Goal: Task Accomplishment & Management: Manage account settings

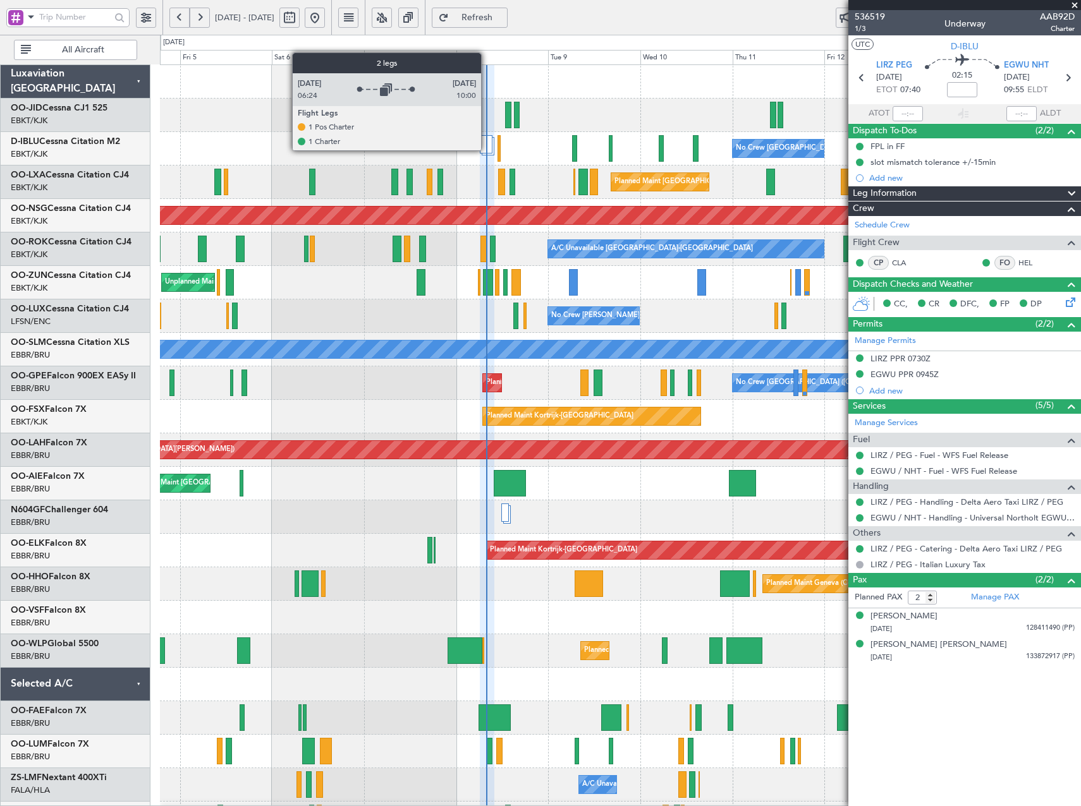
click at [487, 150] on div at bounding box center [486, 144] width 12 height 18
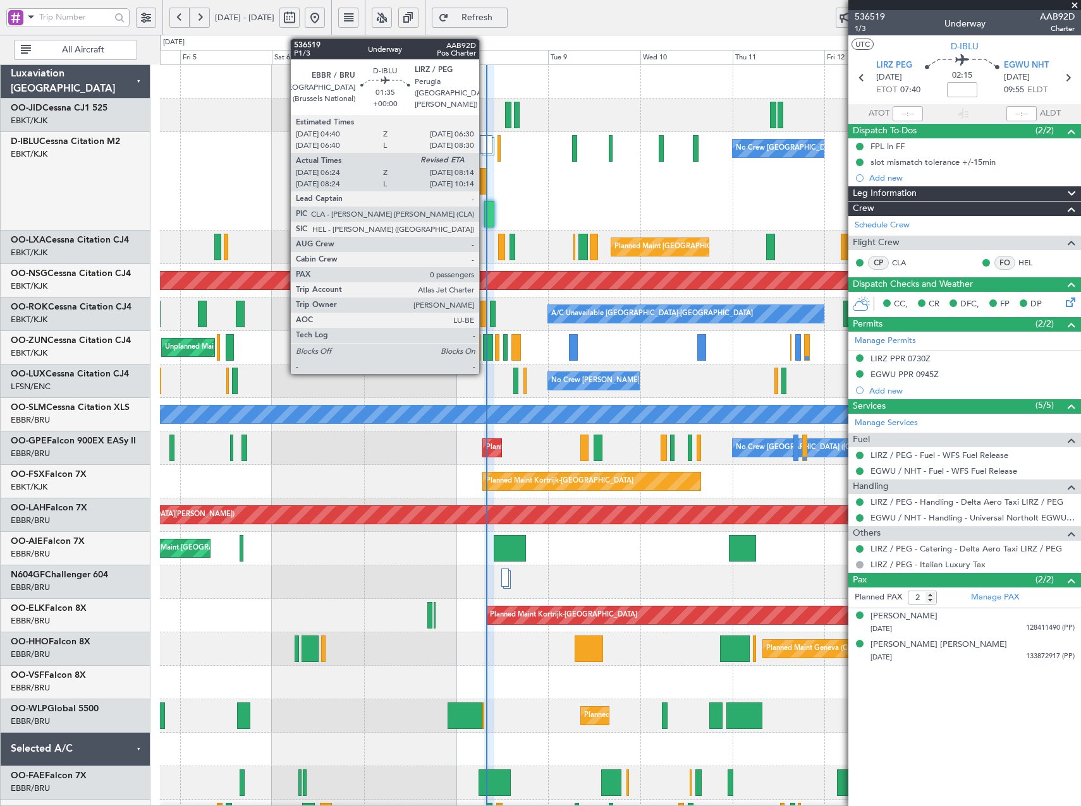
click at [485, 188] on div at bounding box center [484, 181] width 8 height 27
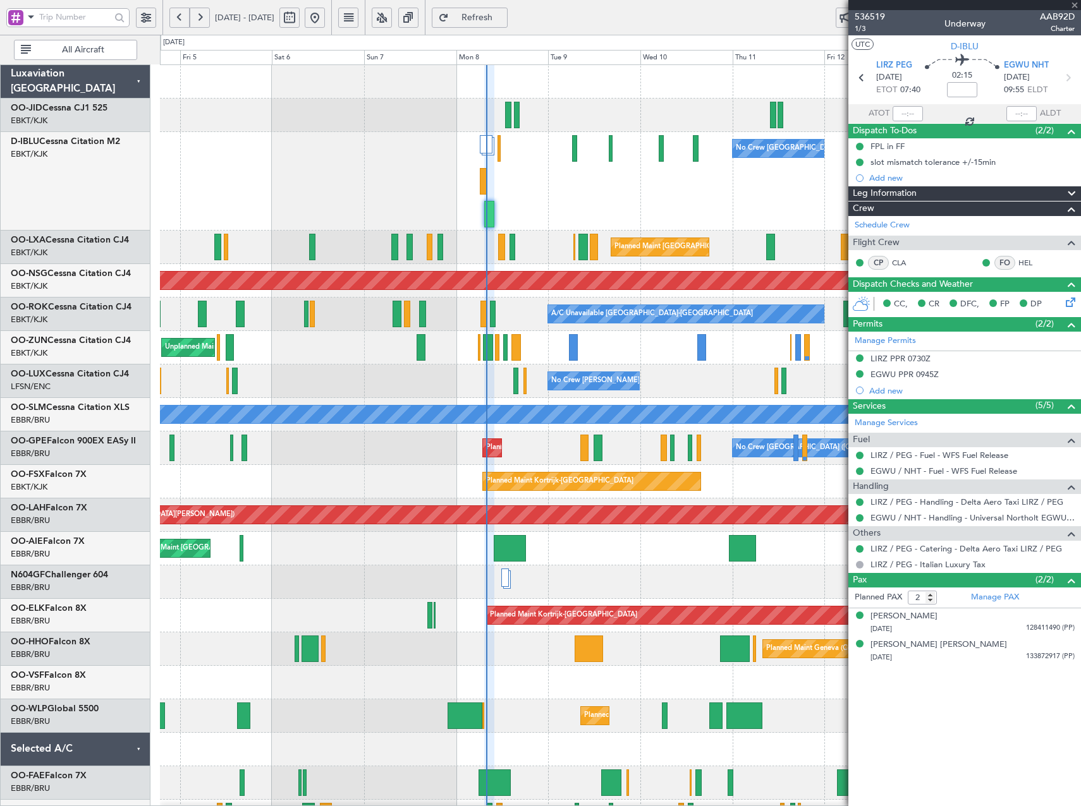
type input "06:34"
type input "0"
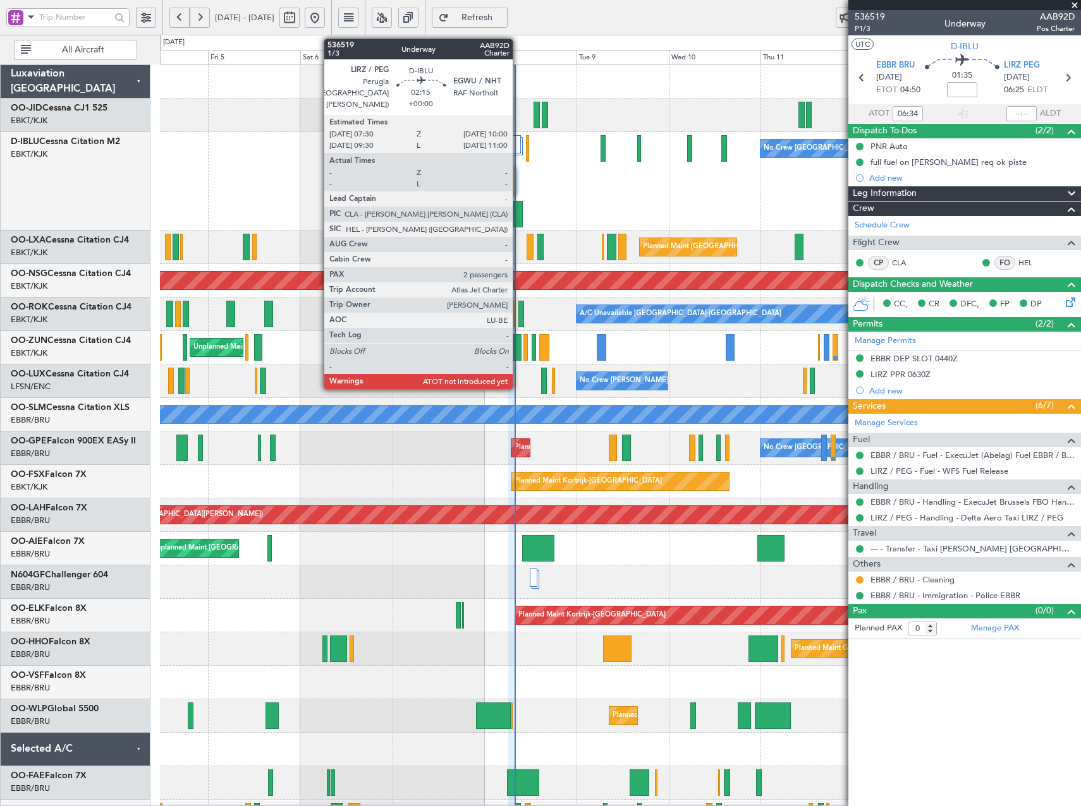
click at [518, 212] on div at bounding box center [517, 214] width 10 height 27
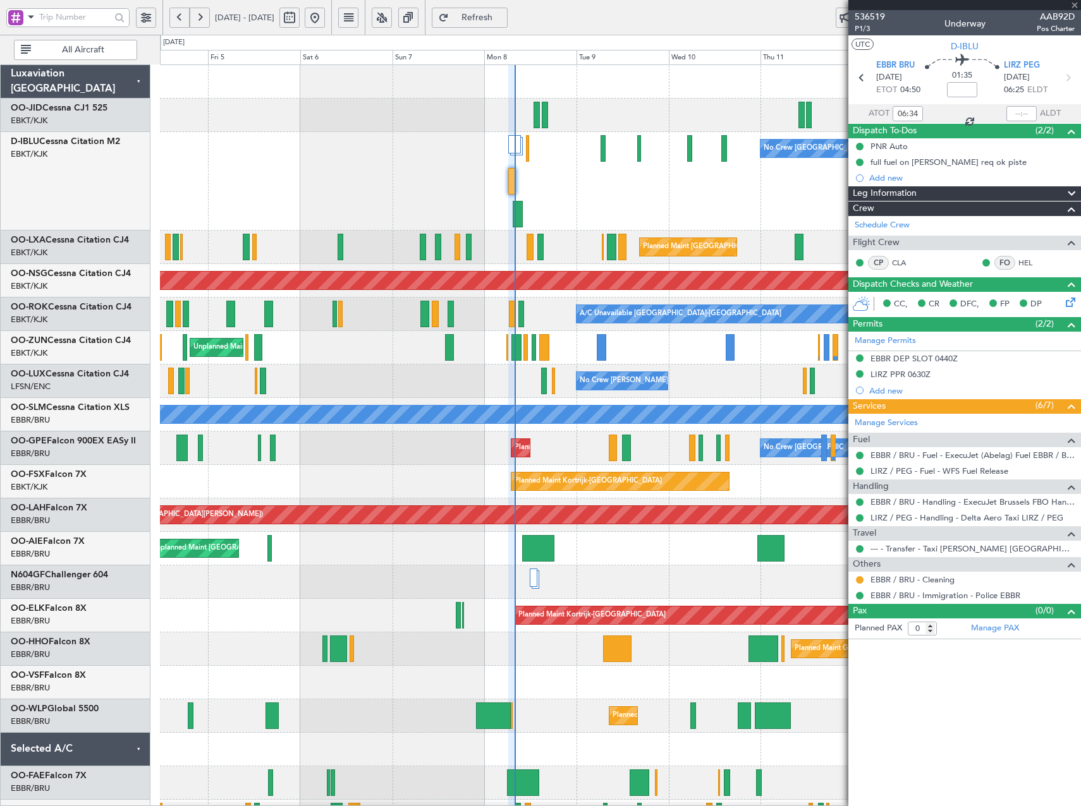
type input "2"
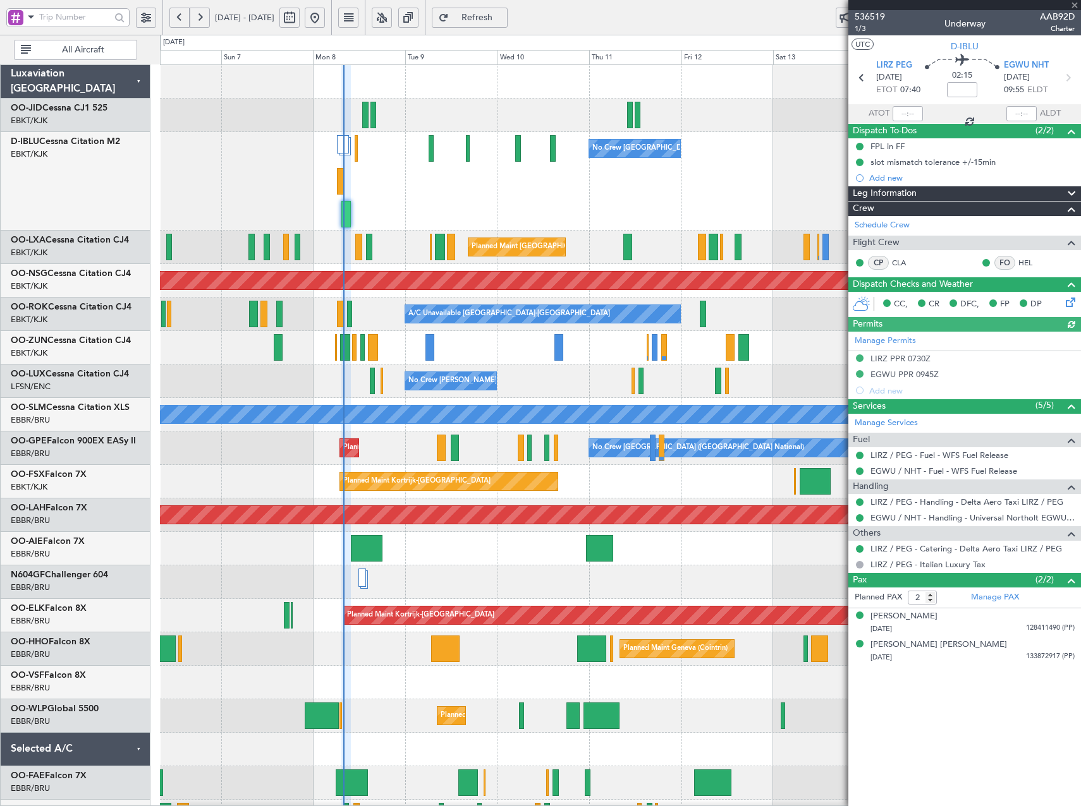
click at [225, 236] on div "No Crew Brussels (Brussels National) No Crew Brussels (Brussels National) Plann…" at bounding box center [620, 533] width 920 height 936
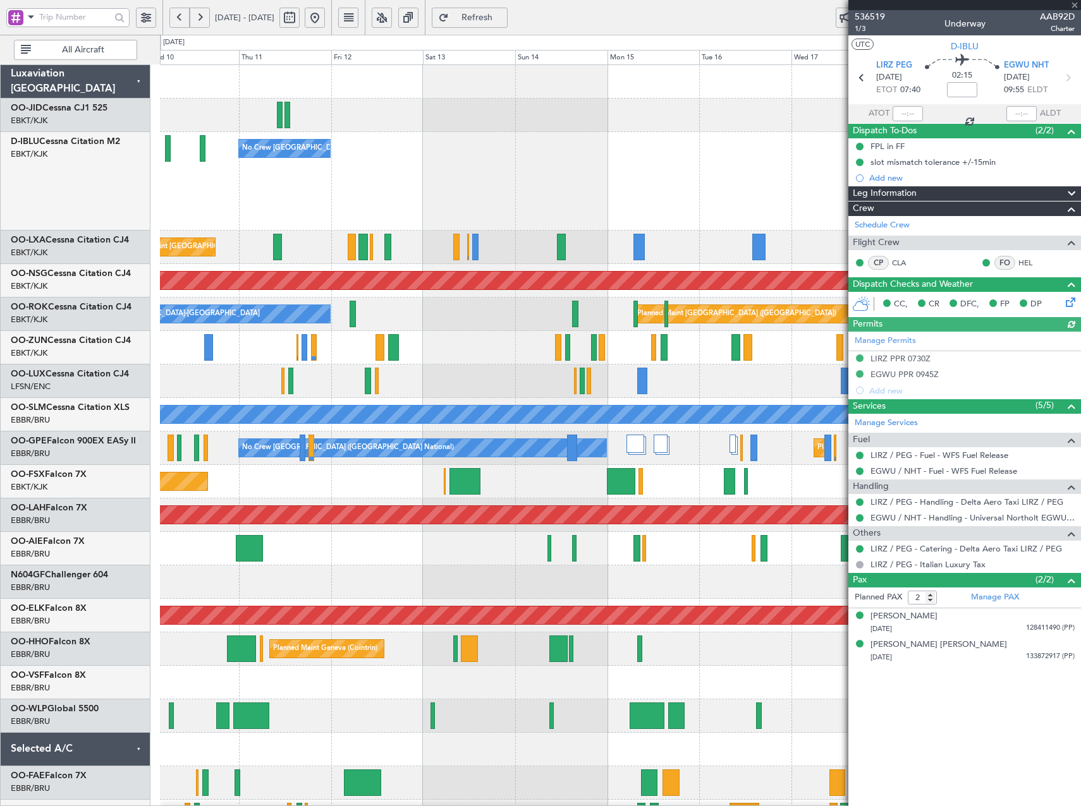
click at [72, 257] on div "No Crew Brussels (Brussels National) Planned Maint Brussels (Brussels National)…" at bounding box center [540, 421] width 1081 height 772
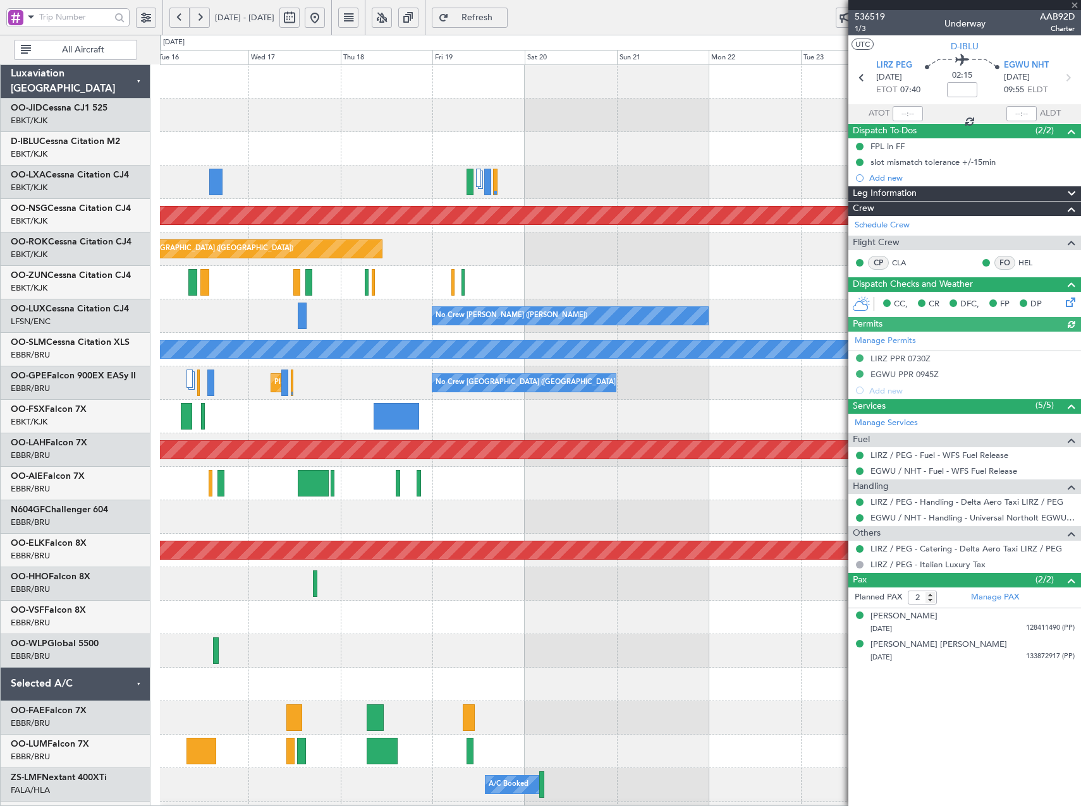
click at [160, 267] on div "Planned Maint Paris (Le Bourget) Planned Maint Paris (Le Bourget) No Crew Nancy…" at bounding box center [540, 421] width 1081 height 772
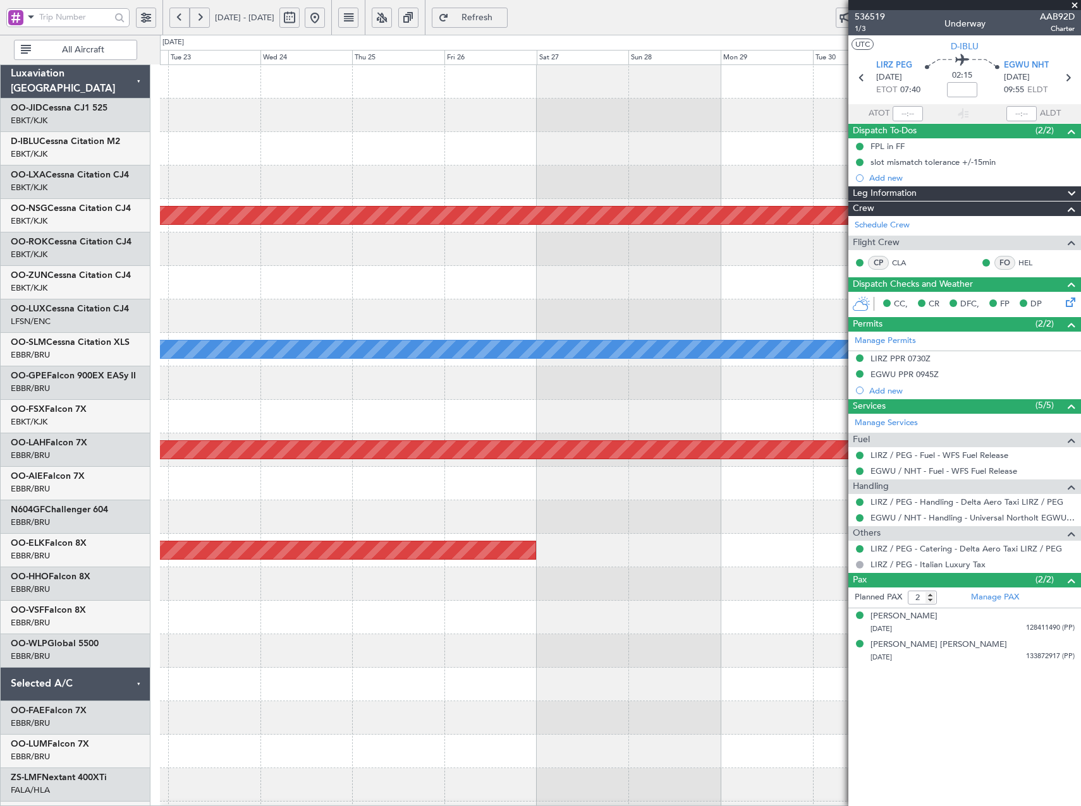
click at [43, 315] on div "Planned Maint Paris (Le Bourget) No Crew Nancy (Essey) A/C Unavailable Moncheng…" at bounding box center [540, 421] width 1081 height 772
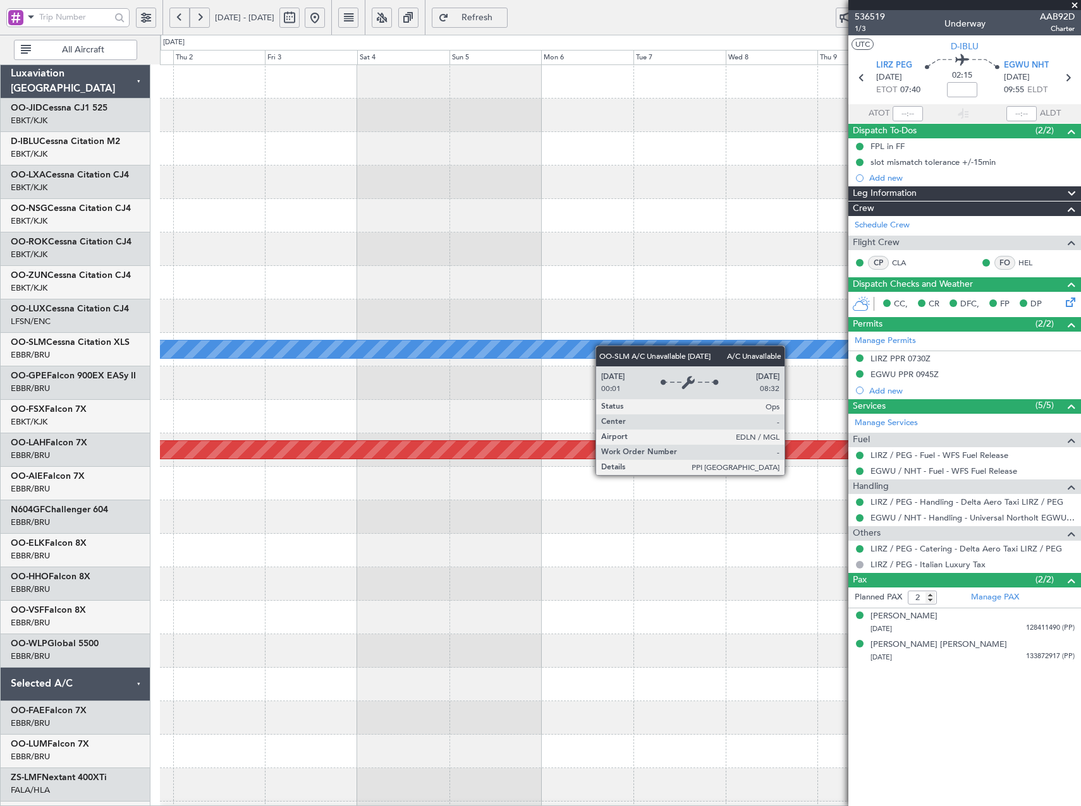
click at [174, 352] on div "Planned Maint Paris (Le Bourget) A/C Unavailable Monchengladbach Planned Maint …" at bounding box center [620, 500] width 920 height 871
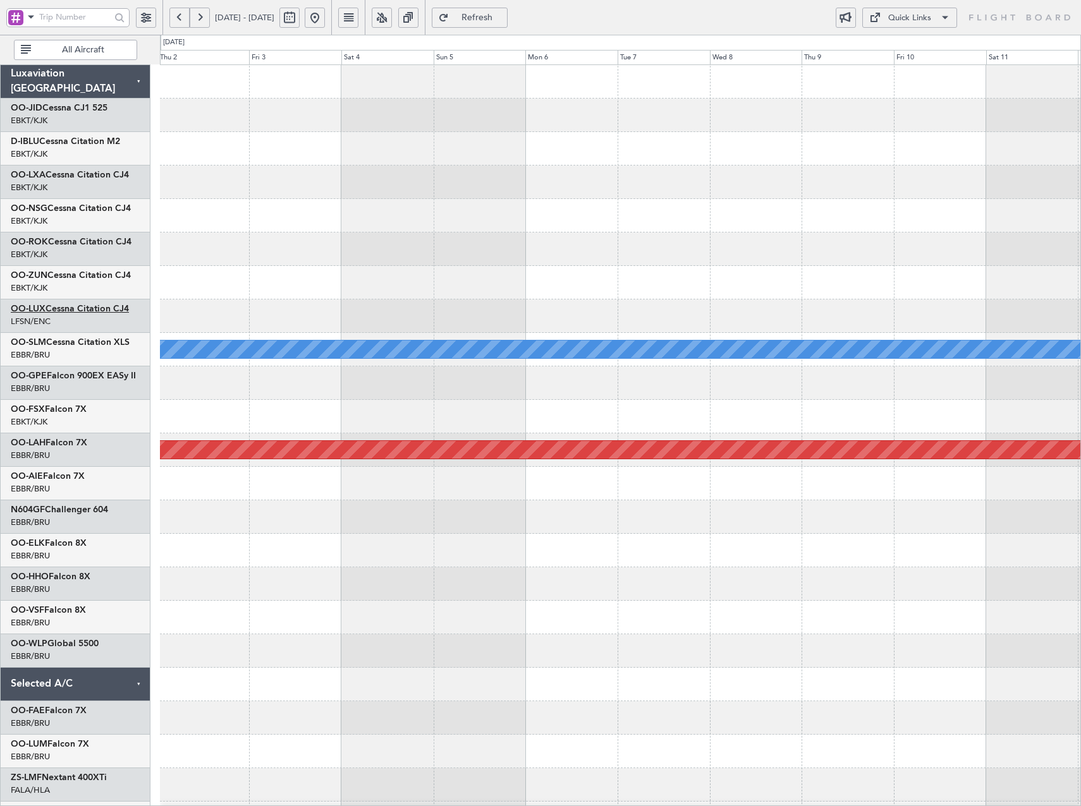
click at [73, 304] on div "Planned Maint Paris (Le Bourget) A/C Unavailable Monchengladbach Planned Maint …" at bounding box center [540, 421] width 1081 height 772
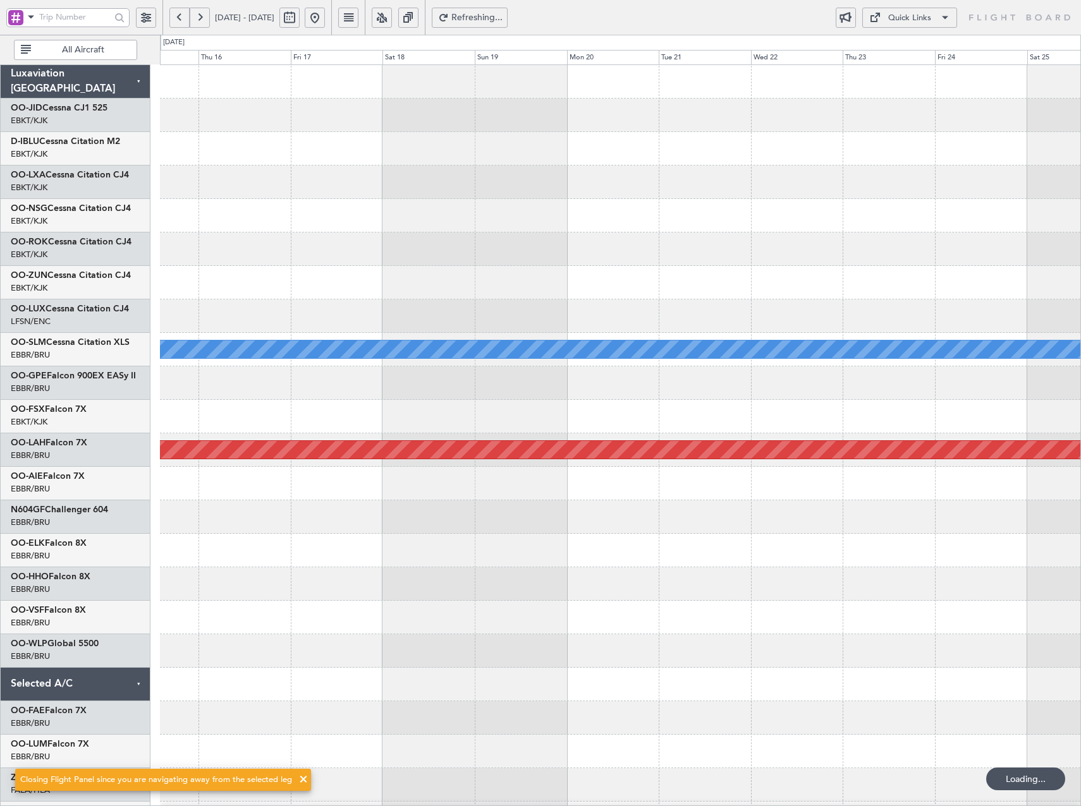
click at [170, 360] on div "A/C Unavailable Monchengladbach Planned Maint Alton-st Louis (St Louis Regl)" at bounding box center [620, 467] width 920 height 804
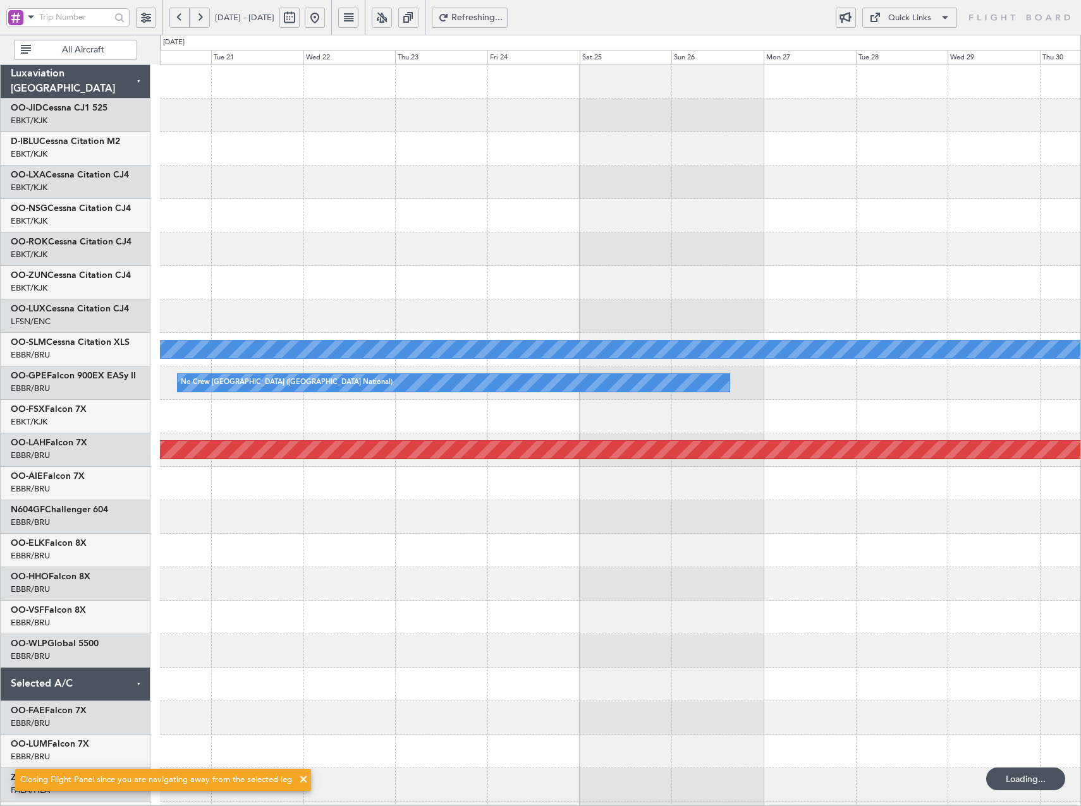
click at [427, 292] on div "A/C Unavailable Monchengladbach No Crew Brussels (Brussels National) Planned Ma…" at bounding box center [620, 467] width 920 height 804
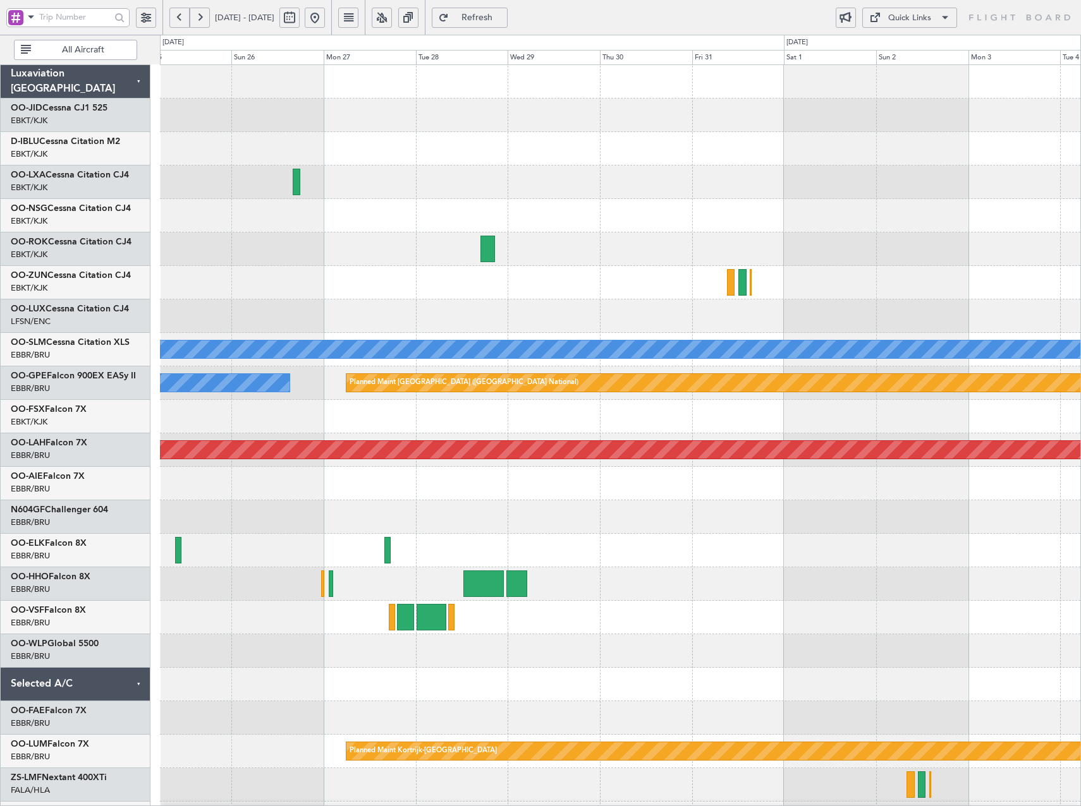
click at [503, 20] on span "Refresh" at bounding box center [477, 17] width 52 height 9
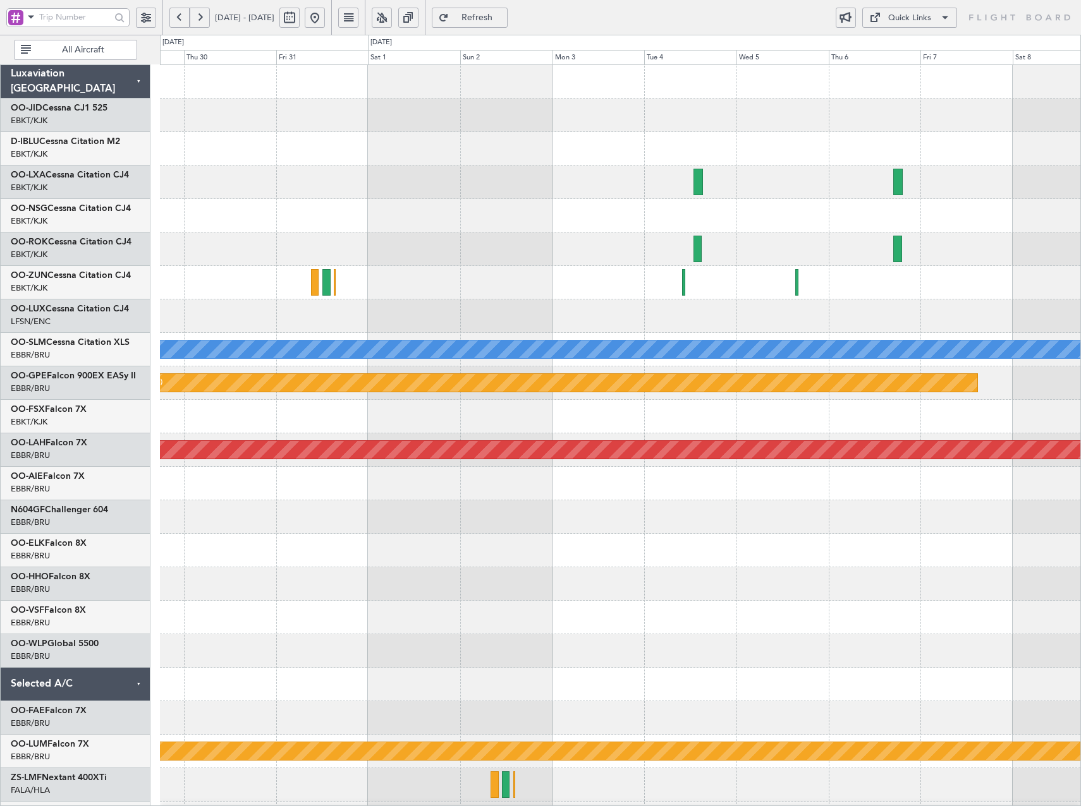
click at [535, 297] on div "A/C Unavailable Monchengladbach Planned Maint Brussels (Brussels National) Plan…" at bounding box center [620, 500] width 920 height 871
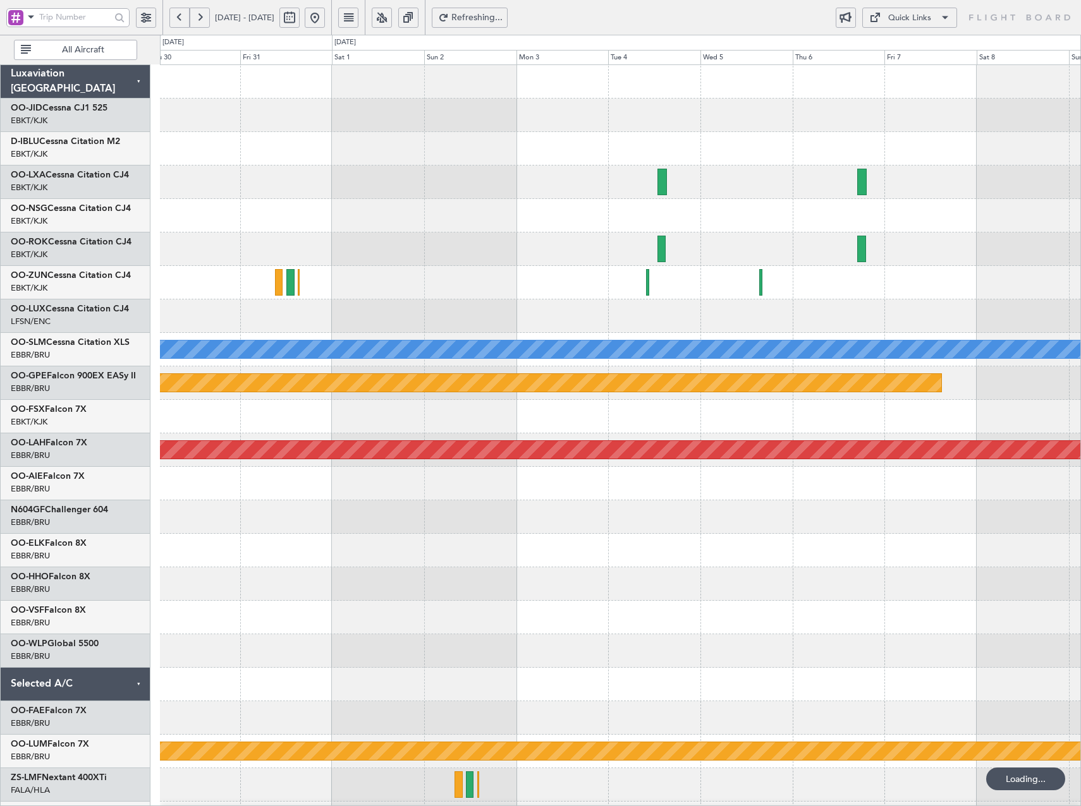
click at [644, 253] on div at bounding box center [620, 249] width 920 height 33
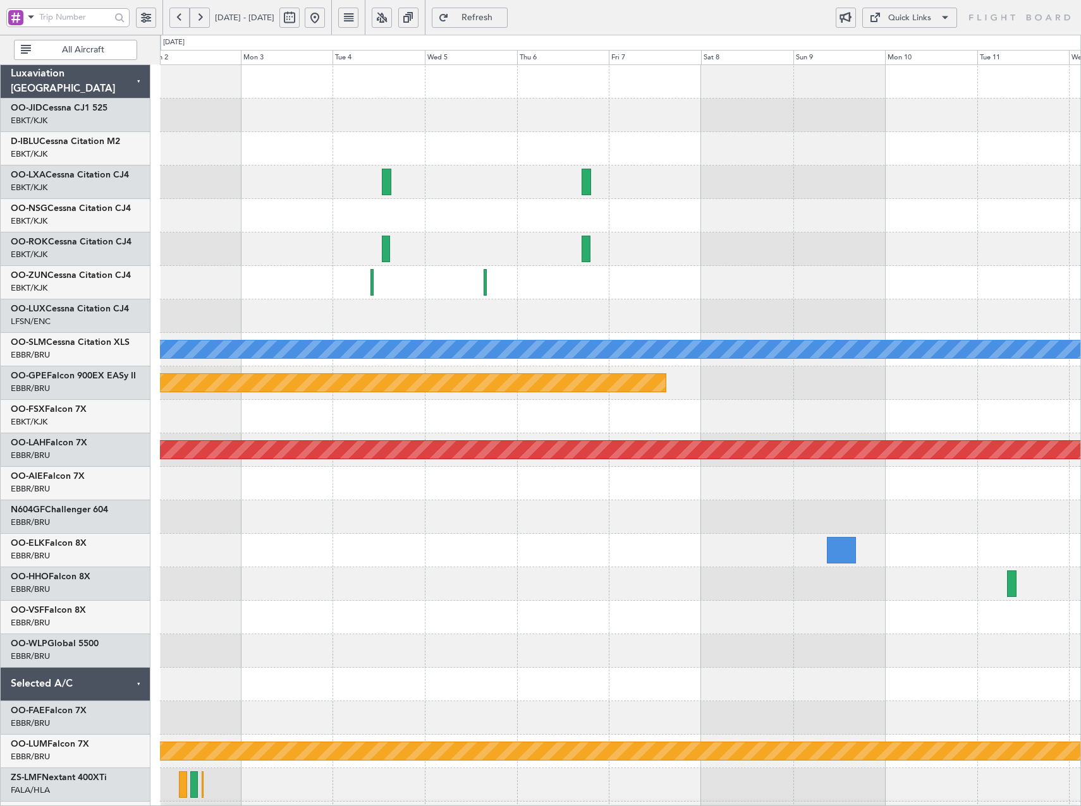
click at [77, 102] on div "OO-JID Cessna CJ1 525" at bounding box center [79, 108] width 136 height 13
click at [97, 107] on link "OO-JID Cessna CJ1 525" at bounding box center [59, 108] width 97 height 9
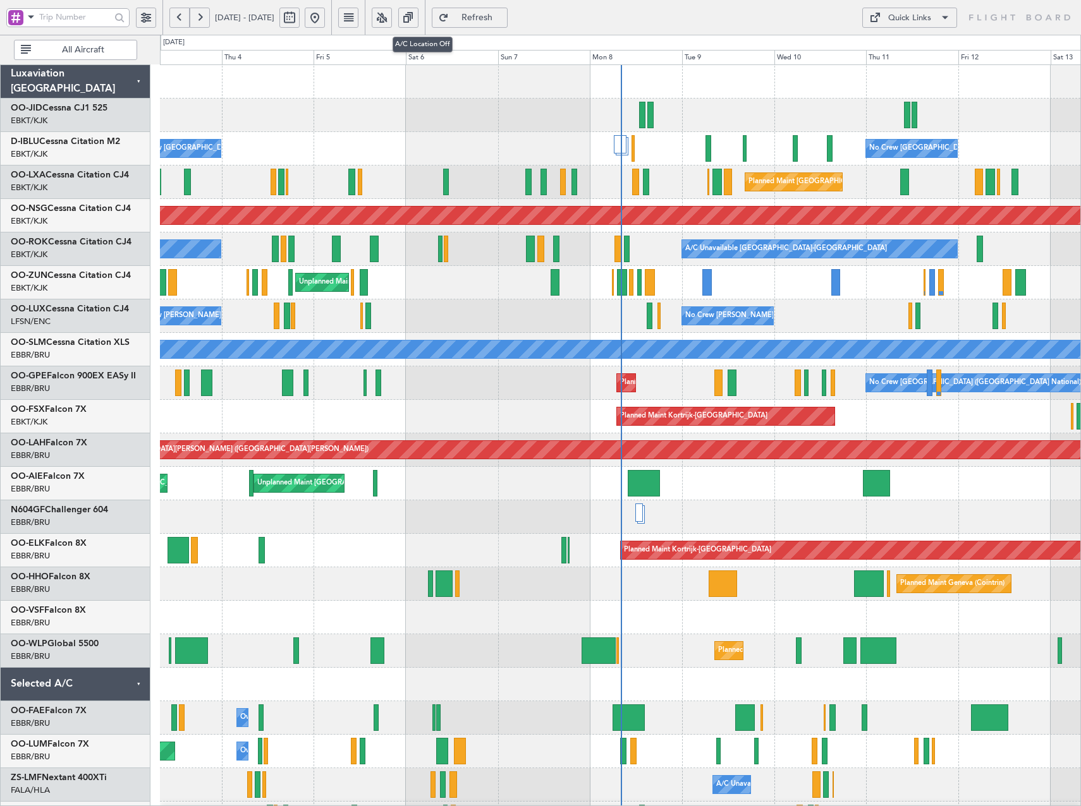
click at [392, 27] on button at bounding box center [382, 18] width 20 height 20
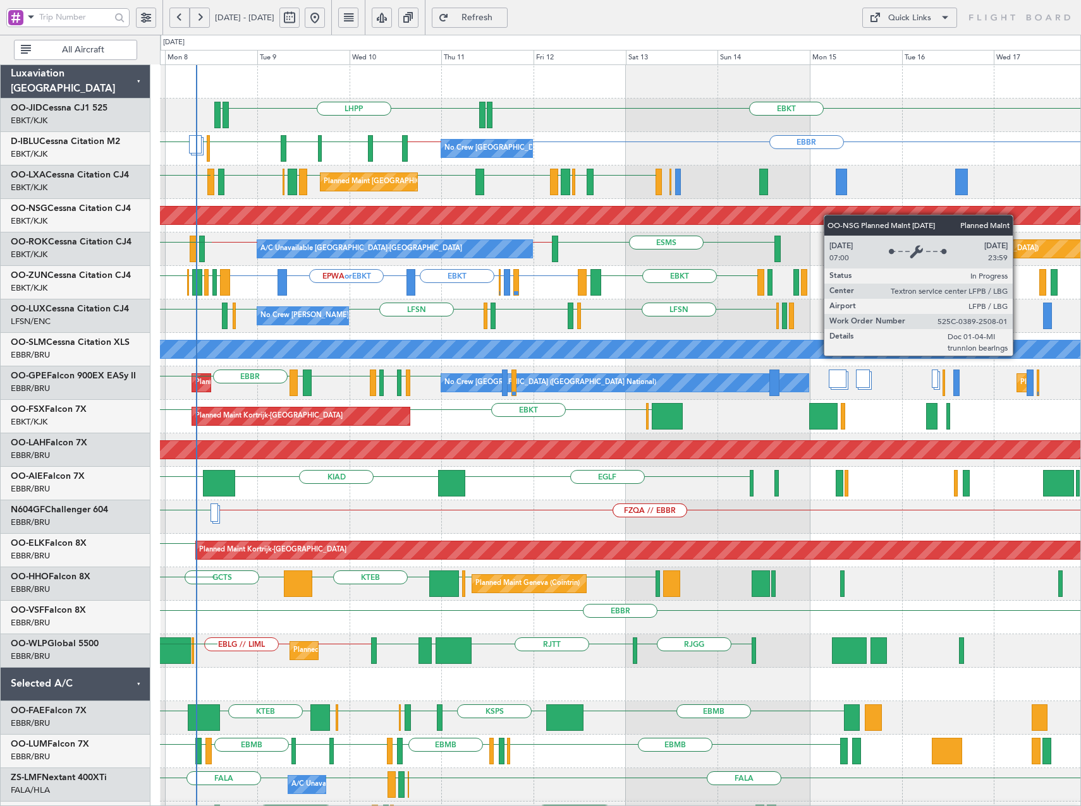
click at [454, 222] on div "EBKT EDDN LHPP EDDN No Crew Brussels (Brussels National) EBBR EBKT // EBBR LSZH…" at bounding box center [620, 517] width 920 height 904
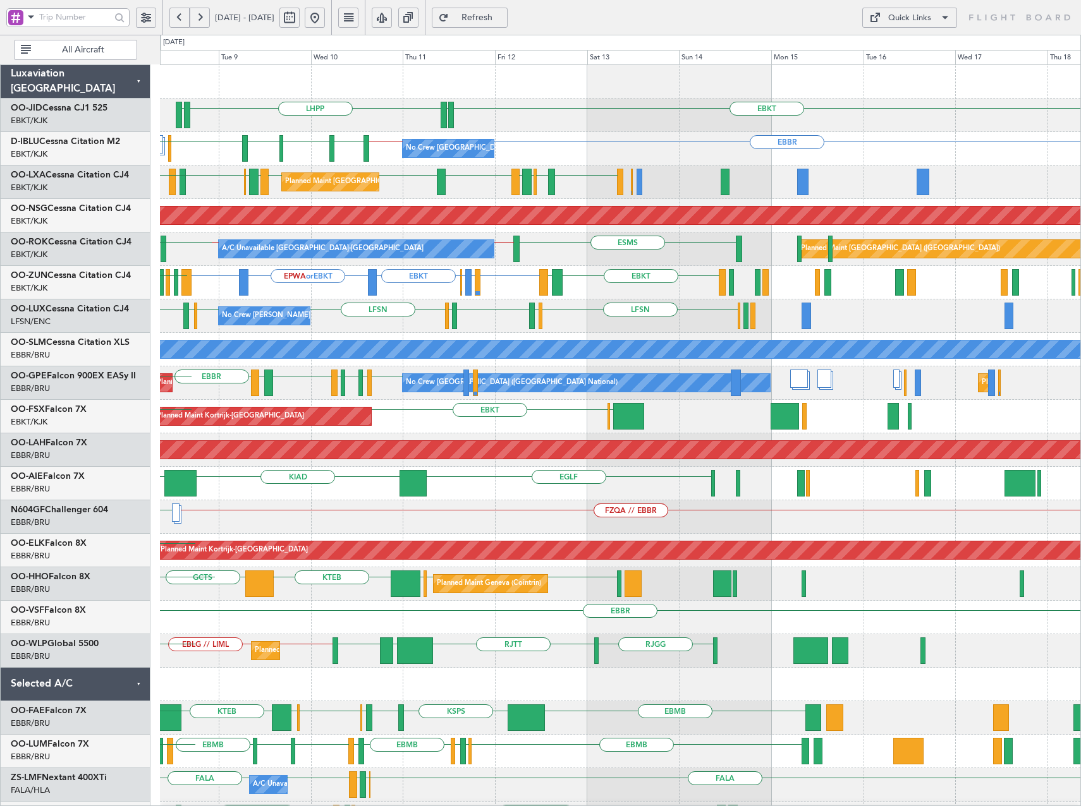
click at [429, 290] on div "EBKT EDDN LHPP EDDN No Crew Brussels (Brussels National) EBBR EBKT // EBBR LSZH…" at bounding box center [620, 517] width 920 height 904
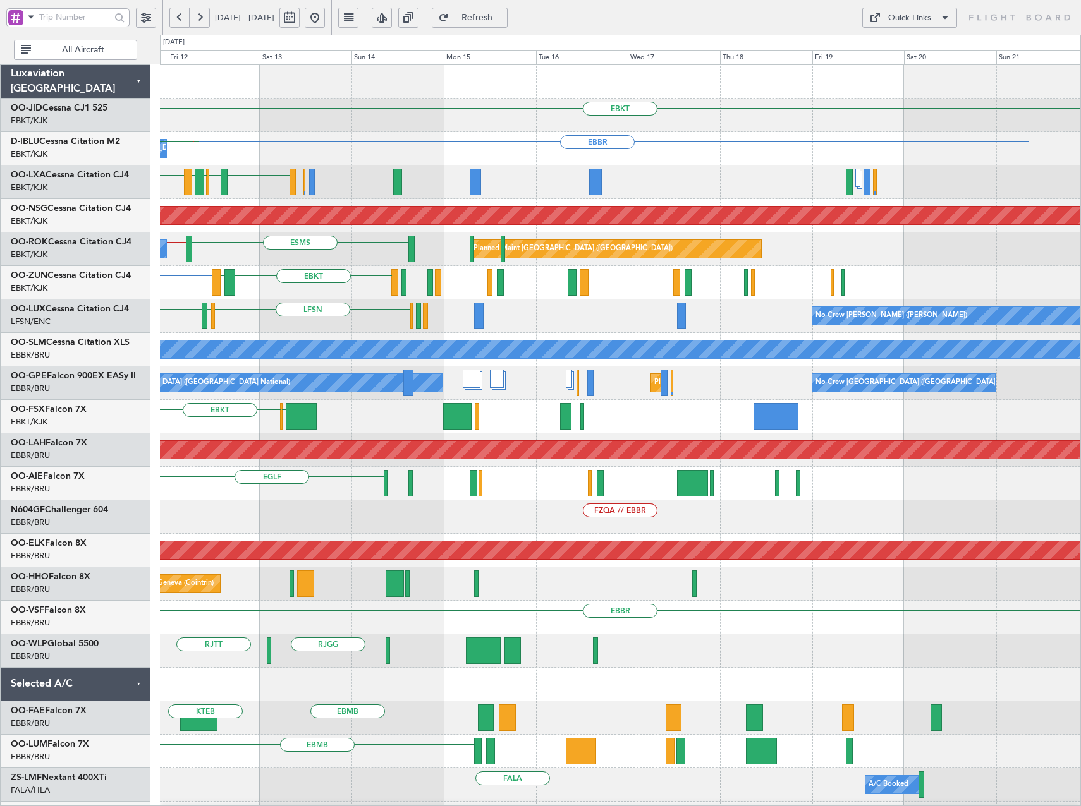
click at [324, 303] on div "EBKT EDDN LHPP No Crew Brussels (Brussels National) EBBR EBKT LSZH EBKT // EBBR…" at bounding box center [620, 517] width 920 height 904
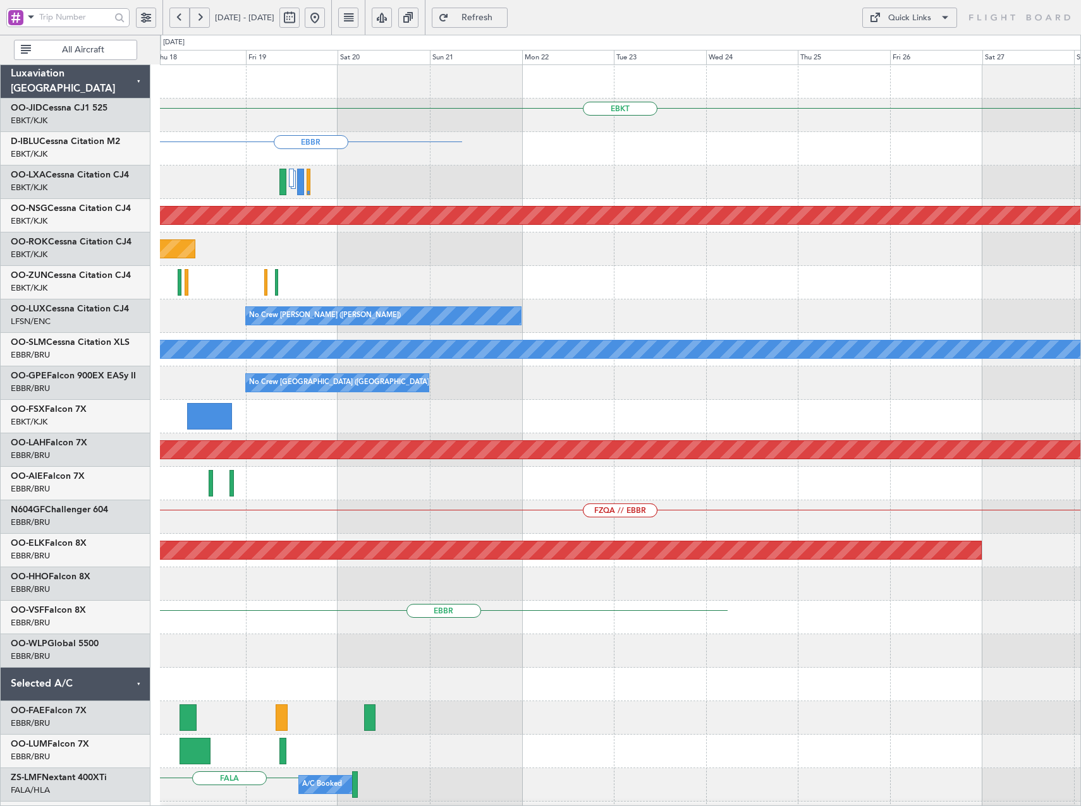
click at [493, 332] on div "No Crew [PERSON_NAME] ([PERSON_NAME])" at bounding box center [620, 316] width 920 height 33
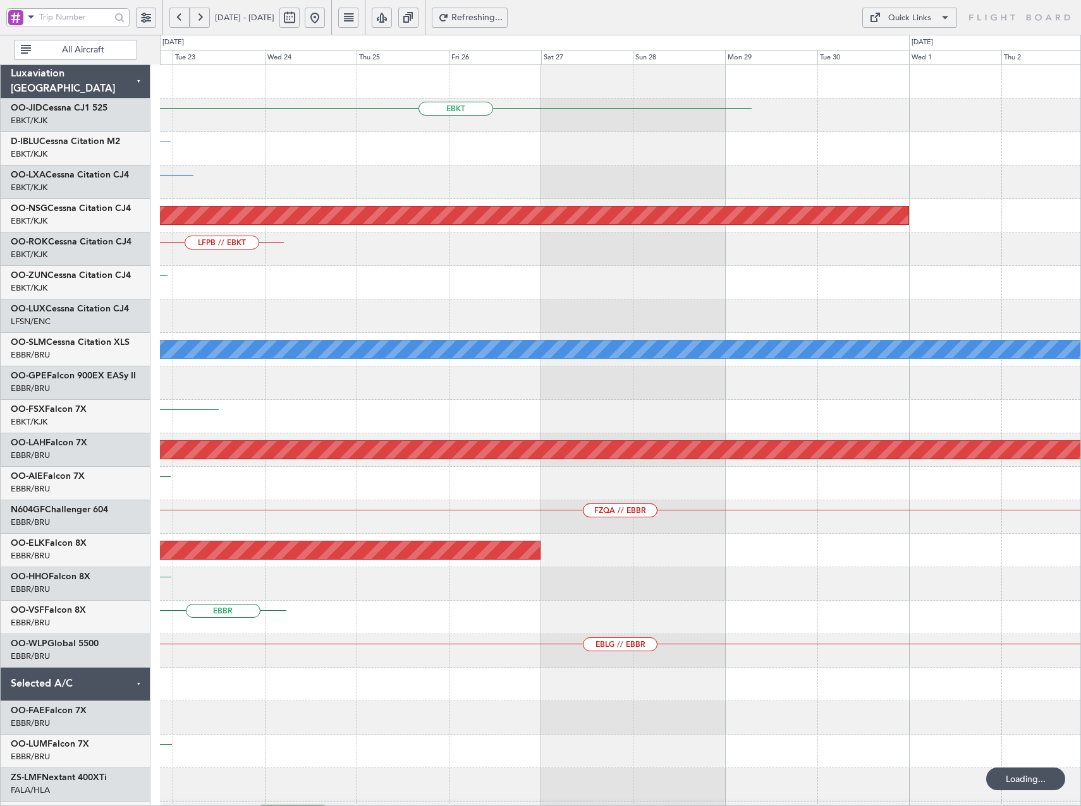
click at [586, 309] on div "EBKT EBBR EBKT Planned Maint Paris (Le Bourget) LFPB // EBKT EBKT No Crew Nancy…" at bounding box center [620, 467] width 920 height 804
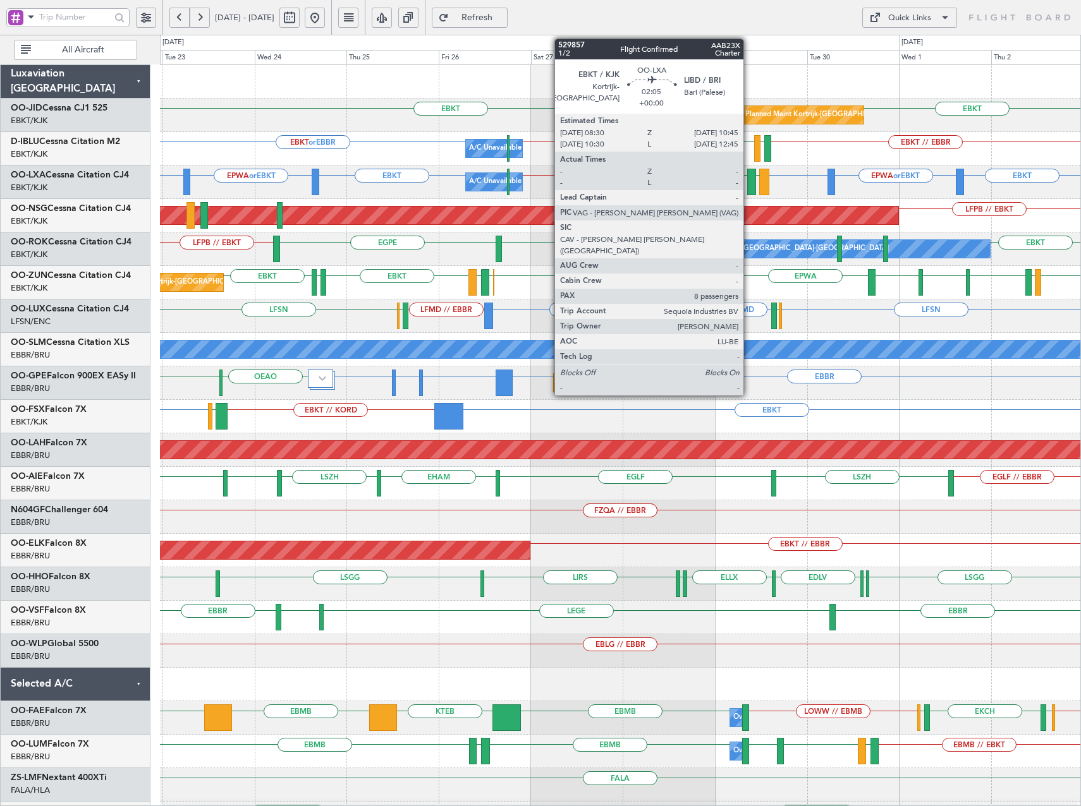
click at [749, 189] on div at bounding box center [751, 182] width 9 height 27
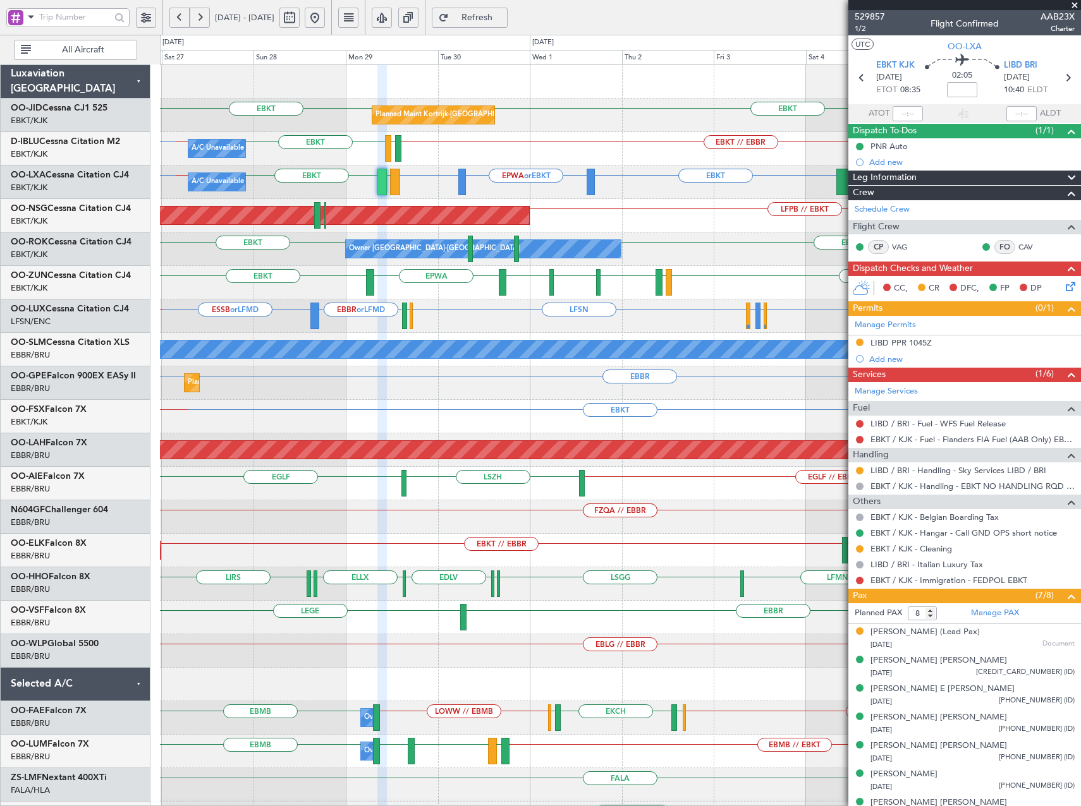
click at [209, 288] on div "EBKT LEGE EBKT EGNV EBKT EPWA EBKT EBOS LEIB EBKT" at bounding box center [620, 282] width 920 height 33
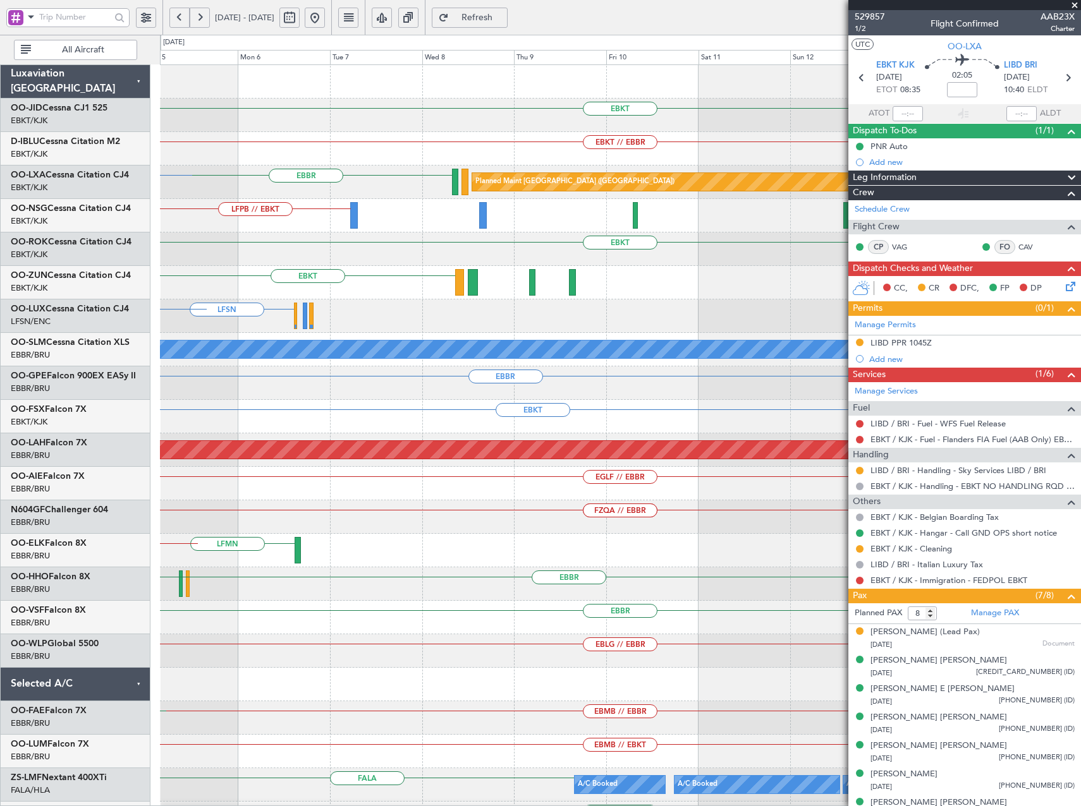
click at [312, 299] on div "EBKT" at bounding box center [620, 282] width 920 height 33
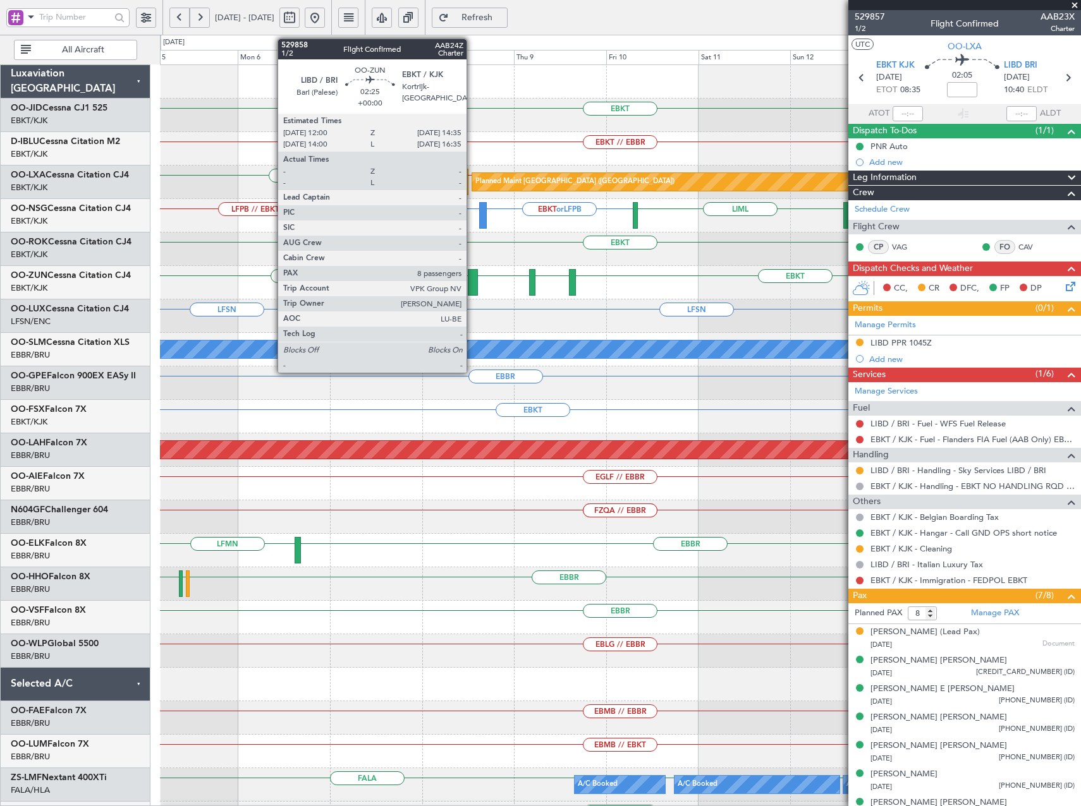
click at [472, 279] on div at bounding box center [473, 282] width 10 height 27
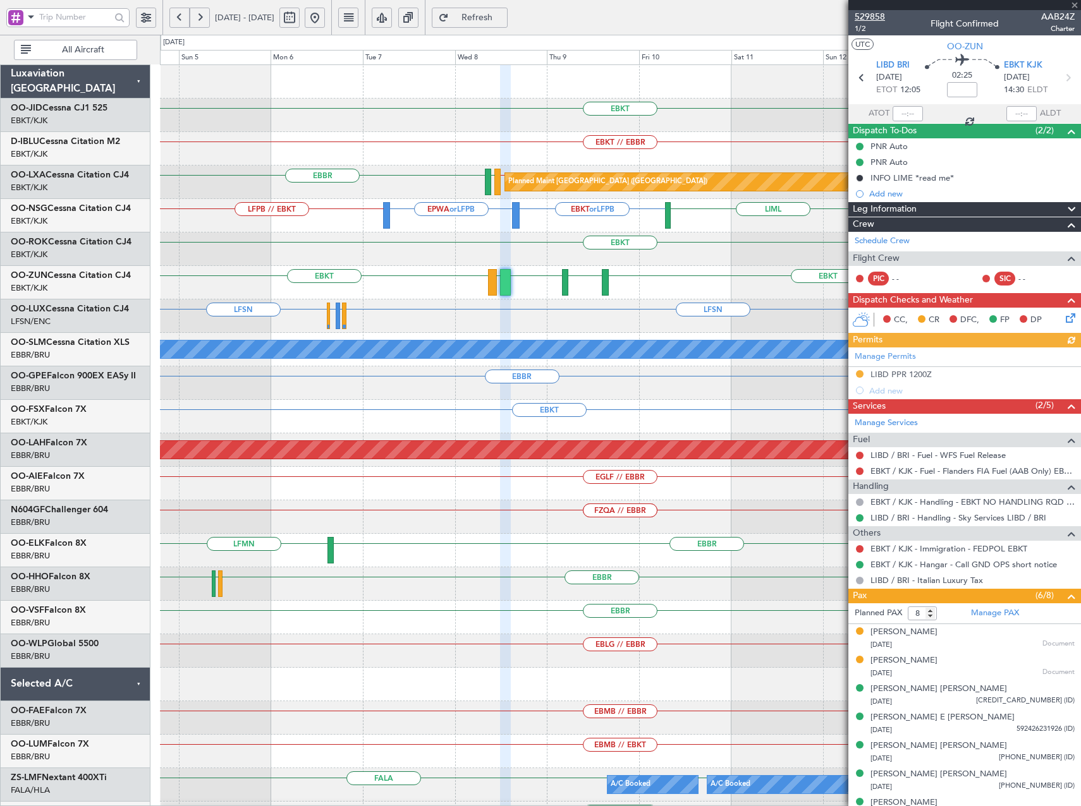
click at [872, 20] on span "529858" at bounding box center [869, 16] width 30 height 13
click at [503, 18] on span "Refresh" at bounding box center [477, 17] width 52 height 9
click at [325, 16] on button at bounding box center [315, 18] width 20 height 20
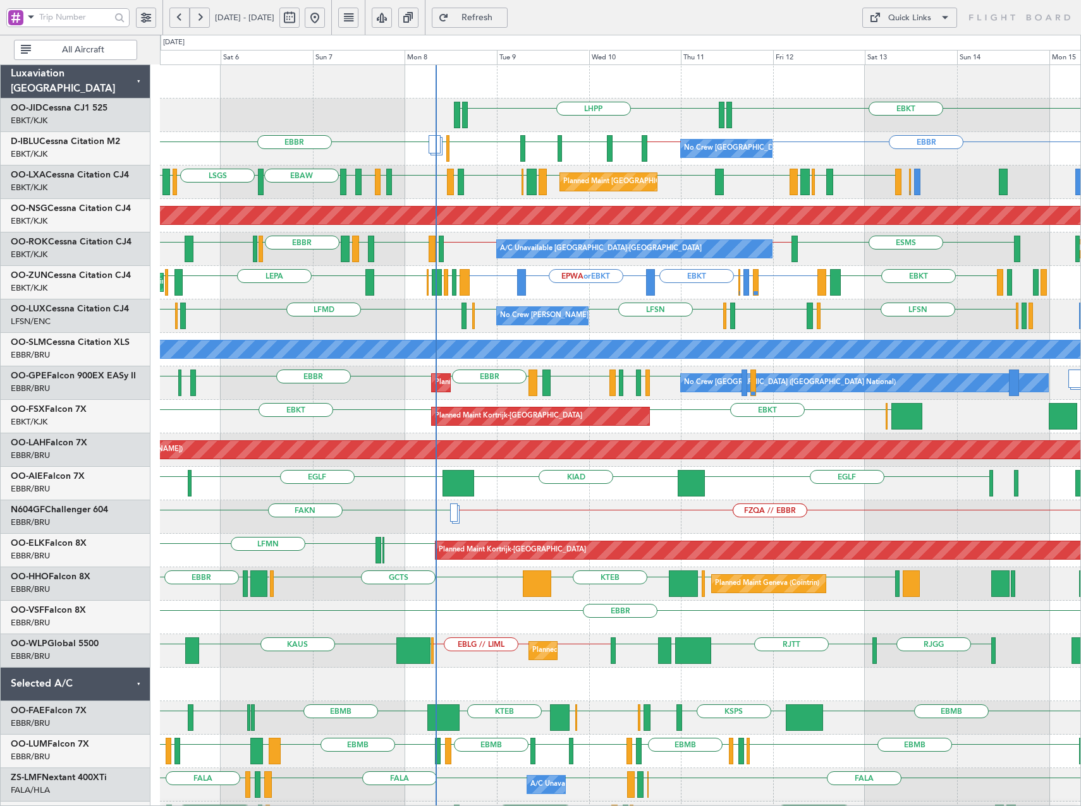
click at [803, 293] on div "EPWA or EBKT EBBR or EBKT LFBO or EBKT EBBR or EBKT EBKT EBKT EBKT LIBR LIBR LG…" at bounding box center [620, 282] width 920 height 33
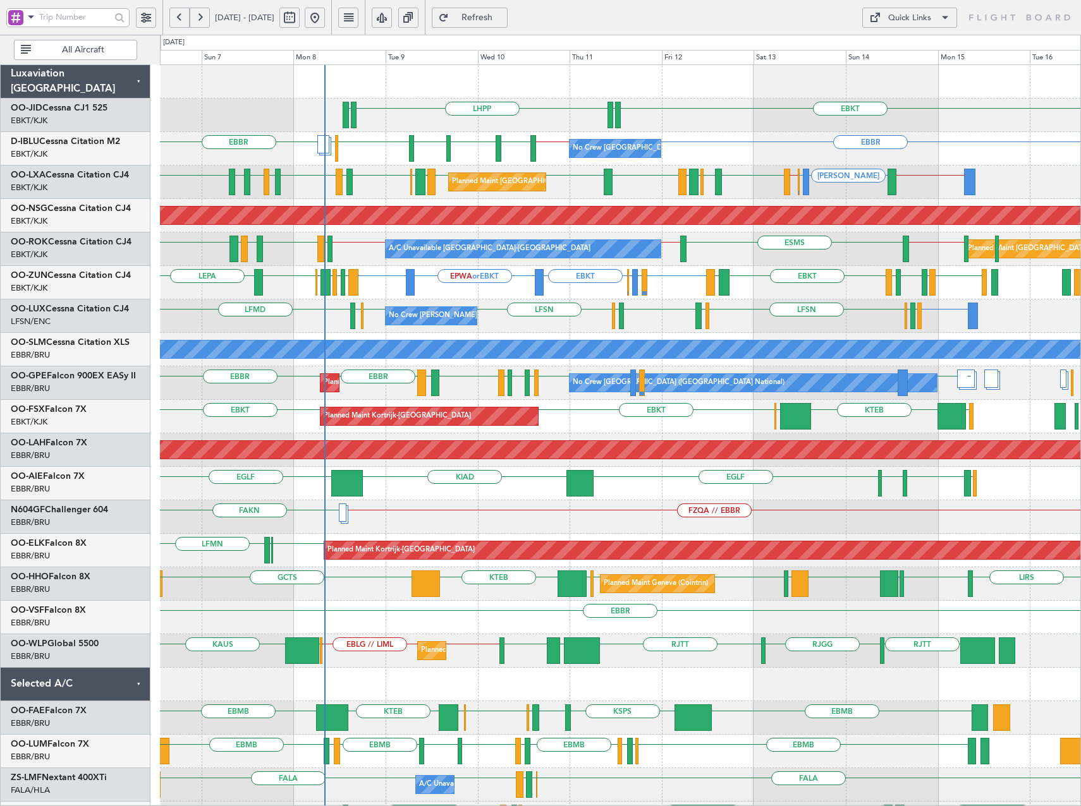
click at [603, 291] on div "EPWA or EBKT EBBR or EBKT LFBO or EBKT EBBR or EBKT EBKT EBKT EBBR LFMT LFSN LF…" at bounding box center [620, 282] width 920 height 33
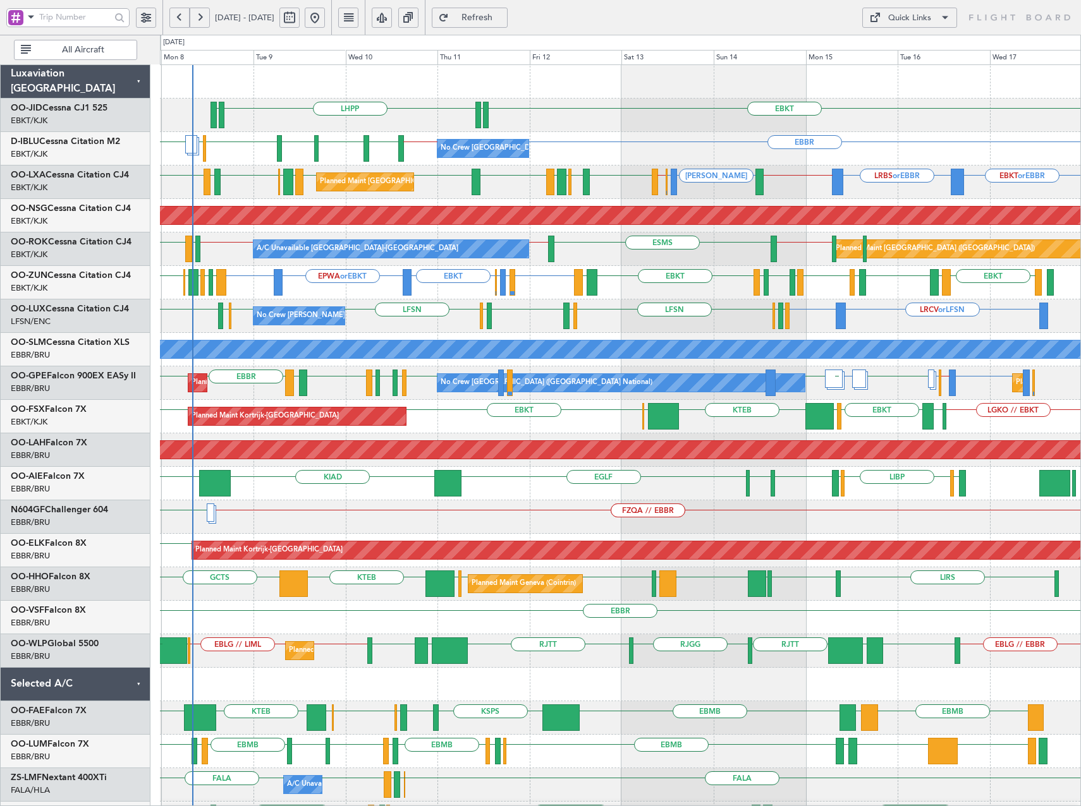
click at [732, 335] on div "EBKT LHPP EDDN EDDN No Crew Brussels (Brussels National) EBBR LSZH EBBR EBKT //…" at bounding box center [620, 500] width 920 height 871
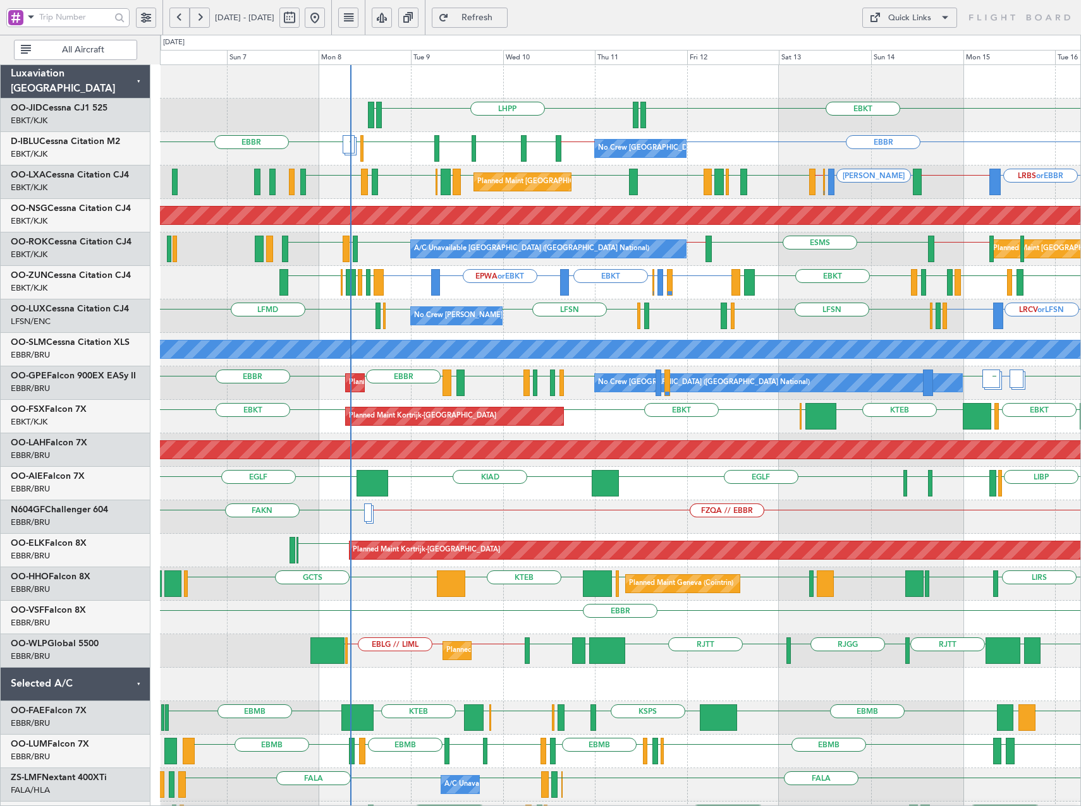
click at [433, 273] on div "LHPP EDDN EBKT EDDN EBBR LSZH EBKT EGNJ EBKT EGWU LIRZ EBBR EBKT // EBBR No Cre…" at bounding box center [620, 500] width 920 height 871
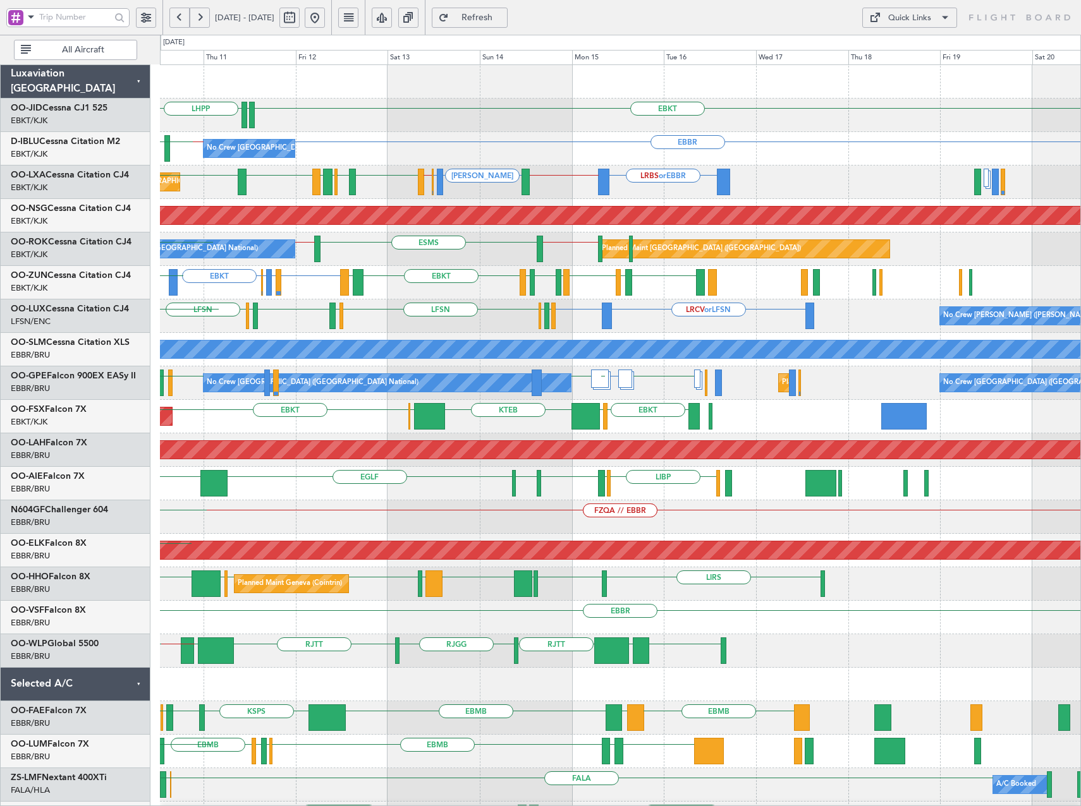
click at [481, 294] on div "LHPP EBKT EDDN EDDN EBBR LSZH EBKT // EBBR No Crew Brussels (Brussels National)…" at bounding box center [620, 500] width 920 height 871
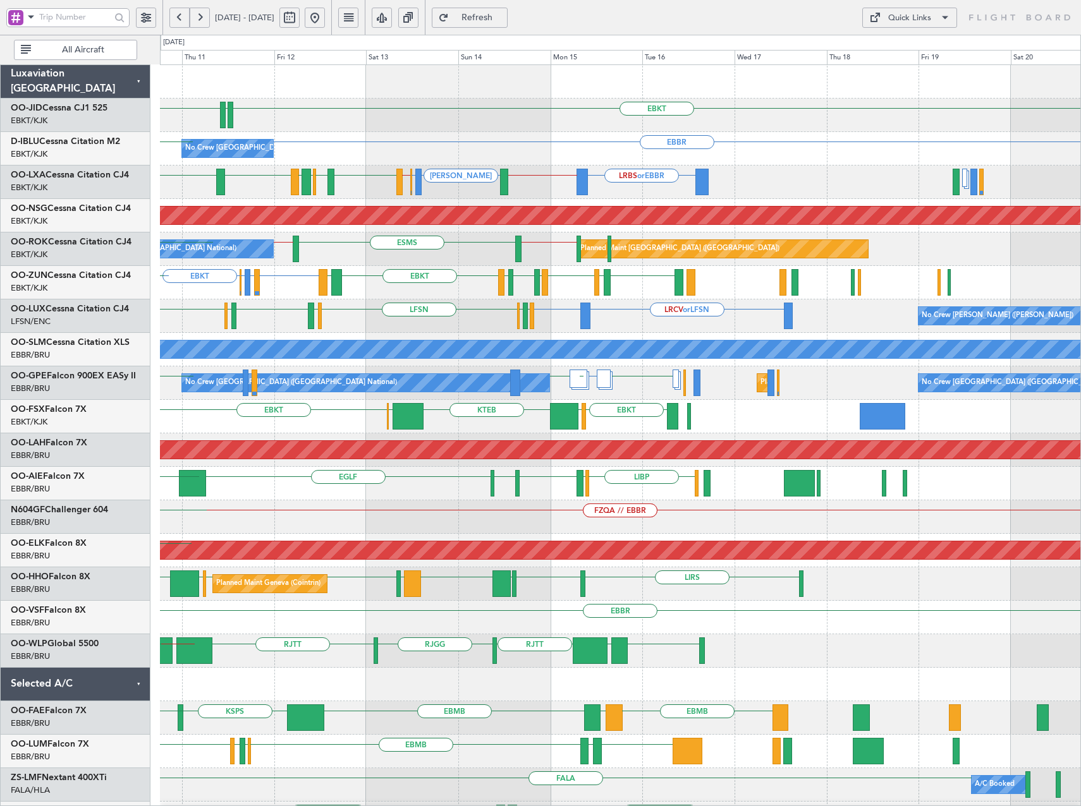
click at [470, 317] on div "LHPP EBKT EDDN EDDN EBBR EBKT // EBBR No Crew Brussels (Brussels National) EBKT…" at bounding box center [620, 500] width 920 height 871
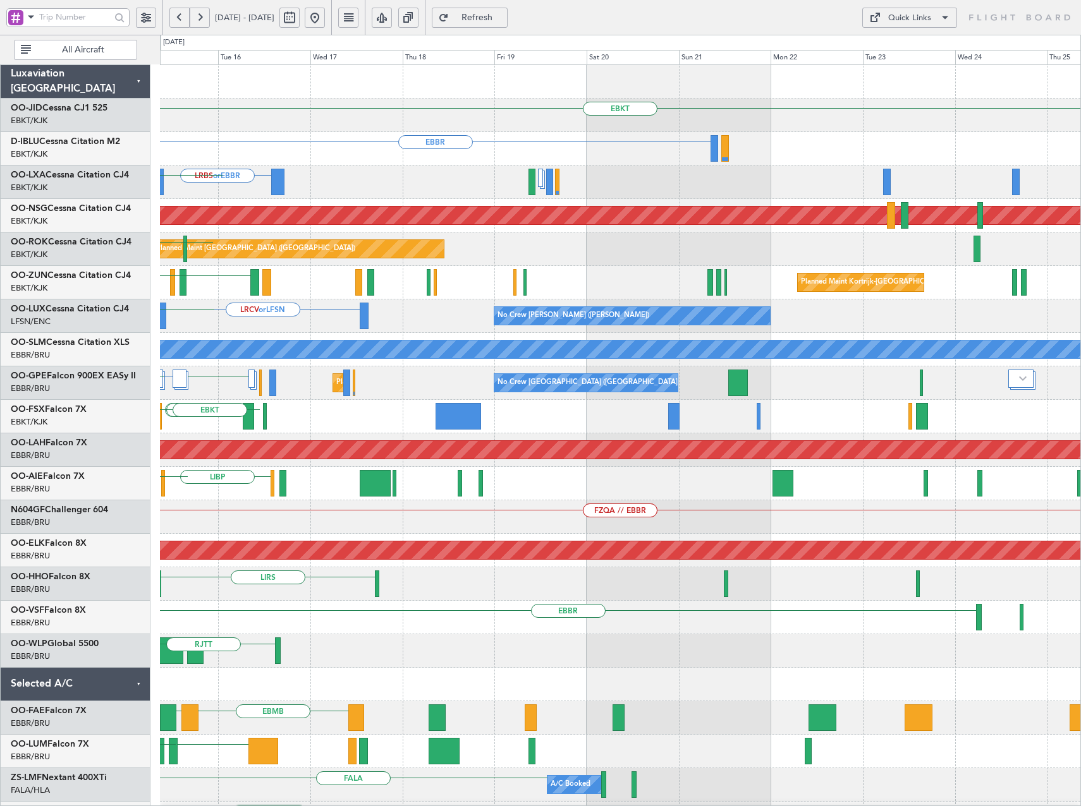
click at [288, 233] on div "Planned Maint Paris (Le Bourget) EBOS // EBKT ESMS" at bounding box center [620, 249] width 920 height 33
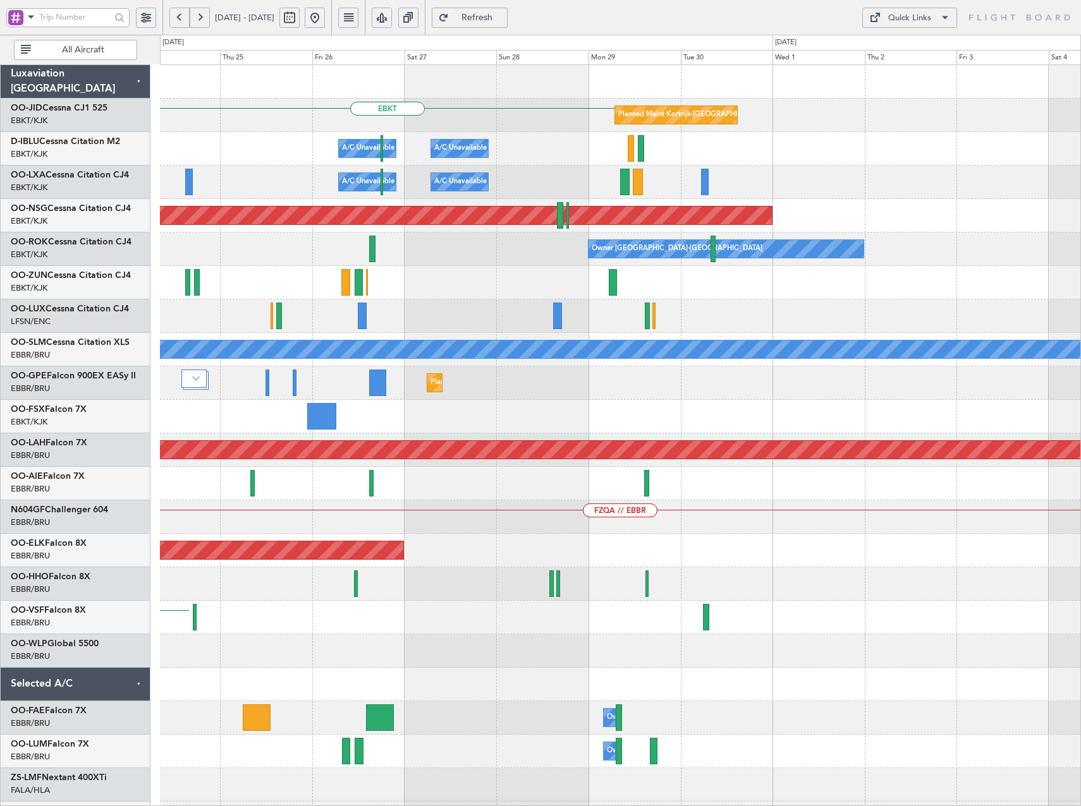
click at [276, 347] on div "EBKT Planned Maint Kortrijk-Wevelgem A/C Unavailable Brussels (Brussels Nationa…" at bounding box center [620, 500] width 920 height 871
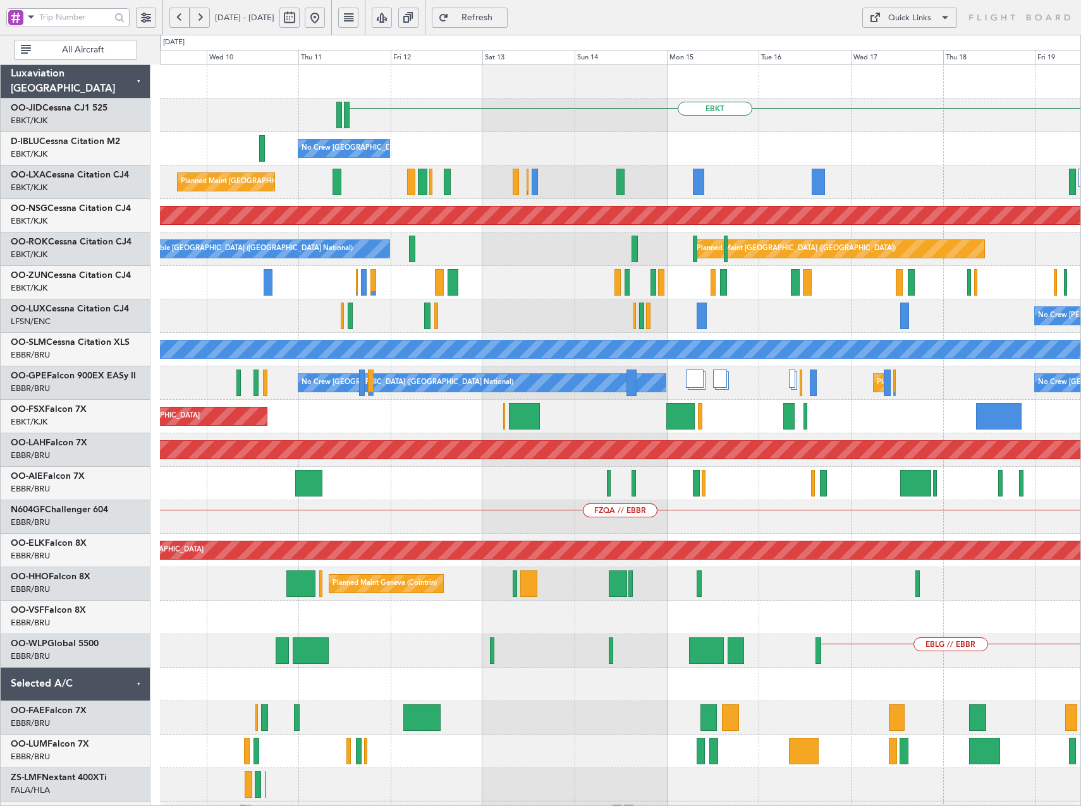
click at [1080, 388] on html "24 Sep 2025 - 04 Oct 2025 Refresh Quick Links All Aircraft EBKT No Crew Brussel…" at bounding box center [540, 403] width 1081 height 806
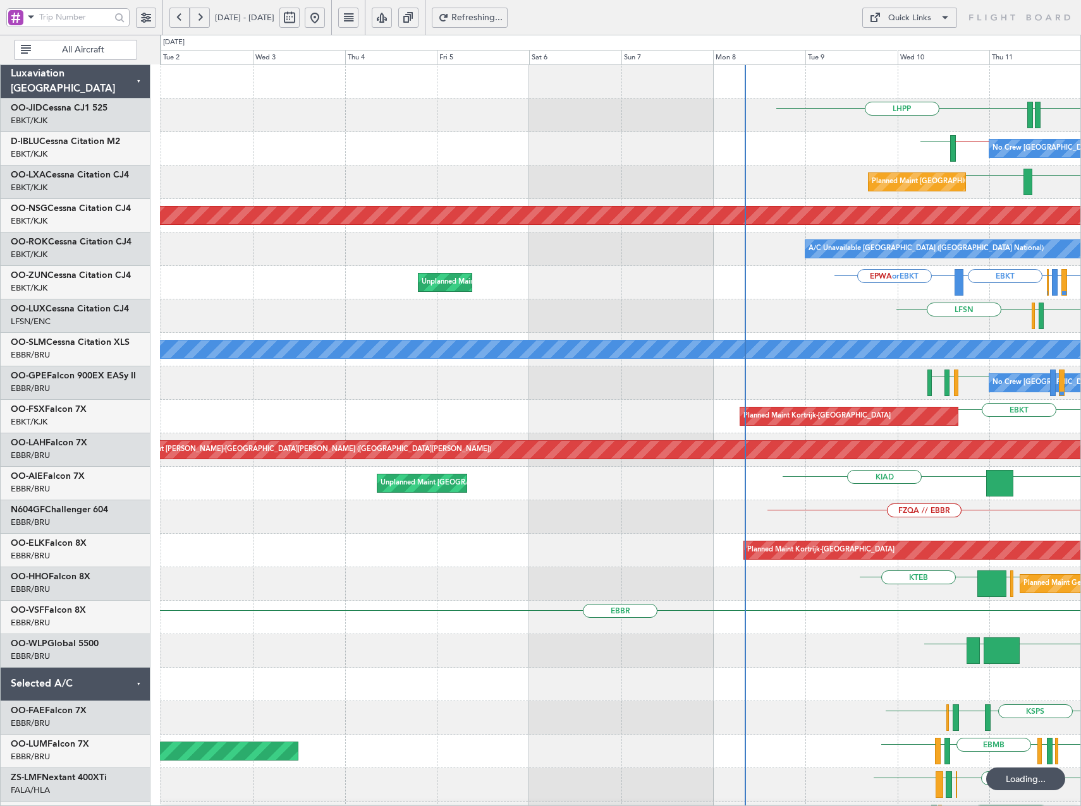
click at [1080, 341] on html "08 Sep 2025 - 18 Sep 2025 Refreshing... Quick Links All Aircraft LHPP EBKT EDDN…" at bounding box center [540, 403] width 1081 height 806
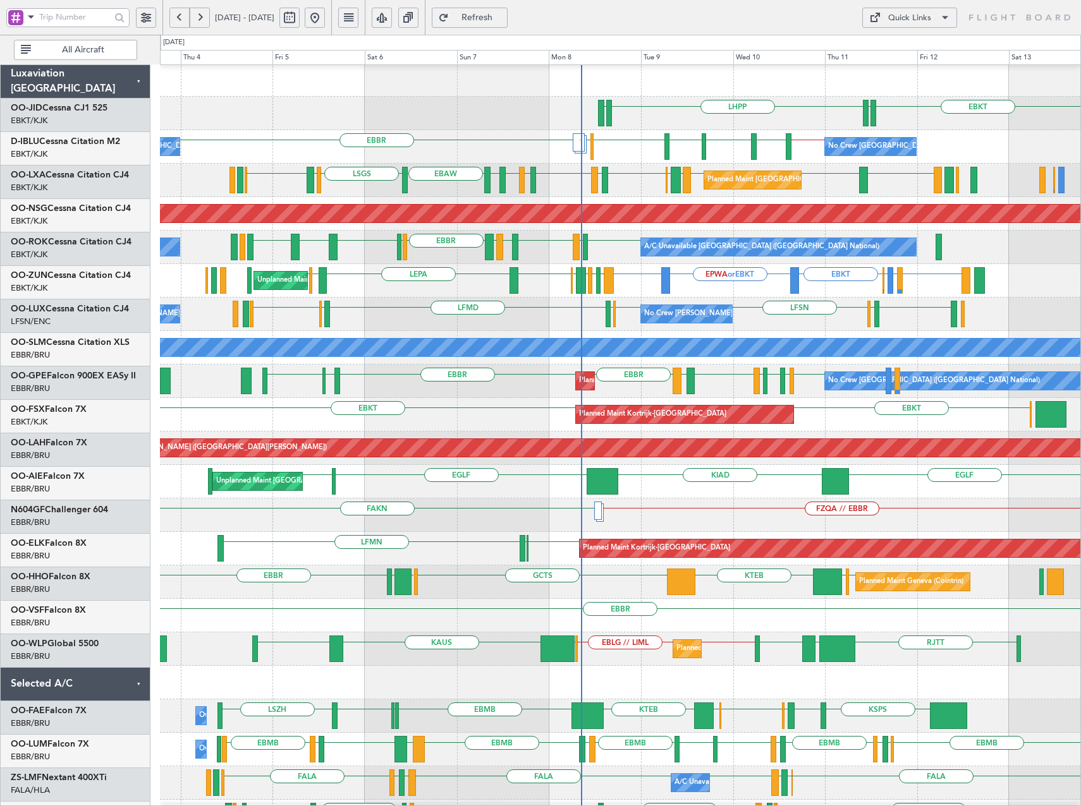
scroll to position [2, 0]
click at [813, 298] on div "LFSN LFSN LFSN ELLX LFMD ELLX EBKT LSZH No Crew Nancy (Essey) No Crew Nancy (Es…" at bounding box center [620, 314] width 920 height 33
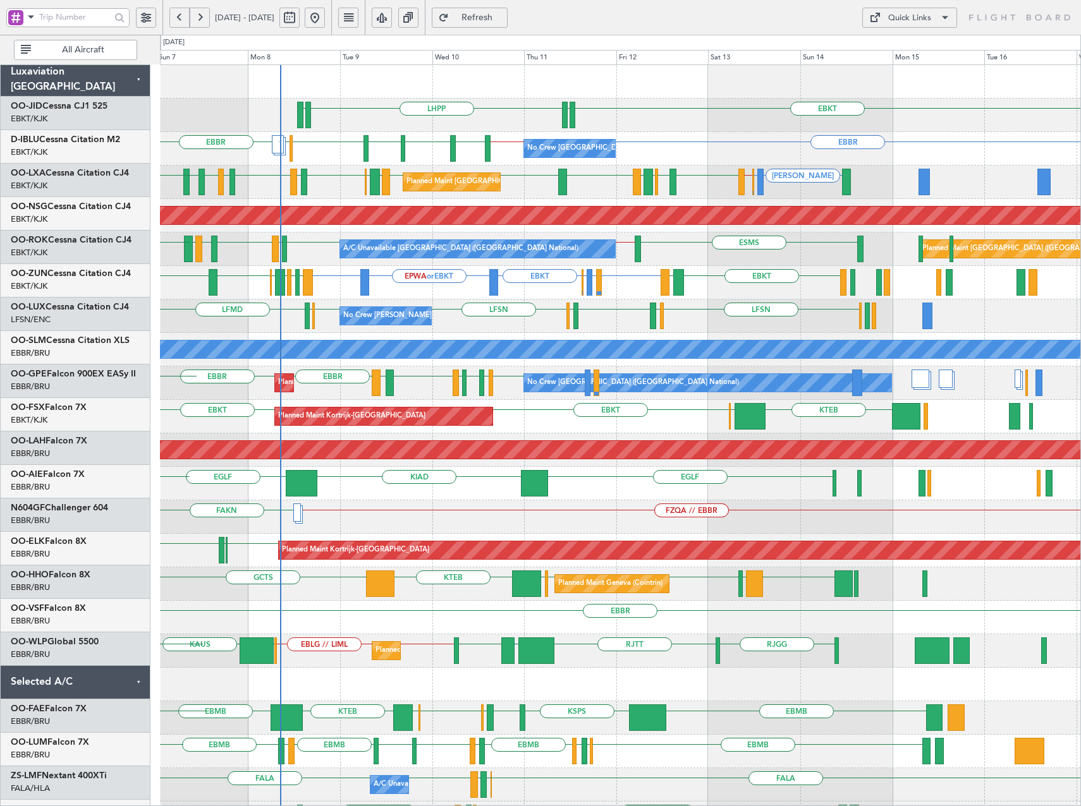
scroll to position [0, 0]
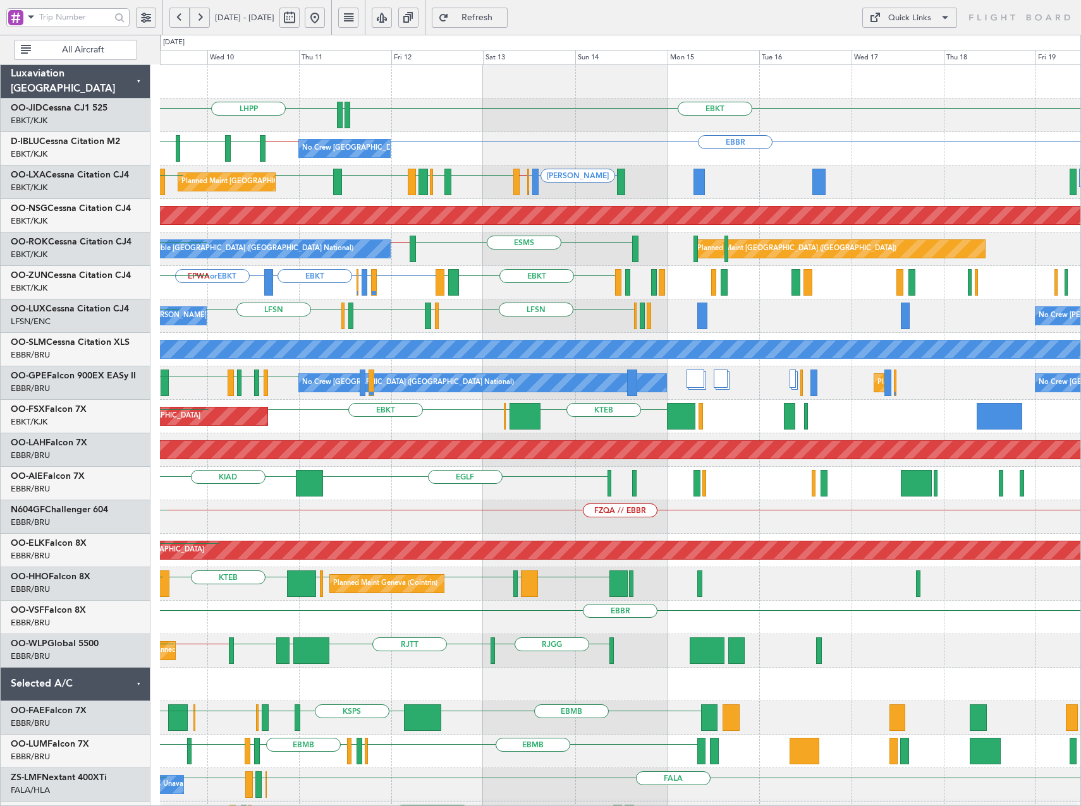
click at [456, 406] on div "Planned Maint Kortrijk-Wevelgem KTEB EBBR EBKT EBKT" at bounding box center [620, 416] width 920 height 33
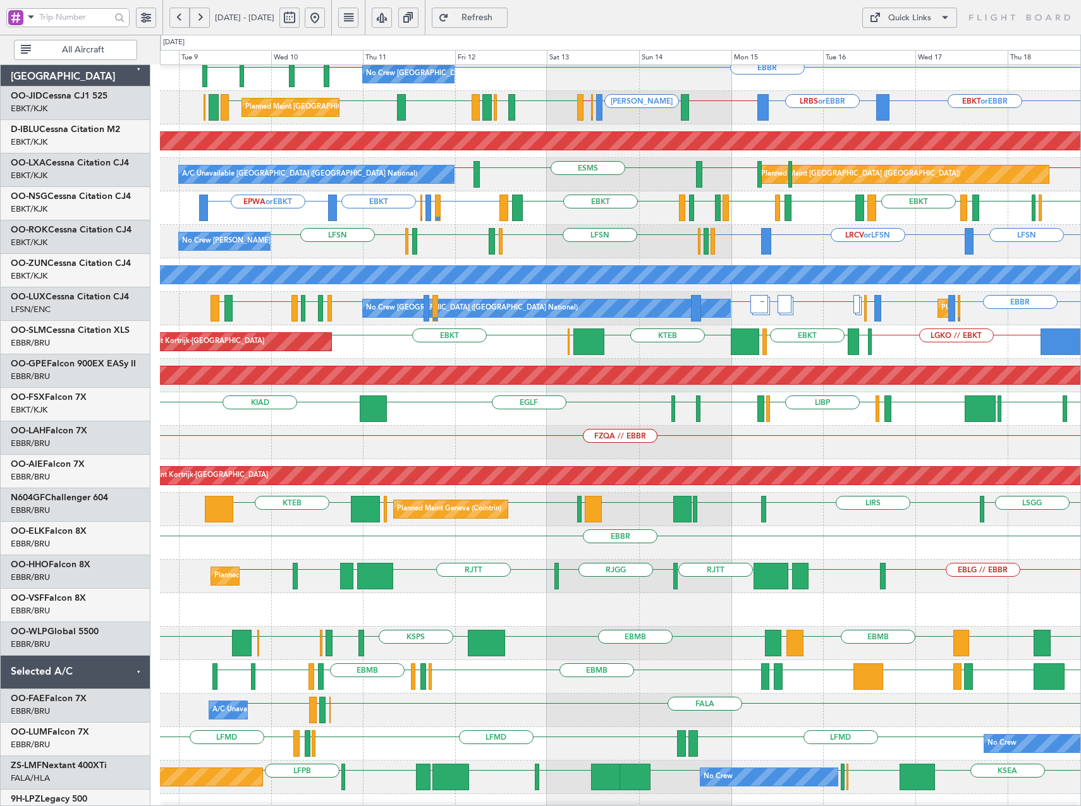
scroll to position [90, 0]
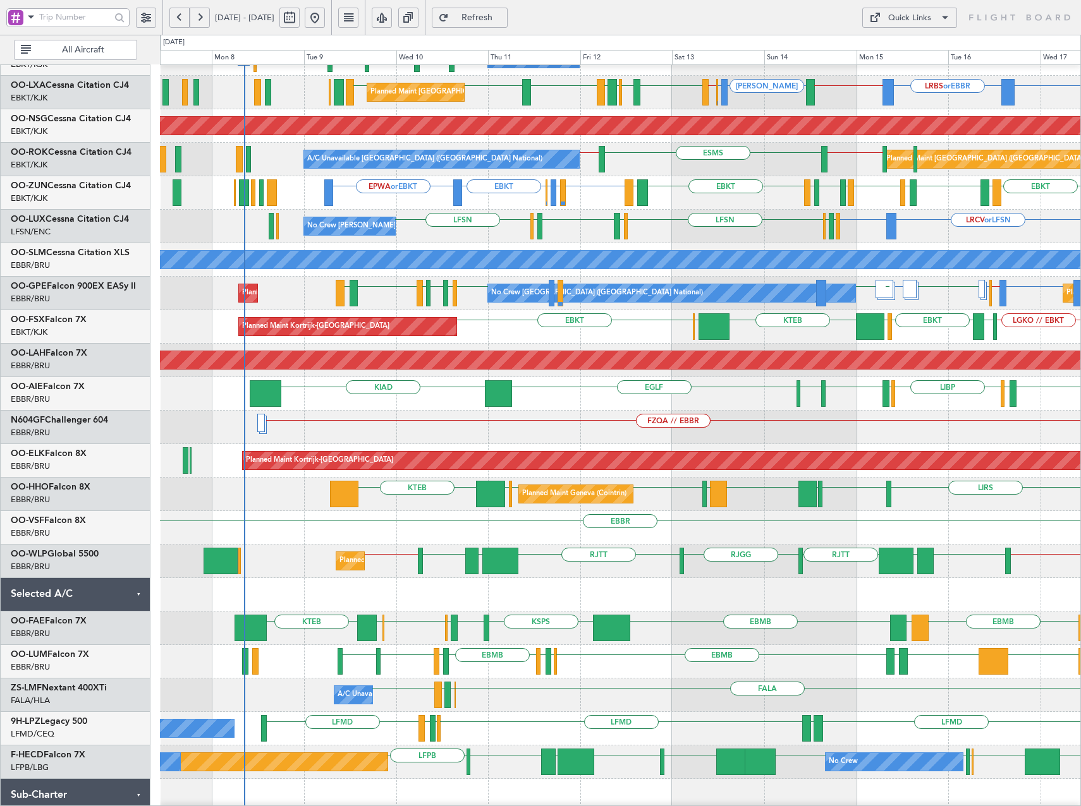
click at [1078, 330] on div "LGKO // EBKT LSGG KTEB EBBR EBKT LGAV EBKT Planned Maint Kortrijk-Wevelgem KLAS…" at bounding box center [620, 326] width 920 height 33
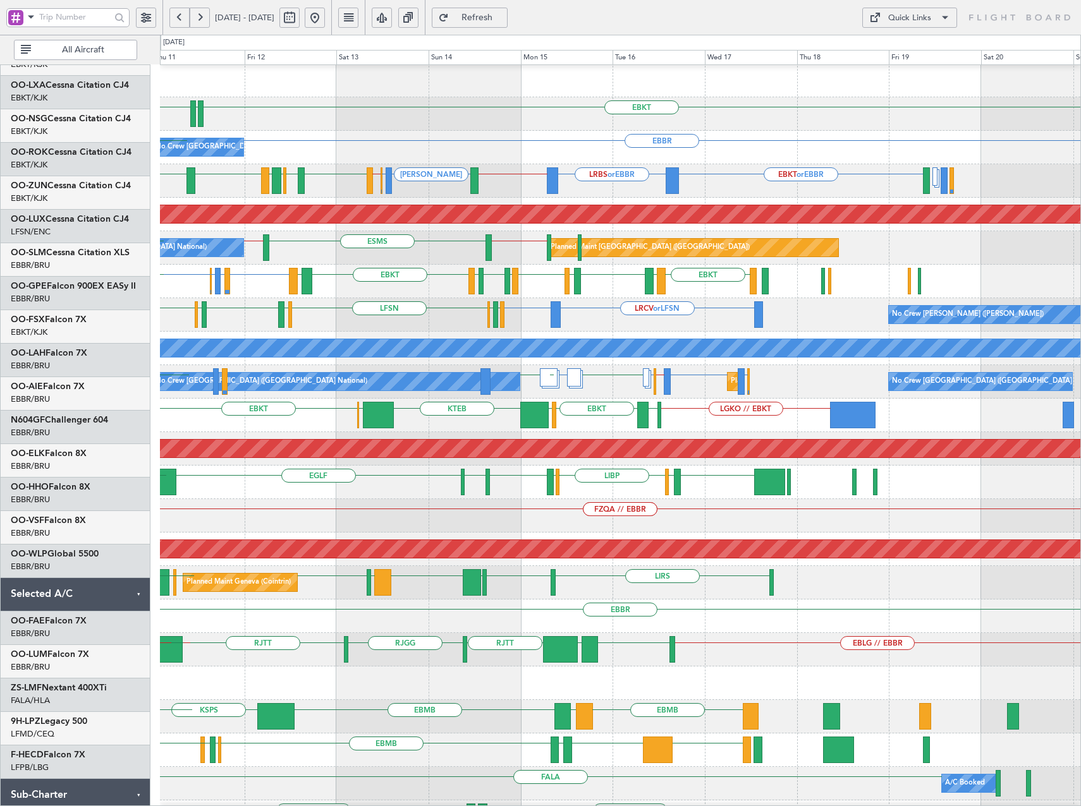
scroll to position [1, 0]
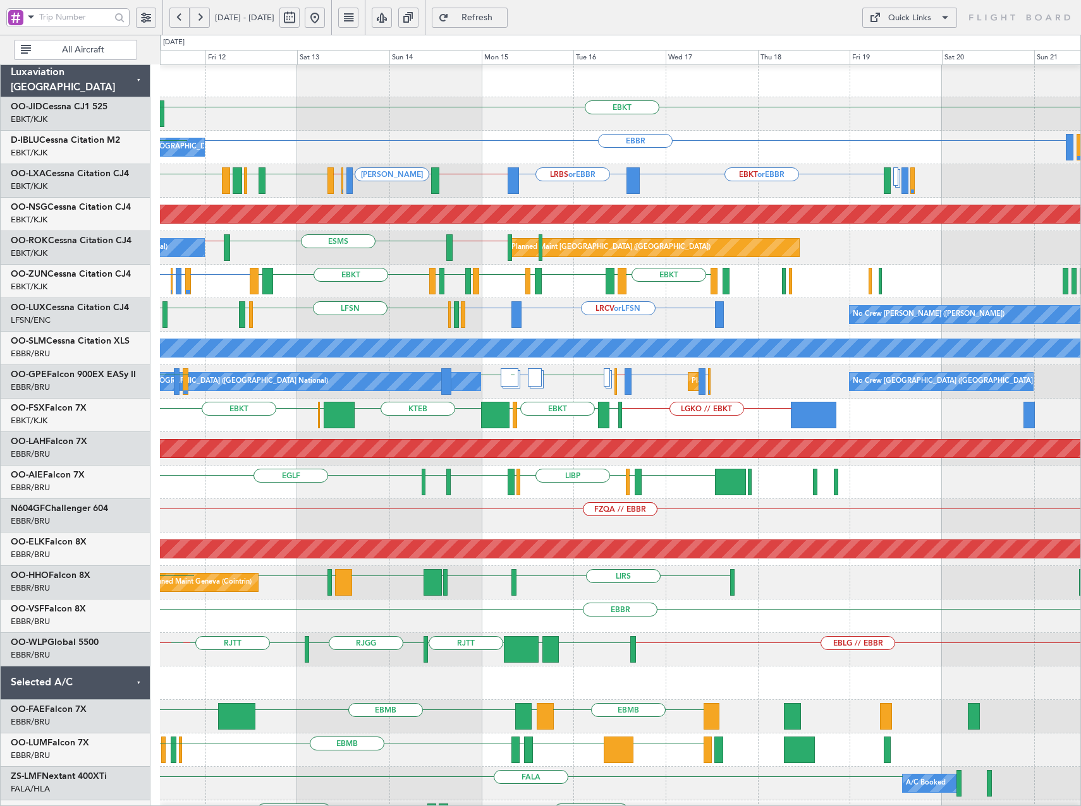
click at [561, 418] on div "LGKO // EBKT LSGG KTEB EBBR EBKT LGAV EBKT Planned Maint Kortrijk-Wevelgem" at bounding box center [620, 415] width 920 height 33
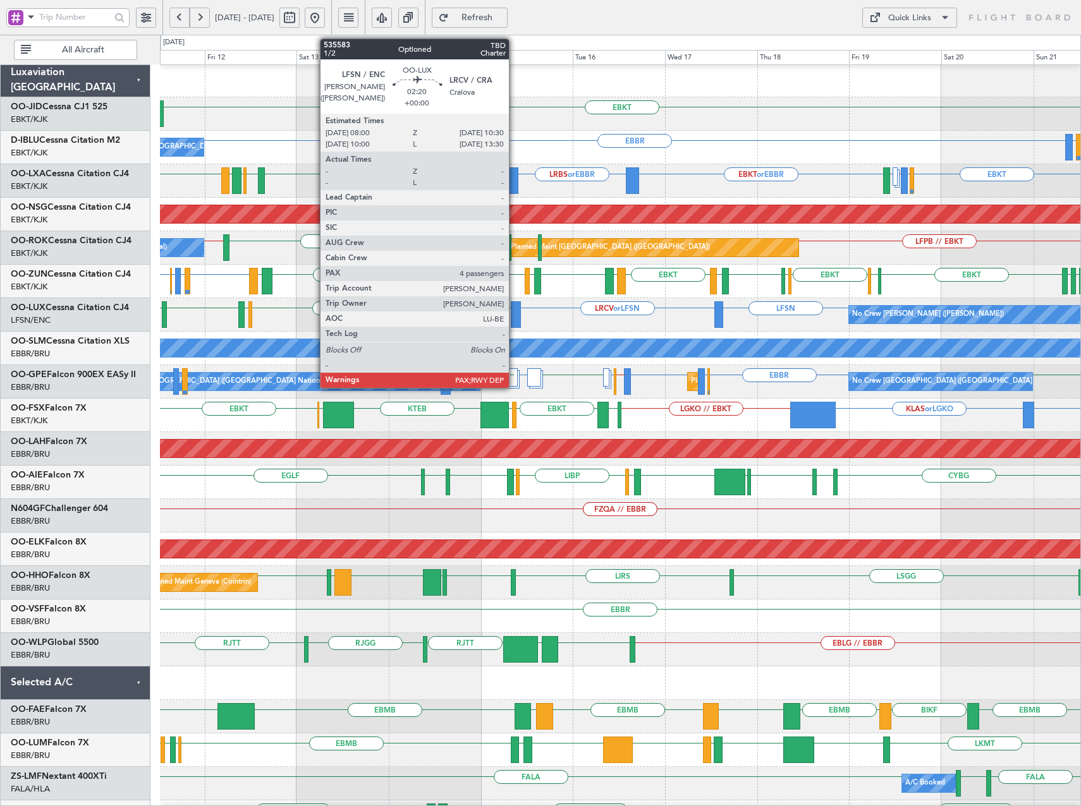
click at [514, 318] on div at bounding box center [516, 314] width 10 height 27
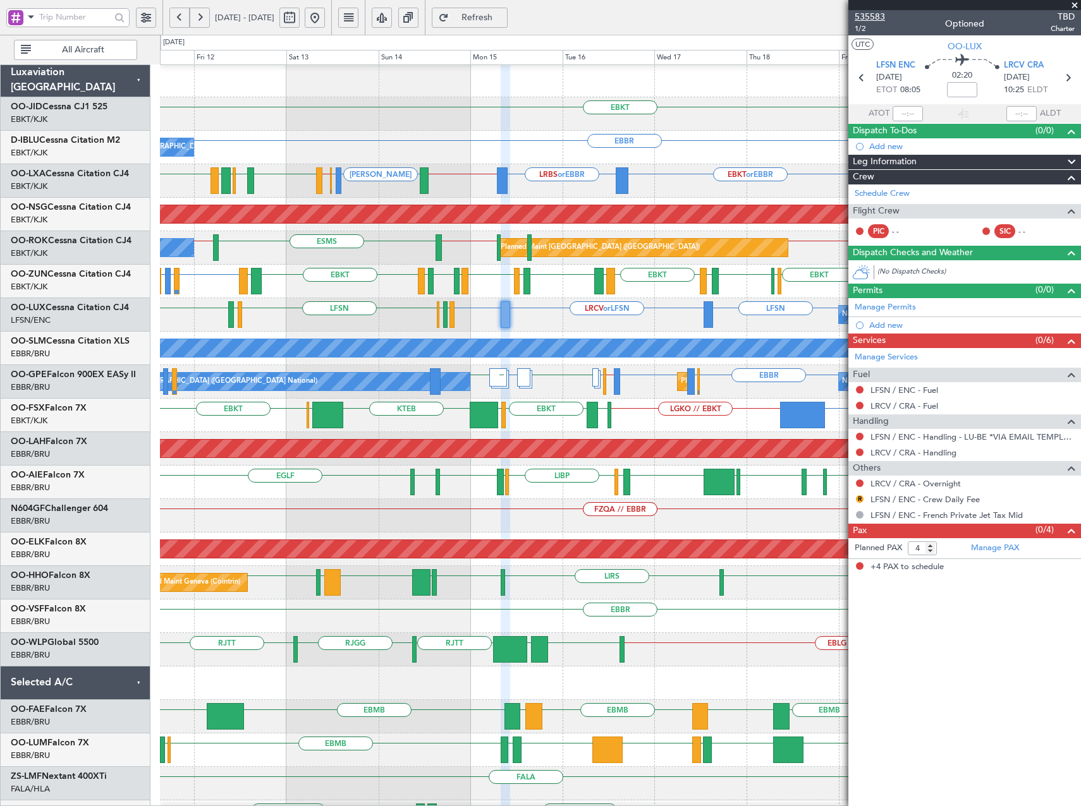
click at [873, 17] on span "535583" at bounding box center [869, 16] width 30 height 13
click at [503, 18] on span "Refresh" at bounding box center [477, 17] width 52 height 9
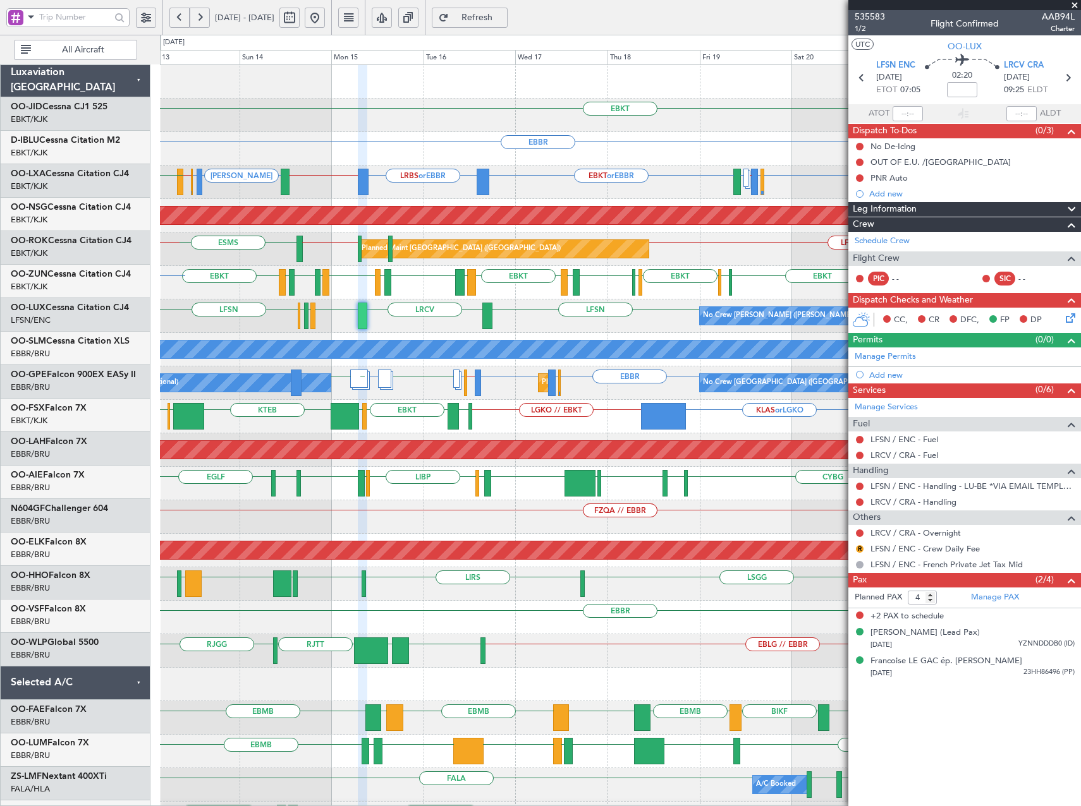
scroll to position [0, 0]
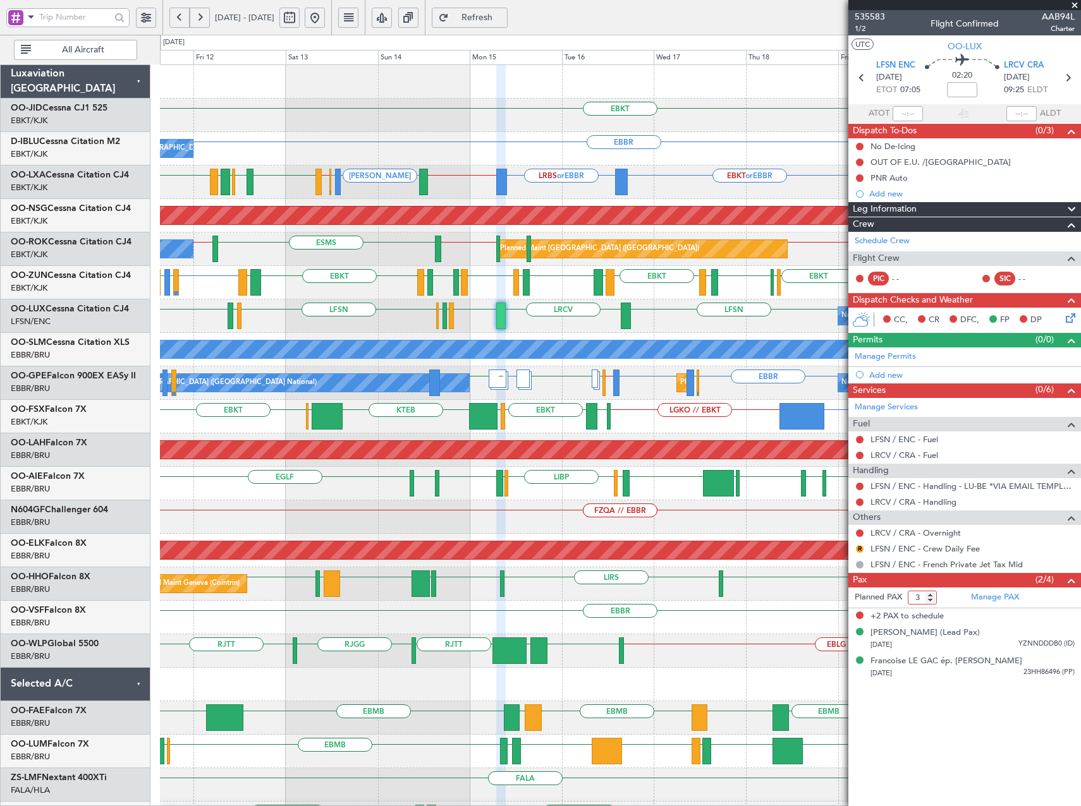
type input "3"
click at [931, 602] on input "3" at bounding box center [921, 598] width 29 height 14
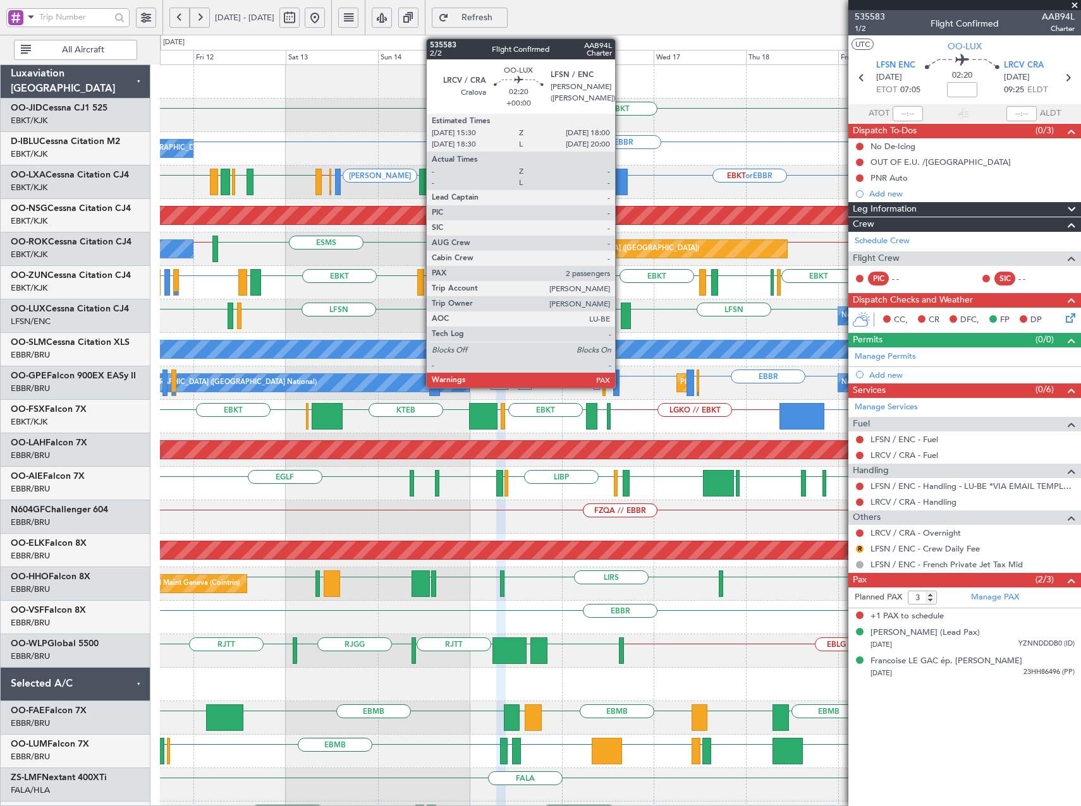
click at [621, 320] on div at bounding box center [626, 316] width 10 height 27
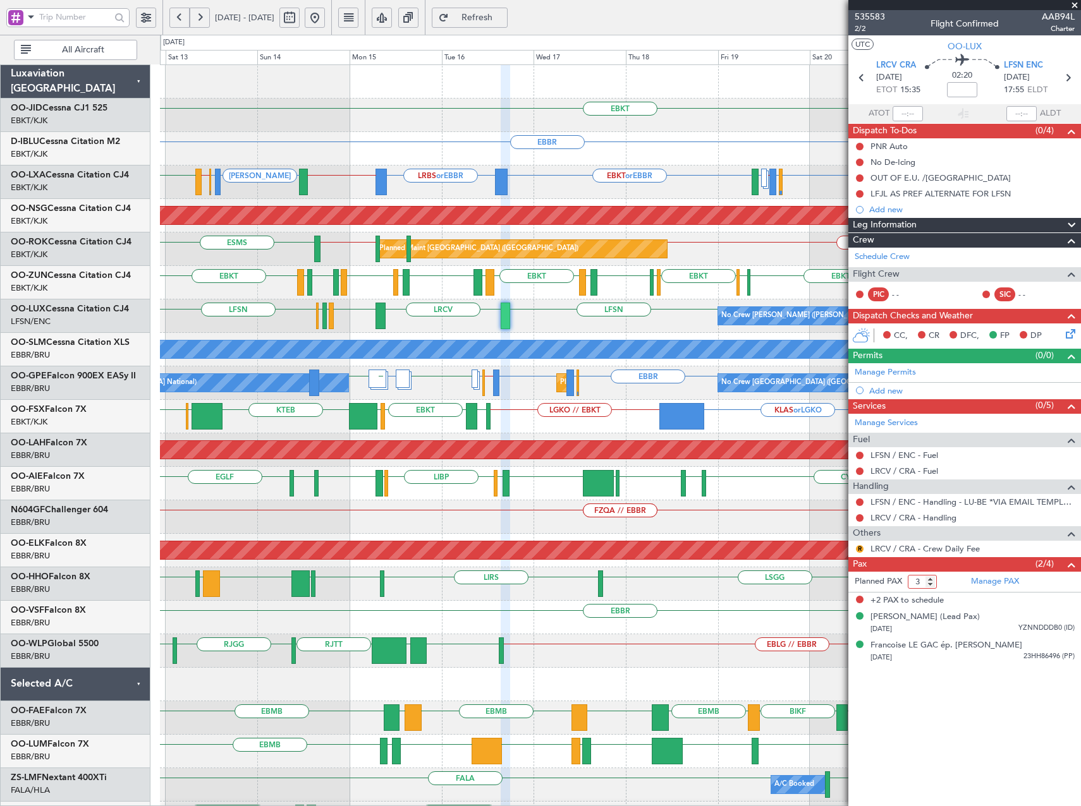
type input "3"
click at [930, 586] on input "3" at bounding box center [921, 582] width 29 height 14
click at [274, 243] on div "EBKT EBBR EBKT or EBBR LIRQ or EBBR No Crew Brussels (Brussels National) EBKT E…" at bounding box center [620, 500] width 920 height 871
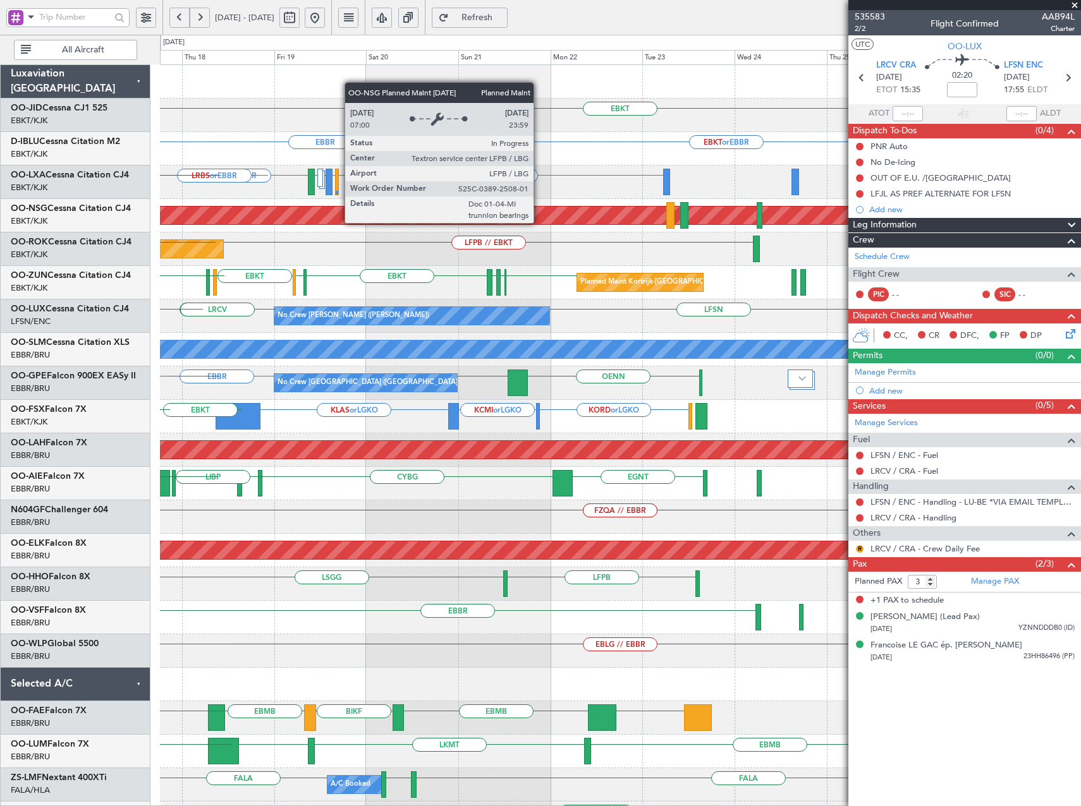
click at [421, 309] on div "EBKT Planned Maint Kortrijk-Wevelgem EBBR EBKT or EBBR LIRQ or EBBR A/C Unavail…" at bounding box center [620, 500] width 920 height 871
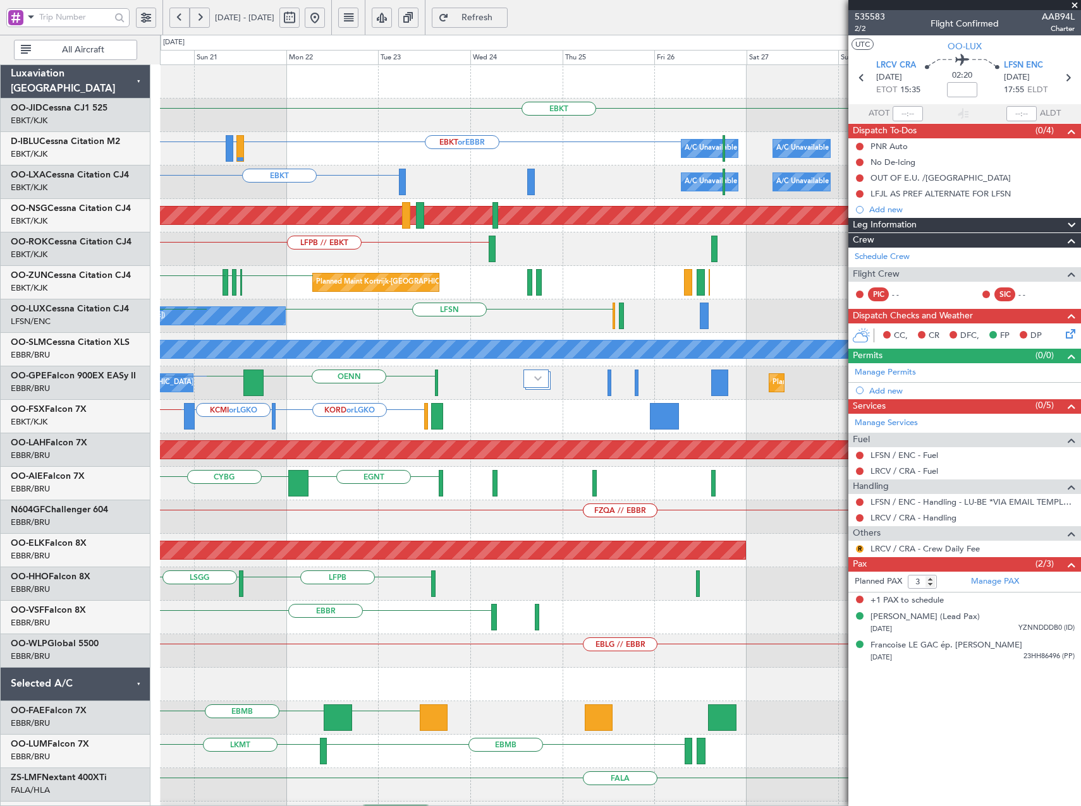
click at [210, 366] on div "EBKT Planned Maint Kortrijk-Wevelgem EBBR EBKT or EBBR LIRQ or EBBR A/C Unavail…" at bounding box center [620, 500] width 920 height 871
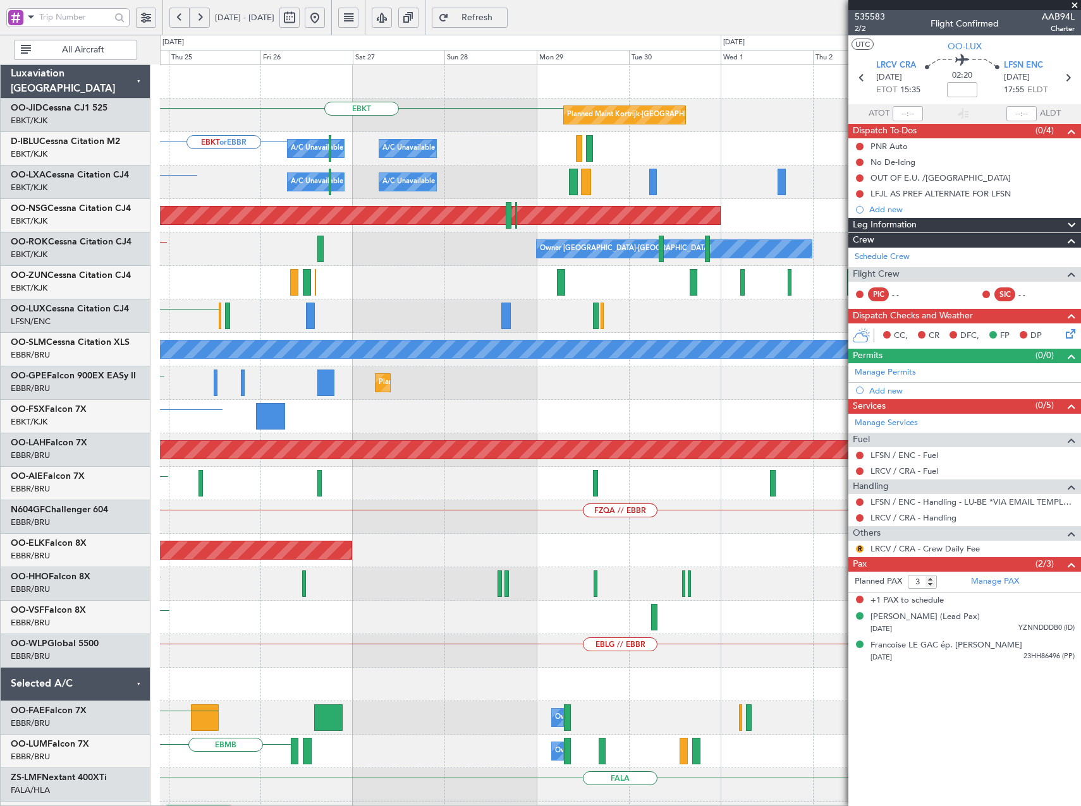
click at [308, 405] on div "EBKT Planned Maint Kortrijk-Wevelgem EBKT or EBBR A/C Unavailable Brussels (Bru…" at bounding box center [620, 500] width 920 height 871
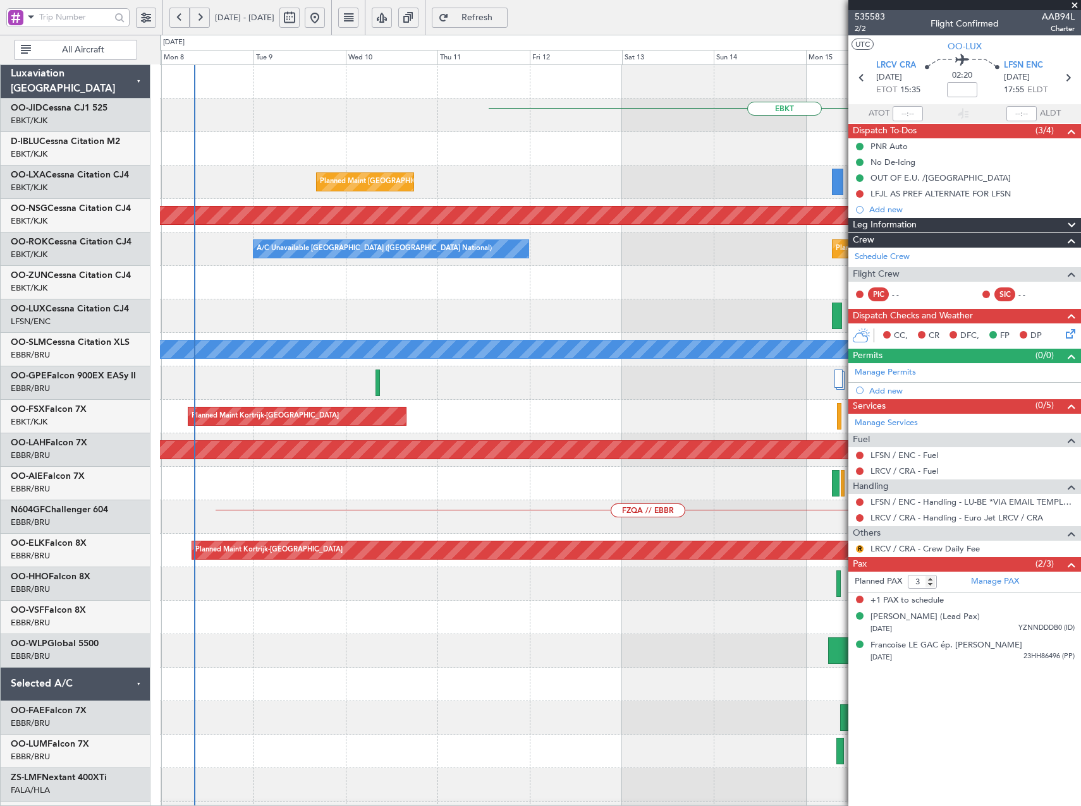
click at [1080, 298] on html "27 Sep 2025 - 07 Oct 2025 Refresh Quick Links All Aircraft EBKT Planned Maint B…" at bounding box center [540, 403] width 1081 height 806
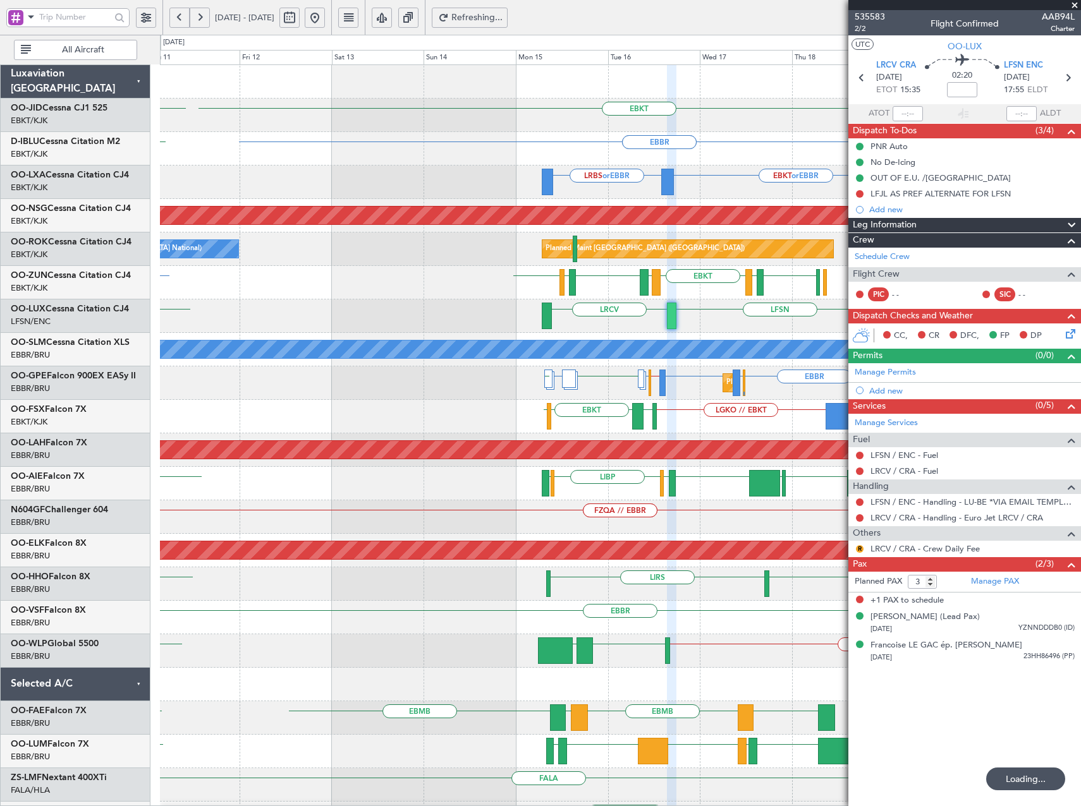
click at [404, 370] on div "EBKT LHPP EBBR EBBR LSZH EBKT or EBBR LRBS or EBBR Planned Maint Brussels (Brus…" at bounding box center [620, 467] width 920 height 804
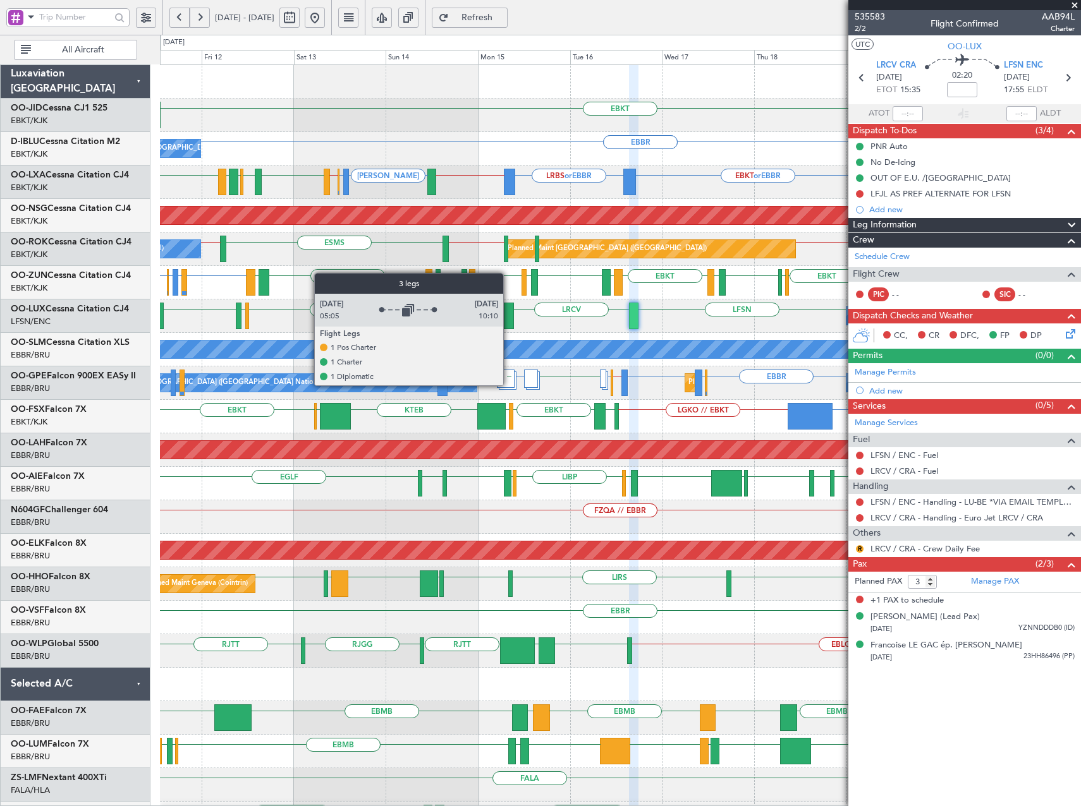
click at [509, 385] on div at bounding box center [506, 379] width 18 height 18
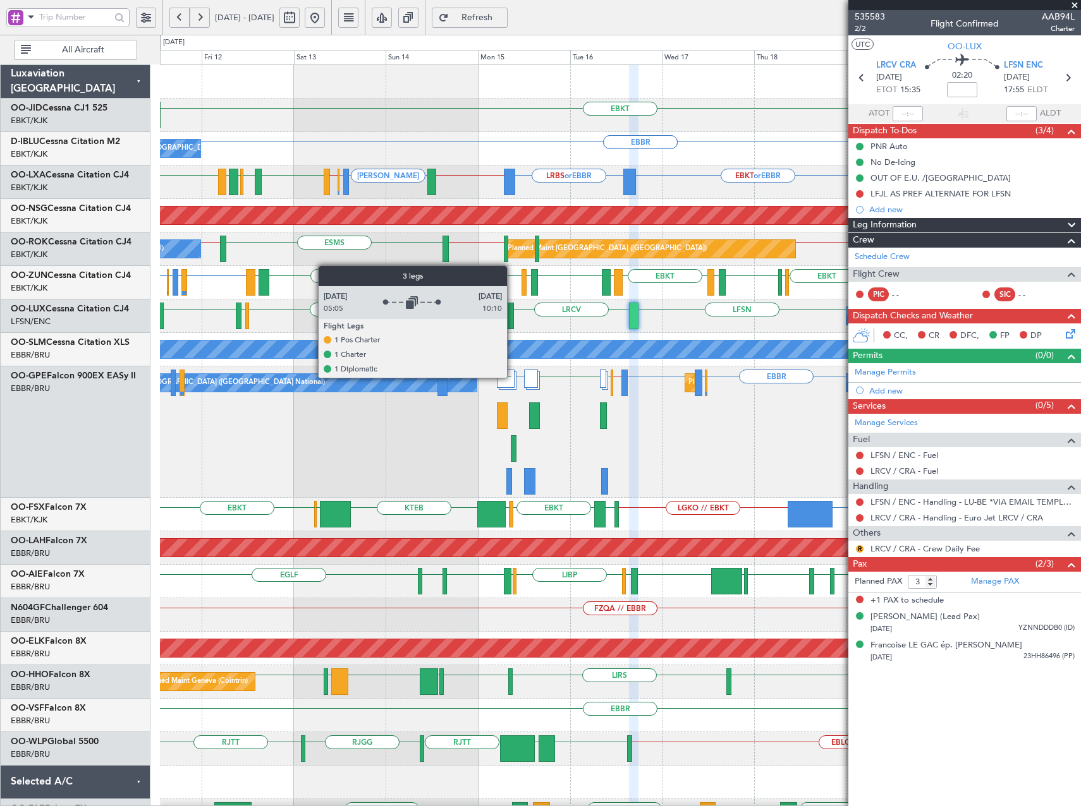
click at [512, 377] on div at bounding box center [506, 379] width 18 height 18
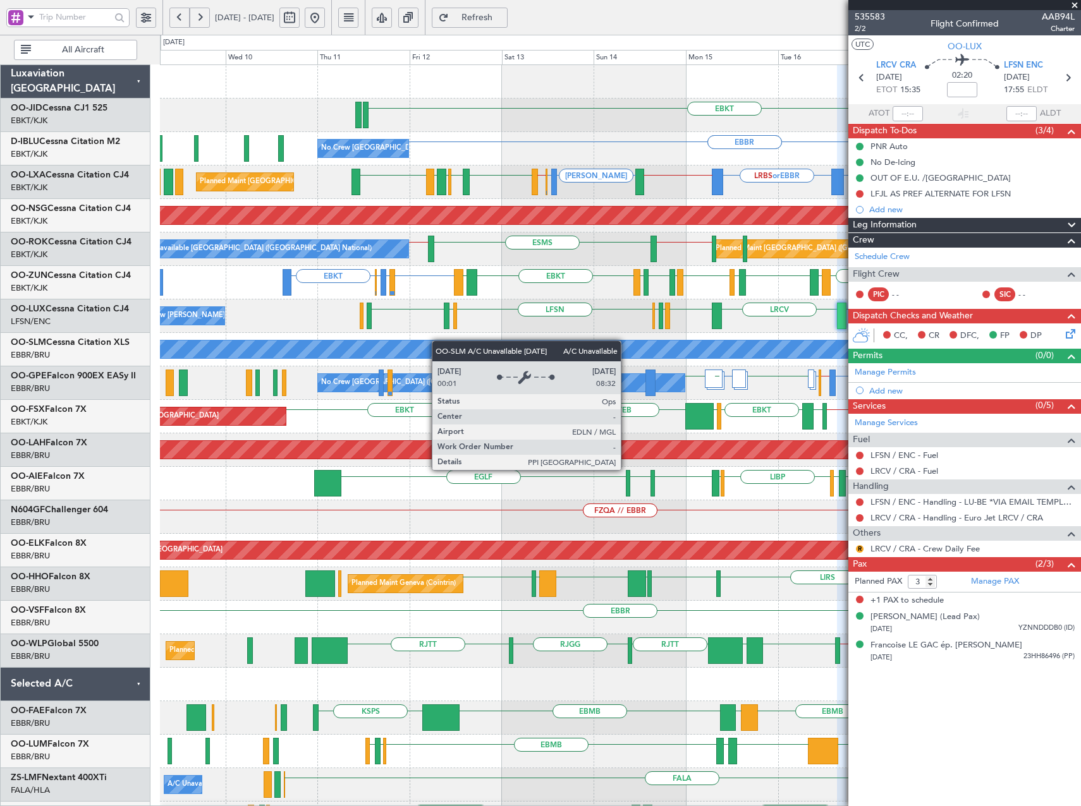
click at [485, 342] on div "EBKT EBBR EBBR No Crew Brussels (Brussels National) EBKT or EBBR LRBS or EBBR E…" at bounding box center [620, 500] width 920 height 871
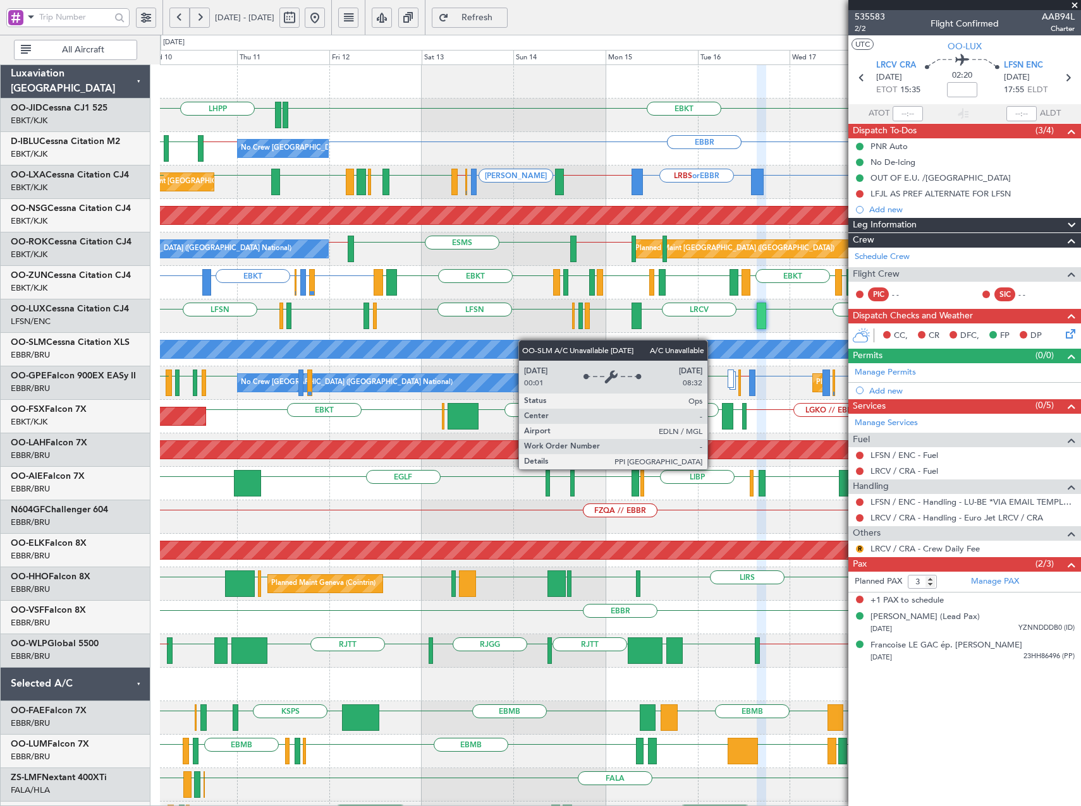
click at [269, 343] on div "EBKT LHPP EDDN No Crew Brussels (Brussels National) EBBR EBBR LSZH EBKT // EBBR…" at bounding box center [620, 517] width 920 height 904
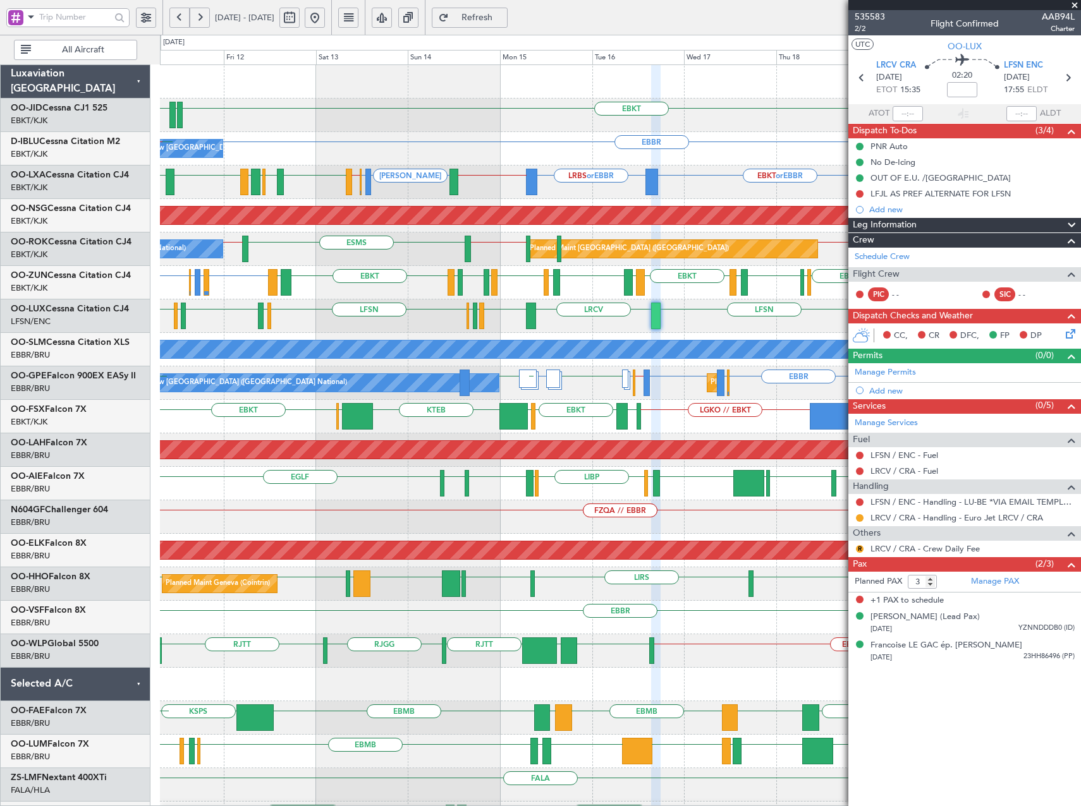
click at [588, 320] on div "LFSN LFMN LFPB LFSN LFMD EBKT LSZH LFSN LFSN LRCV No Crew Nancy (Essey) No Crew…" at bounding box center [620, 316] width 920 height 33
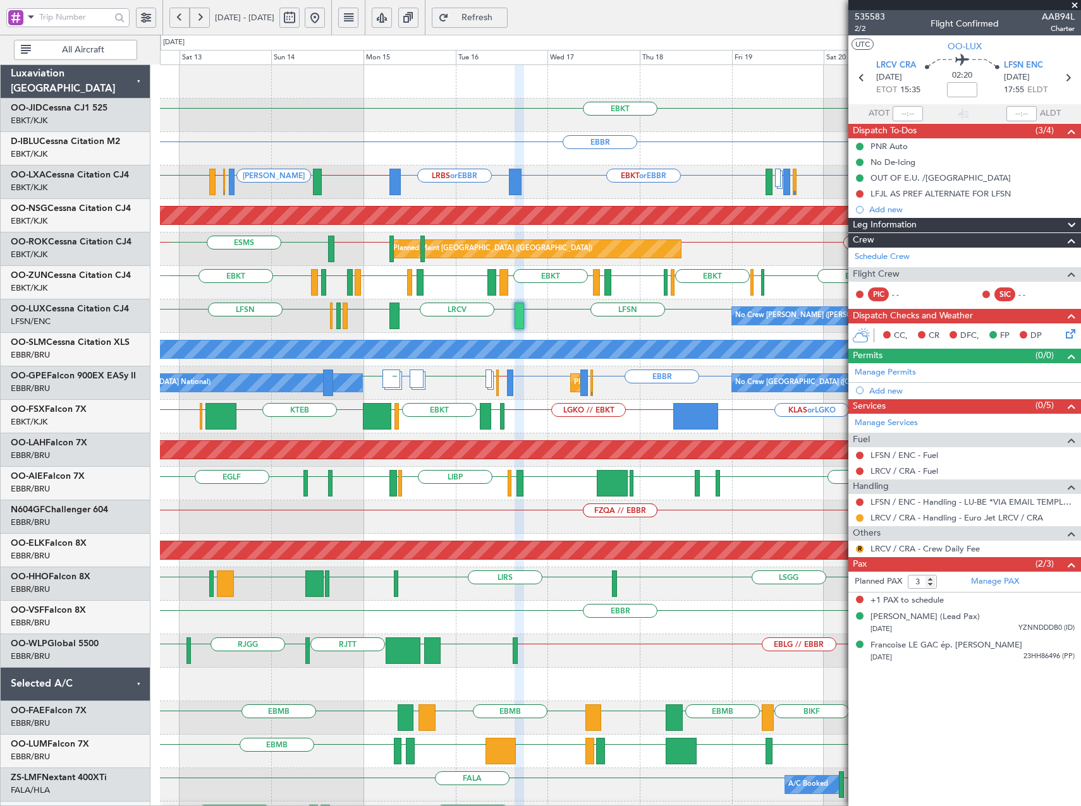
click at [581, 310] on div "EBKT EDDN LHPP EBBR No Crew Brussels (Brussels National) EBBR // EBKT LEIB LIMJ…" at bounding box center [620, 500] width 920 height 871
click at [615, 308] on div "EBKT EBBR EBKT or EBBR LIRQ or EBBR No Crew Brussels (Brussels National) EBBR /…" at bounding box center [620, 500] width 920 height 871
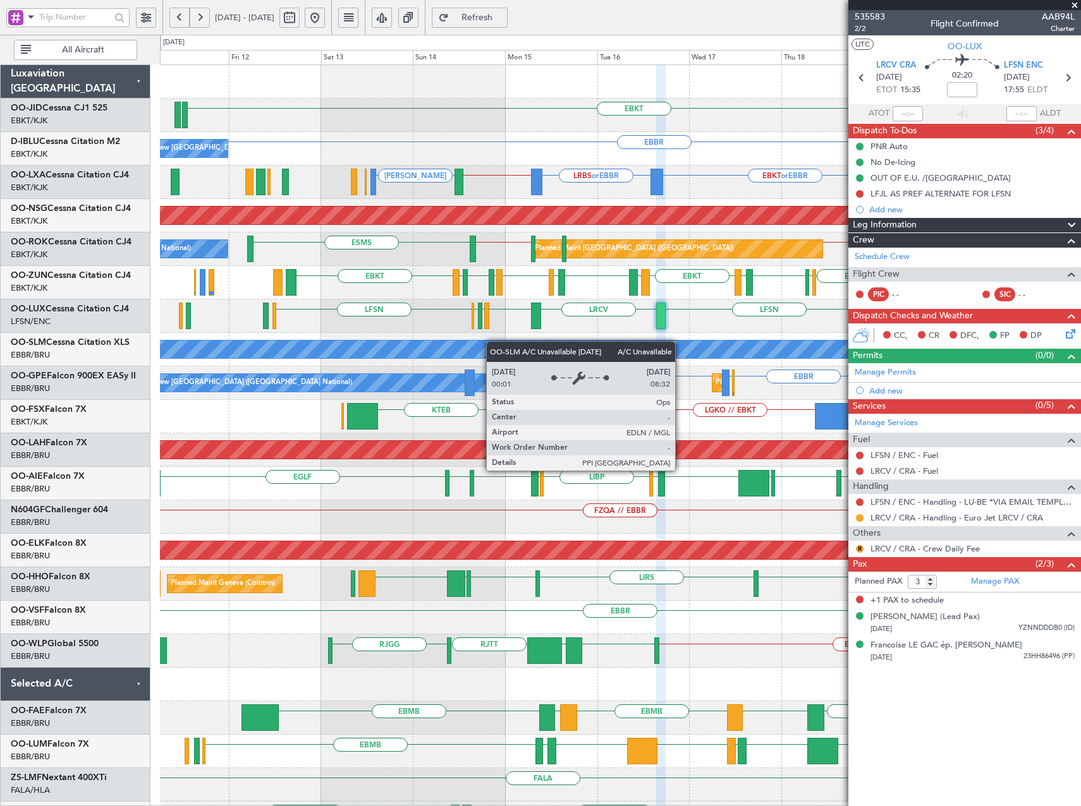
click at [492, 343] on div "EBKT EBBR No Crew Brussels (Brussels National) LIRQ or EBBR EBKT or EBBR EBBR /…" at bounding box center [620, 500] width 920 height 871
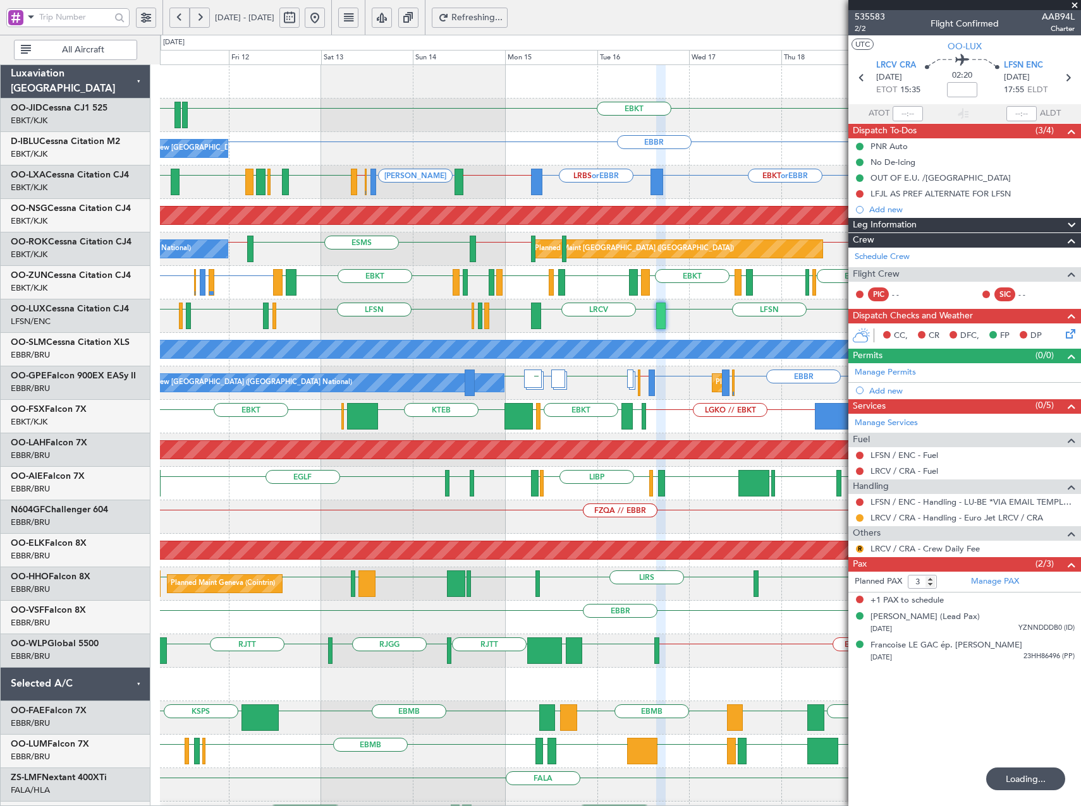
click at [536, 379] on div at bounding box center [533, 379] width 18 height 18
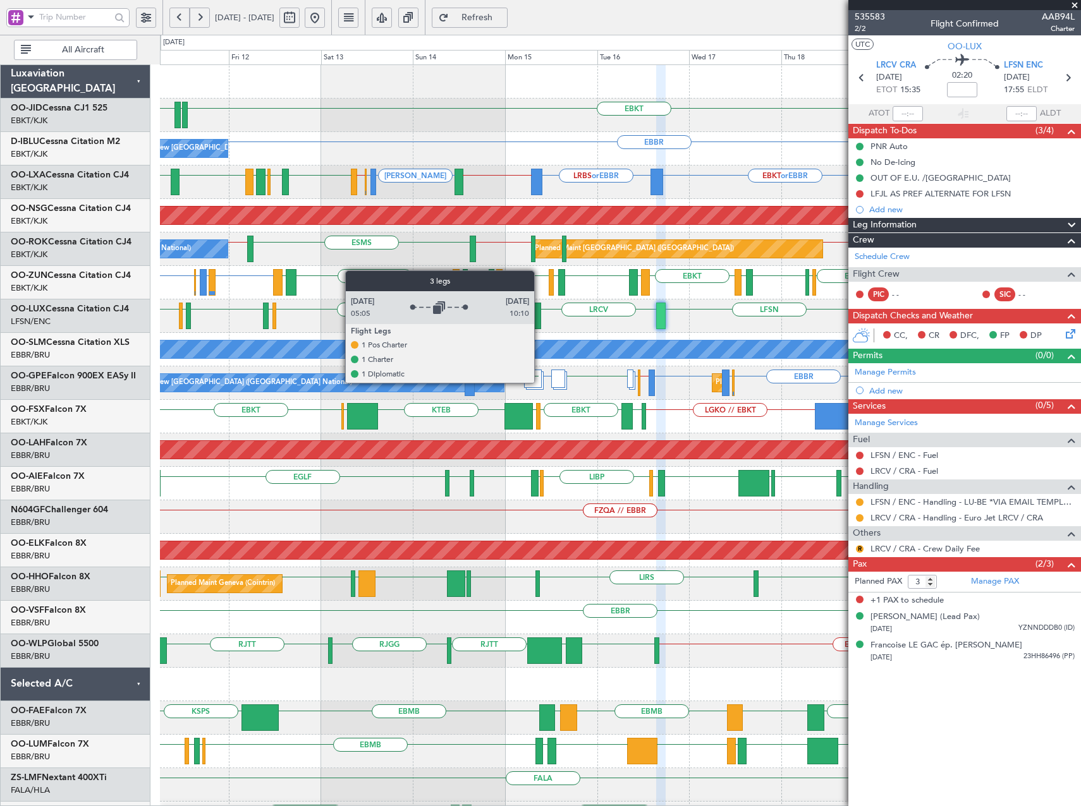
click at [540, 382] on div at bounding box center [533, 379] width 18 height 18
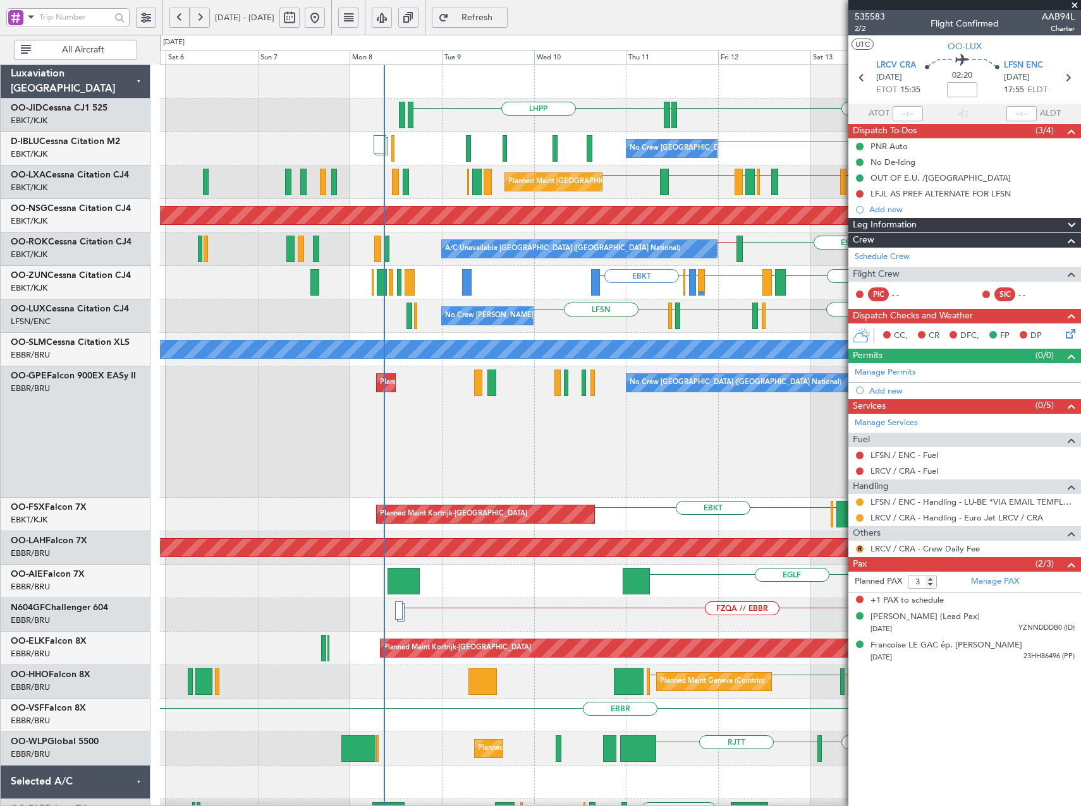
click at [883, 212] on fb-app "11 Sep 2025 - 21 Sep 2025 Refresh Quick Links All Aircraft LHPP EBKT EDDN EBBR …" at bounding box center [540, 411] width 1081 height 791
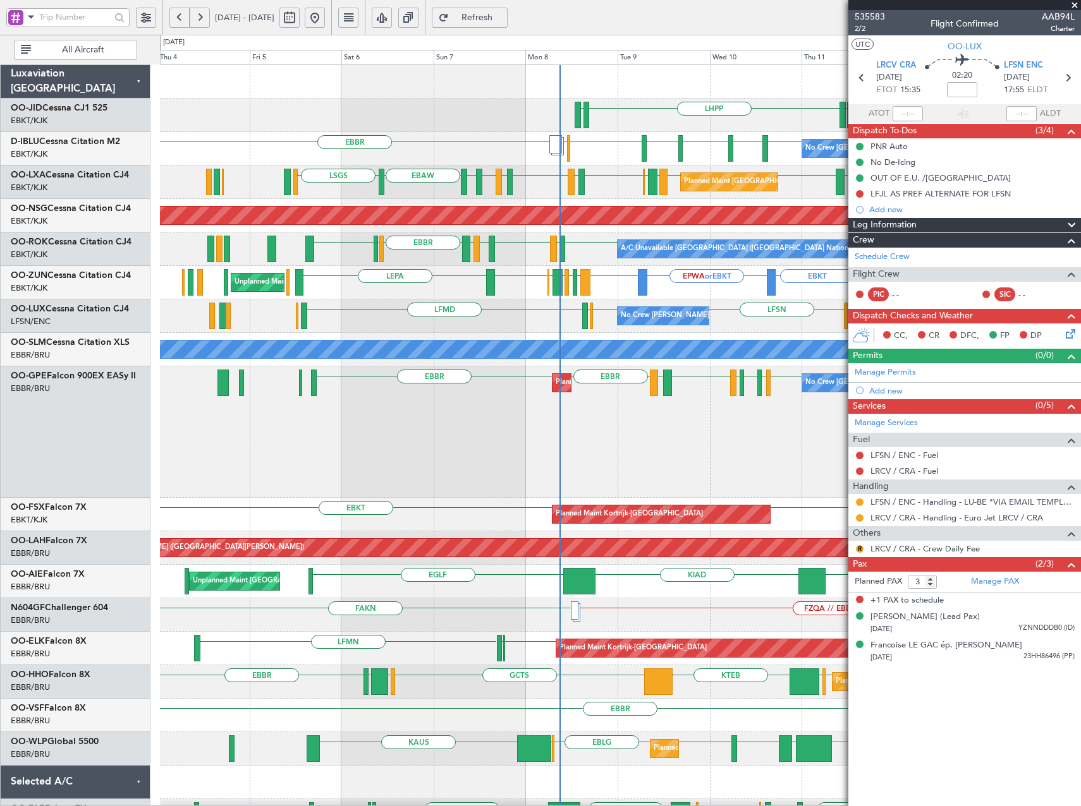
click at [521, 148] on div "No Crew Brussels (Brussels National) EBBR LSZH EBKT EGNJ EBKT EGWU LIRZ EBBR EB…" at bounding box center [620, 148] width 920 height 33
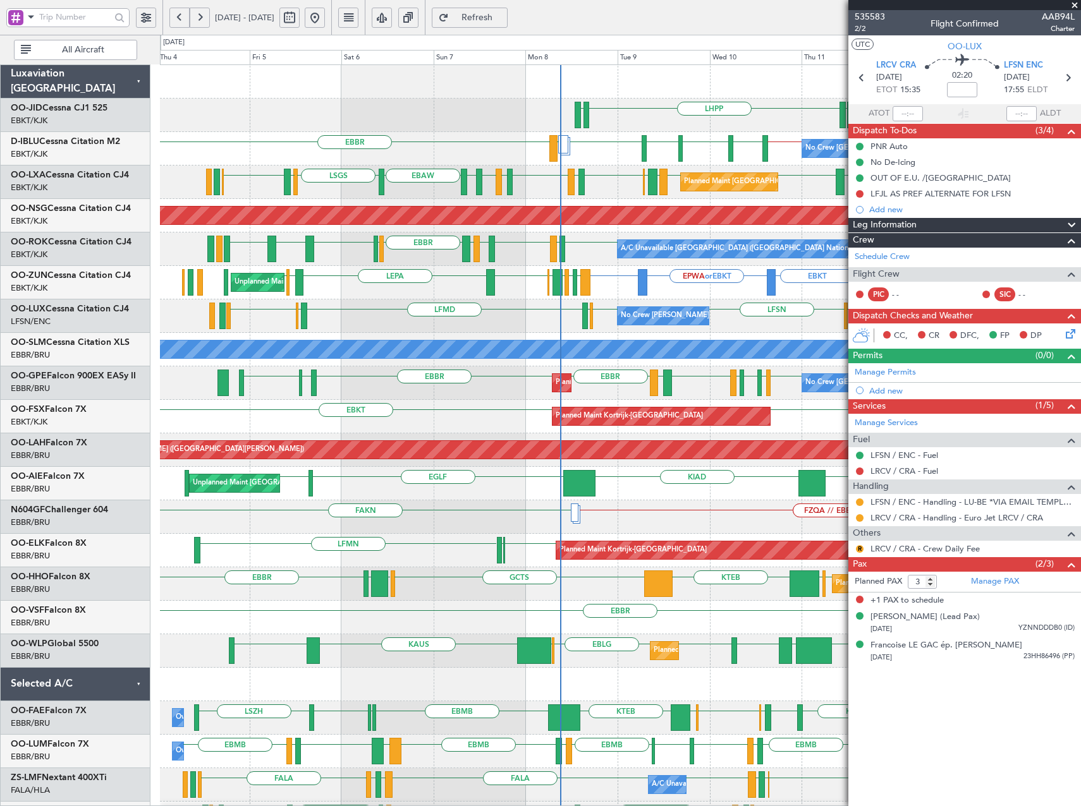
click at [148, 303] on div "EBKT EDDN LHPP EDDN EBBR EBKT // EBBR LSZH EBBR EBKT EGNJ EBKT EGWU LIRZ No Cre…" at bounding box center [540, 421] width 1081 height 772
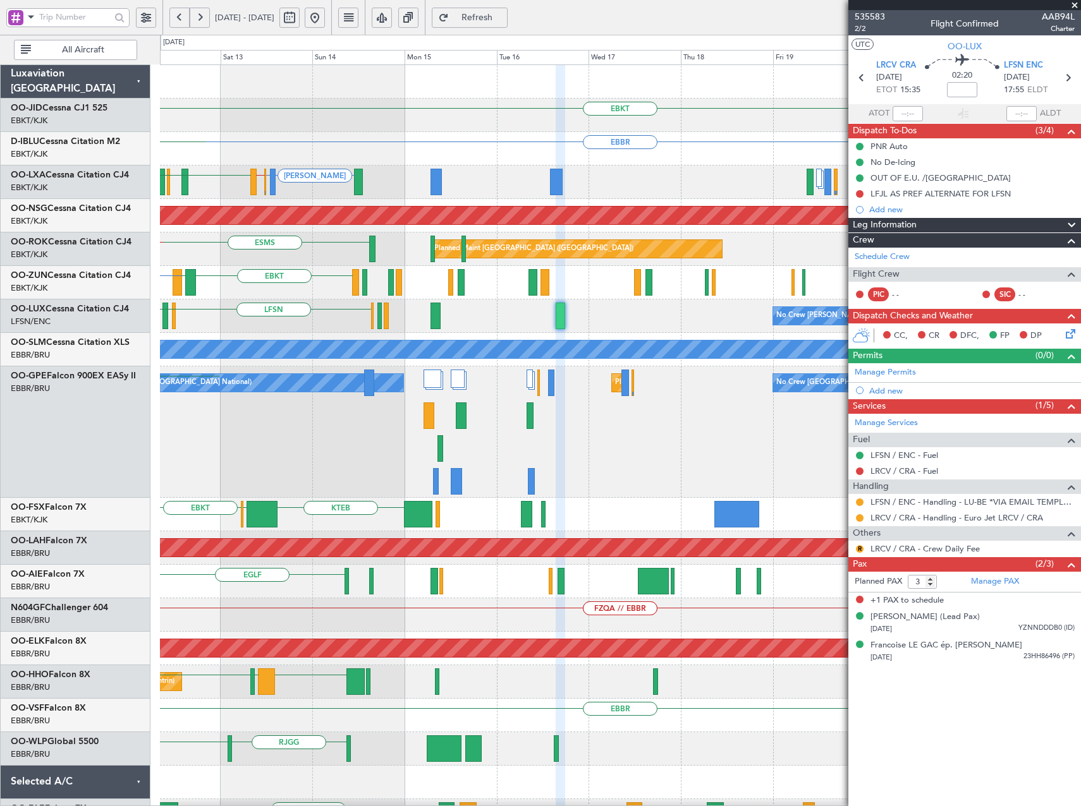
click at [317, 318] on div "LFSN LFMD EBKT No Crew Nancy (Essey) LSZH LFSN No Crew Nancy (Essey)" at bounding box center [620, 316] width 920 height 33
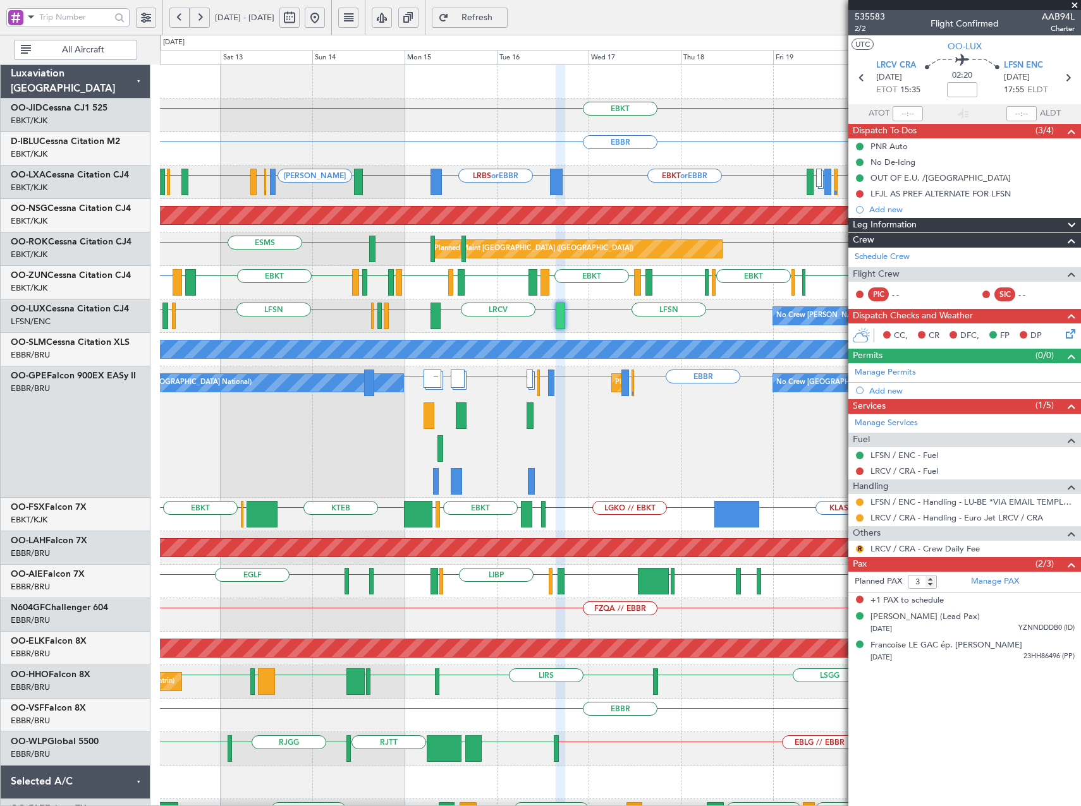
click at [555, 319] on div at bounding box center [560, 316] width 10 height 27
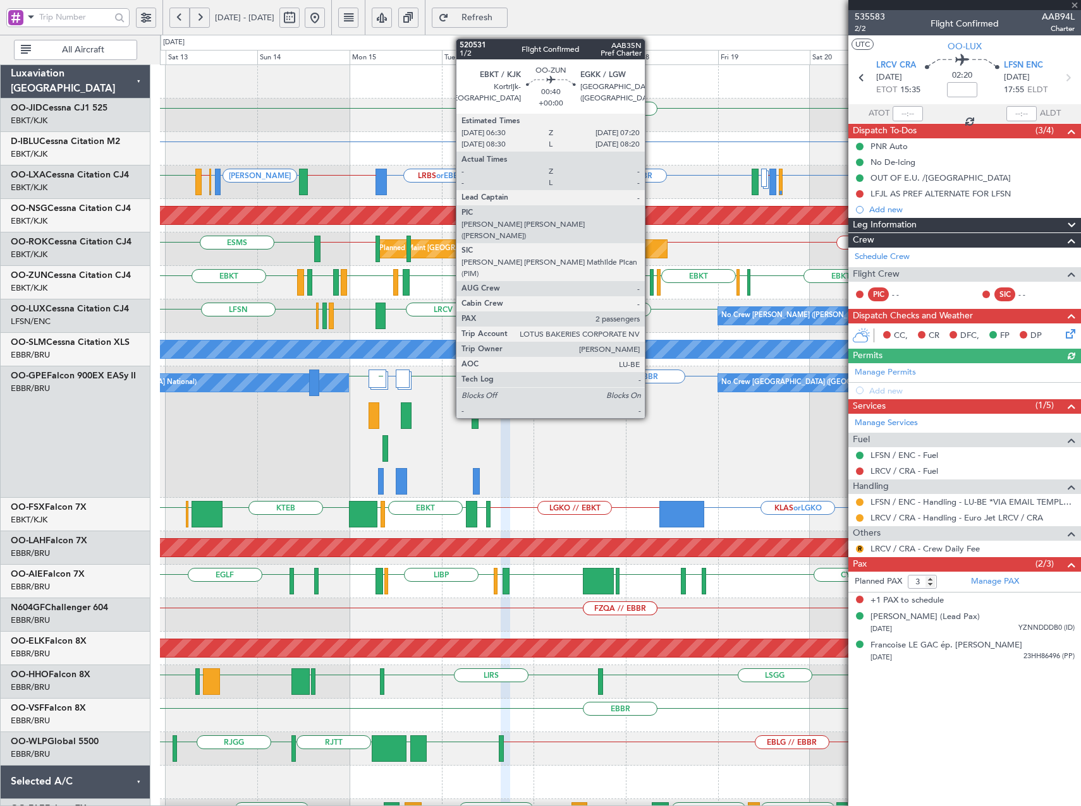
click at [650, 286] on div at bounding box center [652, 282] width 4 height 27
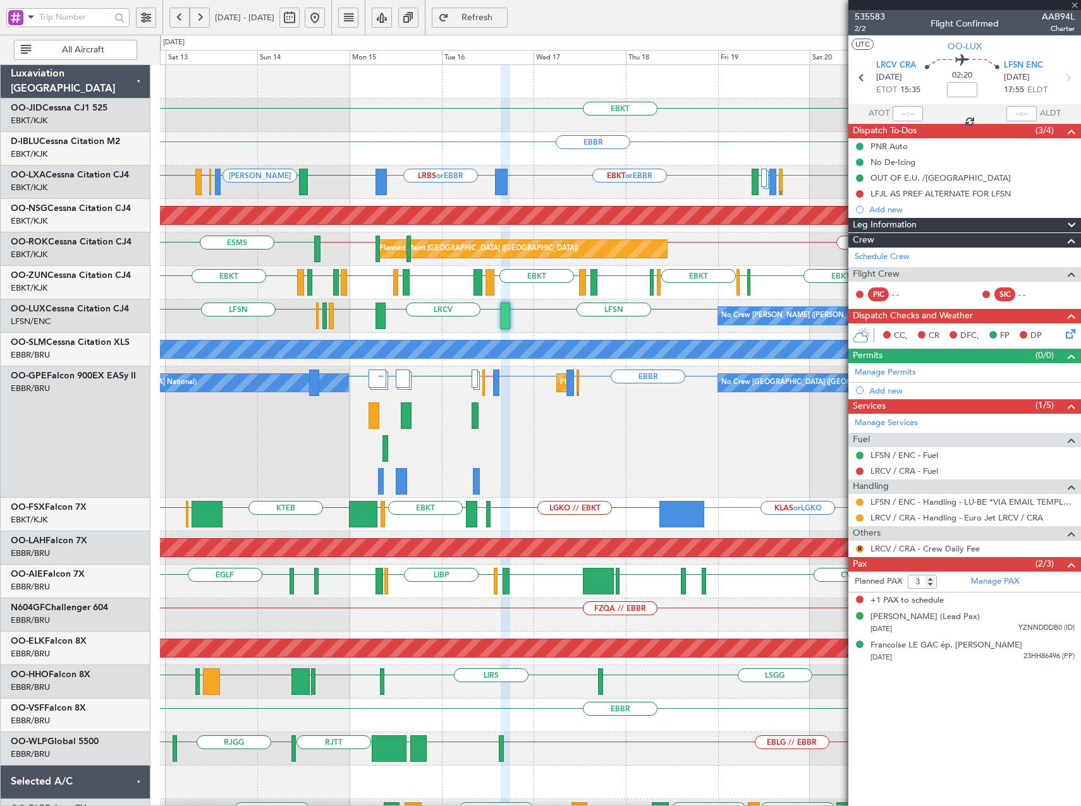
type input "2"
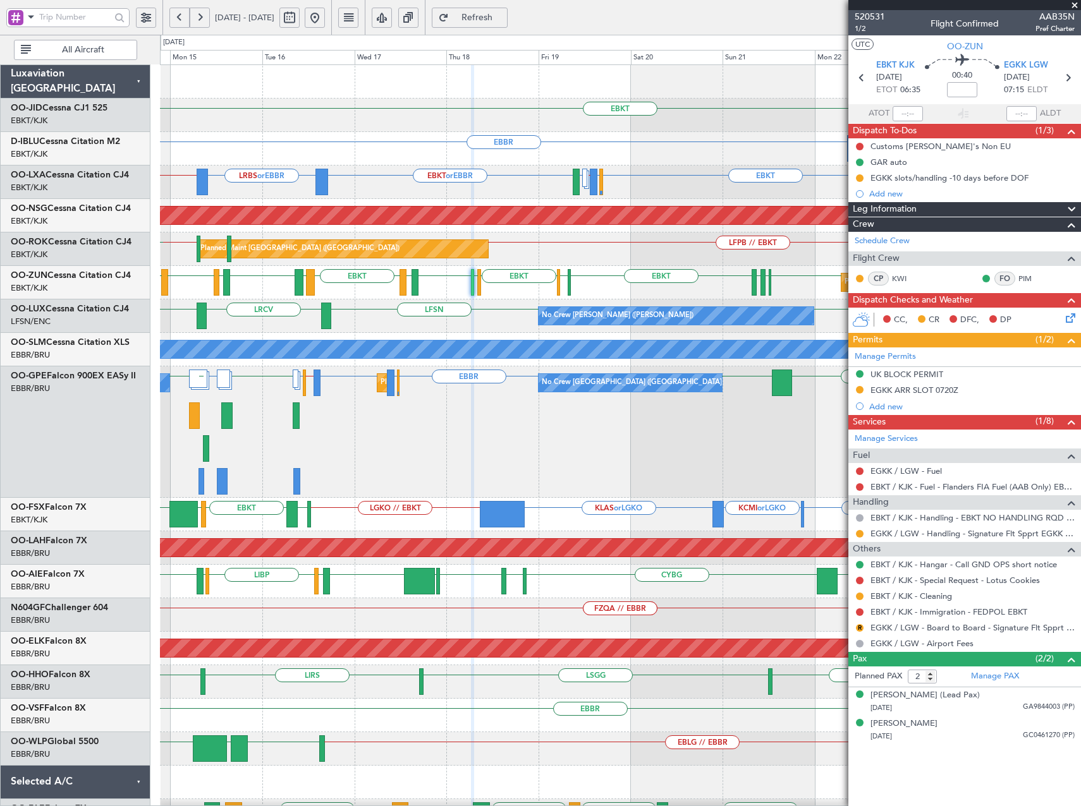
click at [538, 499] on div "EBKT EBBR EBKT or EBBR LIRQ or EBBR A/C Unavailable Brussels (Brussels National…" at bounding box center [620, 549] width 920 height 969
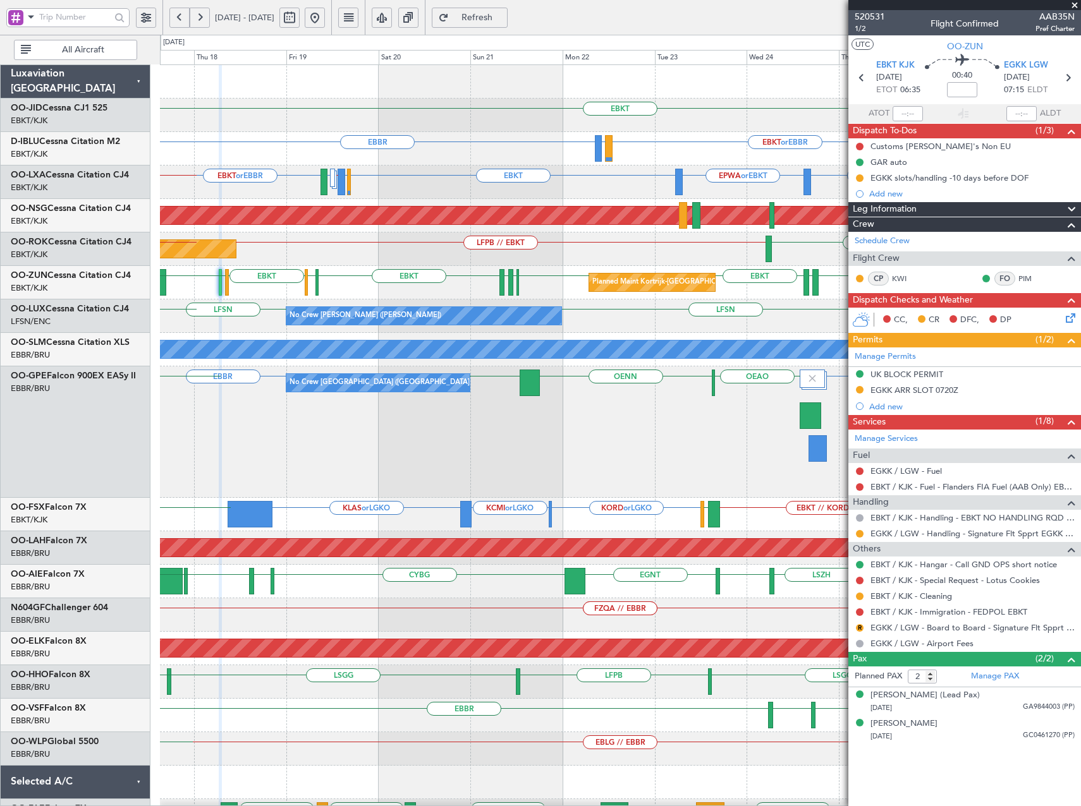
click at [469, 561] on div "Planned Maint [PERSON_NAME]-[GEOGRAPHIC_DATA][PERSON_NAME] ([GEOGRAPHIC_DATA][P…" at bounding box center [620, 547] width 920 height 33
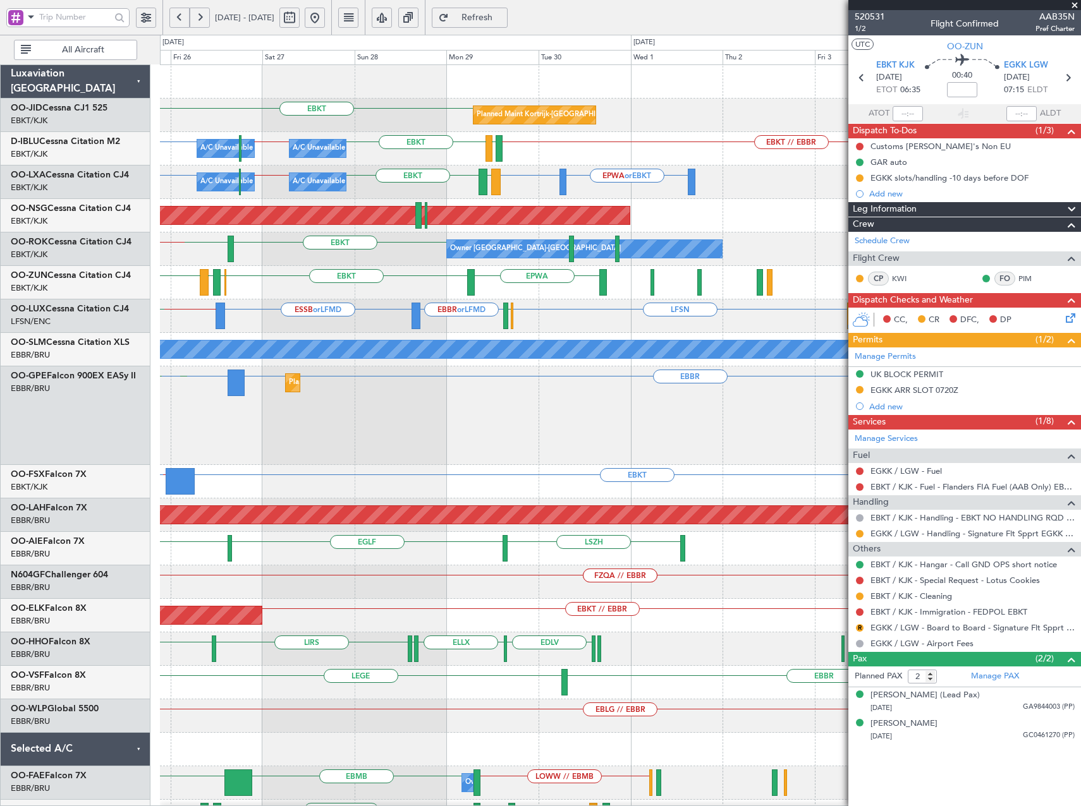
click at [50, 499] on div "EBKT Planned Maint Kortrijk-Wevelgem EBKT // EBBR EBKT or EBBR LFTH EBKT EBBR /…" at bounding box center [540, 421] width 1081 height 772
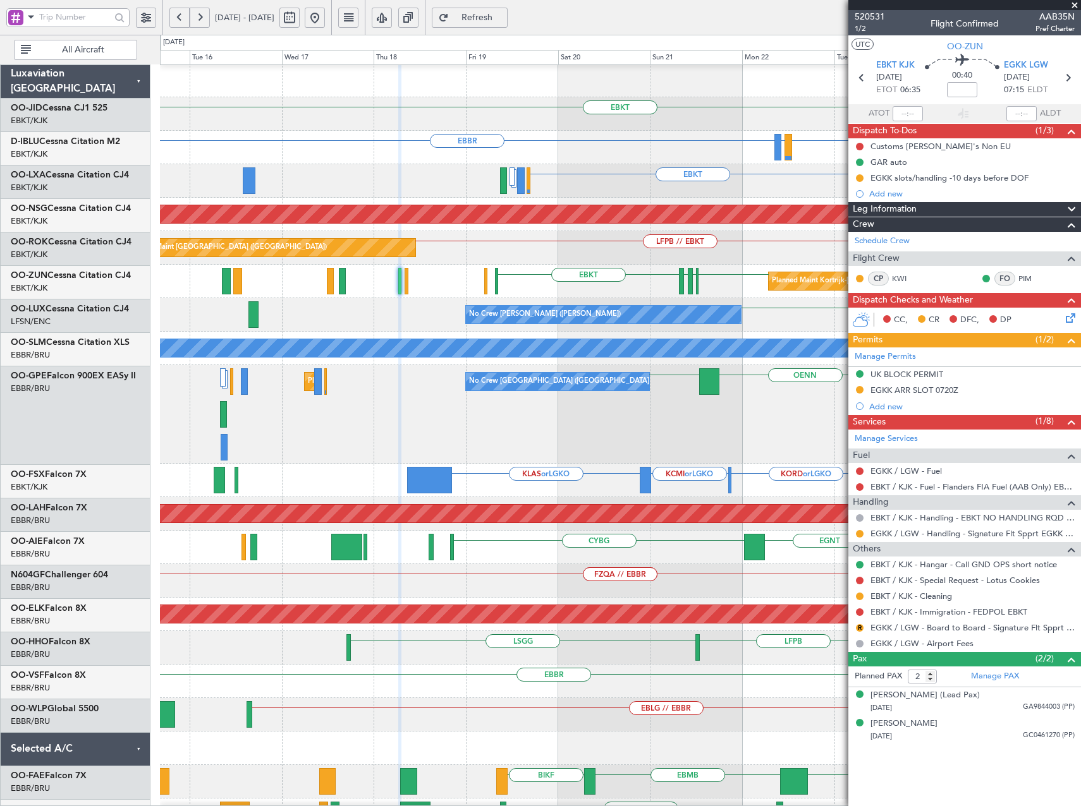
scroll to position [1, 0]
click at [768, 484] on div "KLAS or LGKO EBKT // KORD KORD or LGKO KCMI or LGKO LGAV EBKT" at bounding box center [620, 480] width 920 height 33
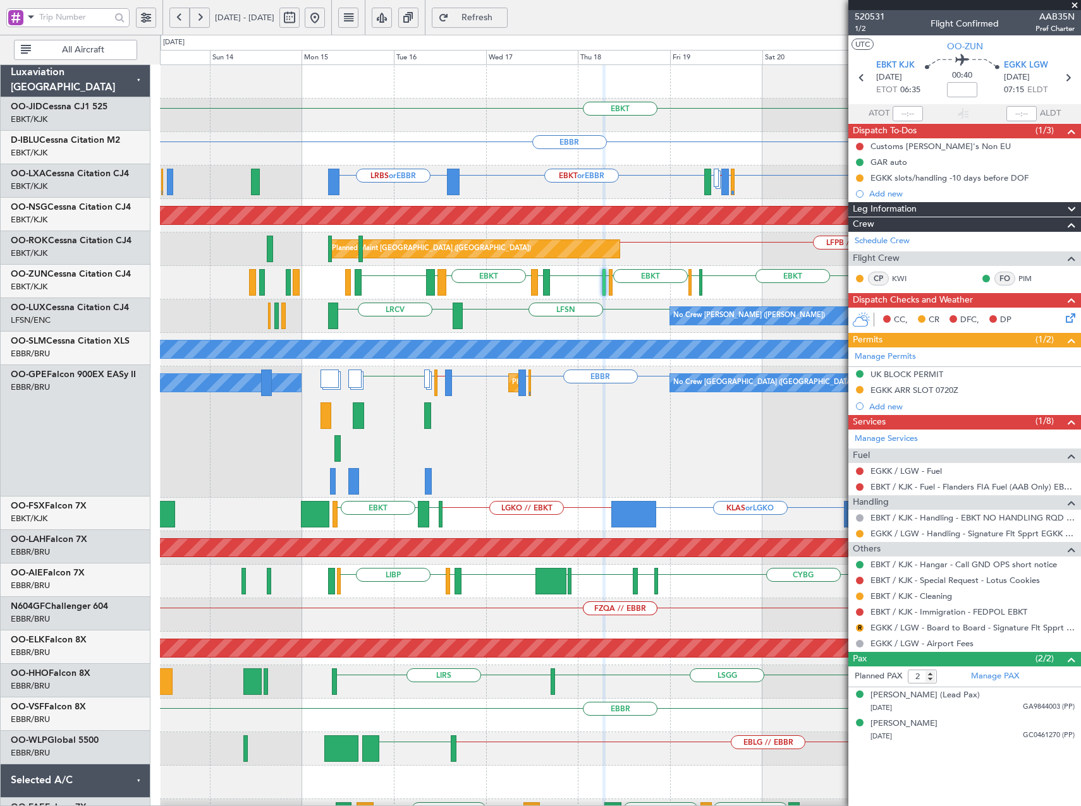
scroll to position [0, 0]
click at [478, 475] on div "EBKT EBBR EBKT or EBBR LIRQ or EBBR No Crew Brussels (Brussels National) EBKT E…" at bounding box center [620, 549] width 920 height 969
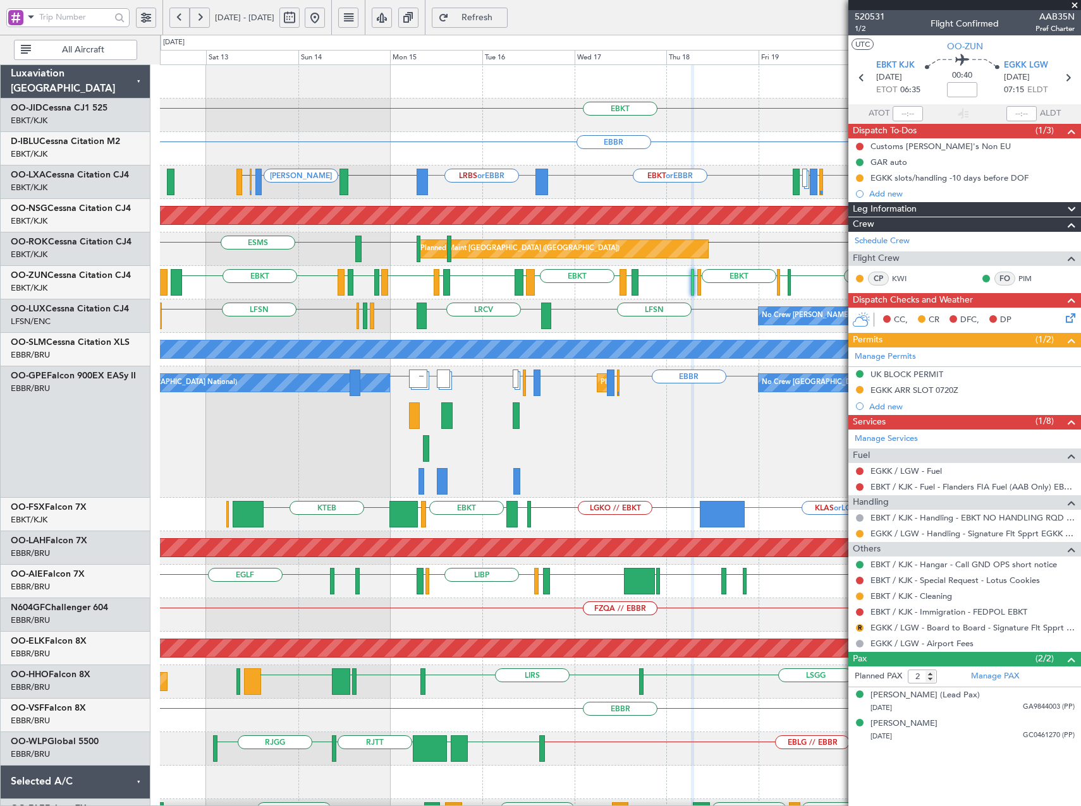
click at [612, 519] on div "KLAS or LGKO LGKO // EBKT KORD or LGKO KCMI or LGKO LSGG KTEB LGAV EBKT Planned…" at bounding box center [620, 514] width 920 height 33
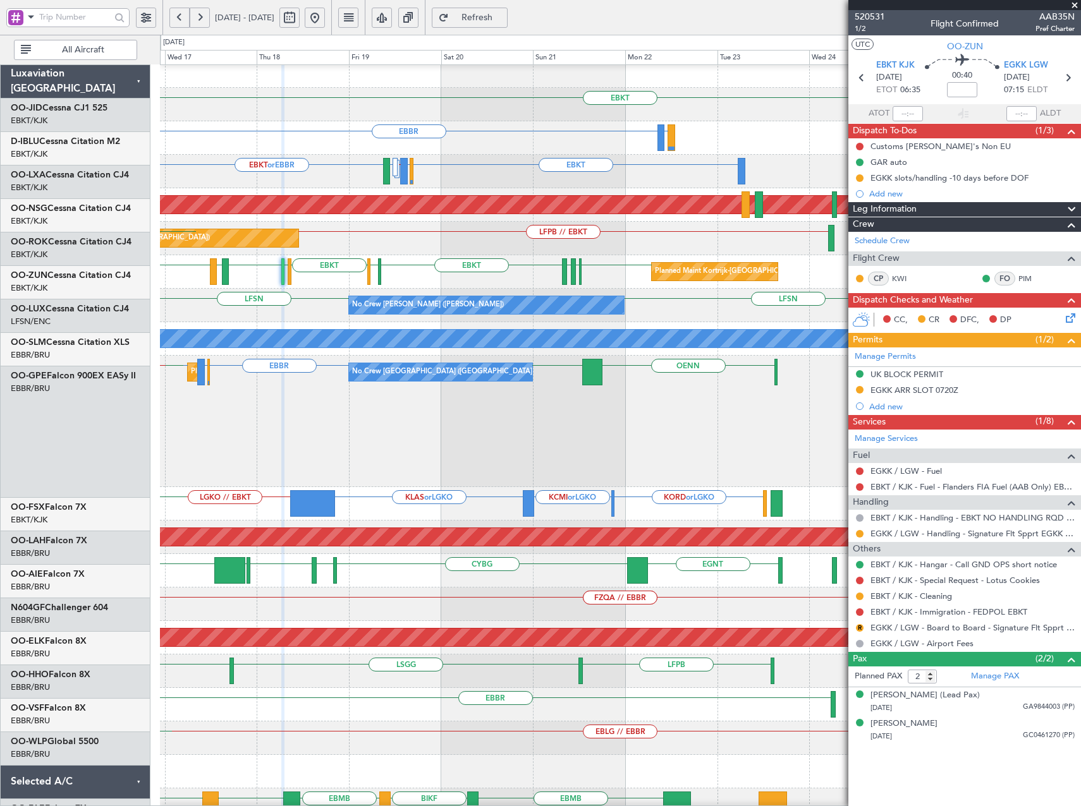
scroll to position [13, 0]
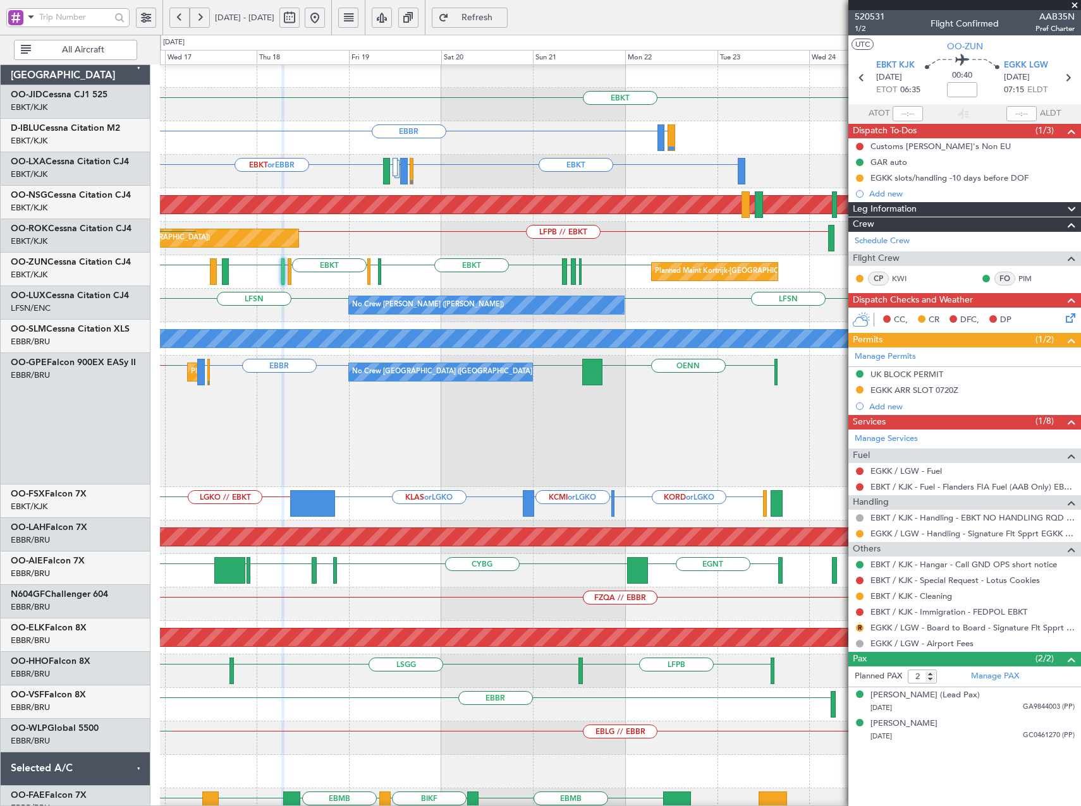
click at [212, 501] on div "KLAS or LGKO LGKO // EBKT KORD or LGKO KCMI or LGKO LGAV EBKT LSGG KTEB" at bounding box center [620, 503] width 920 height 33
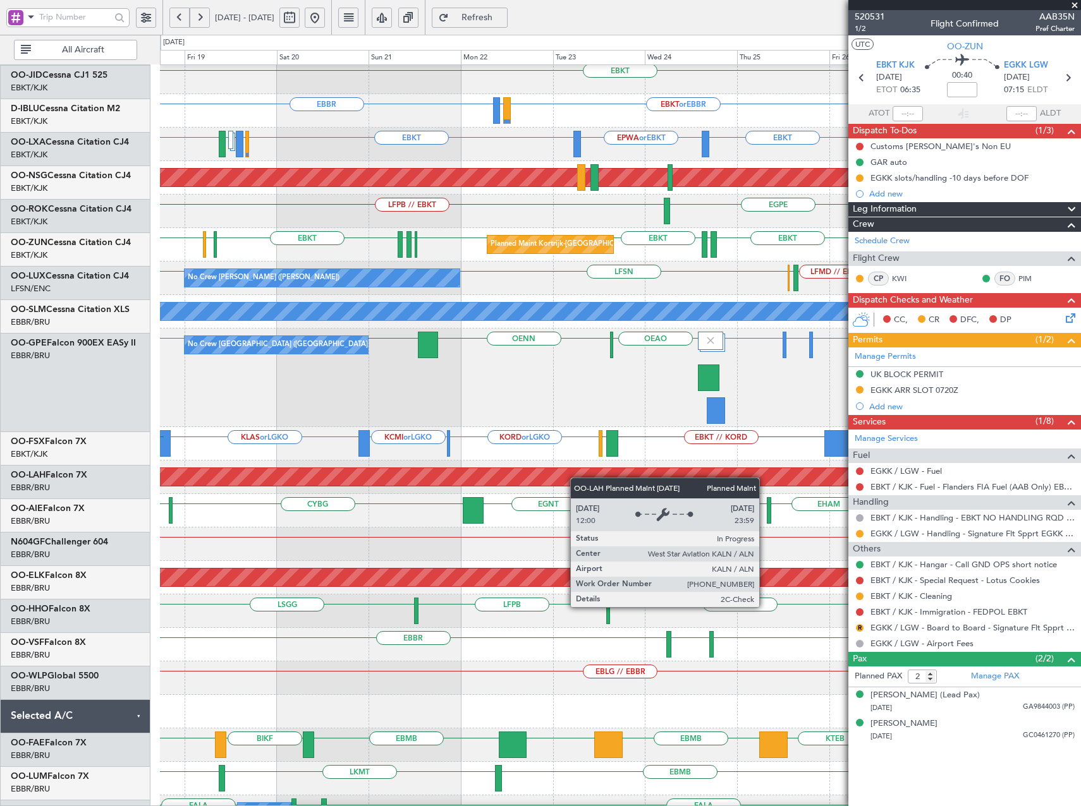
scroll to position [39, 0]
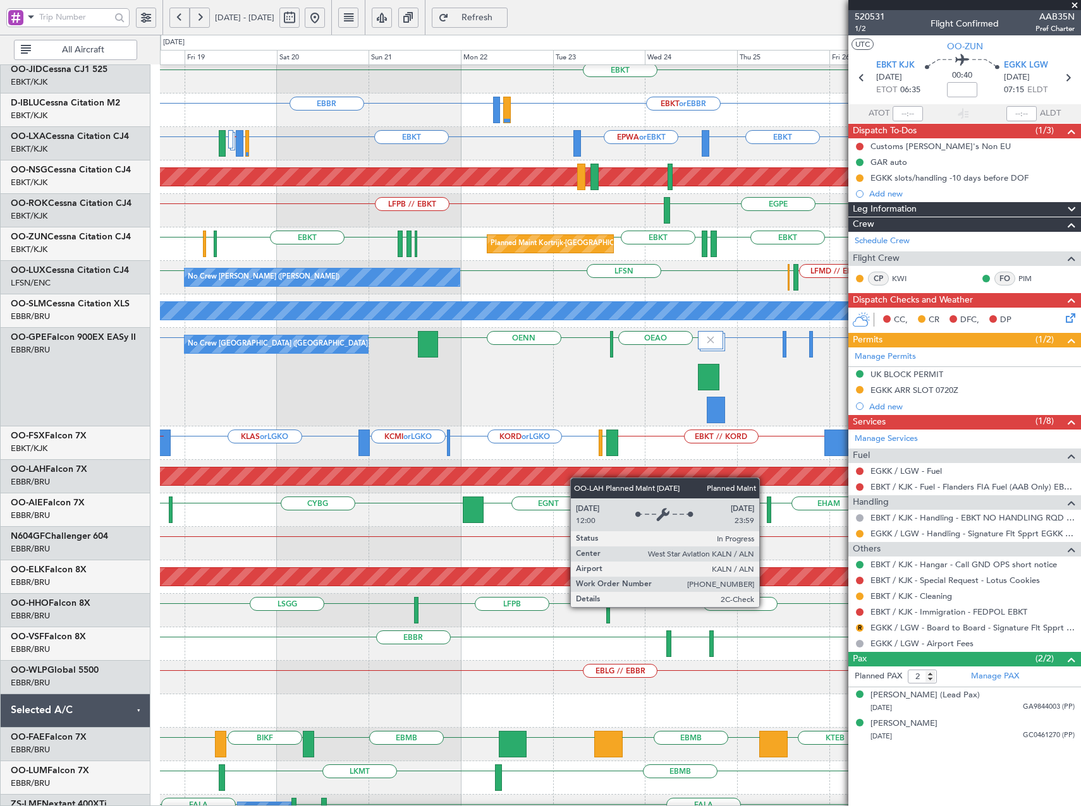
click at [582, 469] on div "EBKT Planned Maint Kortrijk-Wevelgem A/C Unavailable Brussels (Brussels Nationa…" at bounding box center [620, 495] width 920 height 936
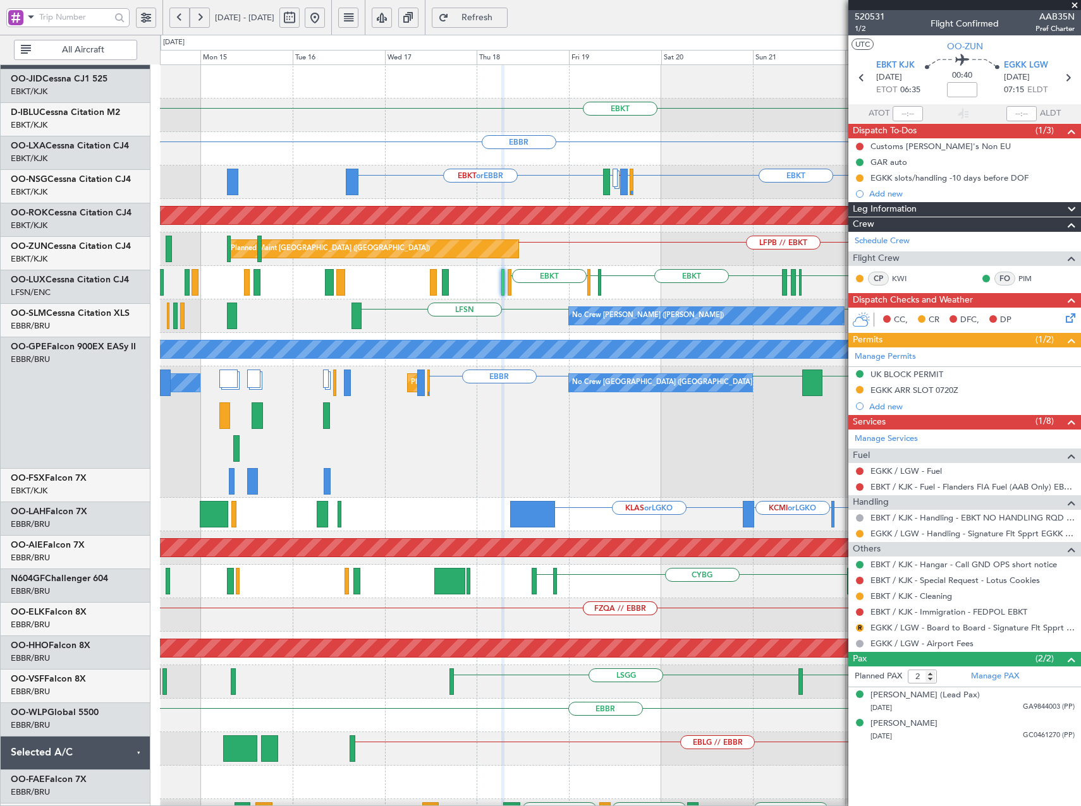
scroll to position [0, 0]
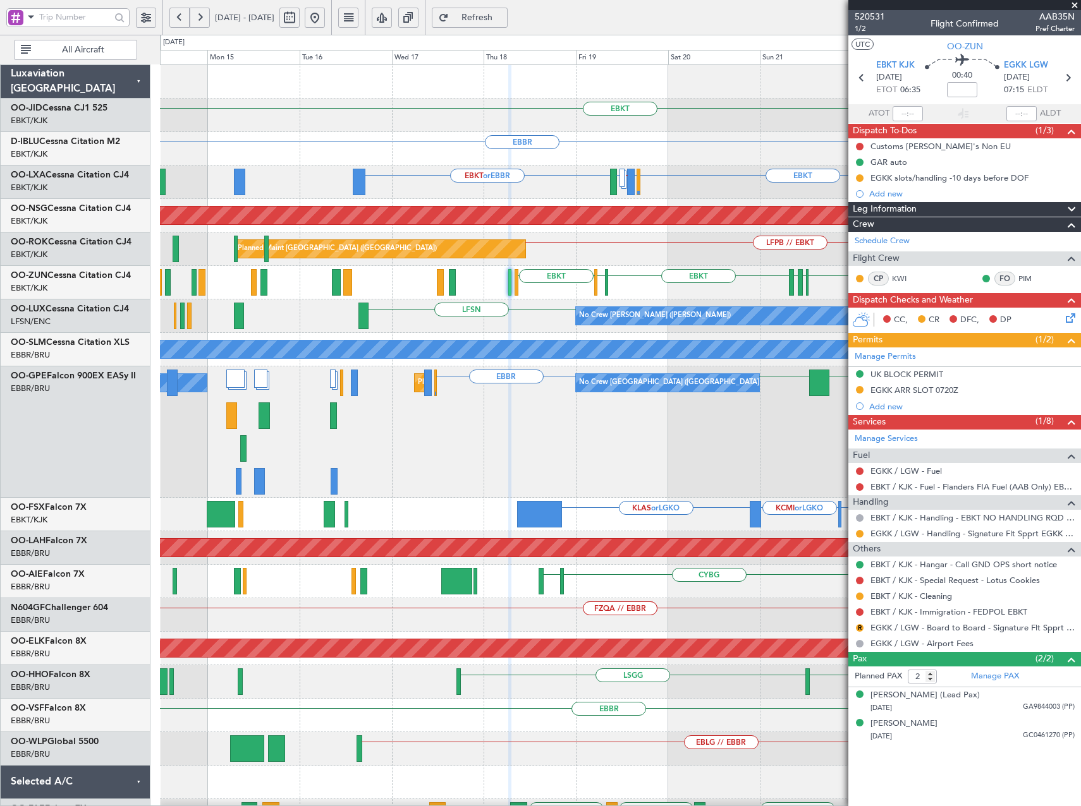
click at [589, 445] on div "No Crew Brussels (Brussels National) EBBR OEAO OENN EBBR Planned Maint Brussels…" at bounding box center [620, 432] width 920 height 131
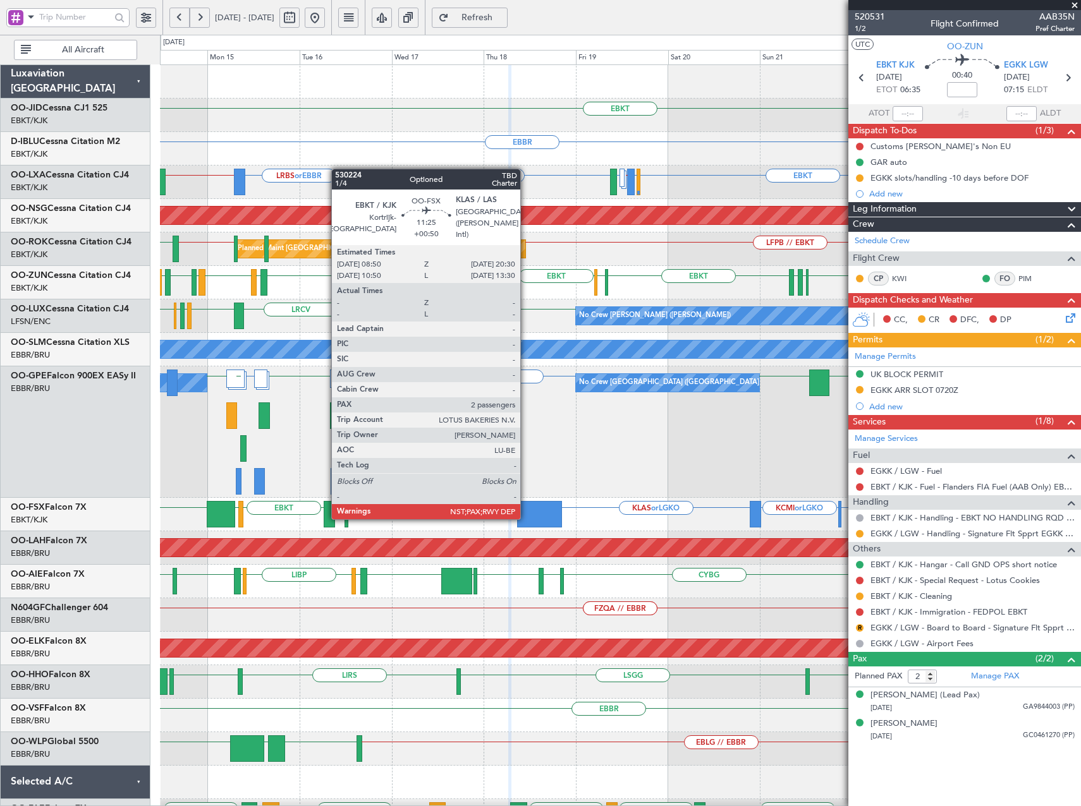
click at [530, 514] on div at bounding box center [539, 514] width 45 height 27
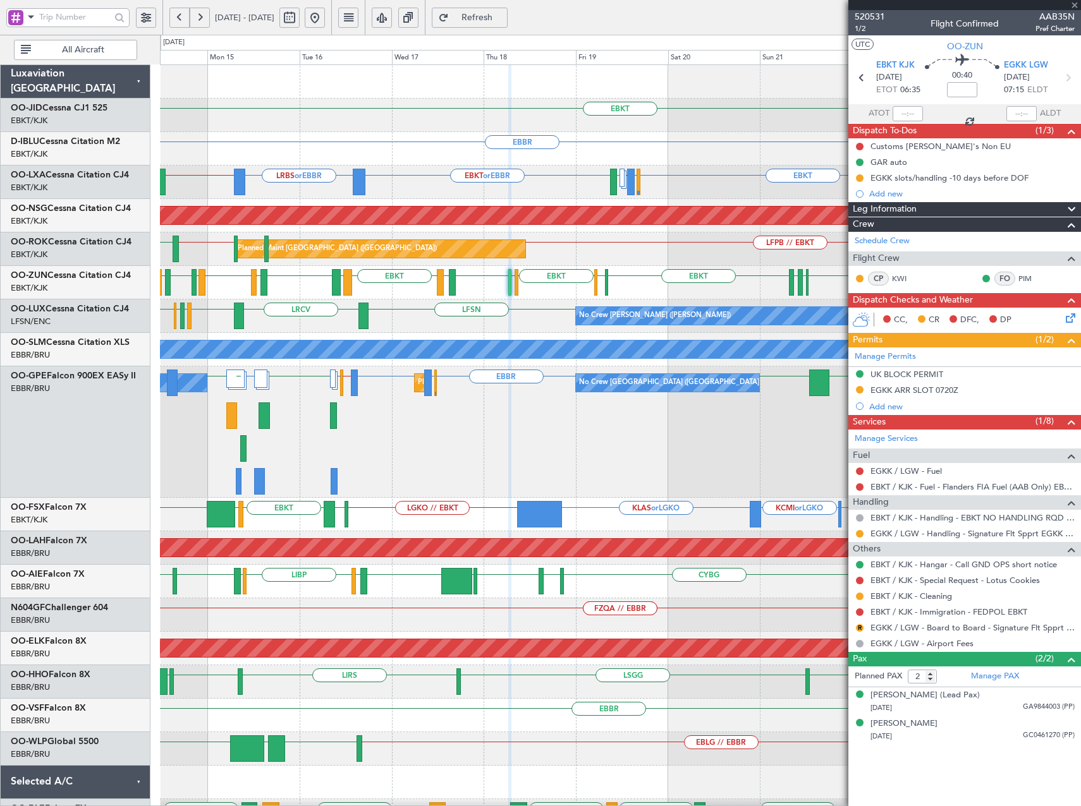
type input "+00:50"
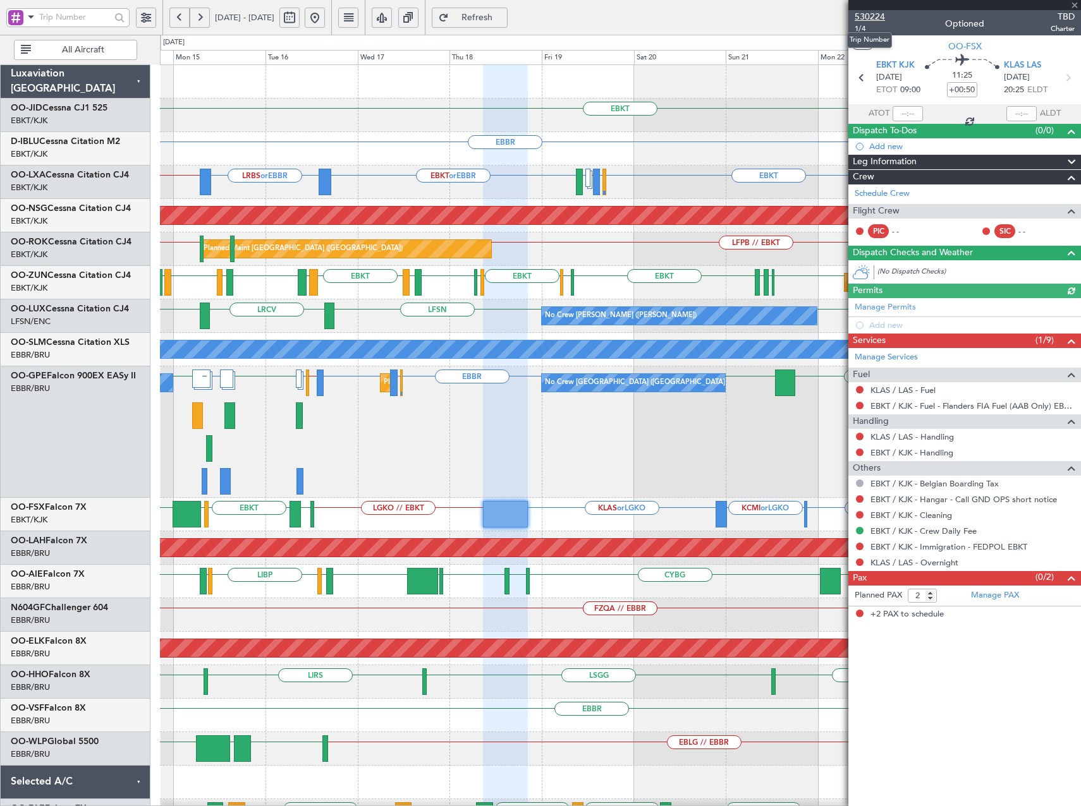
click at [880, 18] on span "530224" at bounding box center [869, 16] width 30 height 13
click at [507, 18] on button "Refresh" at bounding box center [470, 18] width 76 height 20
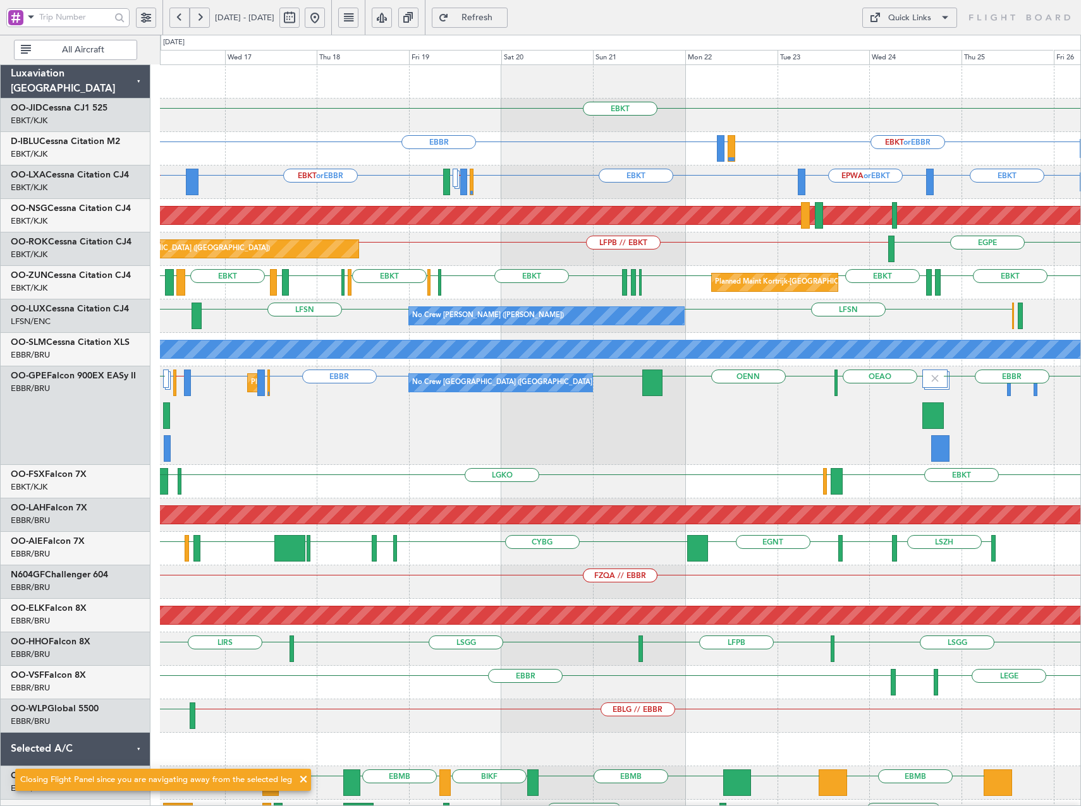
click at [403, 470] on div "EBKT EBBR EBKT or EBBR LIRQ or EBBR A/C Unavailable Brussels (Brussels National…" at bounding box center [620, 533] width 920 height 936
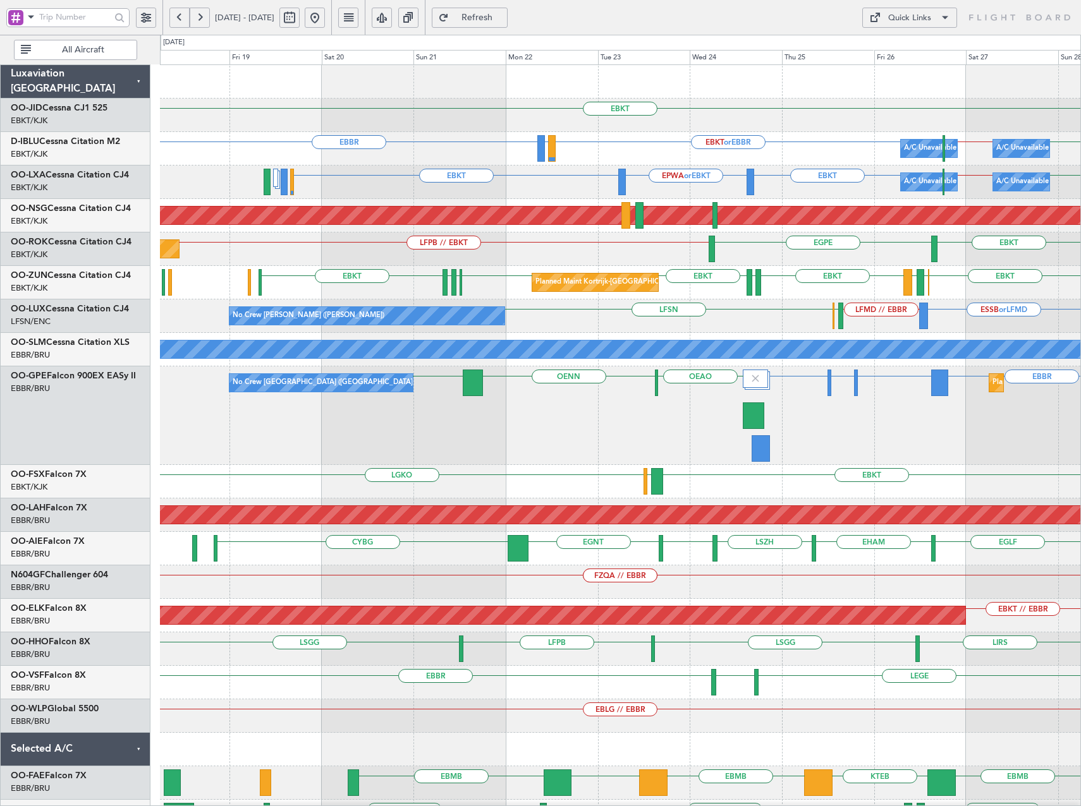
click at [641, 443] on div "No Crew Brussels (Brussels National) Planned Maint Brussels (Brussels National)…" at bounding box center [620, 416] width 920 height 99
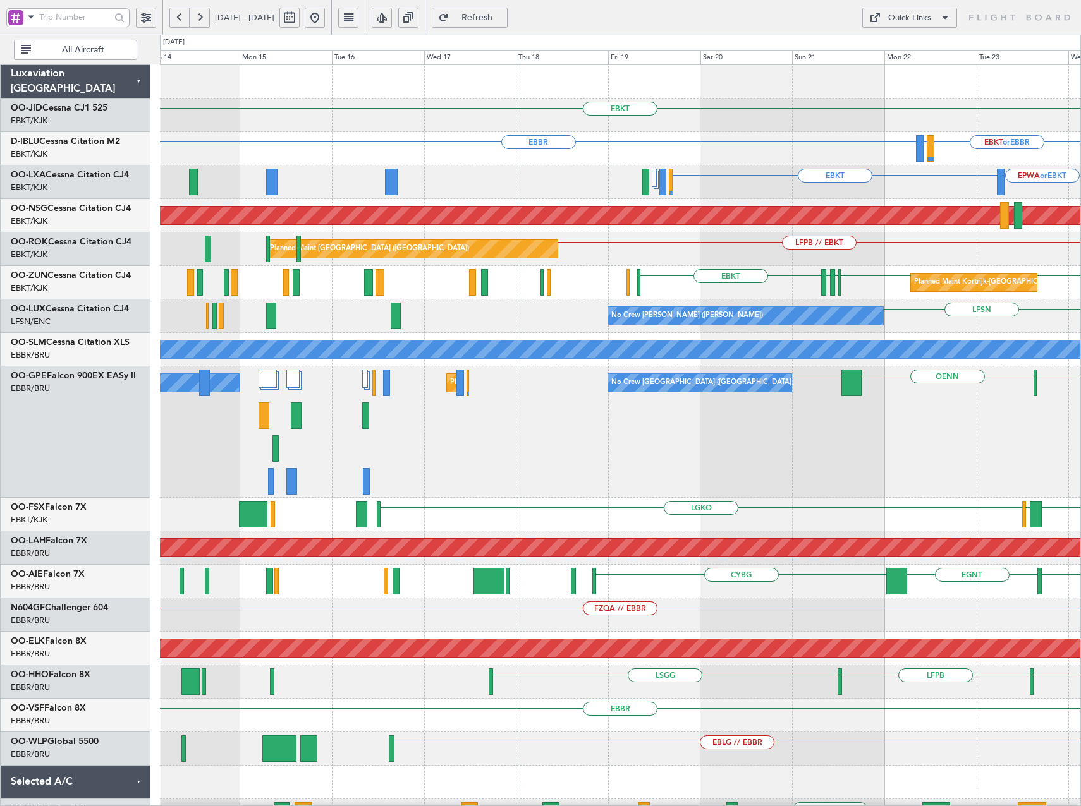
click at [789, 461] on div "No Crew Brussels (Brussels National) OEAO OENN EBBR Planned Maint Brussels (Bru…" at bounding box center [620, 432] width 920 height 131
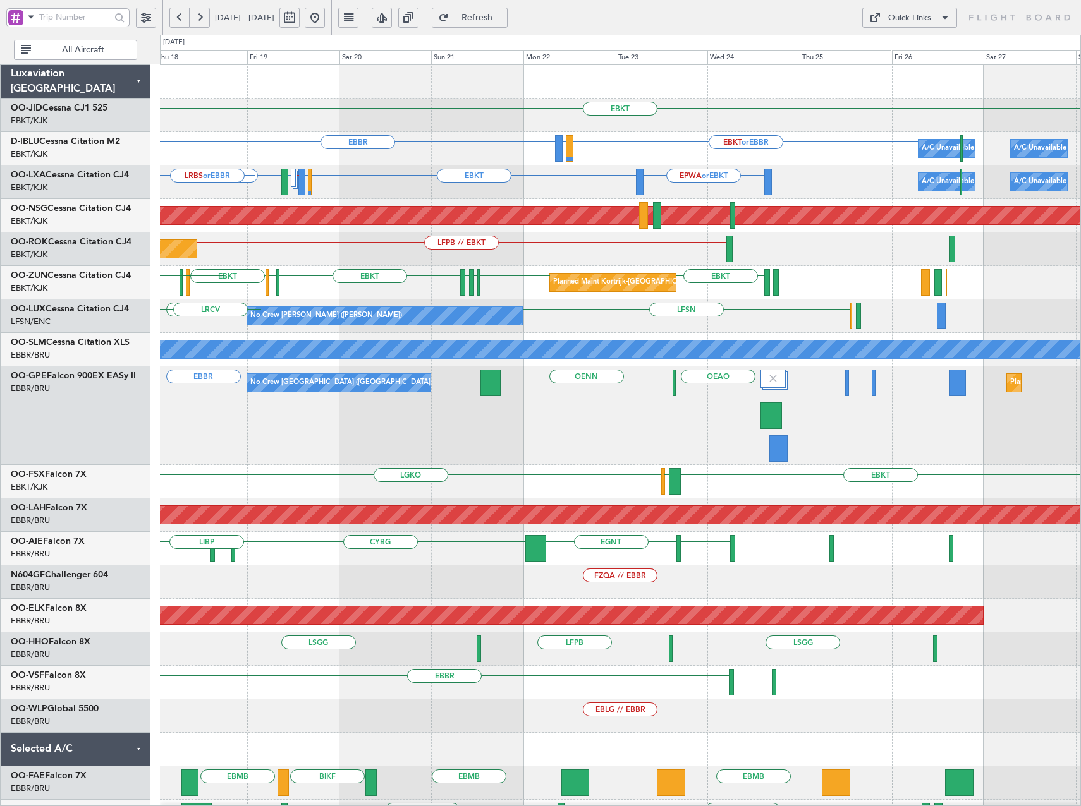
click at [327, 490] on div "EBKT Planned Maint Kortrijk-Wevelgem EBBR EBKT or EBBR LIRQ or EBBR A/C Unavail…" at bounding box center [620, 533] width 920 height 936
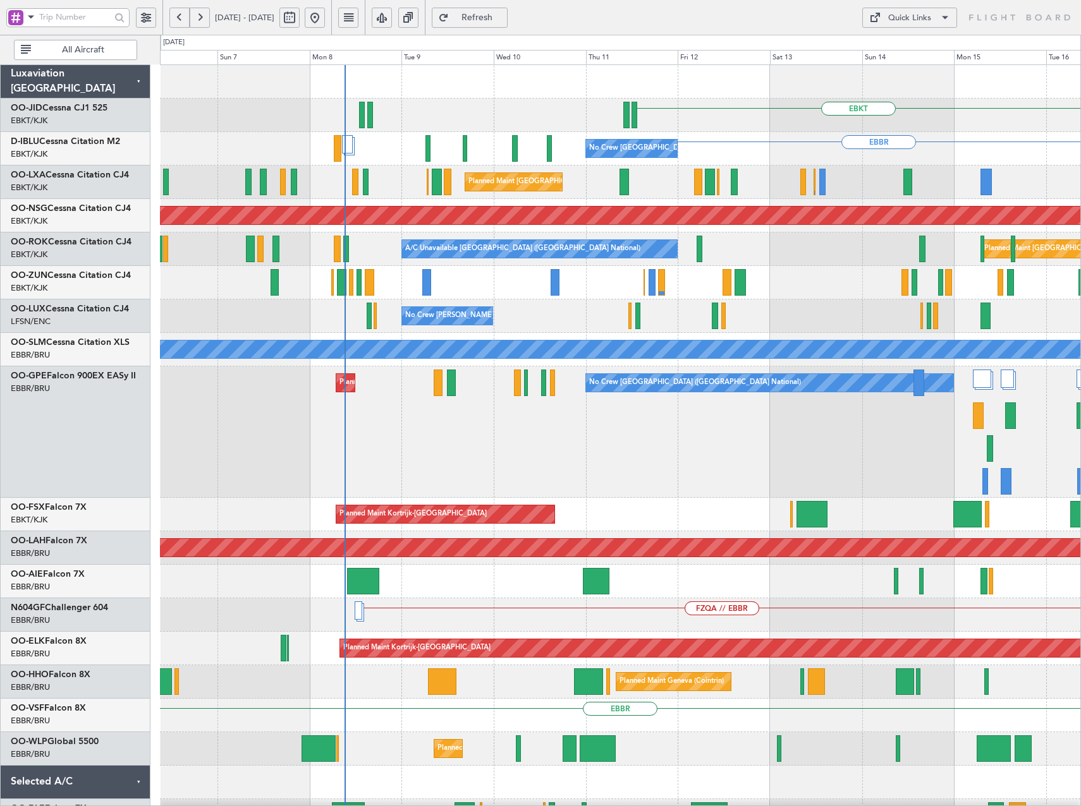
click at [1080, 355] on html "18 Sep 2025 - 28 Sep 2025 Refresh Quick Links All Aircraft EBKT EBBR No Crew Br…" at bounding box center [540, 403] width 1081 height 806
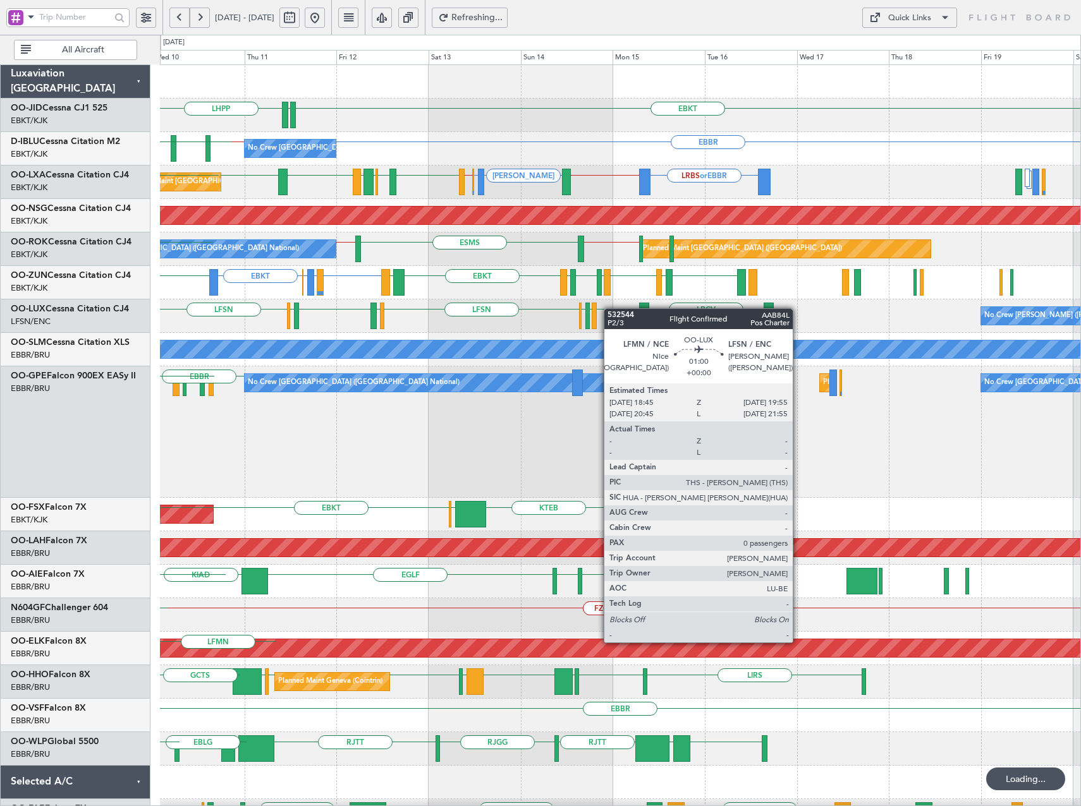
click at [609, 309] on div "EBKT EDDN LHPP EDDN No Crew Brussels (Brussels National) EBBR EBKT // EBBR LSZH…" at bounding box center [620, 549] width 920 height 969
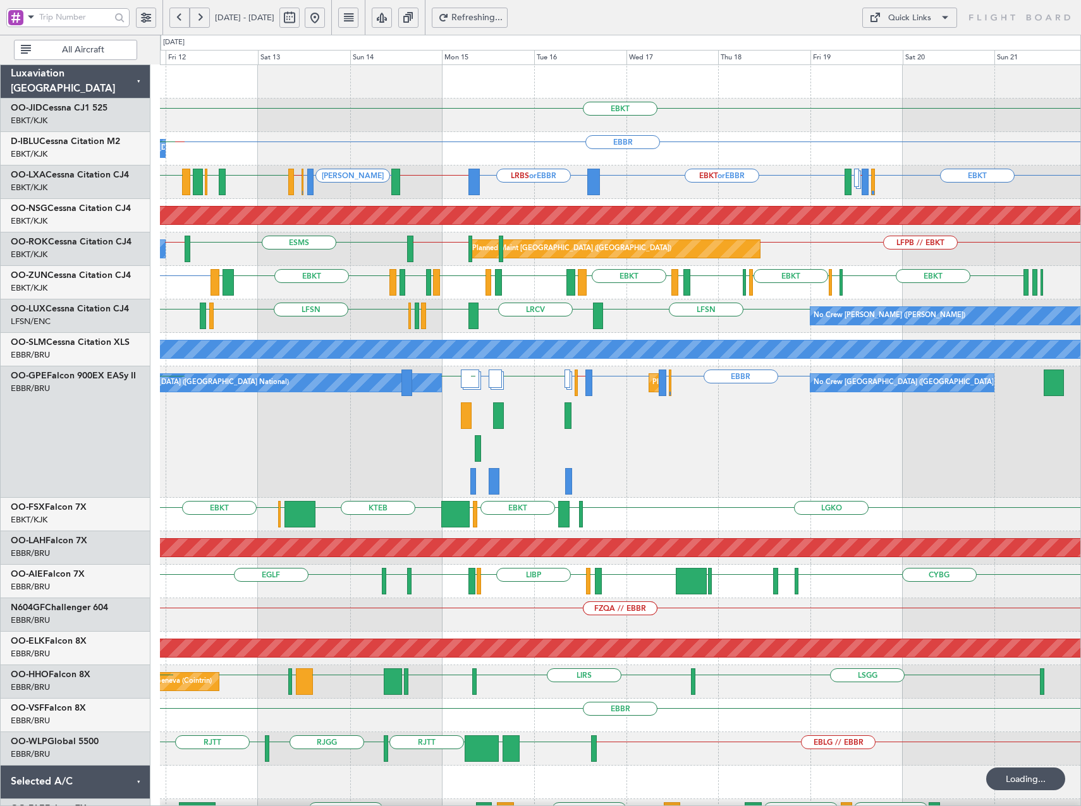
click at [854, 306] on div "EBKT EDDN LHPP No Crew Brussels (Brussels National) EBBR EBKT // EBBR LSZH EBKT…" at bounding box center [620, 549] width 920 height 969
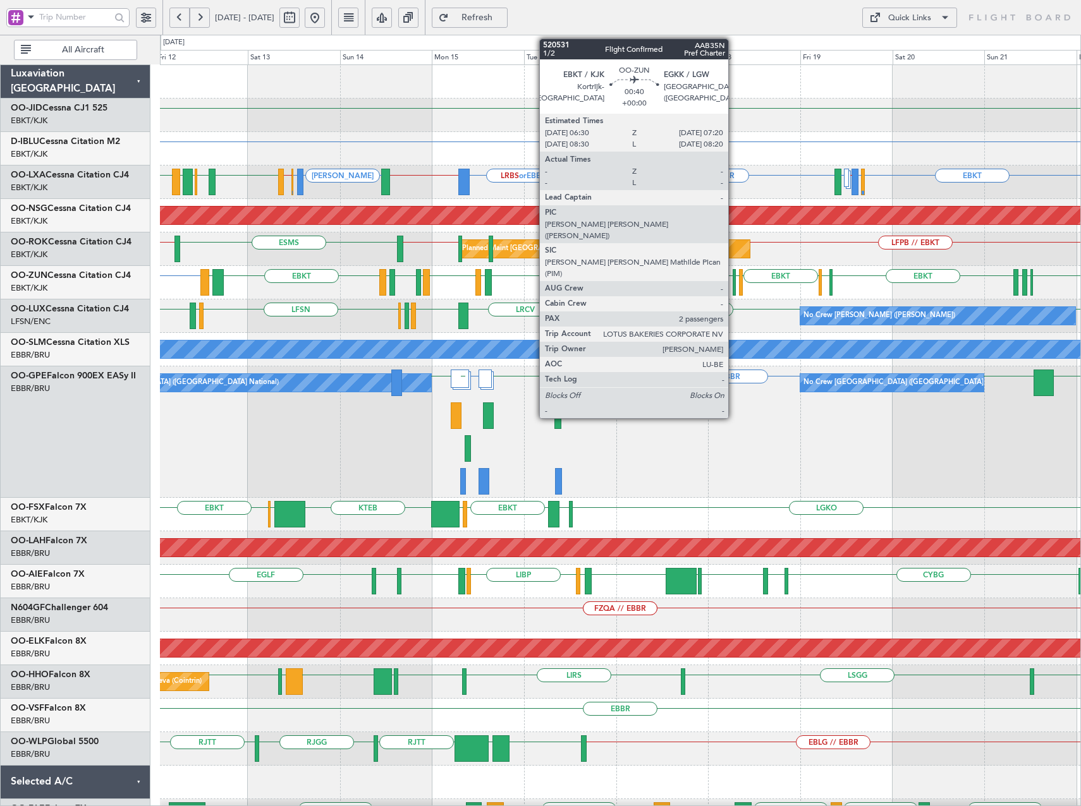
click at [734, 281] on div at bounding box center [734, 282] width 4 height 27
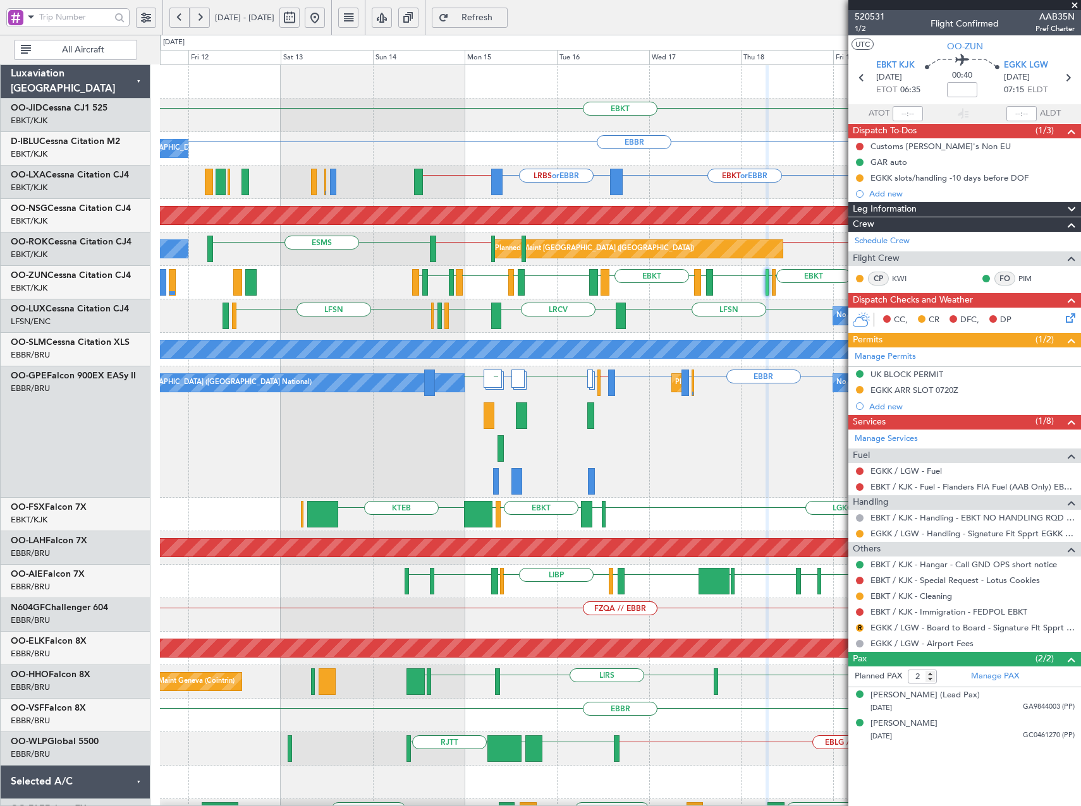
click at [757, 328] on div "EBKT EBBR No Crew Brussels (Brussels National) LIRQ or EBBR EBKT or EBBR EBBR /…" at bounding box center [620, 549] width 920 height 969
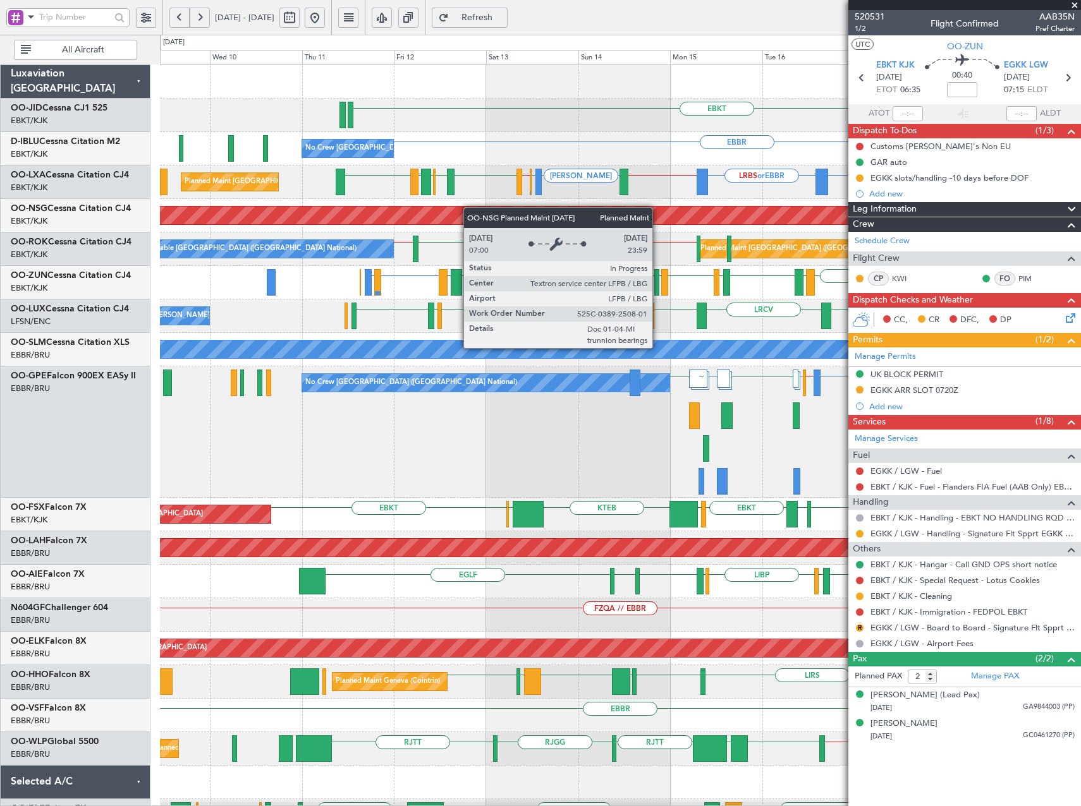
click at [638, 230] on div "EBKT No Crew Brussels (Brussels National) EBBR EBBR // EBKT LEIB LIMJ or LEIB L…" at bounding box center [620, 549] width 920 height 969
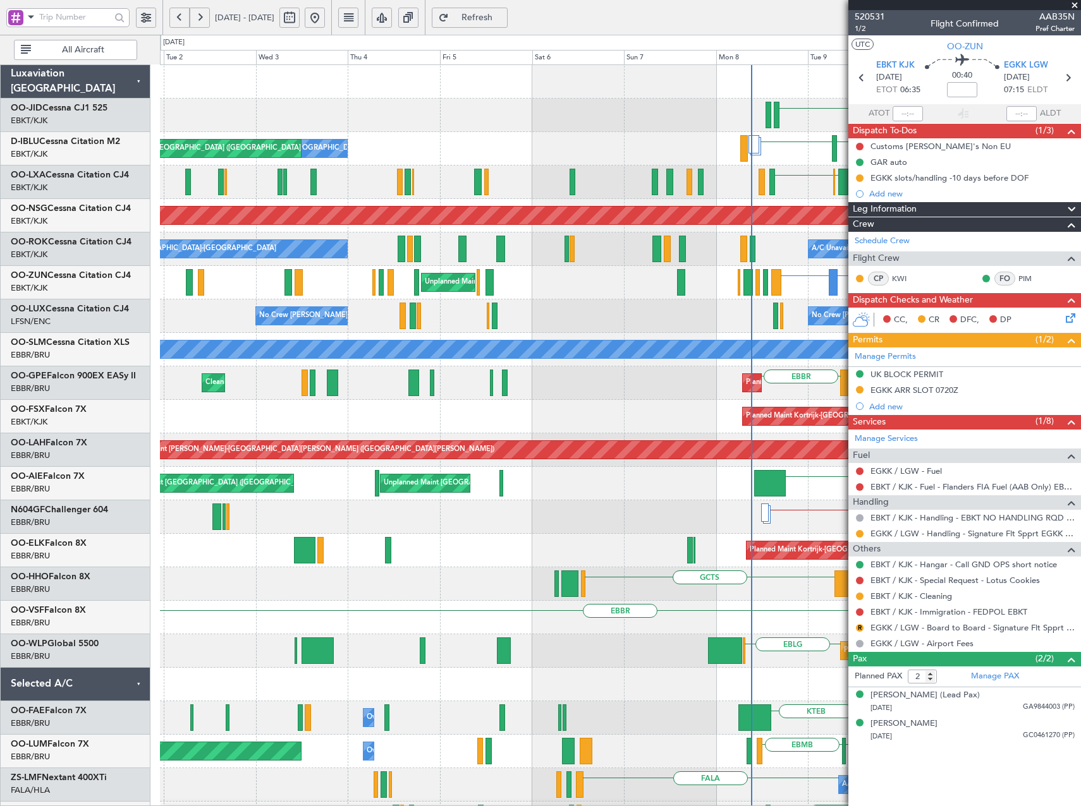
click at [1027, 333] on fb-app "09 Sep 2025 - 19 Sep 2025 Refresh Quick Links All Aircraft EBKT EDDN LHPP No Cr…" at bounding box center [540, 411] width 1081 height 791
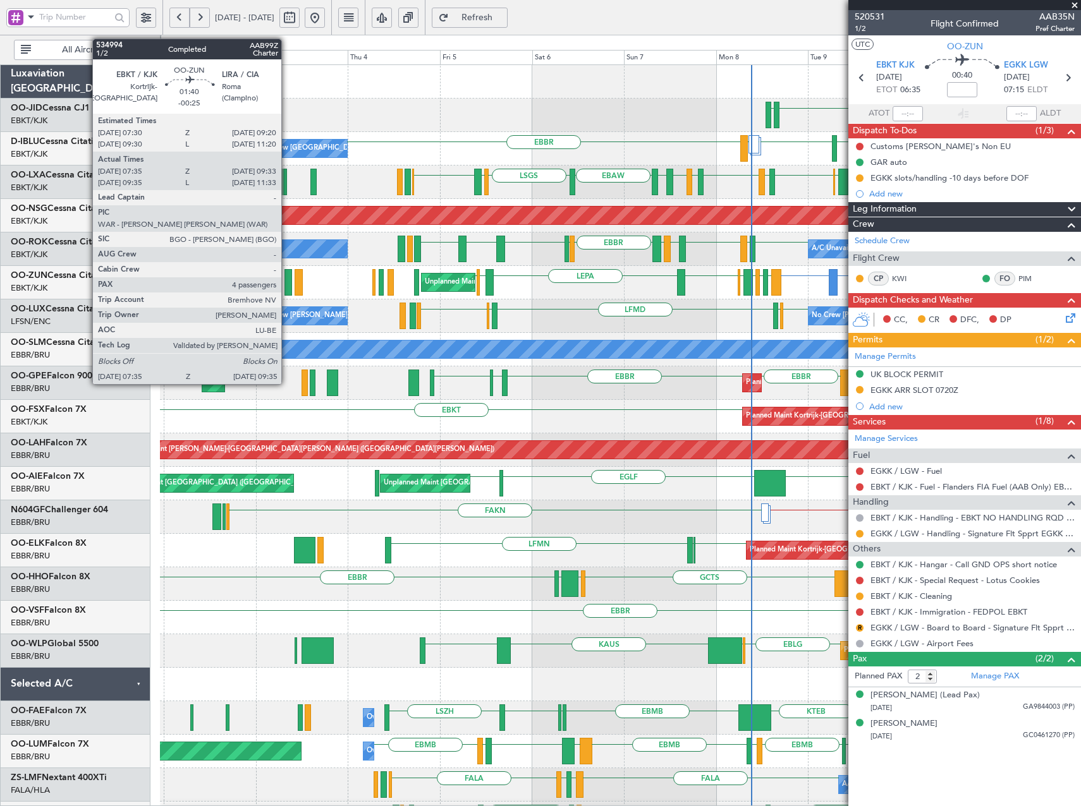
click at [287, 275] on div at bounding box center [288, 282] width 8 height 27
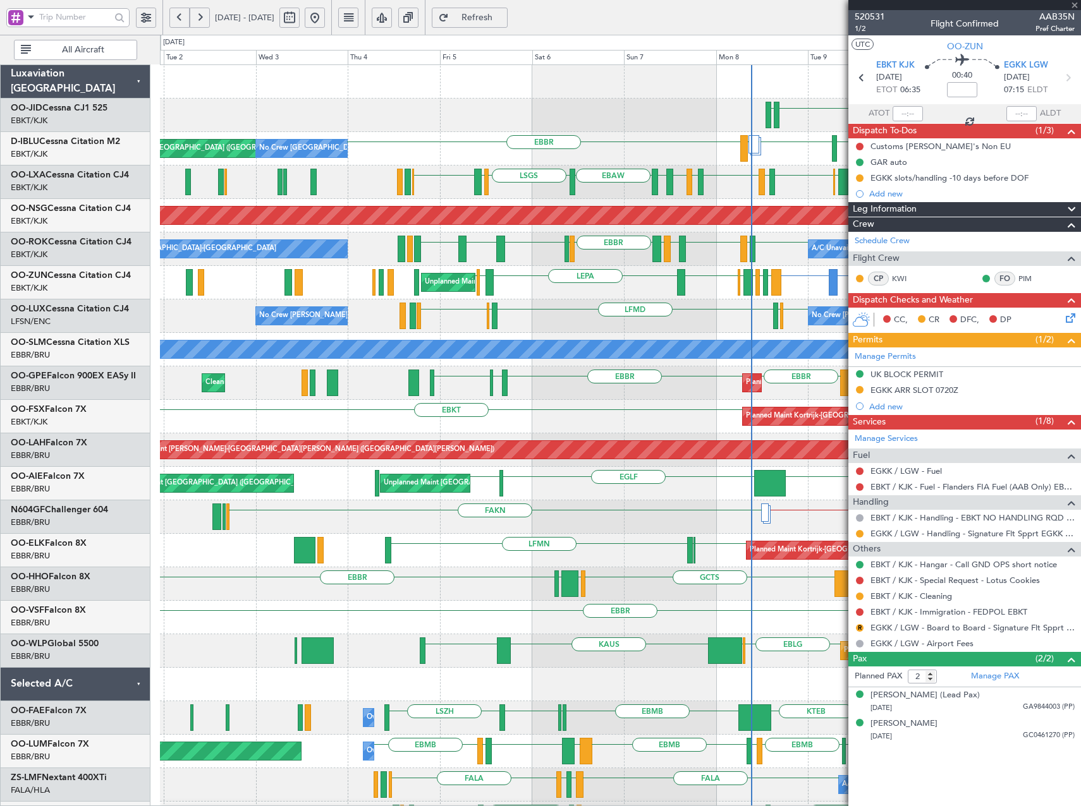
type input "-00:25"
type input "07:40"
type input "09:28"
type input "4"
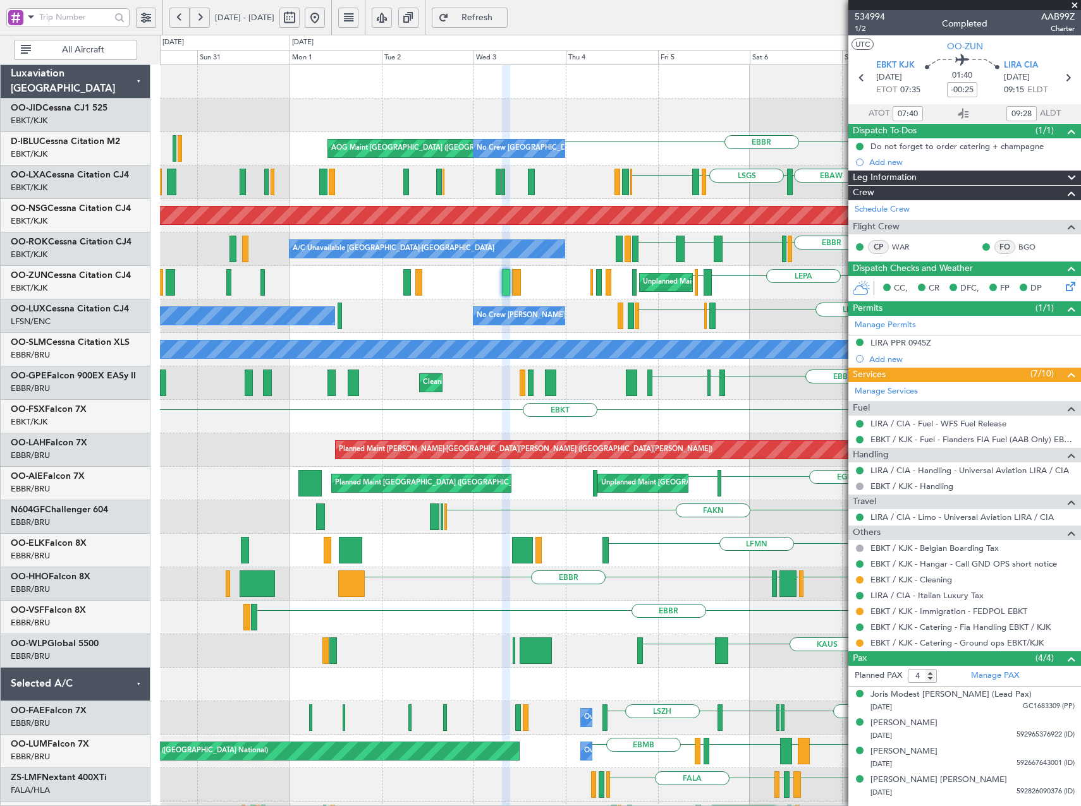
click at [325, 17] on button at bounding box center [315, 18] width 20 height 20
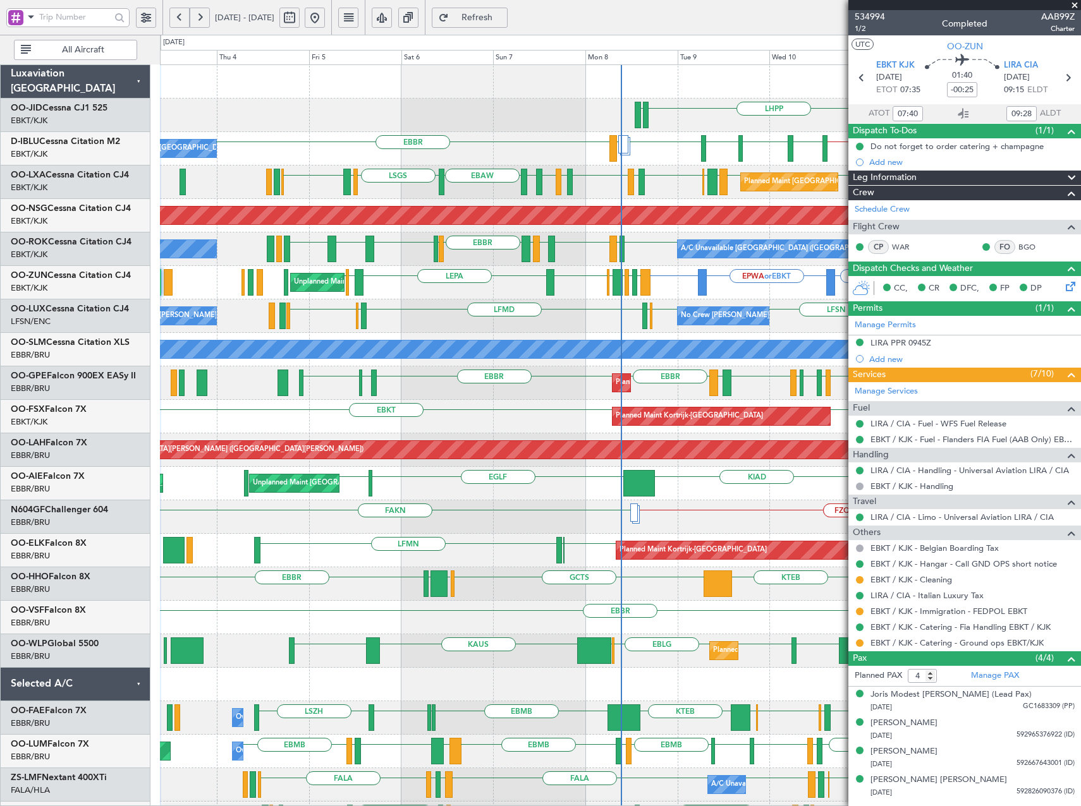
type input "09:40"
type input "11:28"
type input "07:40"
type input "09:28"
click at [874, 15] on span "534994" at bounding box center [869, 16] width 30 height 13
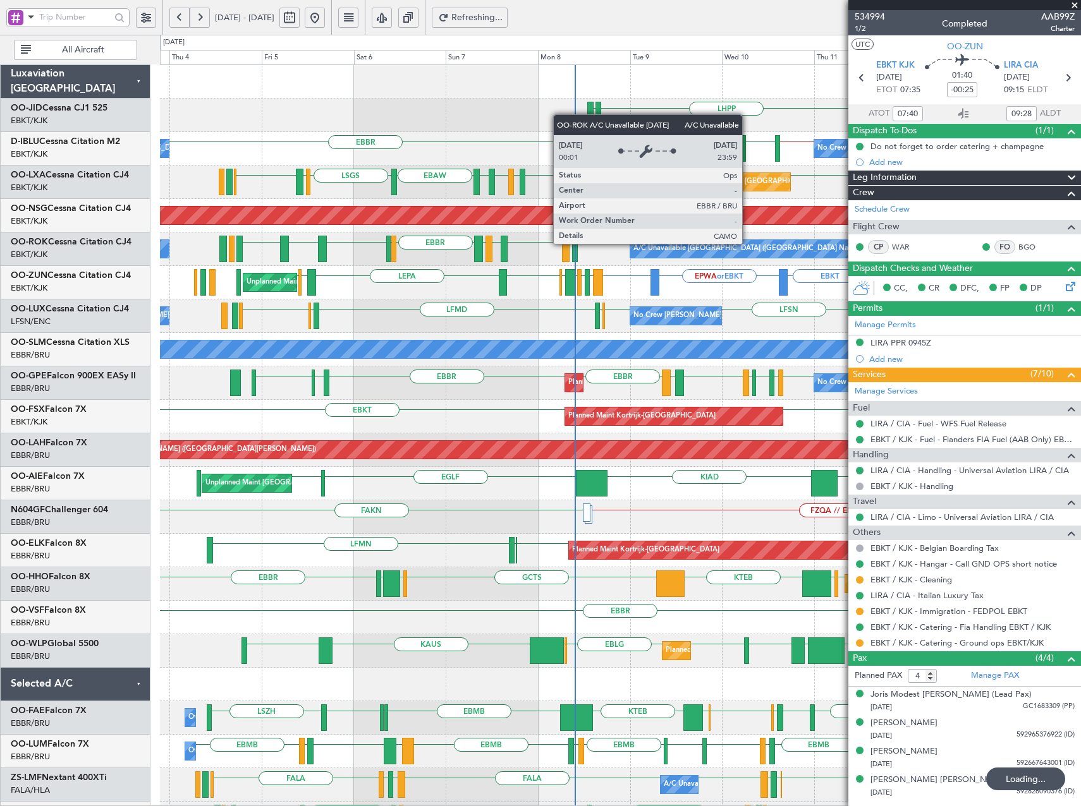
click at [212, 266] on div "EBBR or EBKT LFTH or EBKT EBBR or EBKT EBKT EPWA or EBKT EBKT EBKT LIBR LIBR LG…" at bounding box center [620, 282] width 920 height 33
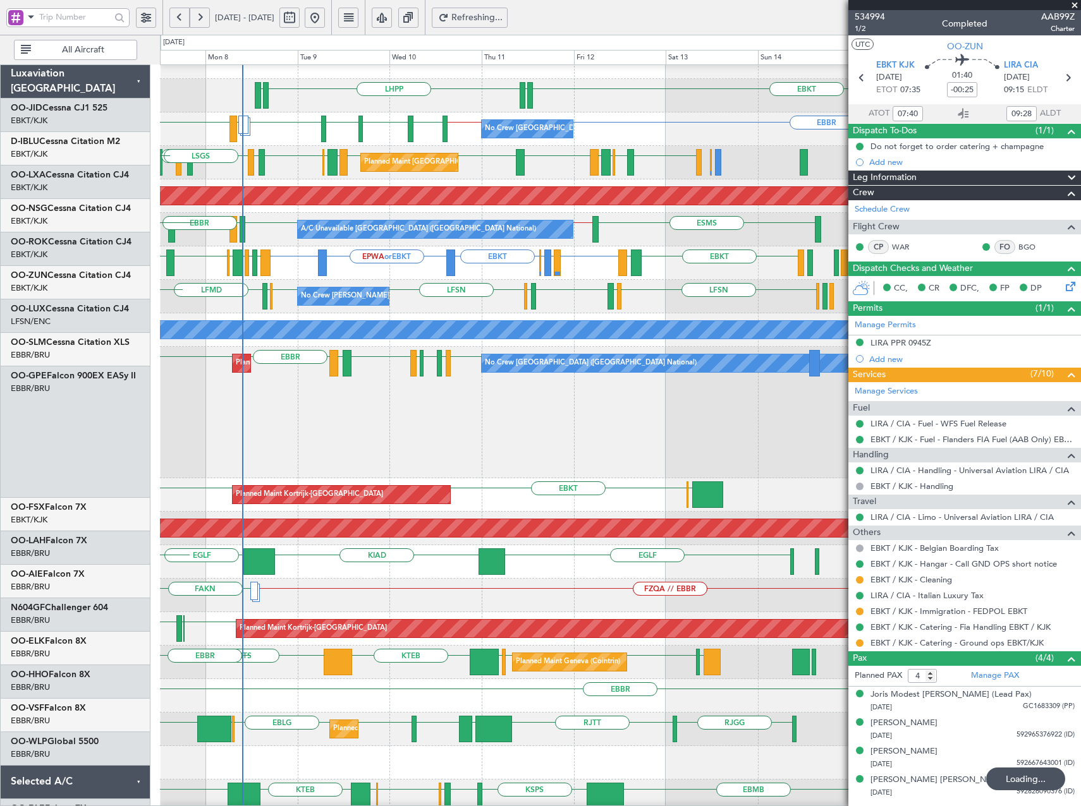
scroll to position [20, 0]
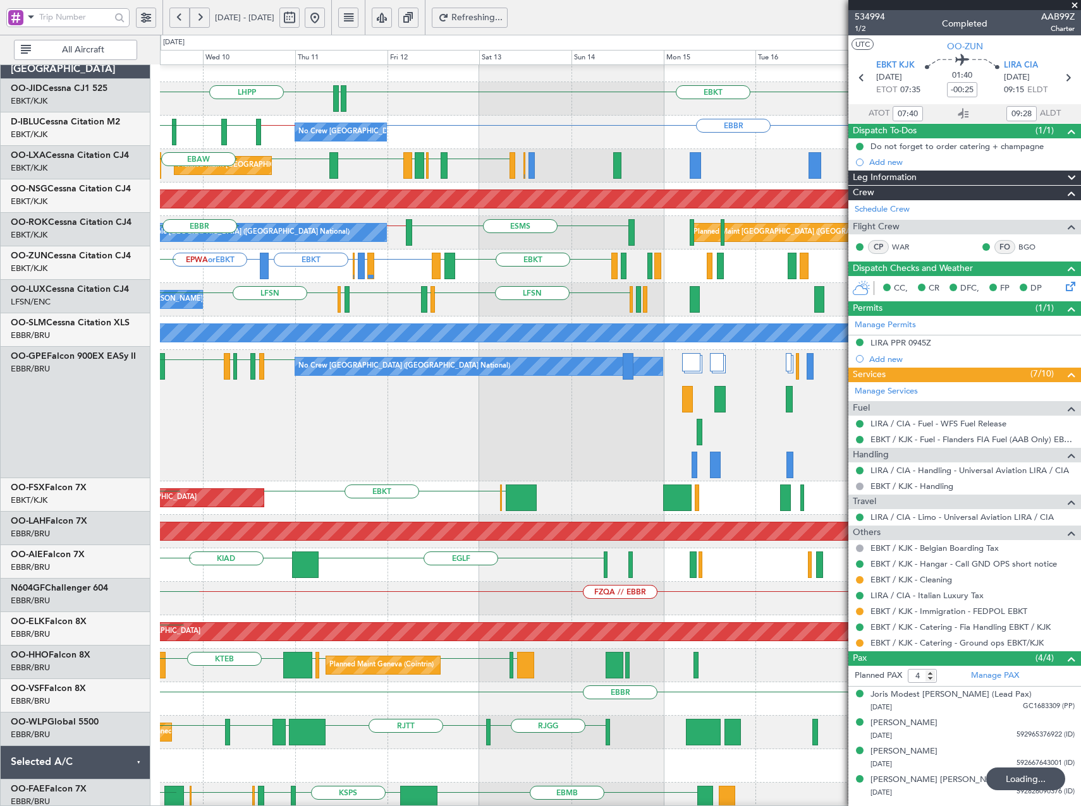
click at [381, 281] on div "EBBR or EBKT LFTH or EBKT EBBR or EBKT EBKT EPWA or EBKT EBKT LIBR LIBR EBCI EB…" at bounding box center [620, 266] width 920 height 33
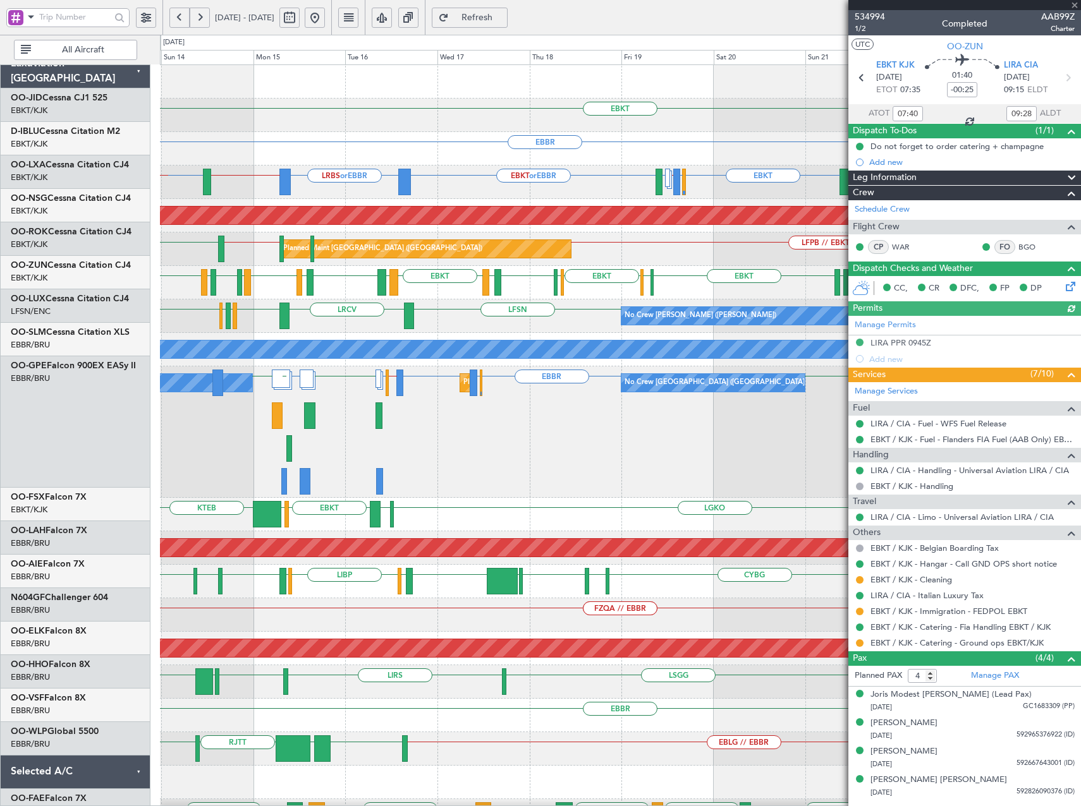
scroll to position [0, 0]
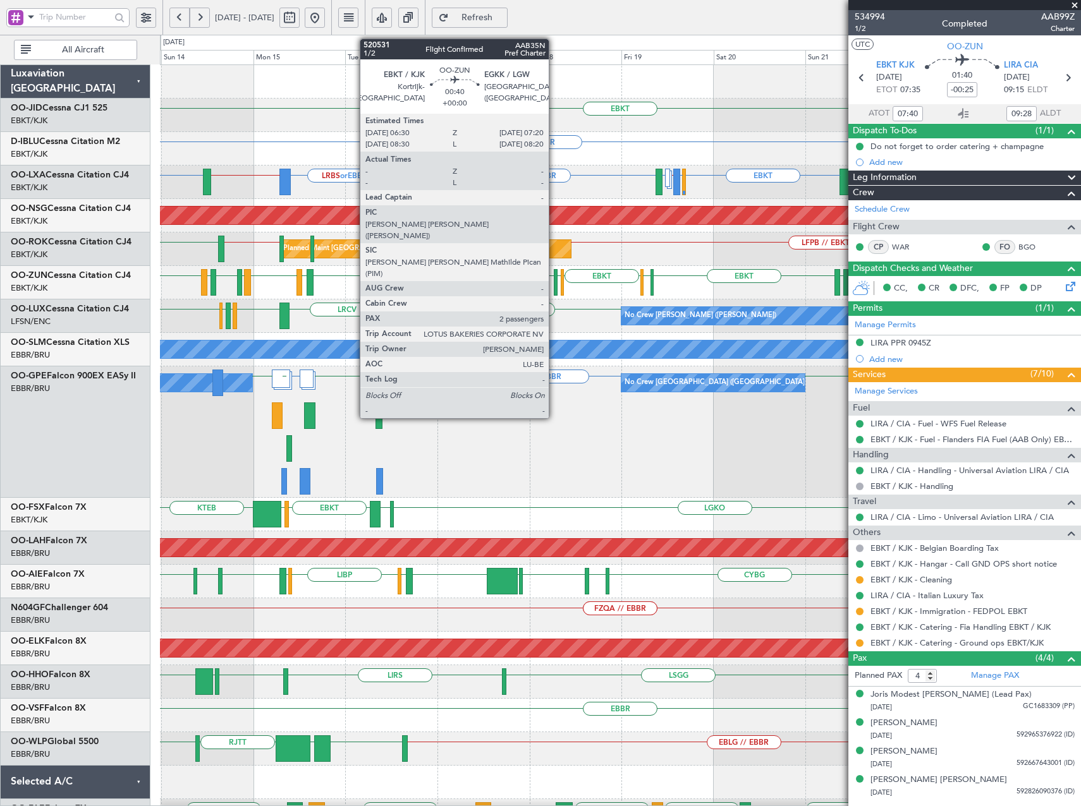
click at [554, 284] on div at bounding box center [556, 282] width 4 height 27
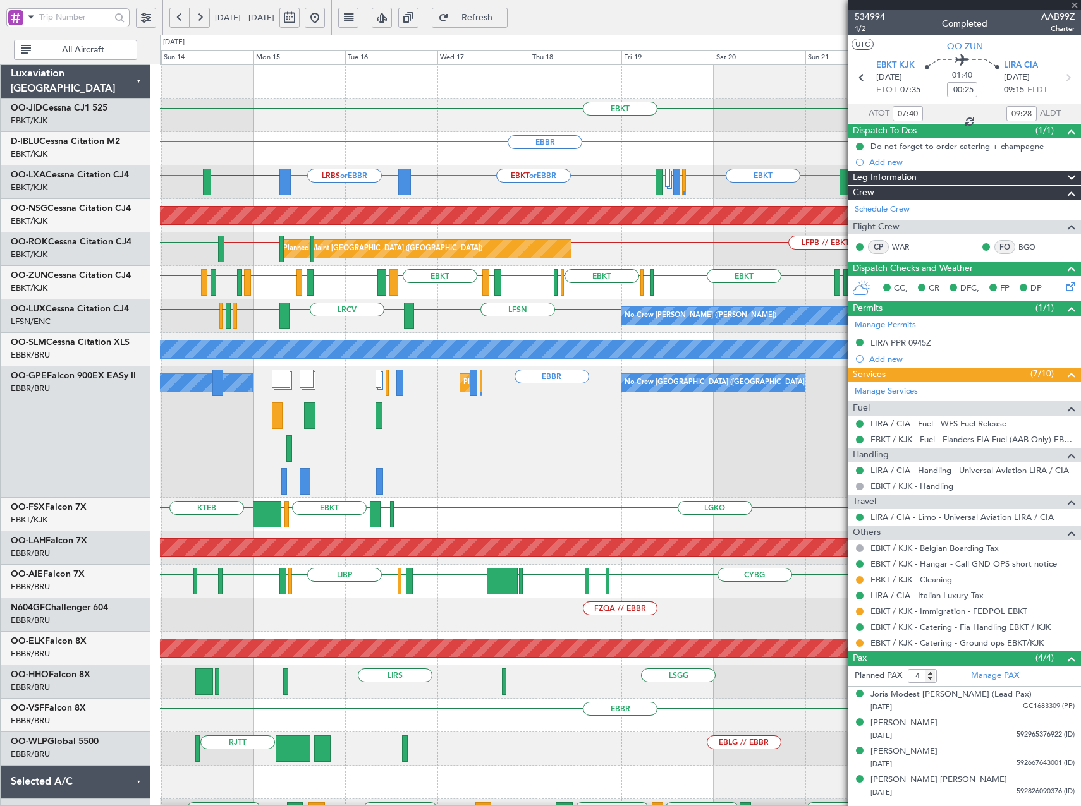
type input "2"
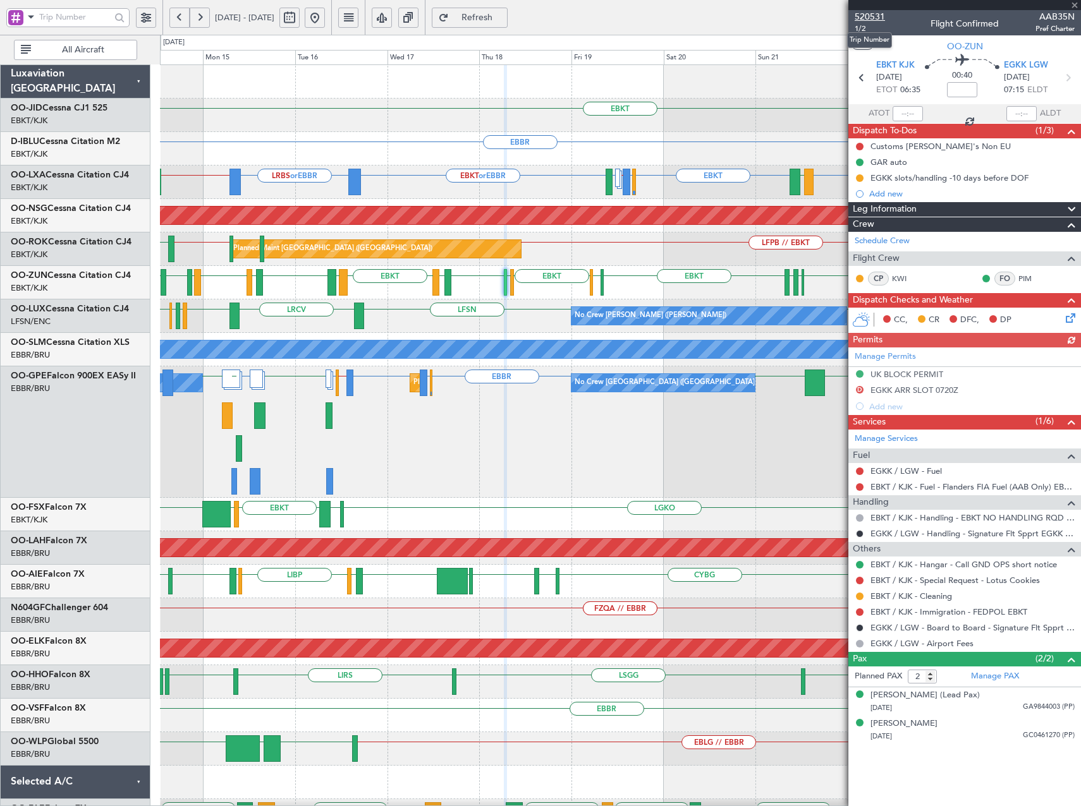
click at [860, 15] on span "520531" at bounding box center [869, 16] width 30 height 13
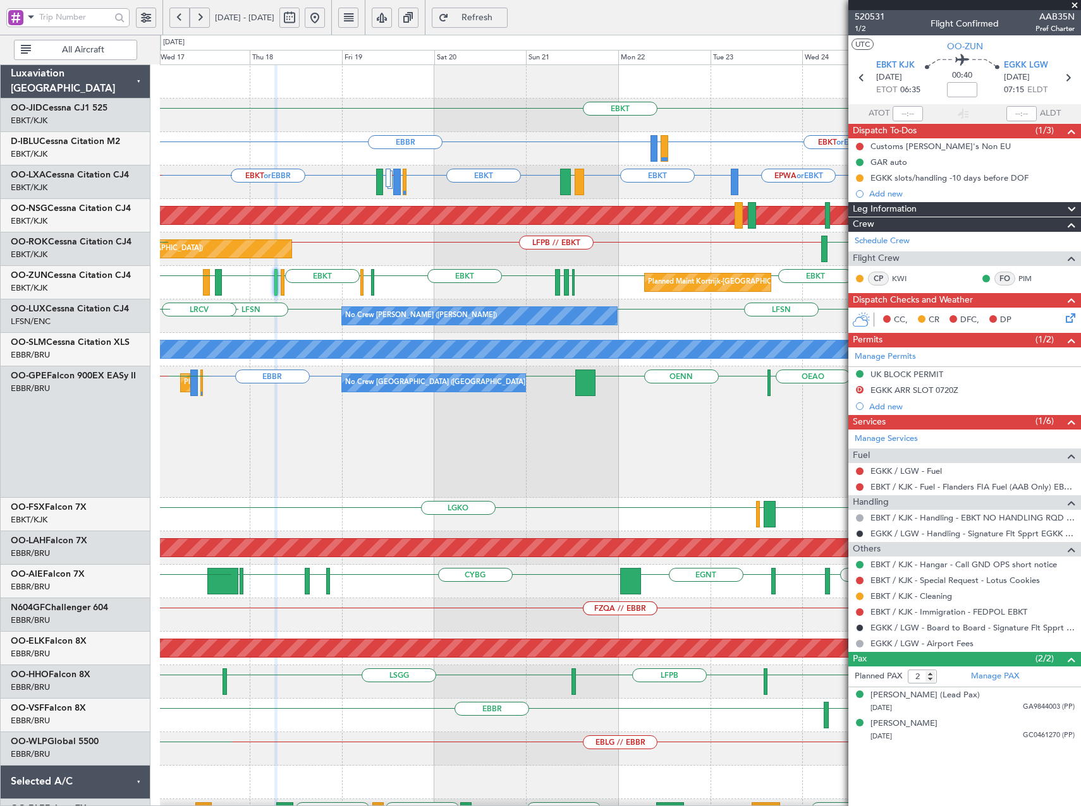
click at [504, 248] on div "EBKT Planned Maint Kortrijk-Wevelgem EBBR EBKT or EBBR LIRQ or EBBR A/C Unavail…" at bounding box center [620, 549] width 920 height 969
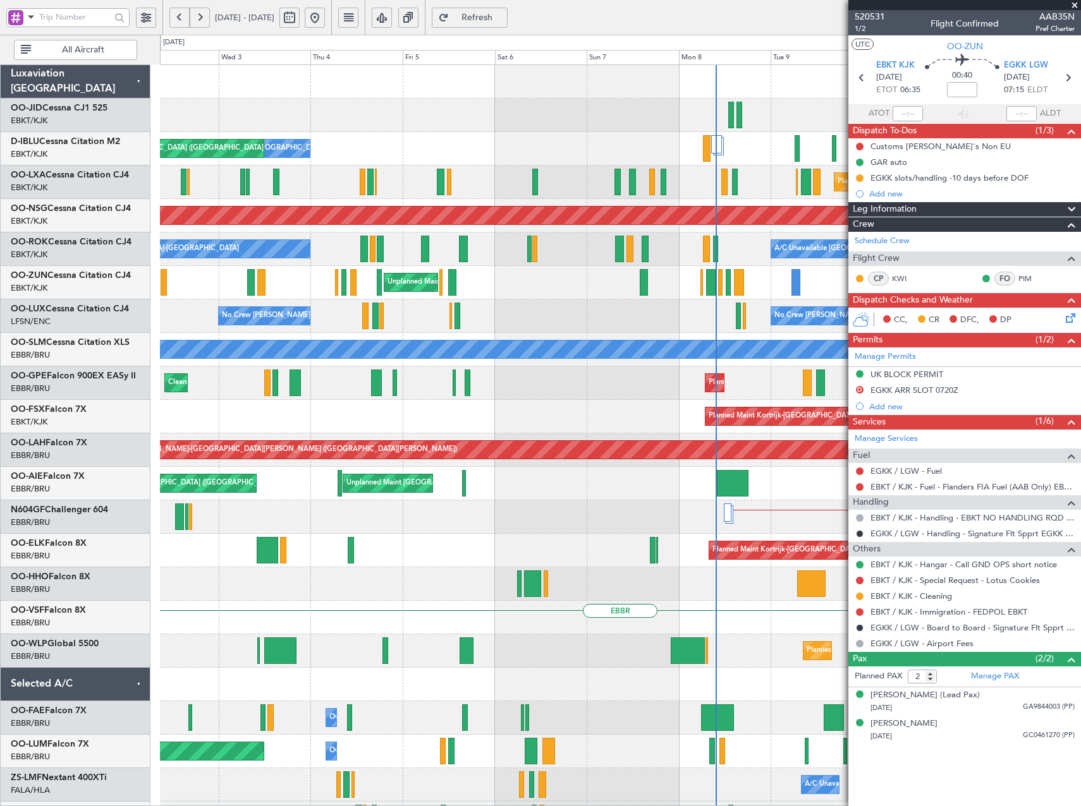
click at [1080, 264] on html "17 Sep 2025 - 27 Sep 2025 Refresh Quick Links All Aircraft EBKT EBBR No Crew Br…" at bounding box center [540, 403] width 1081 height 806
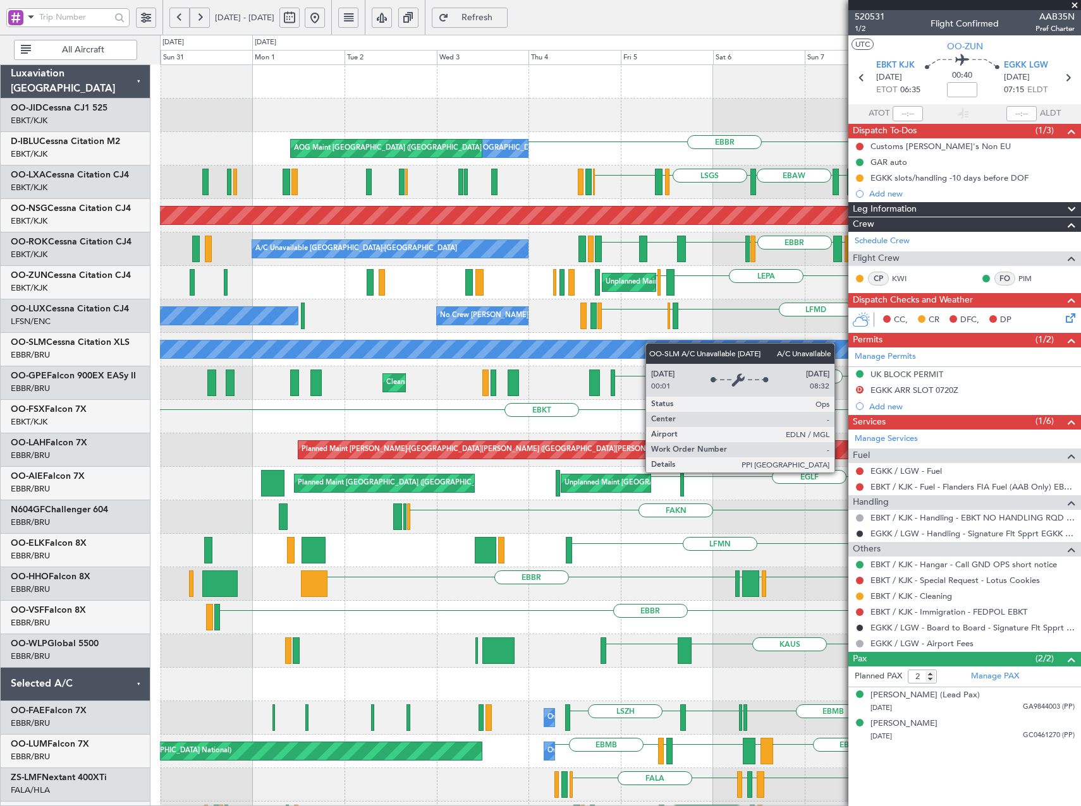
click at [657, 344] on div "LHPP EDDN Planned Maint Kortrijk-Wevelgem EDDN EBKT AOG Maint Kortrijk-Wevelgem…" at bounding box center [620, 517] width 920 height 904
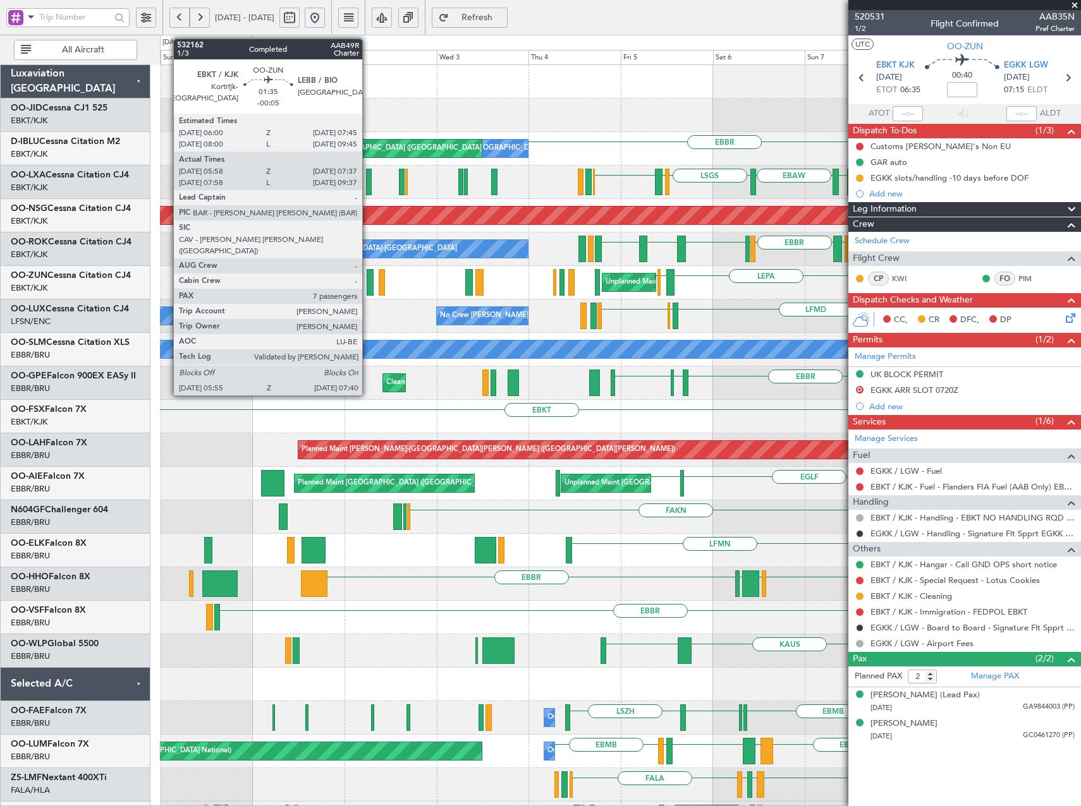
click at [368, 285] on div at bounding box center [370, 282] width 7 height 27
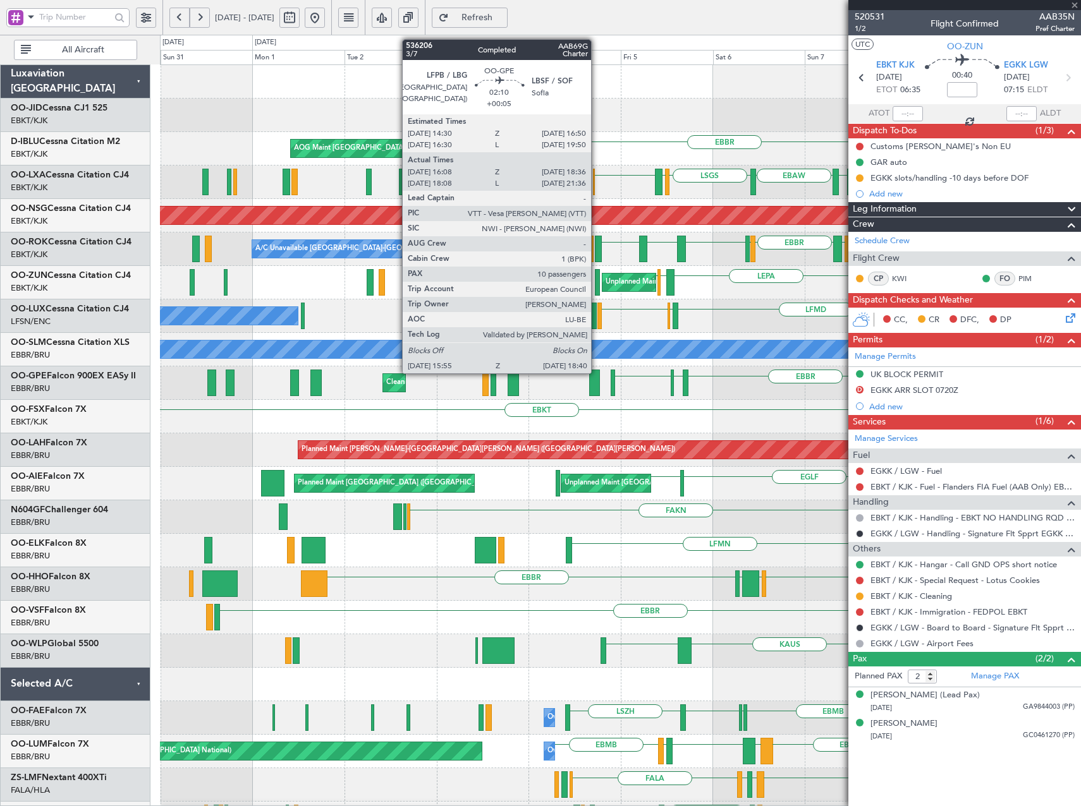
type input "-00:05"
type input "06:03"
type input "07:32"
type input "7"
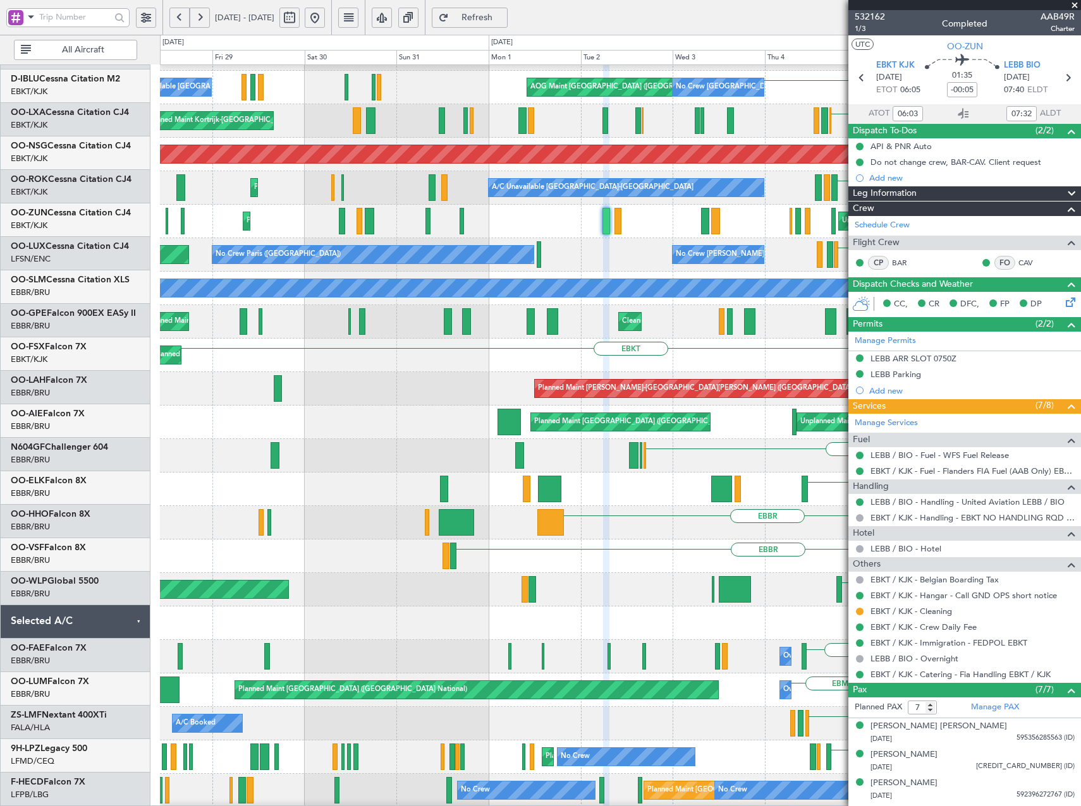
scroll to position [61, 0]
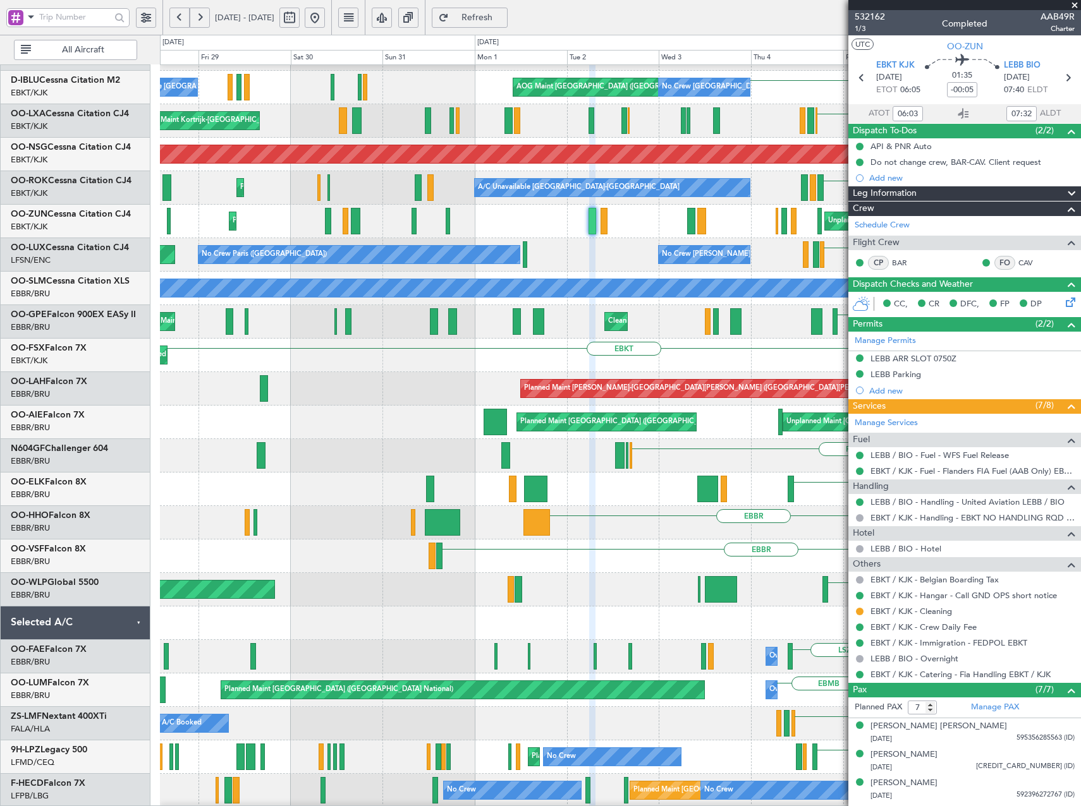
click at [372, 453] on div "FAKN" at bounding box center [620, 455] width 920 height 33
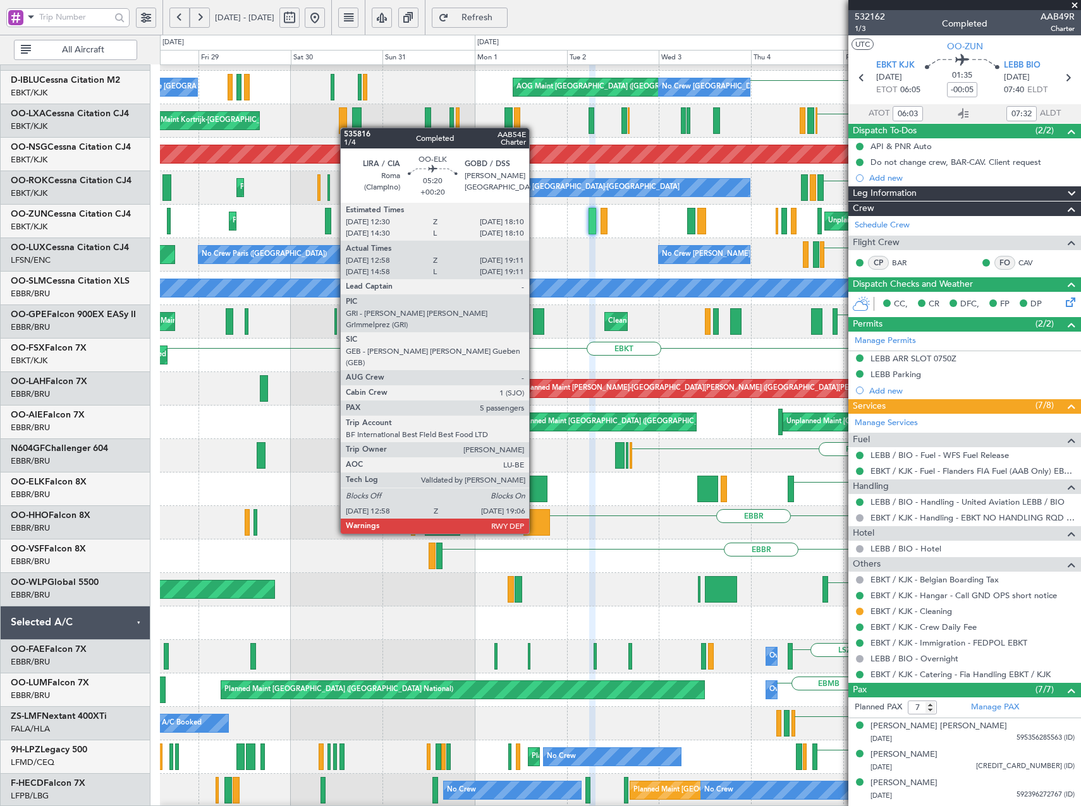
click at [535, 488] on div at bounding box center [536, 489] width 24 height 27
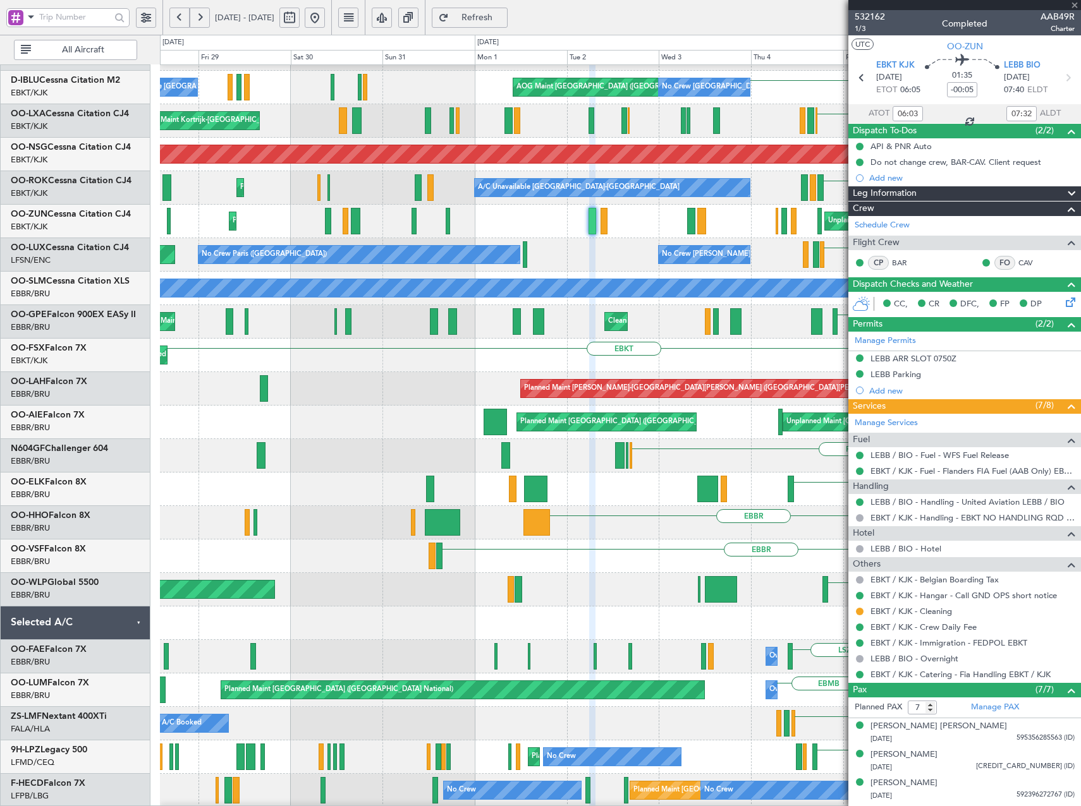
type input "+00:20"
type input "13:08"
type input "19:01"
type input "5"
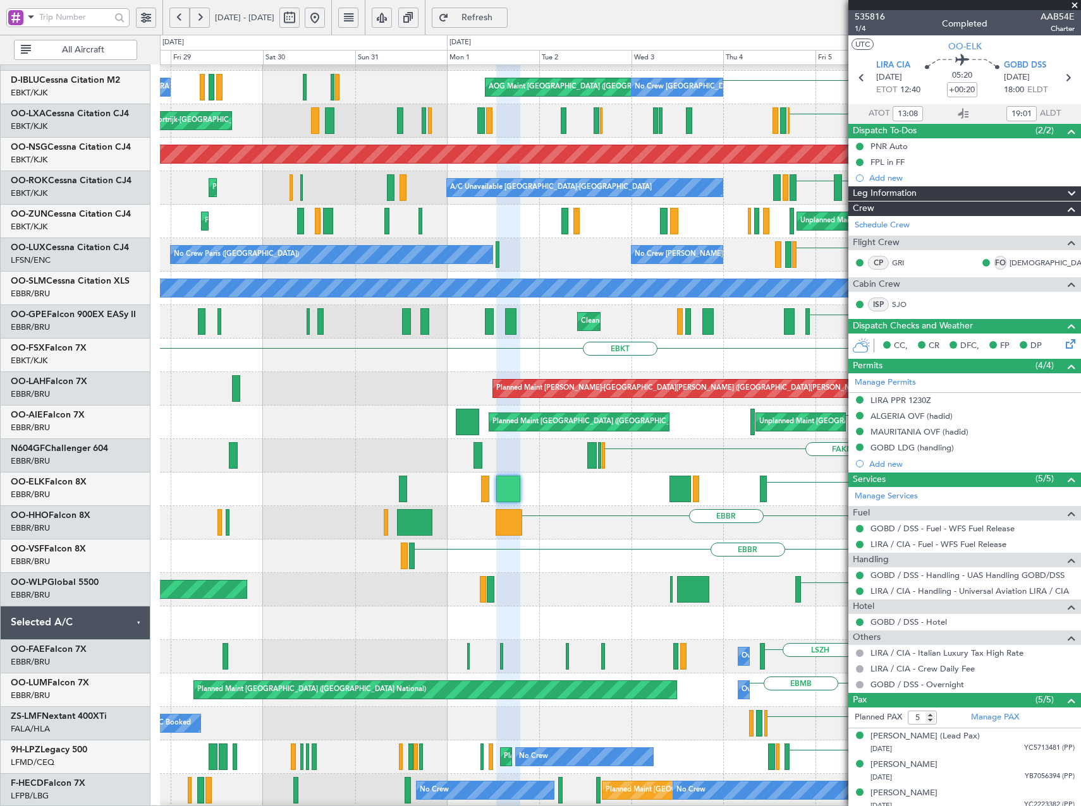
click at [325, 18] on button at bounding box center [315, 18] width 20 height 20
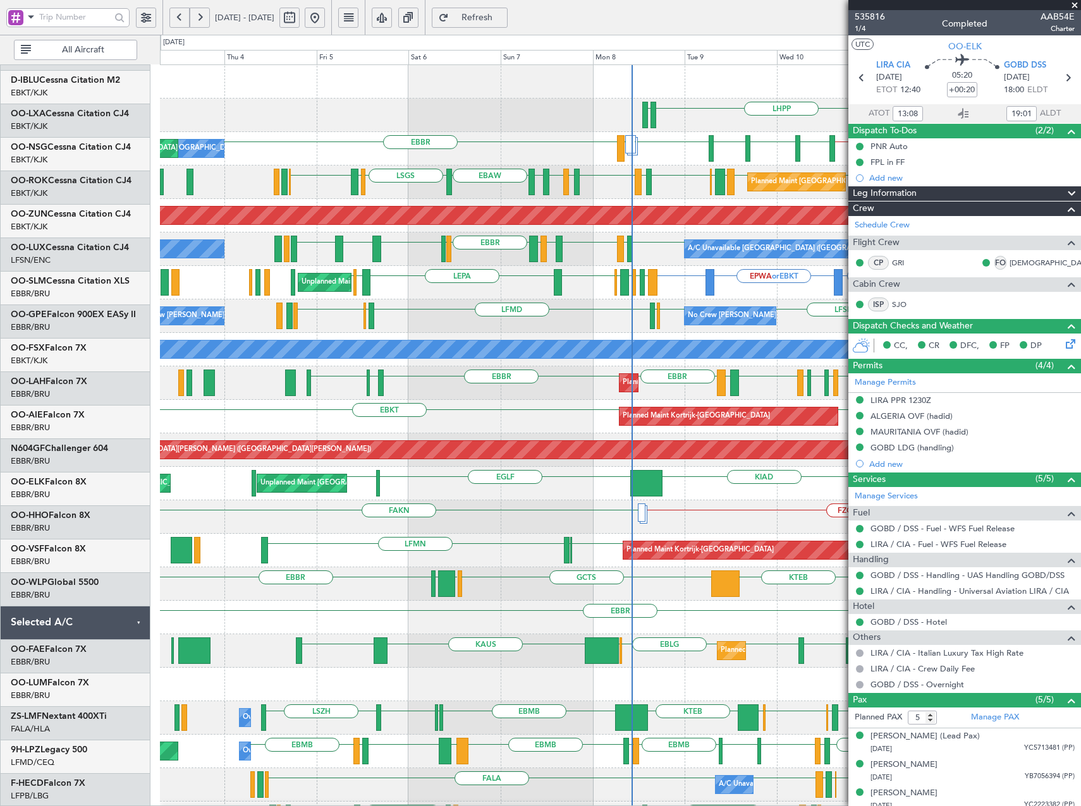
scroll to position [0, 0]
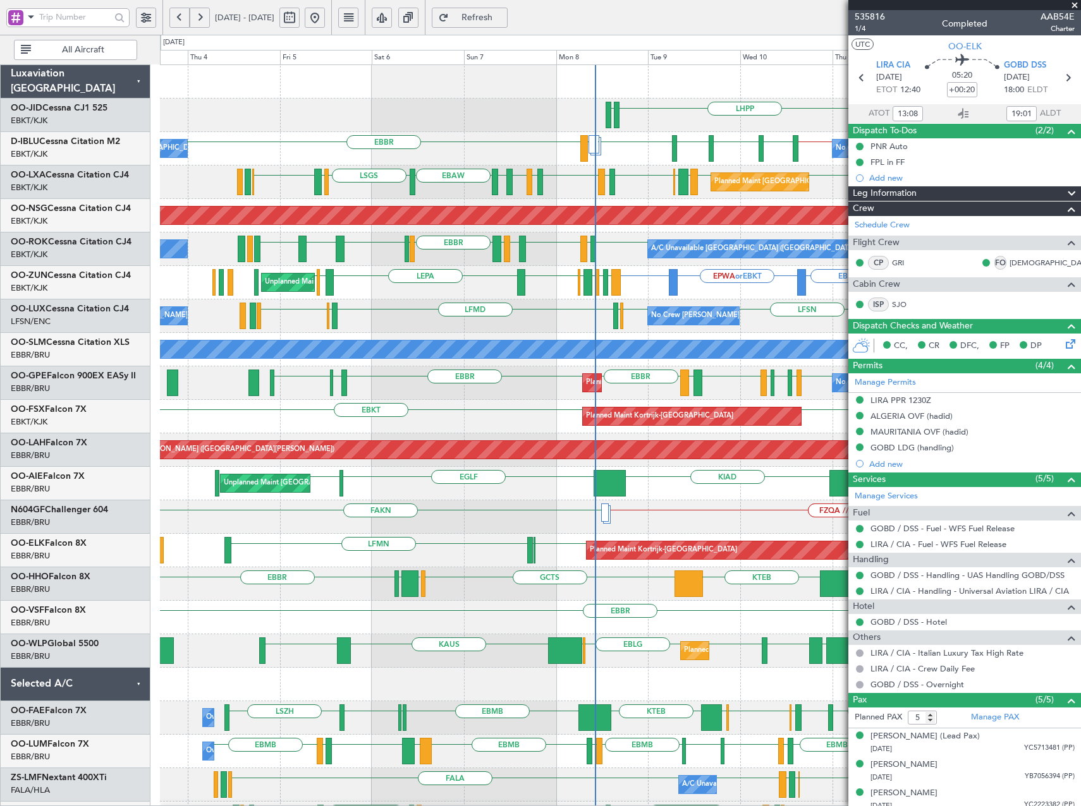
click at [538, 569] on div "EDDN LHPP EDDN EBKT No Crew Brussels (Brussels National) EBBR LIRZ EGWU EBKT EG…" at bounding box center [620, 517] width 920 height 904
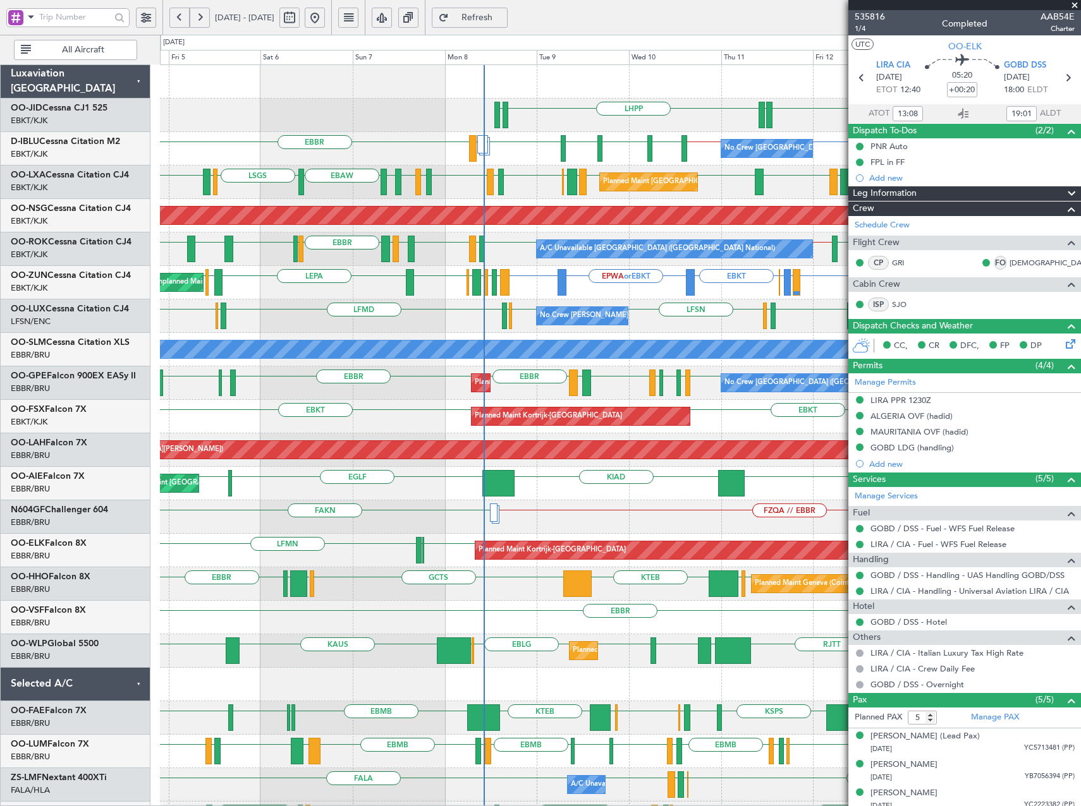
click at [528, 173] on div "LHPP EDDN EBKT EDDN EBBR EBBR LSZH EBKT EGNJ EBKT EGWU LIRZ EBKT // EBBR No Cre…" at bounding box center [620, 500] width 920 height 871
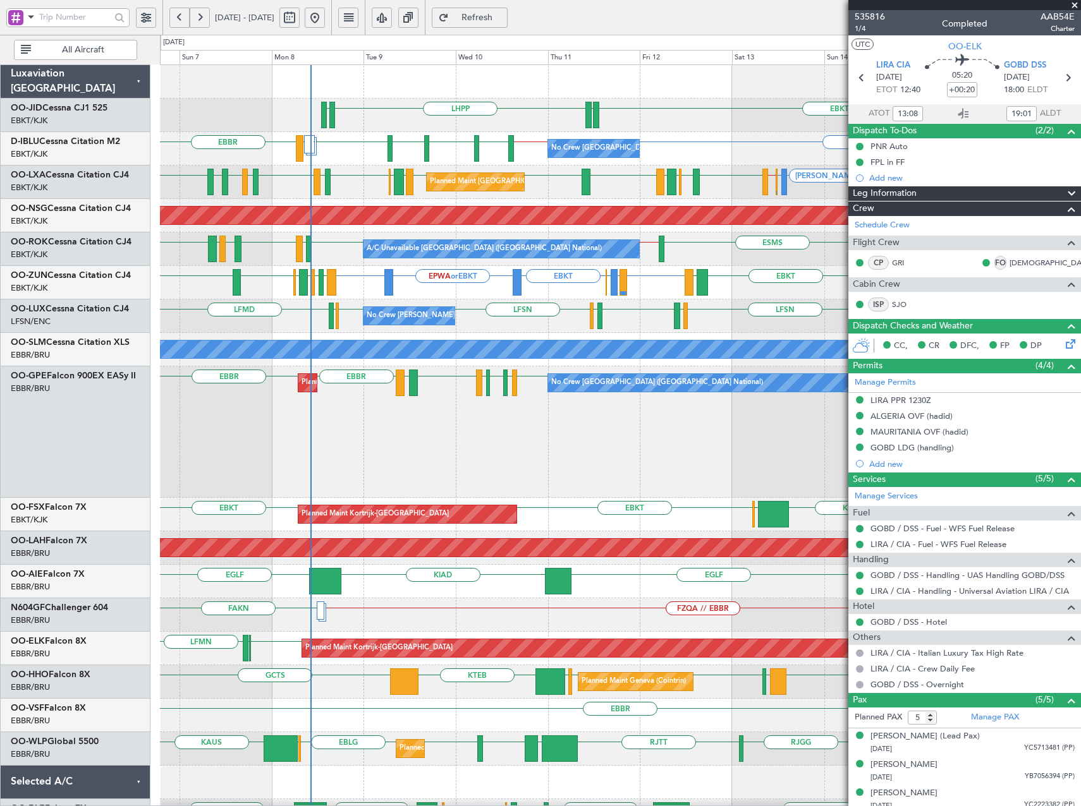
click at [566, 422] on div "LHPP EDDN EBKT EDDN No Crew Brussels (Brussels National) EBBR EBBR LSZH EBKT EG…" at bounding box center [620, 549] width 920 height 969
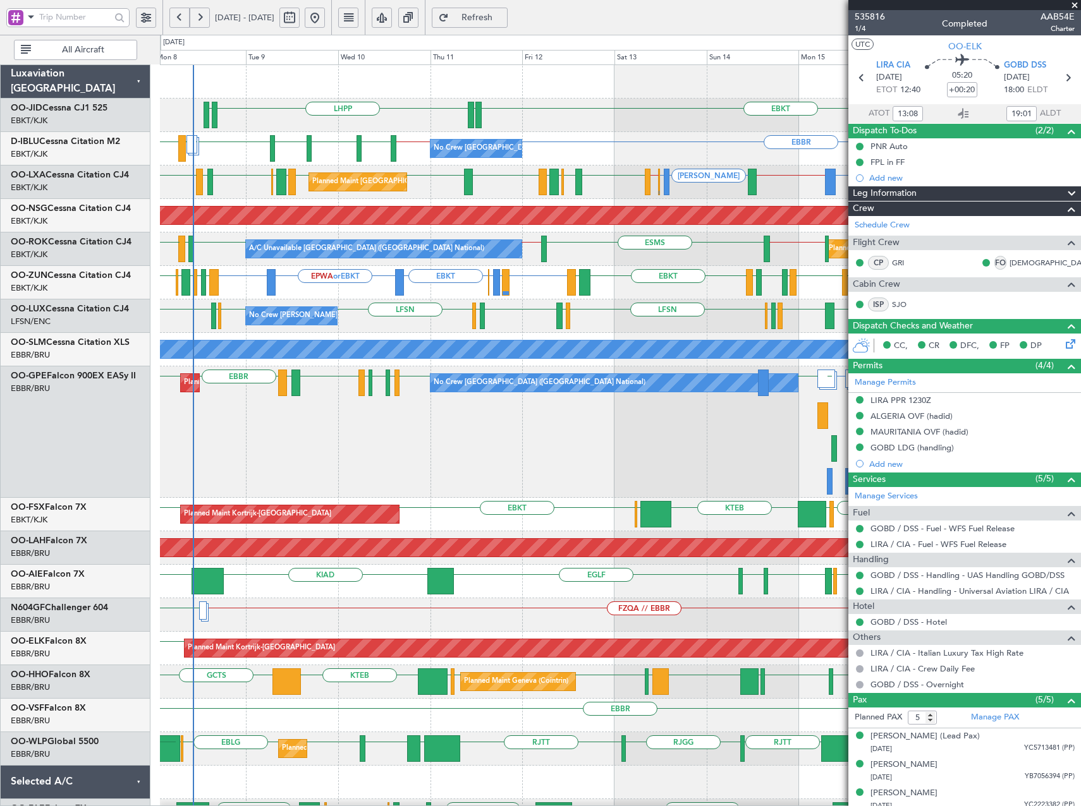
click at [470, 332] on div "No Crew Nancy (Essey) LFSN LFSN ELLX LFMD LFSN LFMN LFPB LFSN LFMD EBKT LSZH LF…" at bounding box center [620, 316] width 920 height 33
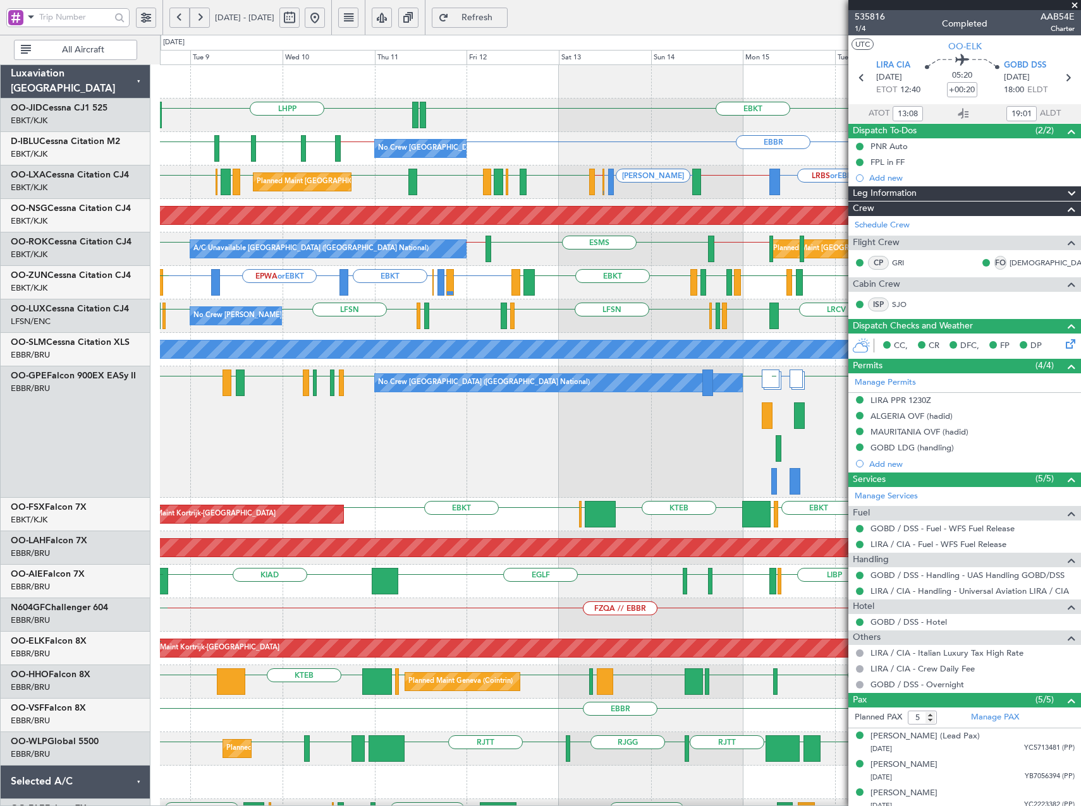
click at [483, 332] on div "No Crew Nancy (Essey) LFSN LFSN ELLX LFSN LFMN LFPB LFSN LFMD EBKT LSZH LFSN LR…" at bounding box center [620, 316] width 920 height 33
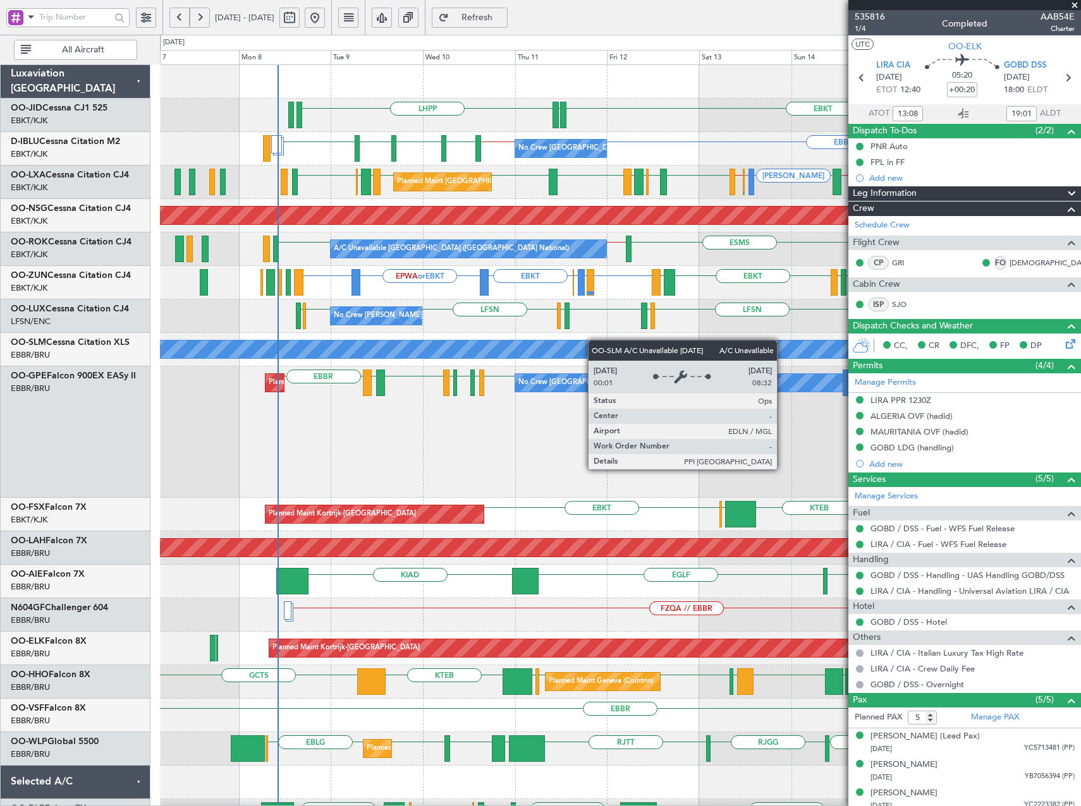
click at [595, 342] on div "LHPP EBKT EDDN No Crew Brussels (Brussels National) EBBR LSZH EBKT EGNJ EBKT EB…" at bounding box center [620, 566] width 920 height 1002
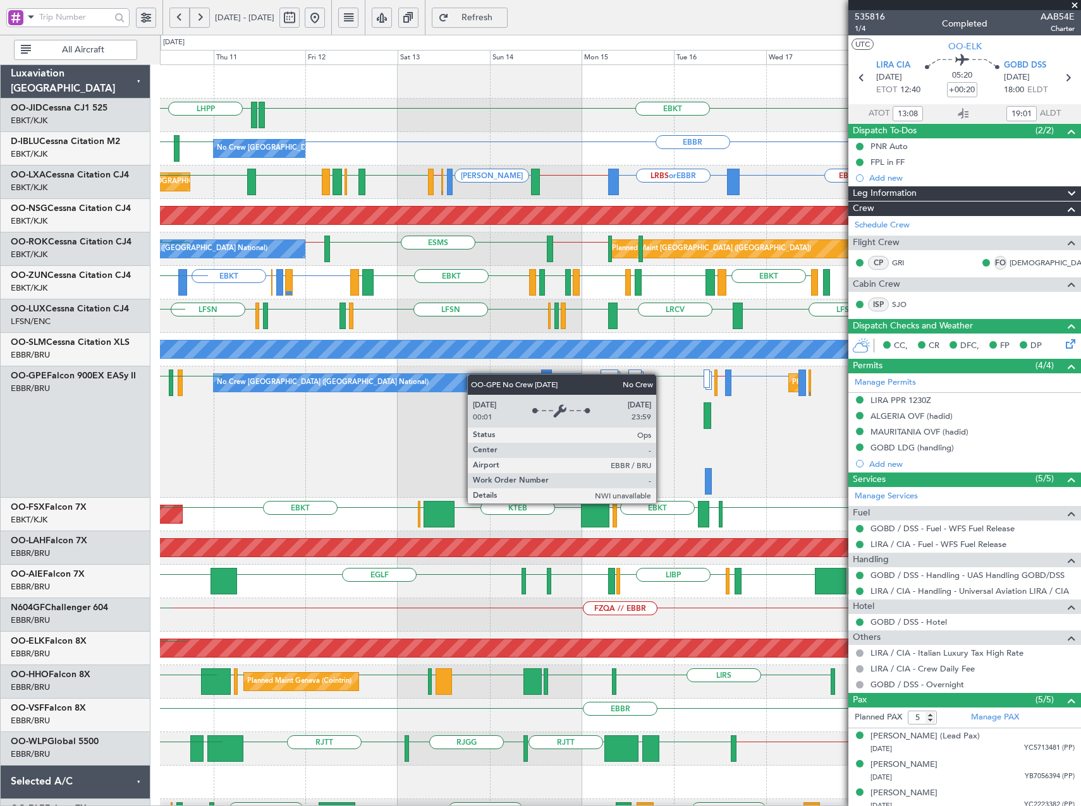
click at [408, 377] on div "LHPP EBKT EDDN EDDN No Crew Brussels (Brussels National) EBBR LSZH EBKT // EBBR…" at bounding box center [620, 549] width 920 height 969
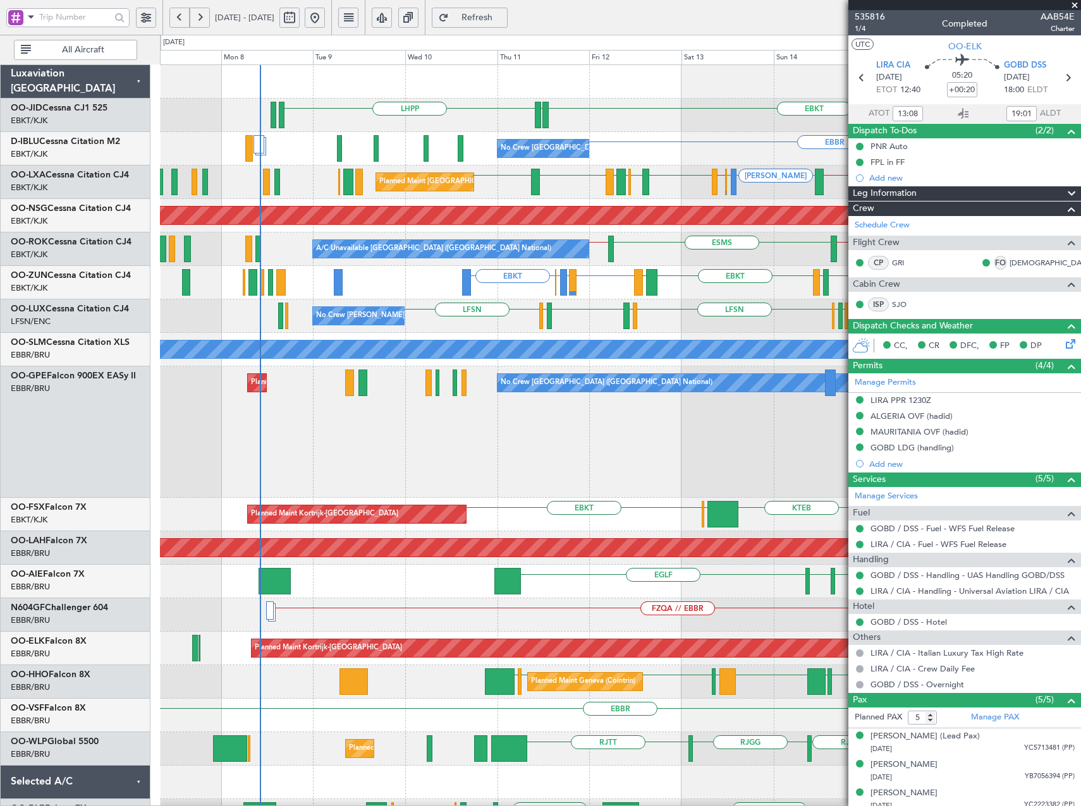
click at [765, 409] on div "LHPP EBKT EDDN No Crew Brussels (Brussels National) EBBR EBBR // EBKT LEIB LIMJ…" at bounding box center [620, 549] width 920 height 969
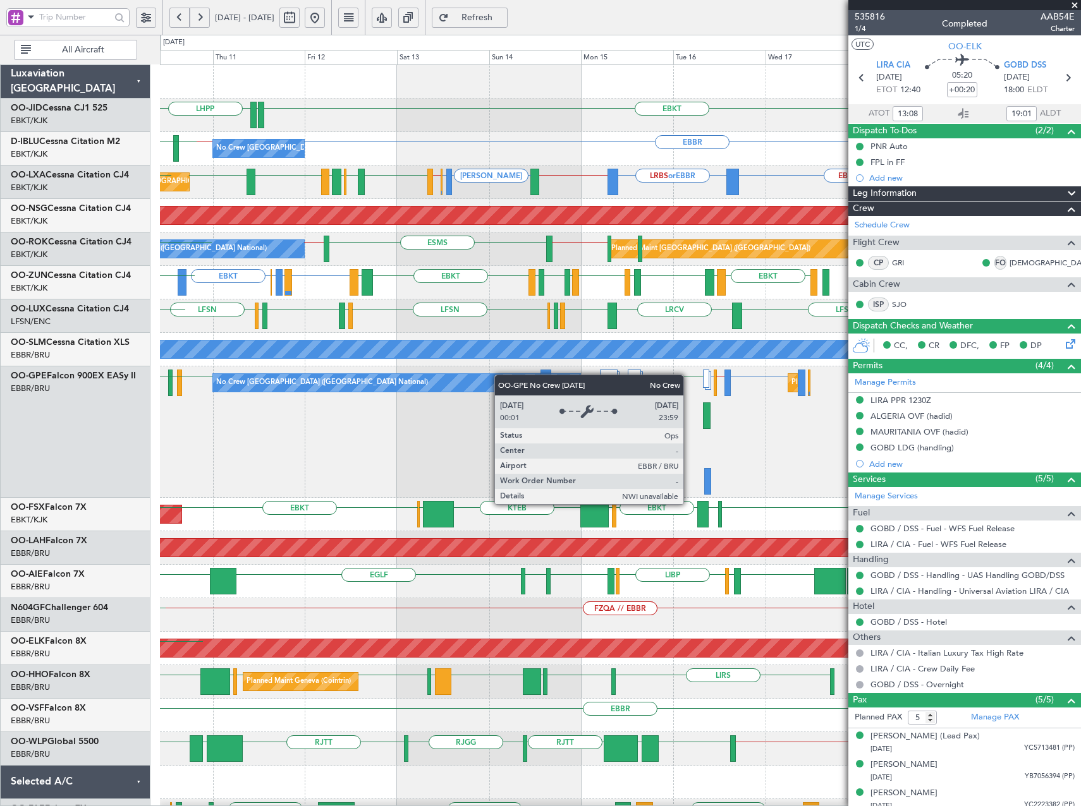
click at [421, 384] on div "LHPP EBKT EDDN EDDN No Crew Brussels (Brussels National) EBBR LSZH EBKT // EBBR…" at bounding box center [620, 549] width 920 height 969
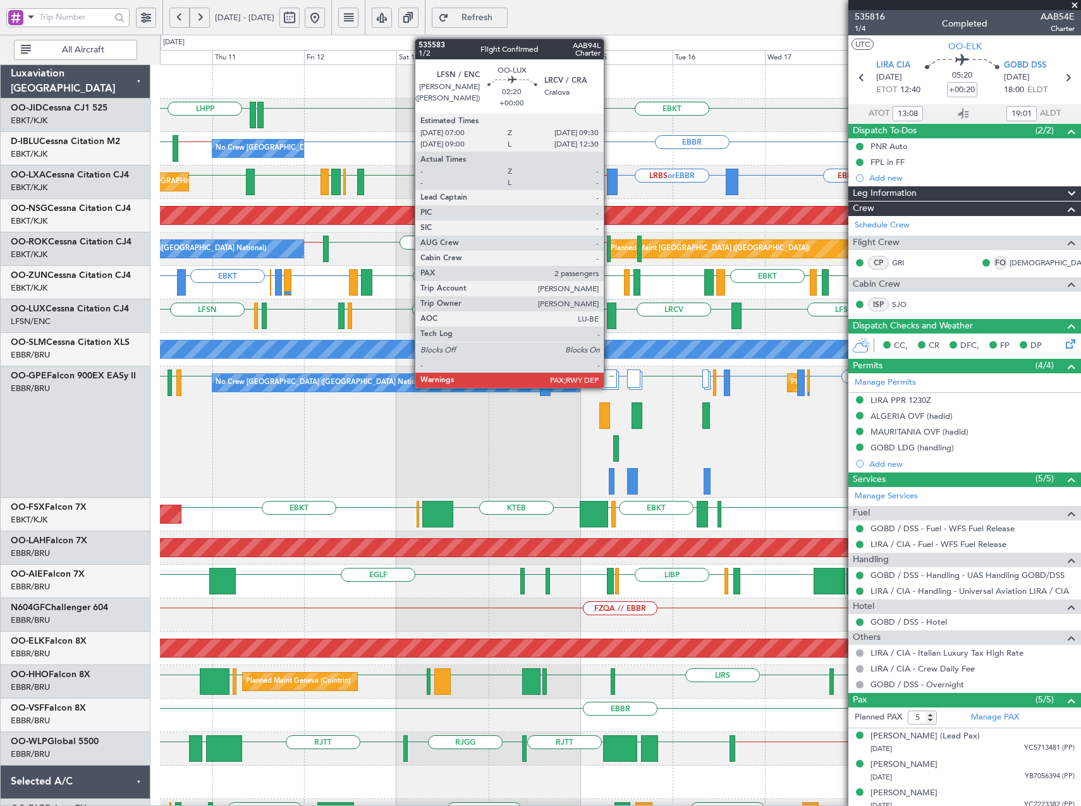
click at [609, 315] on div at bounding box center [612, 316] width 10 height 27
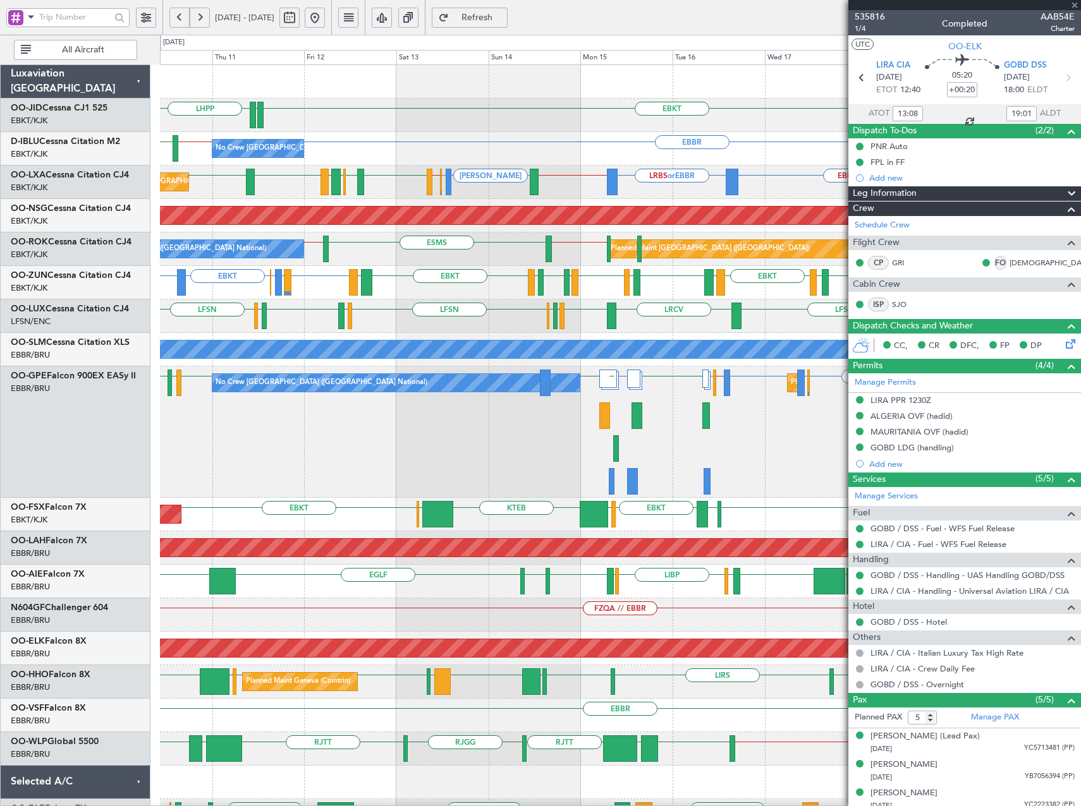
type input "3"
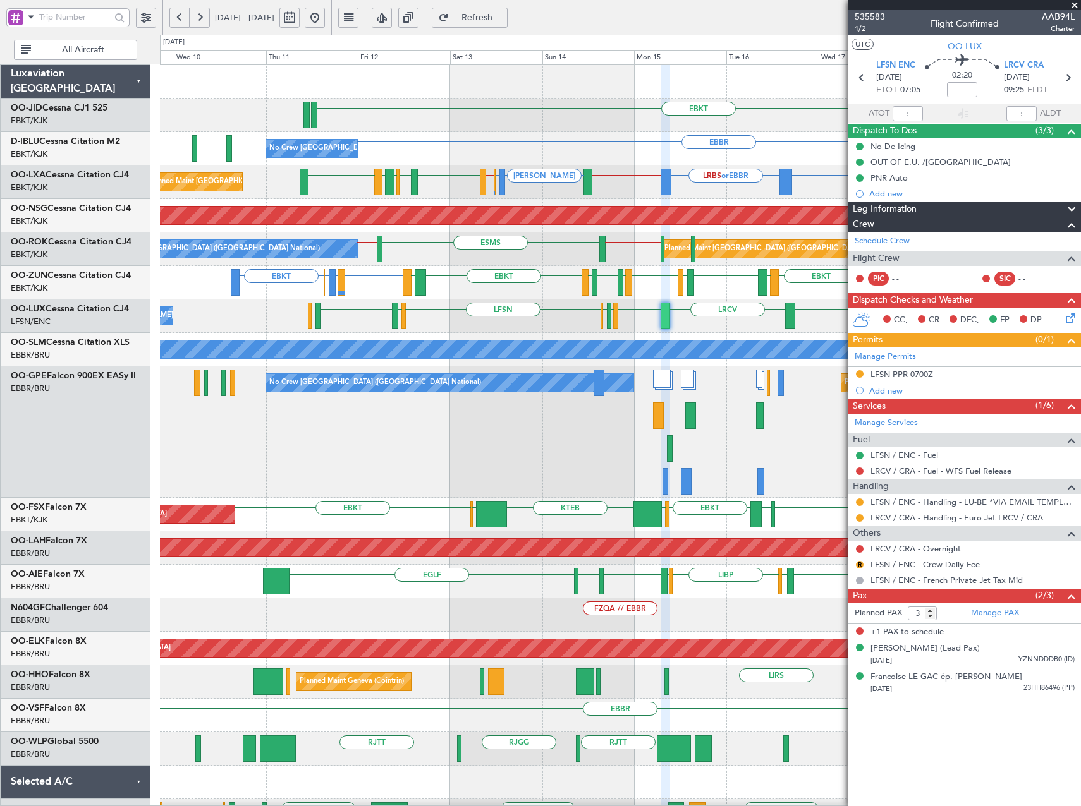
click at [547, 461] on div "EBKT No Crew Brussels (Brussels National) EBBR EBBR // EBKT LEIB LIMJ or LEIB L…" at bounding box center [620, 549] width 920 height 969
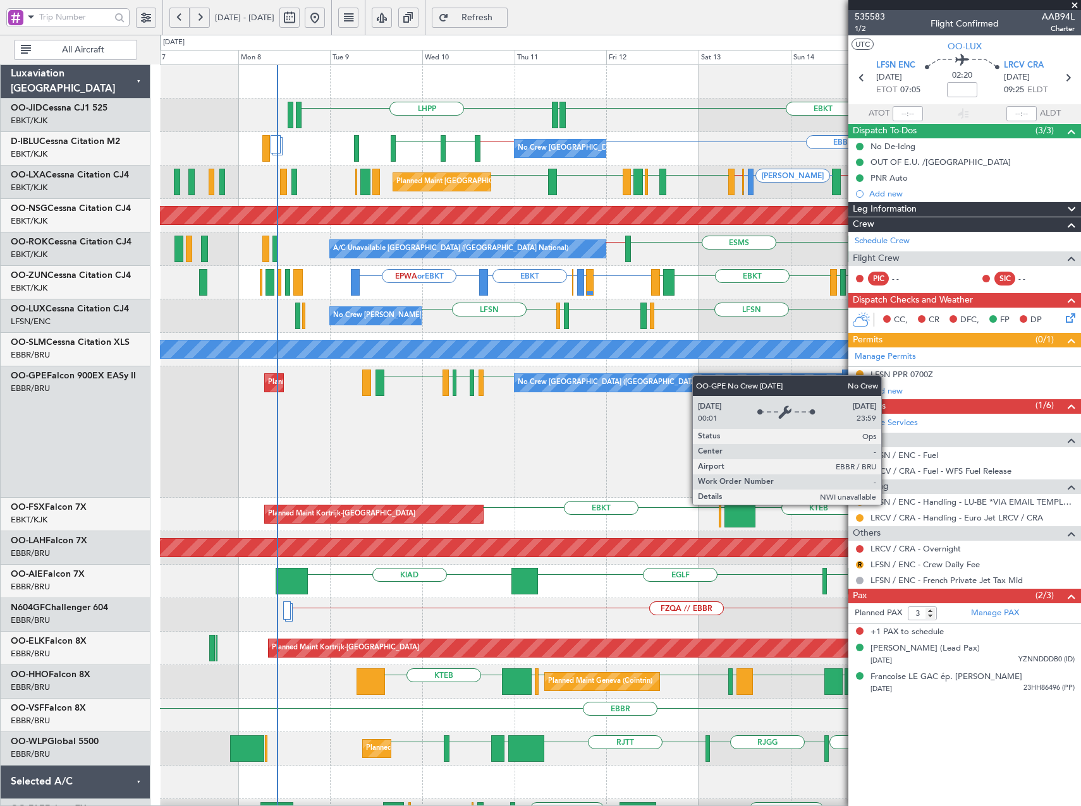
click at [701, 379] on div "LHPP EBKT EDDN No Crew Brussels (Brussels National) EBBR LSZH EBKT EBKT // EBBR…" at bounding box center [620, 566] width 920 height 1002
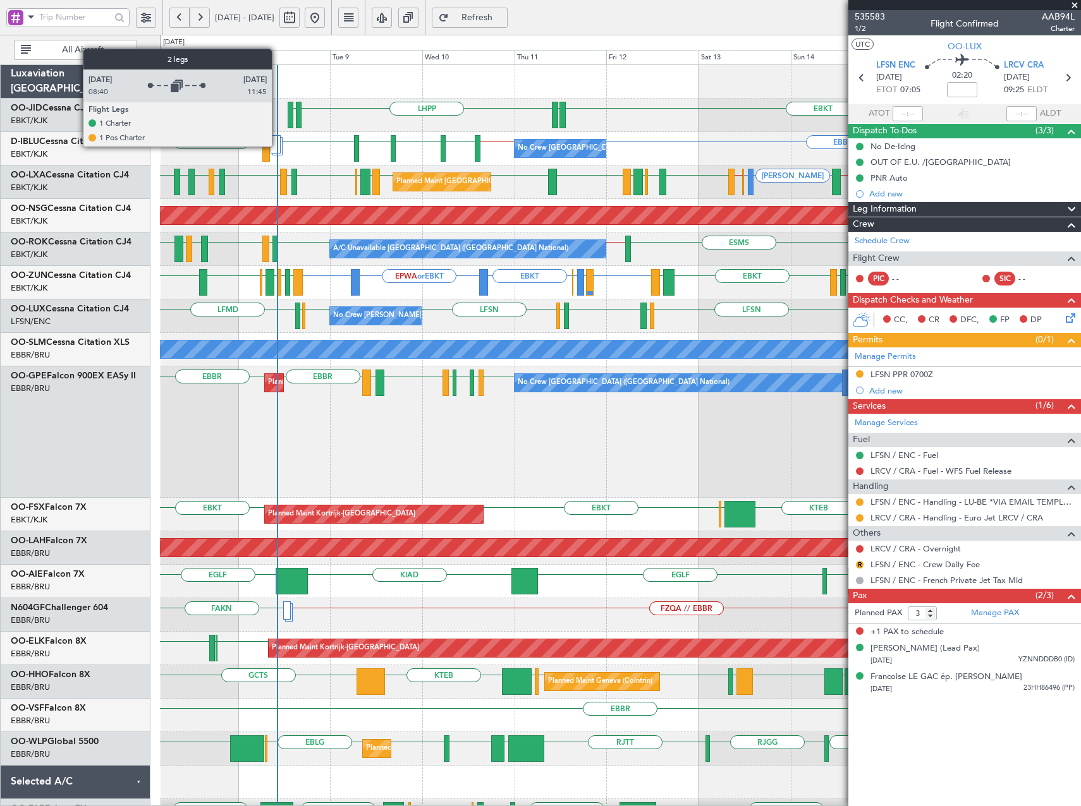
click at [277, 146] on div at bounding box center [275, 144] width 10 height 18
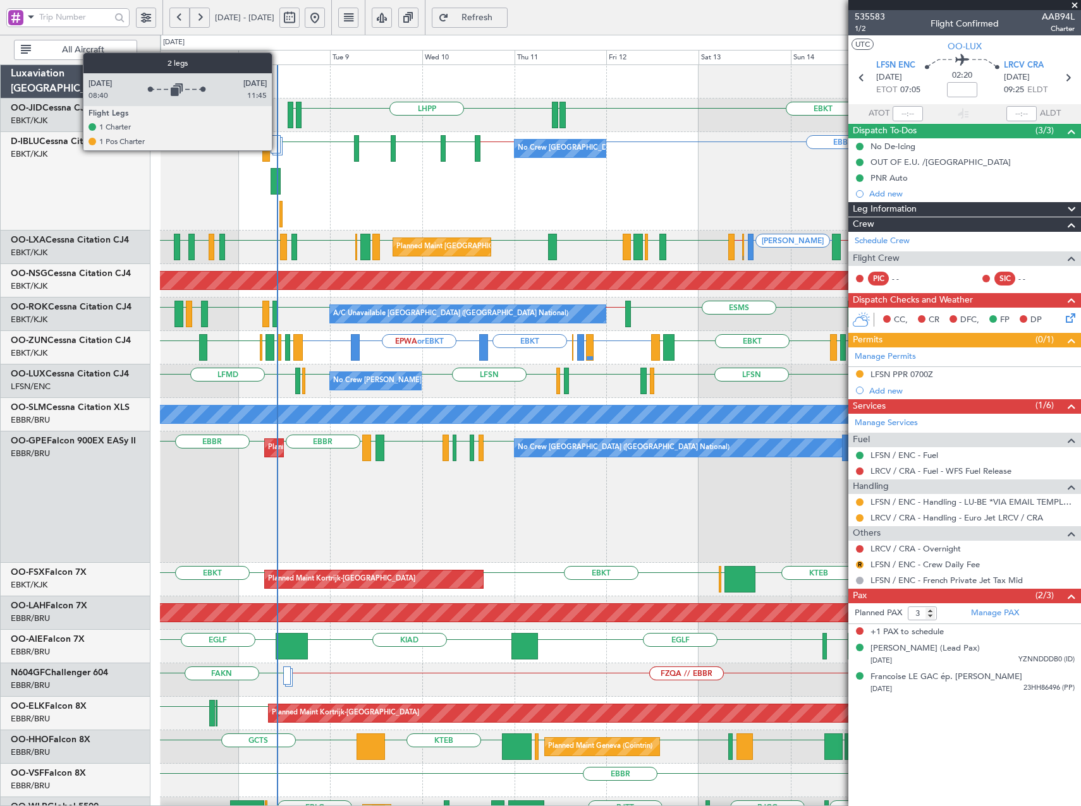
click at [277, 150] on div at bounding box center [275, 144] width 10 height 18
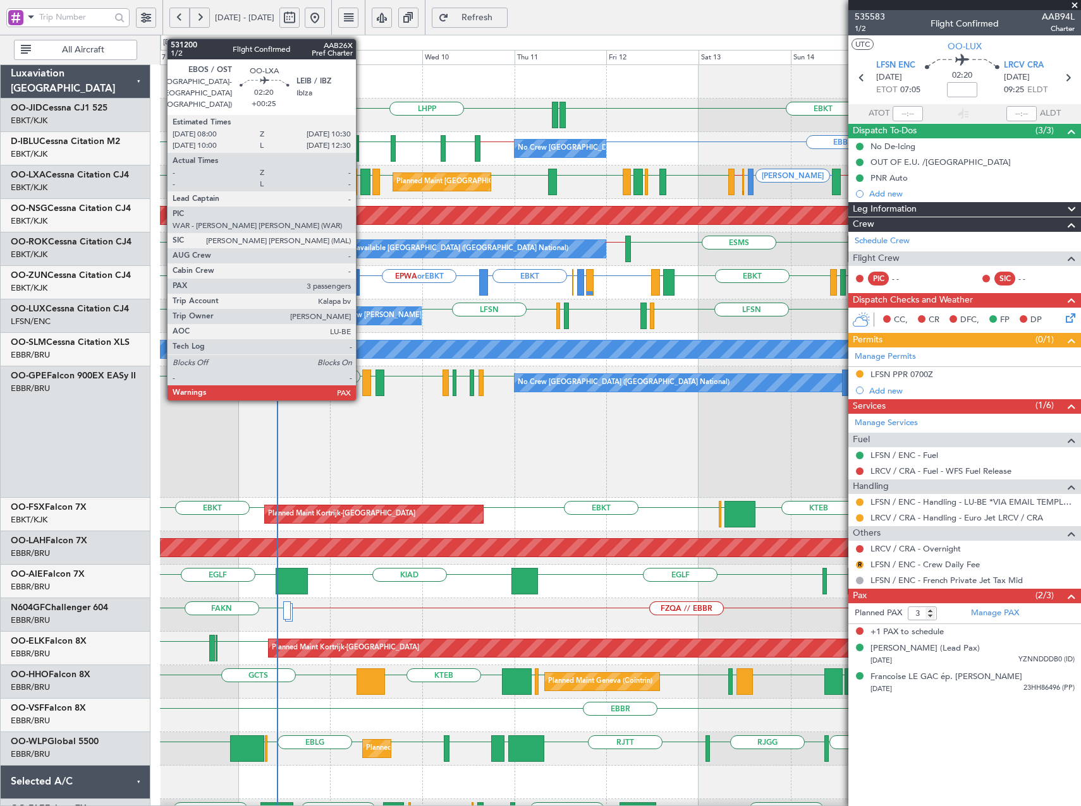
click at [361, 181] on div at bounding box center [365, 182] width 10 height 27
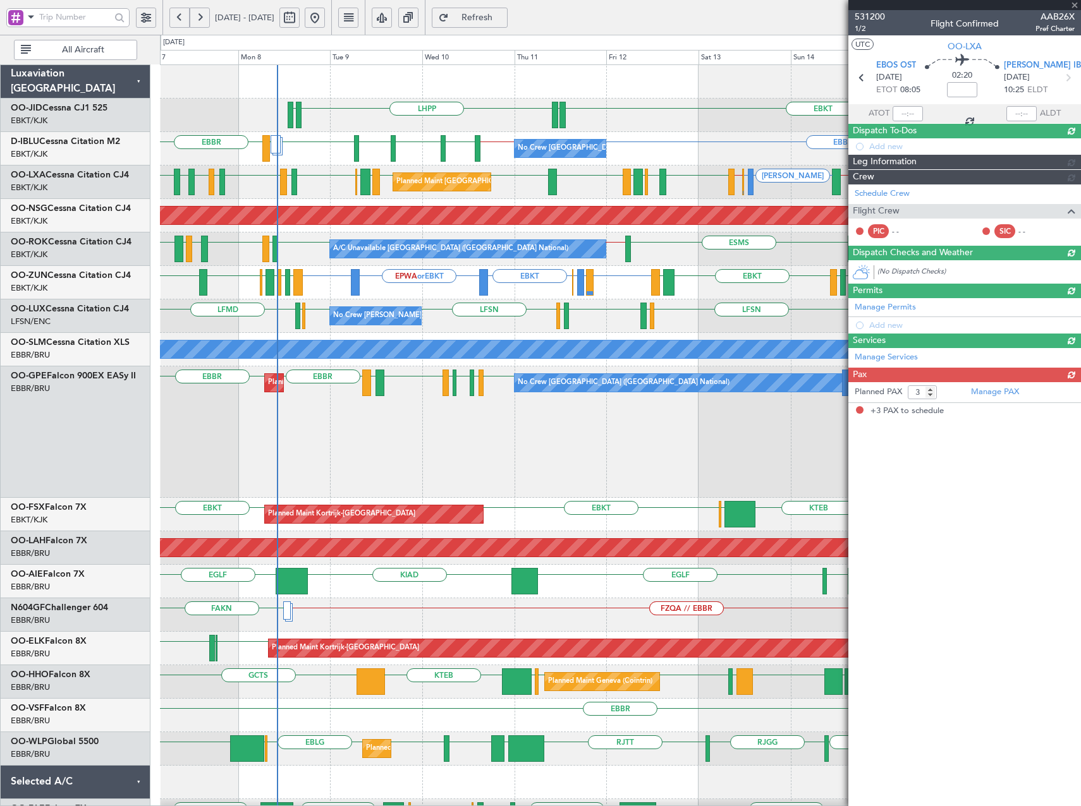
type input "+00:25"
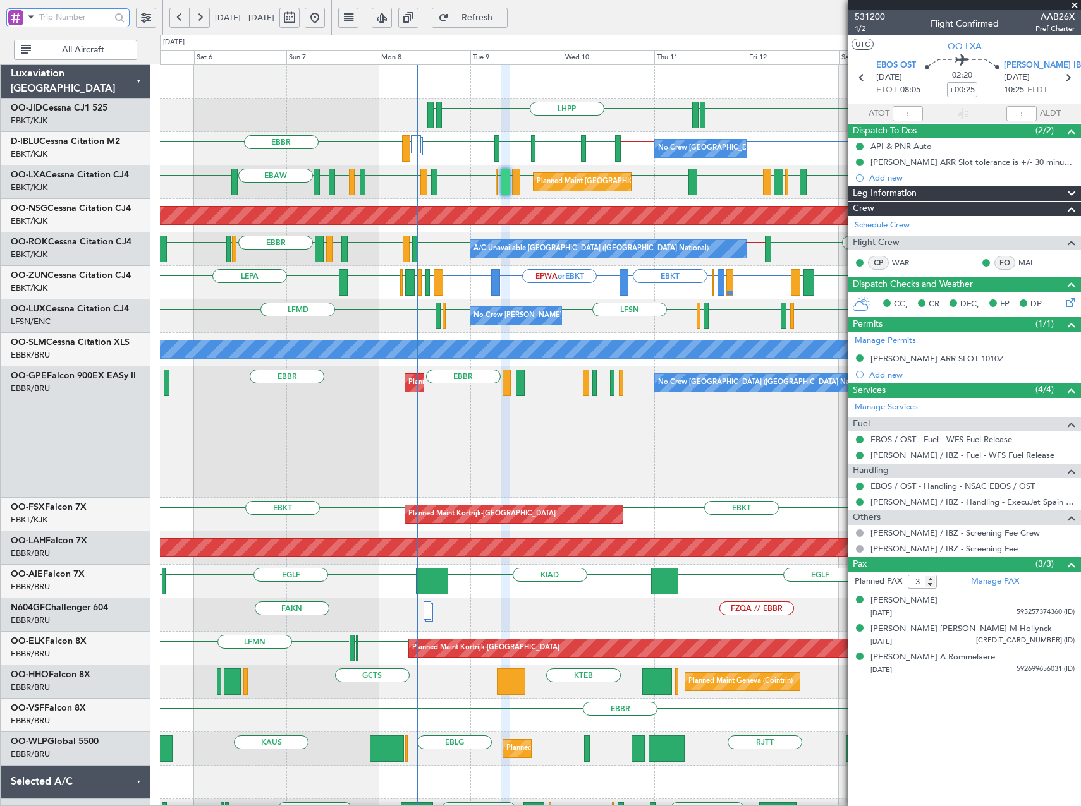
drag, startPoint x: 83, startPoint y: 17, endPoint x: 82, endPoint y: 4, distance: 13.3
click at [83, 17] on input "text" at bounding box center [74, 17] width 71 height 19
type input "kala"
click at [28, 12] on span at bounding box center [30, 17] width 15 height 16
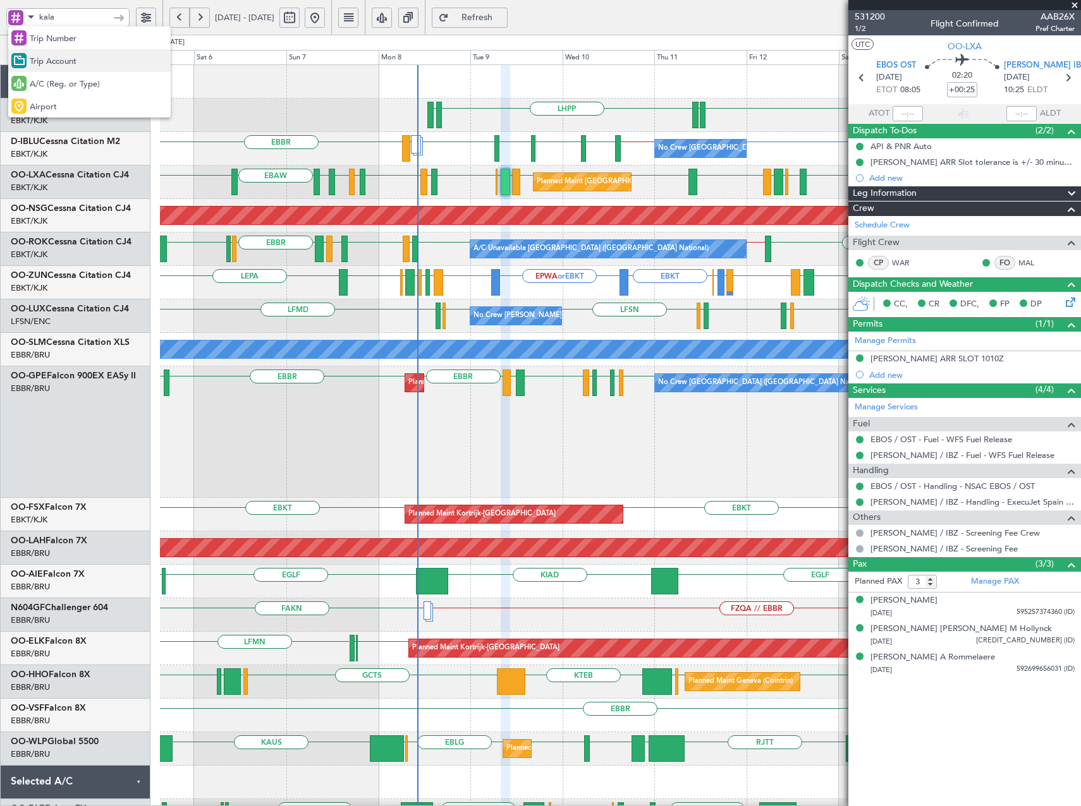
click at [63, 65] on span "Trip Account" at bounding box center [53, 62] width 47 height 13
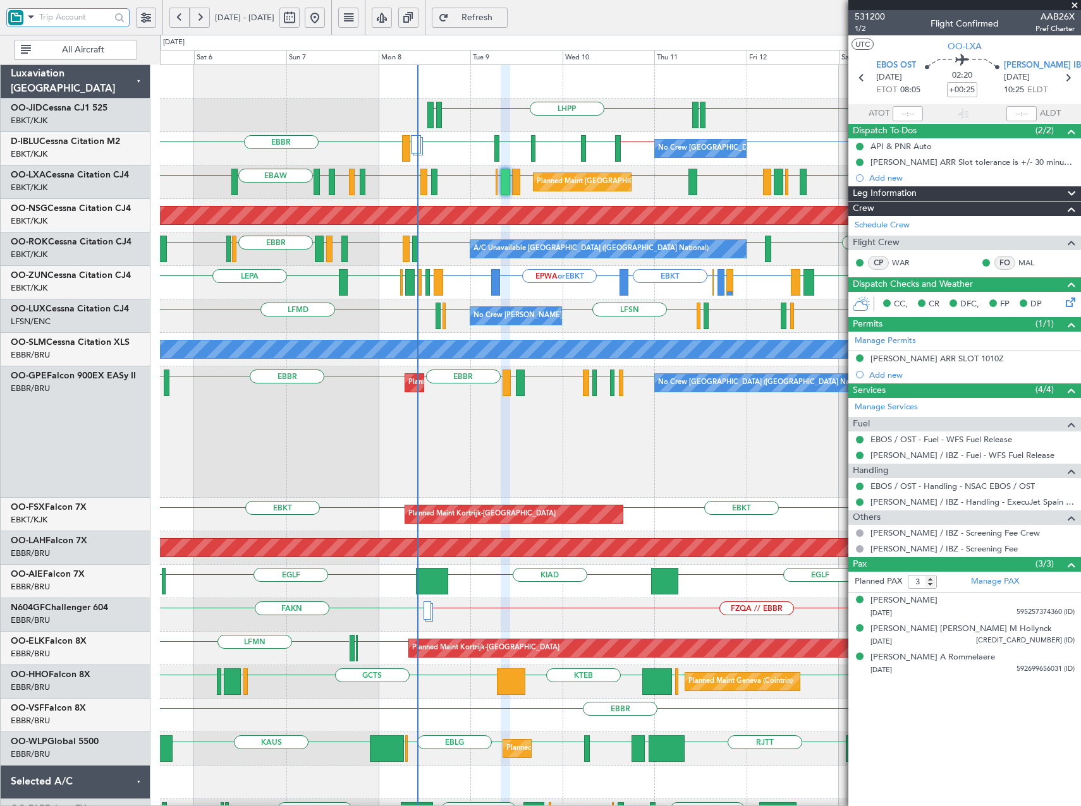
click at [73, 23] on input "text" at bounding box center [74, 17] width 71 height 19
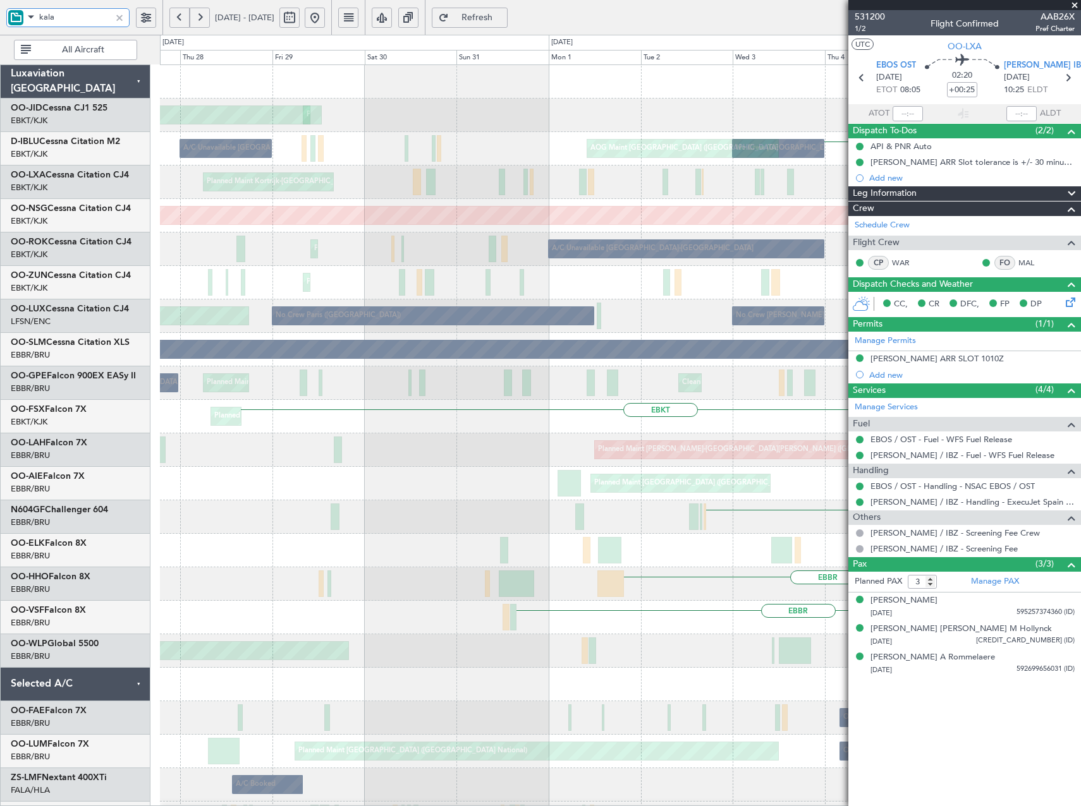
click at [1080, 384] on html "kala [DATE] - [DATE] Refresh Quick Links All Aircraft Planned Maint [GEOGRAPHIC…" at bounding box center [540, 403] width 1081 height 806
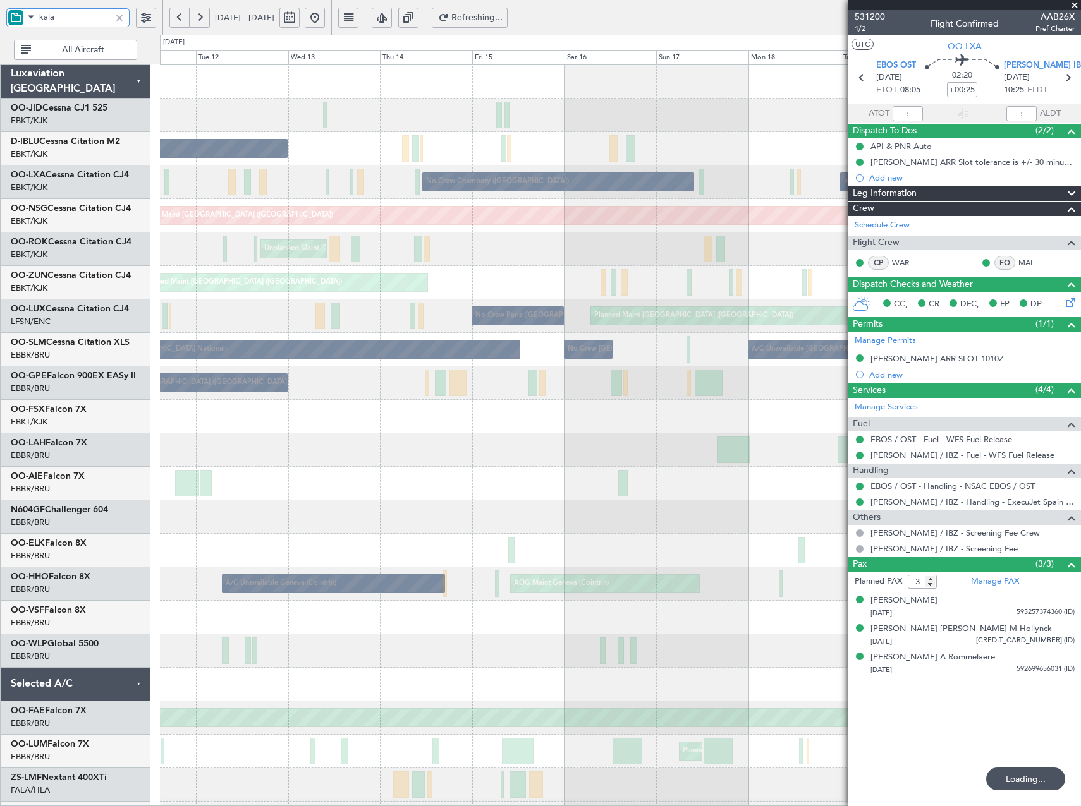
click at [559, 501] on div "Planned Maint [GEOGRAPHIC_DATA] ([GEOGRAPHIC_DATA]) No Crew [GEOGRAPHIC_DATA] (…" at bounding box center [620, 500] width 920 height 871
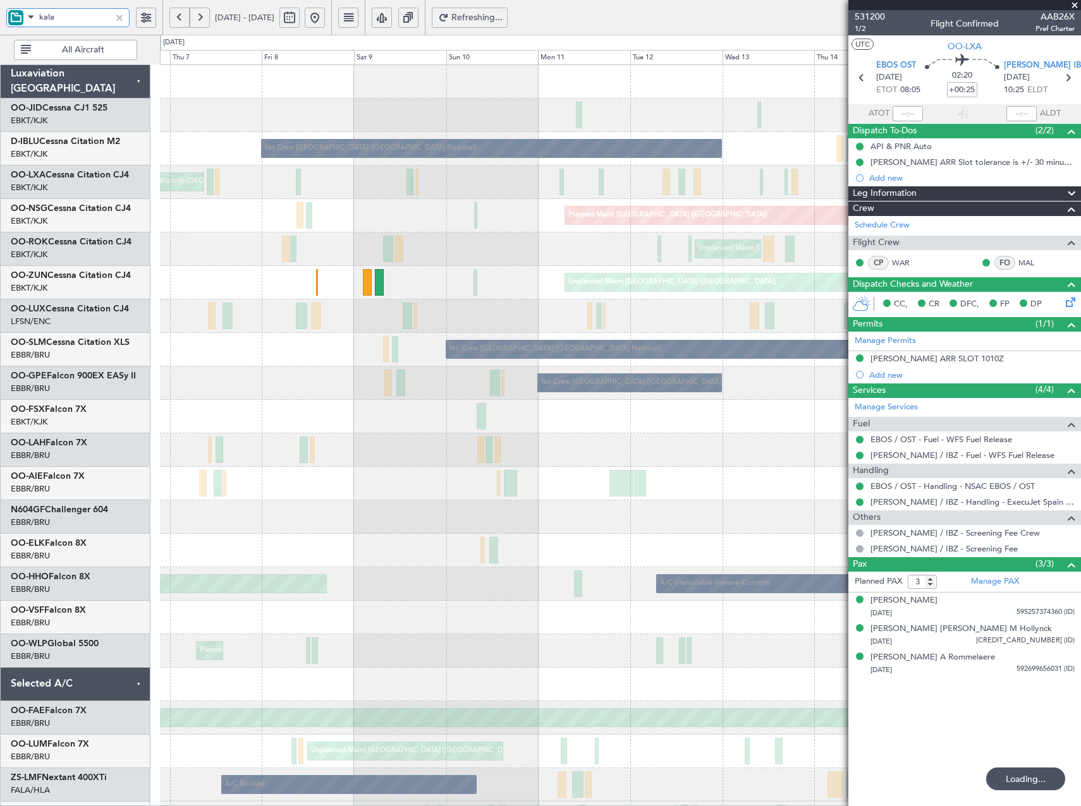
click at [681, 525] on div "No Crew [GEOGRAPHIC_DATA] ([GEOGRAPHIC_DATA] National) No [GEOGRAPHIC_DATA] ([G…" at bounding box center [620, 517] width 920 height 904
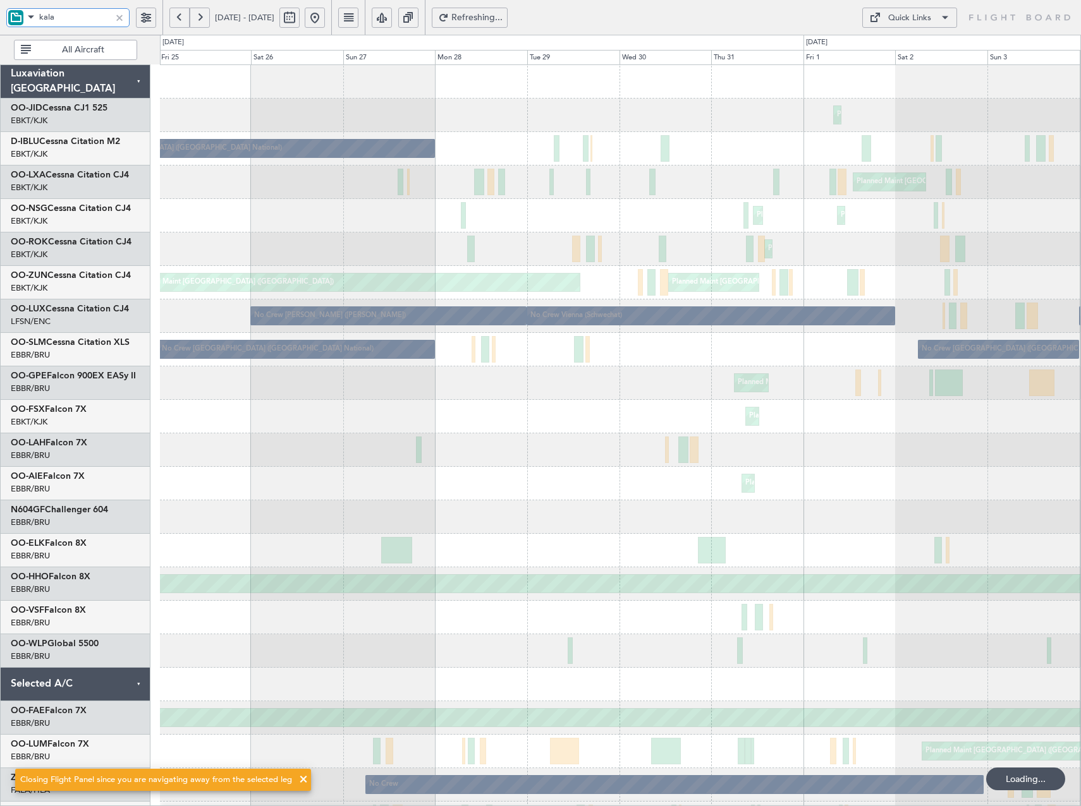
click at [961, 447] on div "Planned Maint Kortrijk-[GEOGRAPHIC_DATA] No Crew [GEOGRAPHIC_DATA] (Brussels Na…" at bounding box center [620, 517] width 920 height 904
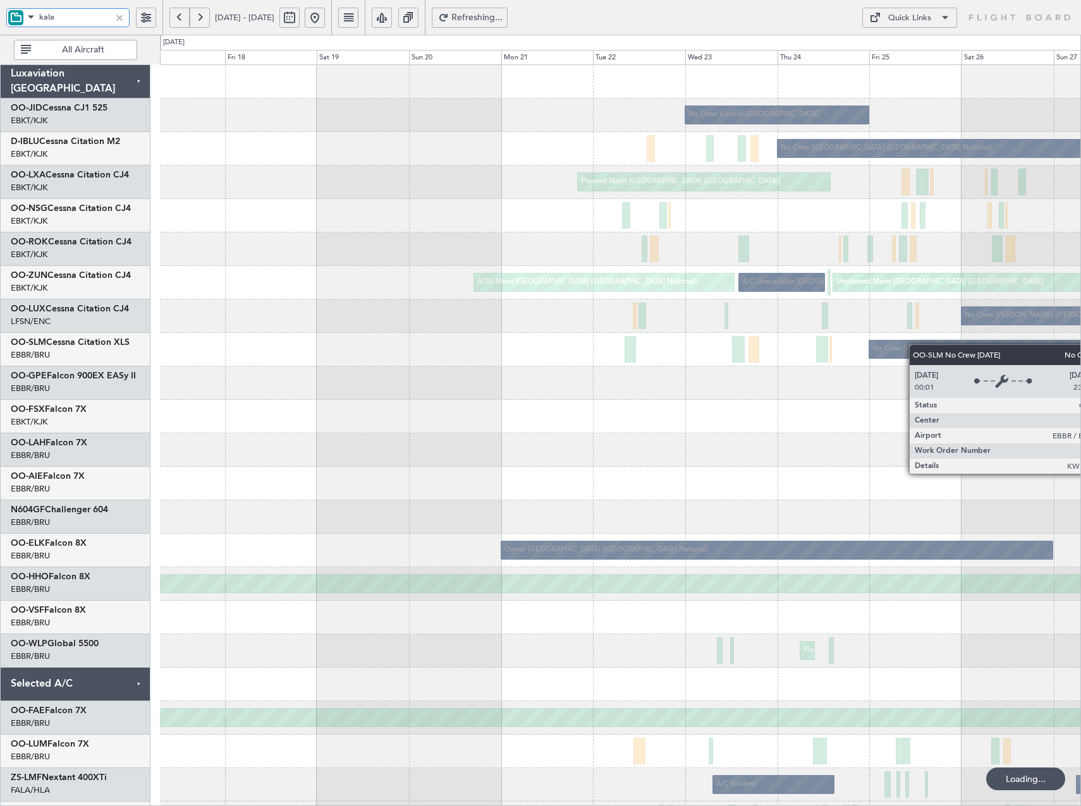
click at [957, 346] on div "No Crew Kortrijk-[GEOGRAPHIC_DATA] No Crew [GEOGRAPHIC_DATA] (Brussels National…" at bounding box center [620, 500] width 920 height 871
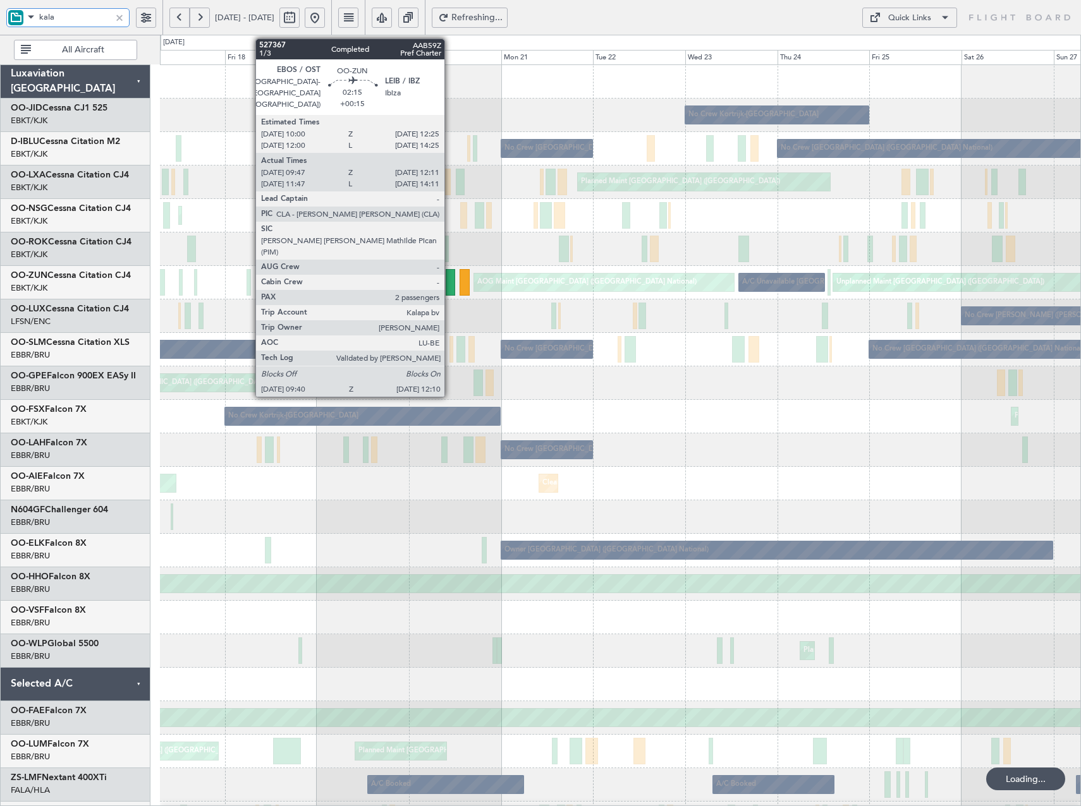
click at [450, 276] on div at bounding box center [450, 282] width 10 height 27
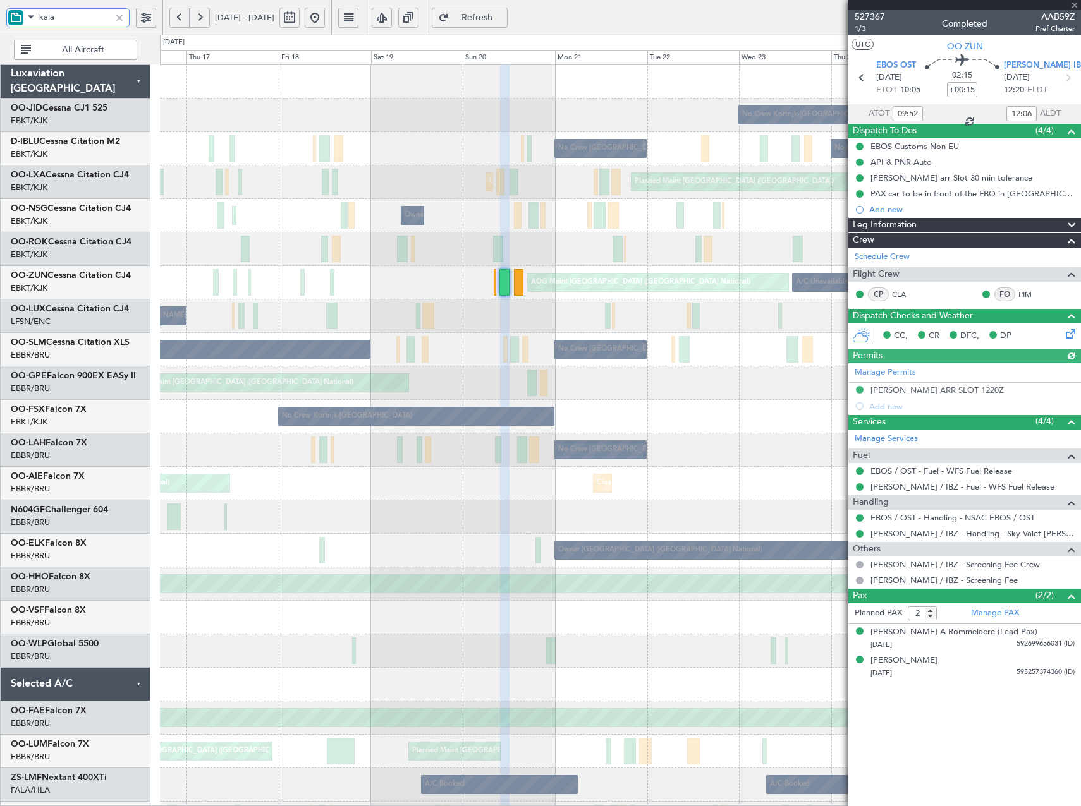
type input "kala"
drag, startPoint x: 351, startPoint y: 16, endPoint x: 622, endPoint y: 72, distance: 277.5
click at [325, 16] on button at bounding box center [315, 18] width 20 height 20
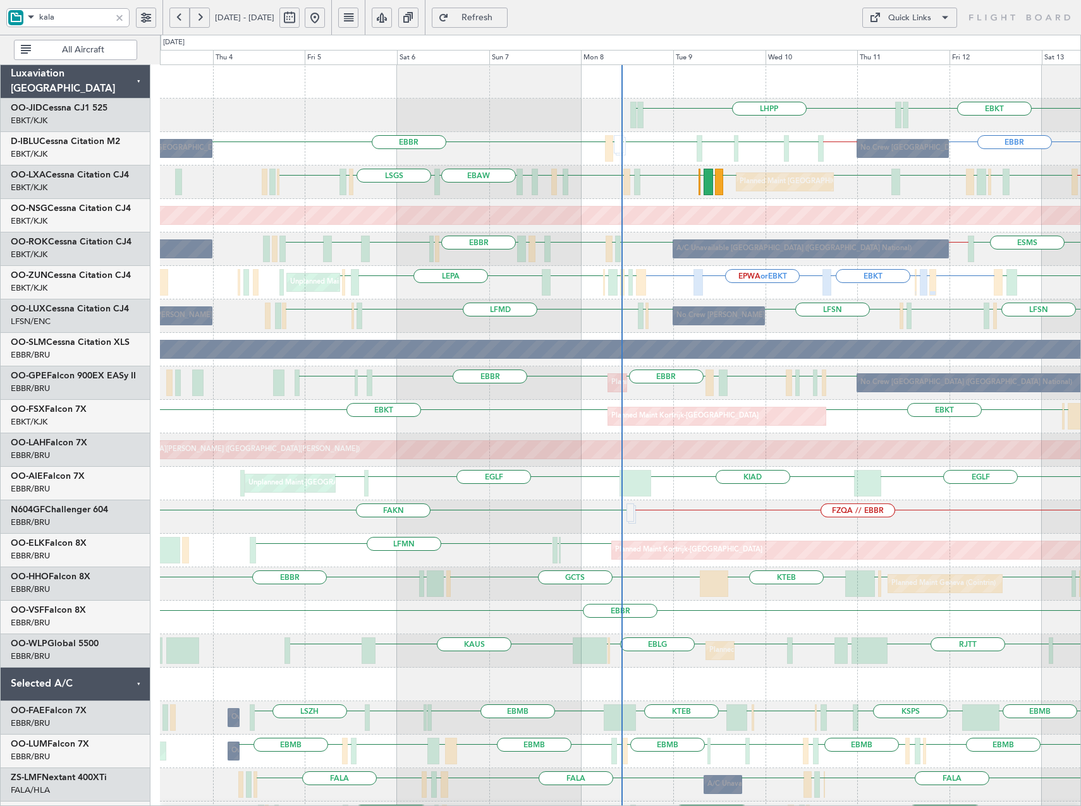
click at [121, 20] on div at bounding box center [119, 18] width 14 height 14
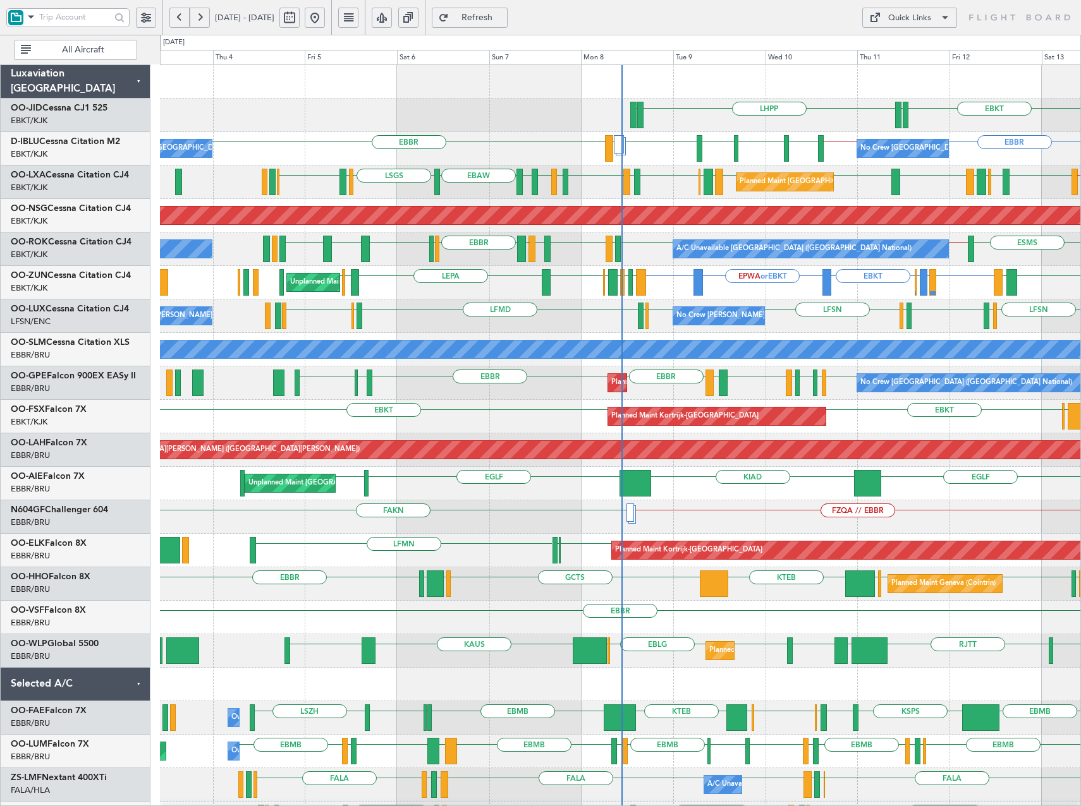
click at [325, 20] on button at bounding box center [315, 18] width 20 height 20
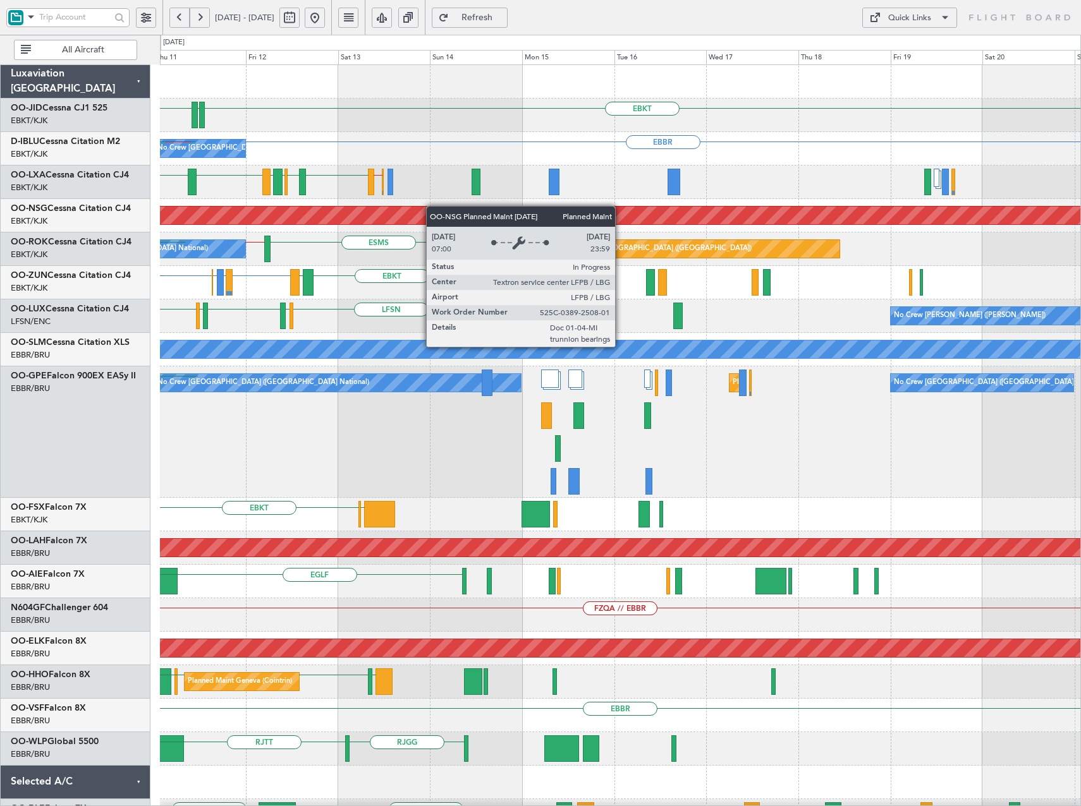
click at [294, 206] on div "EBKT LHPP EDDN EDDN No Crew Brussels (Brussels National) EBBR EGNJ EBKT LSZH EB…" at bounding box center [620, 566] width 920 height 1002
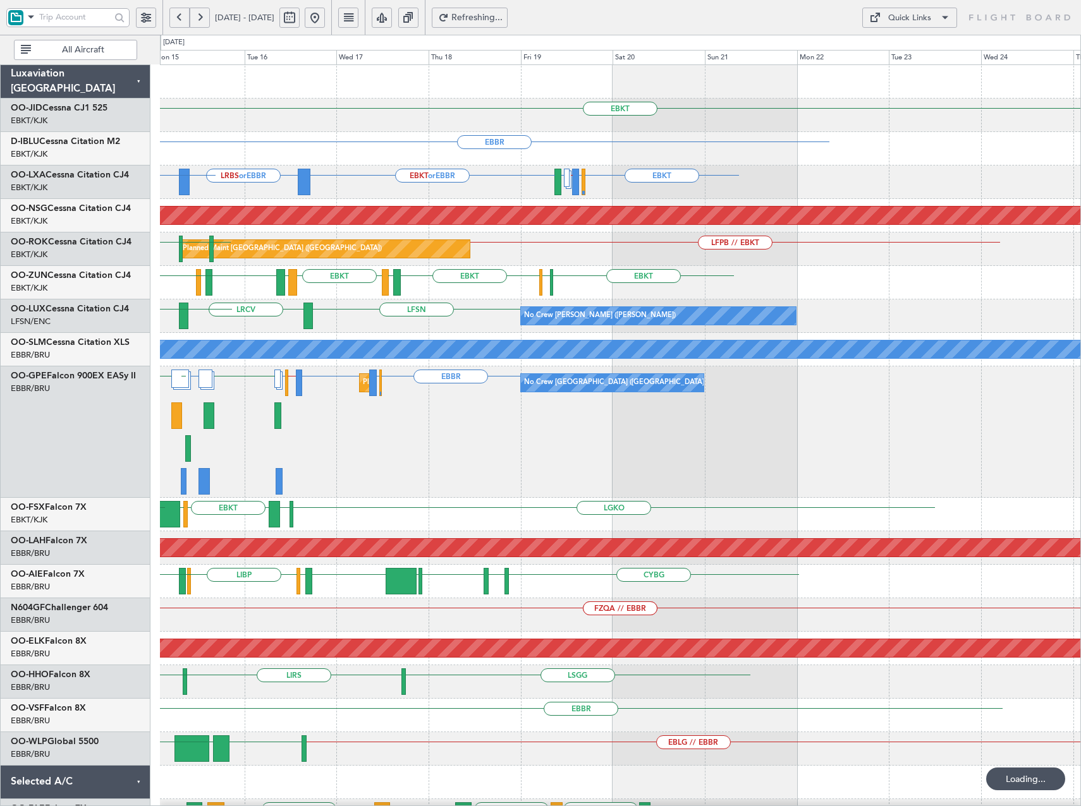
click at [574, 257] on div "Planned Maint Paris (Le Bourget) LFPB // EBKT EBOS // EBKT ESMS" at bounding box center [620, 249] width 920 height 33
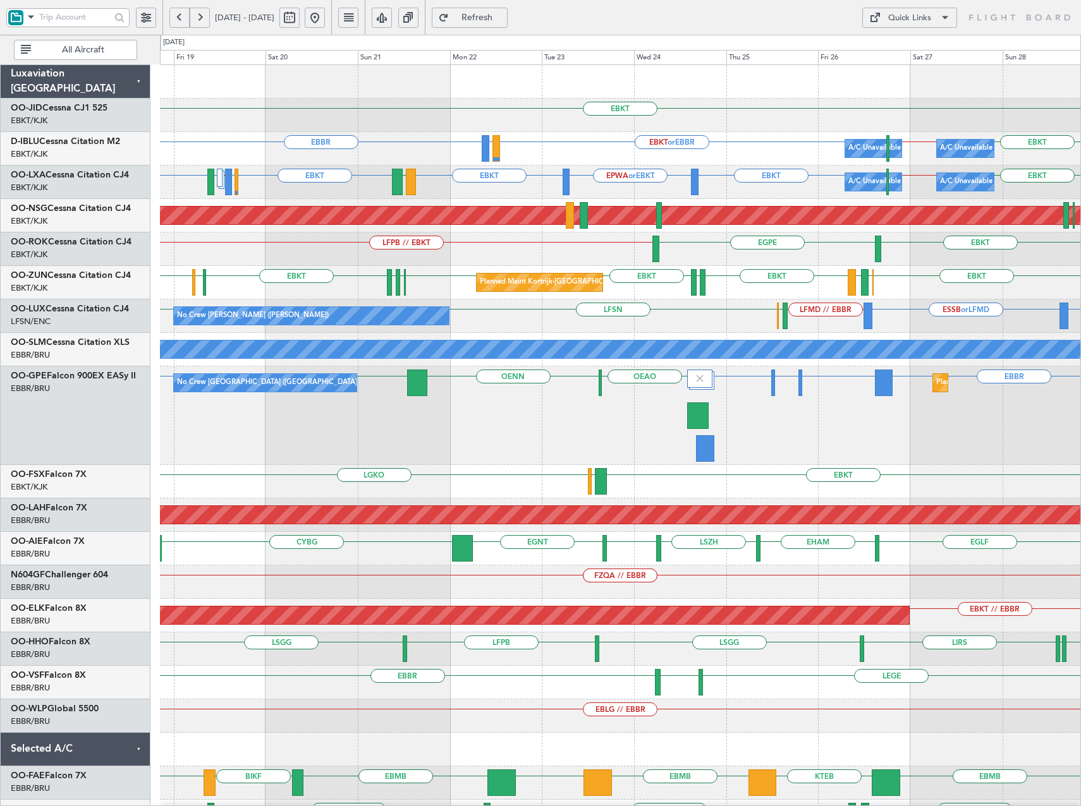
click at [325, 18] on button at bounding box center [315, 18] width 20 height 20
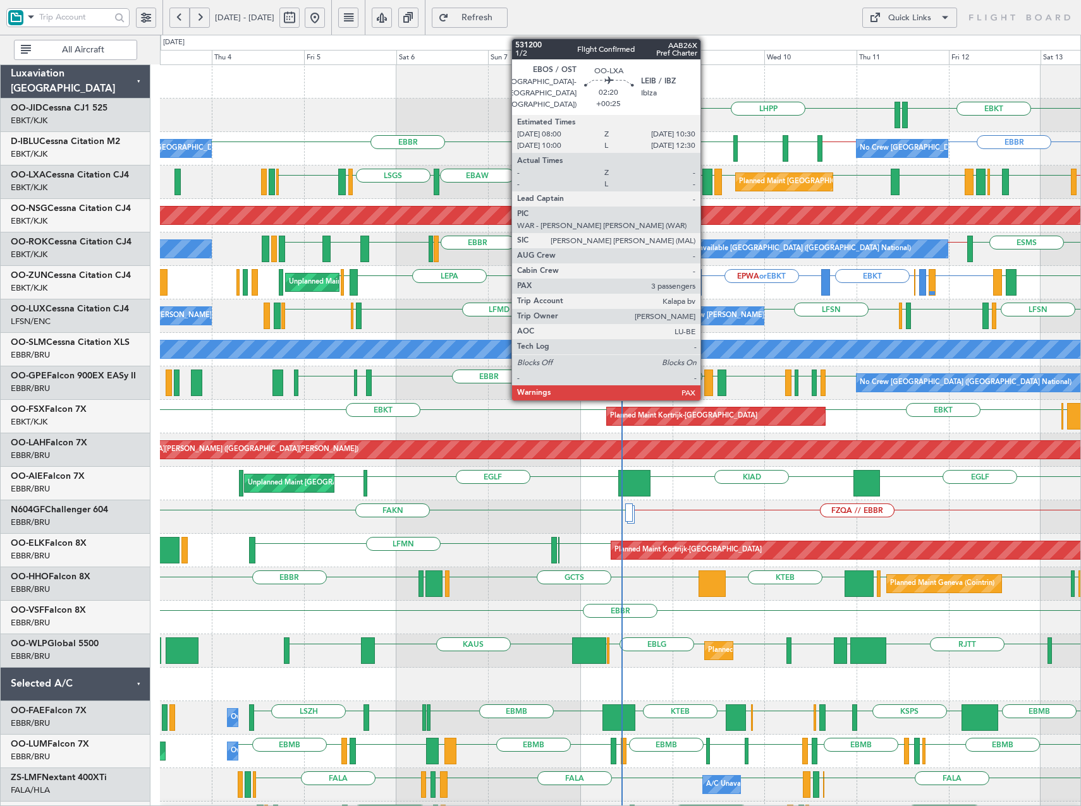
click at [706, 183] on div at bounding box center [707, 182] width 10 height 27
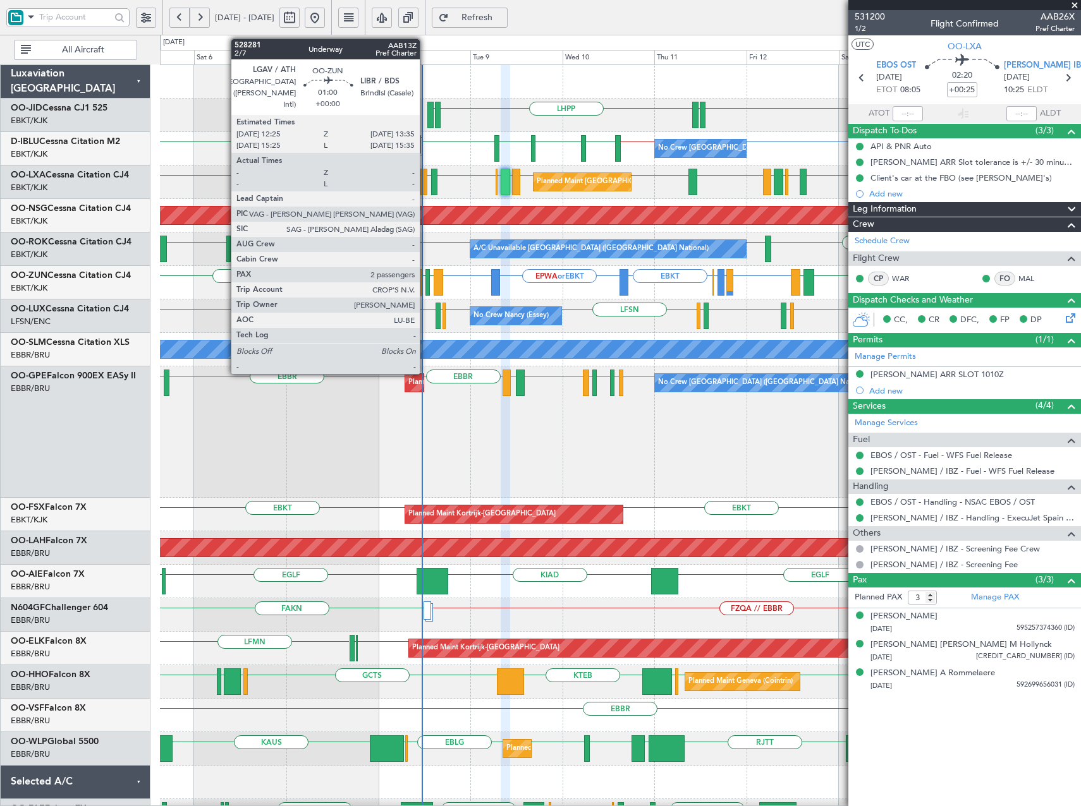
click at [425, 284] on div at bounding box center [427, 282] width 5 height 27
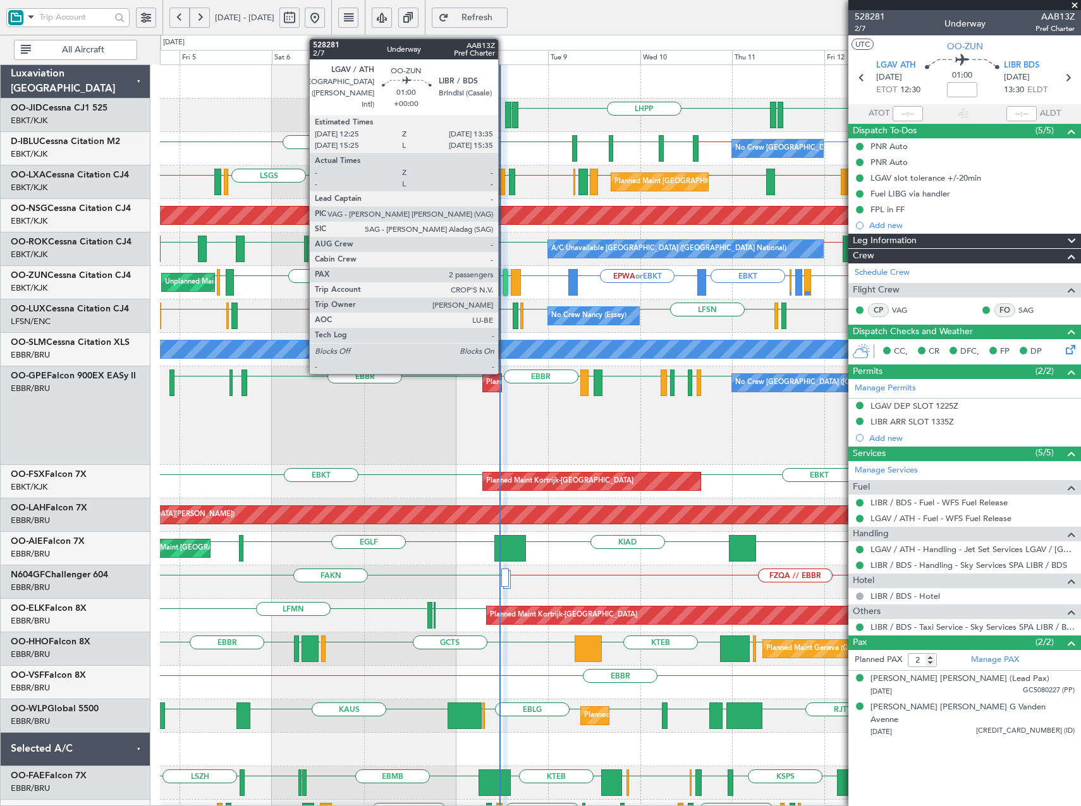
click at [504, 281] on div at bounding box center [505, 282] width 5 height 27
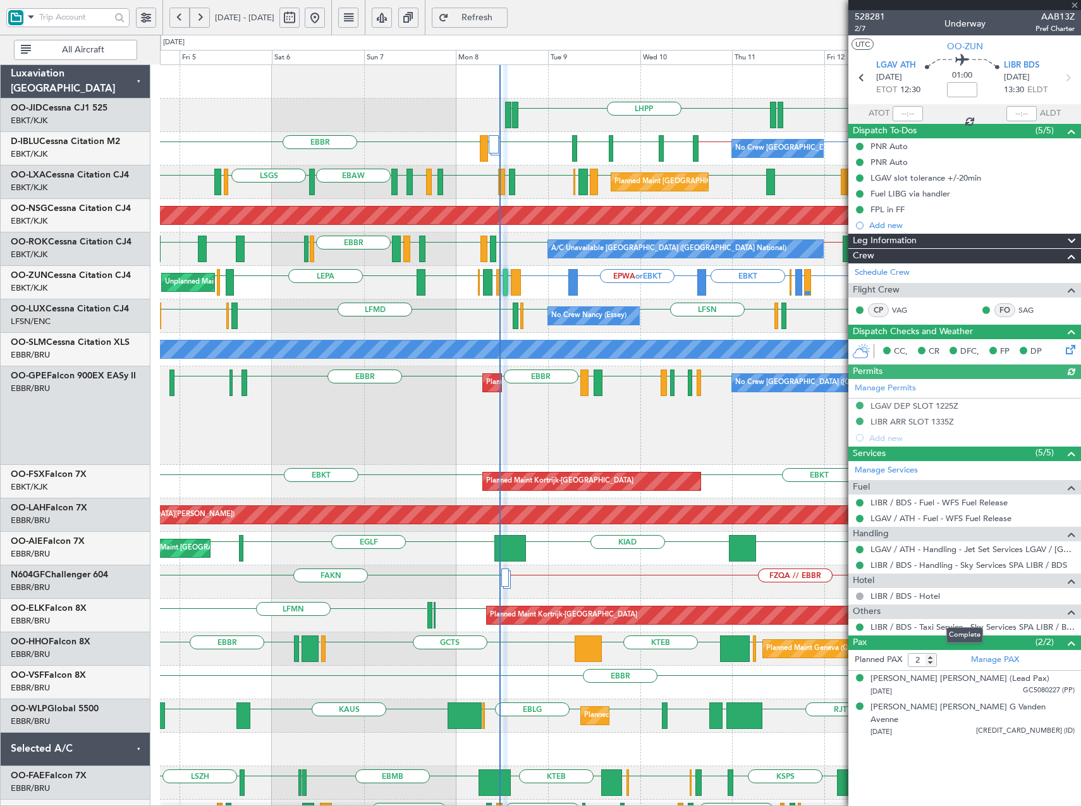
click at [942, 628] on mat-tooltip-component "Complete" at bounding box center [964, 635] width 54 height 33
click at [1002, 631] on link "LIBR / BDS - Taxi Service - Sky Services SPA LIBR / BDS" at bounding box center [972, 627] width 204 height 11
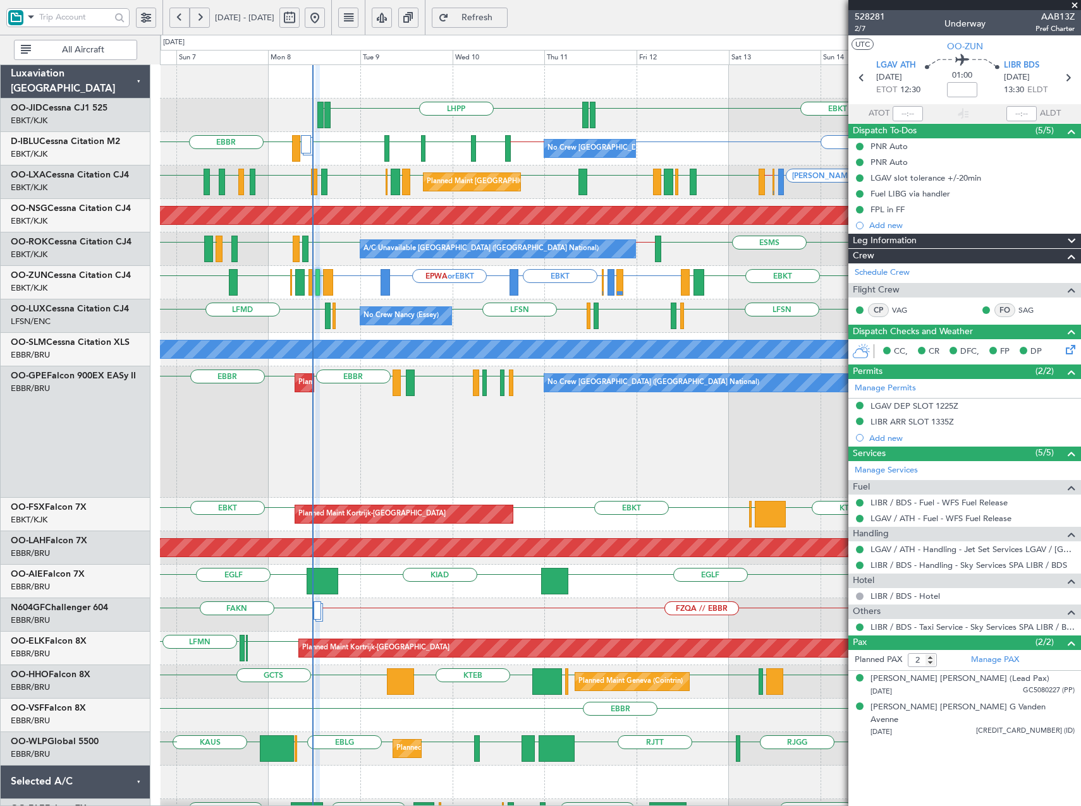
click at [464, 290] on div "LHPP EDDN EBKT EDDN [GEOGRAPHIC_DATA] [GEOGRAPHIC_DATA] EBKT [GEOGRAPHIC_DATA] …" at bounding box center [620, 549] width 920 height 969
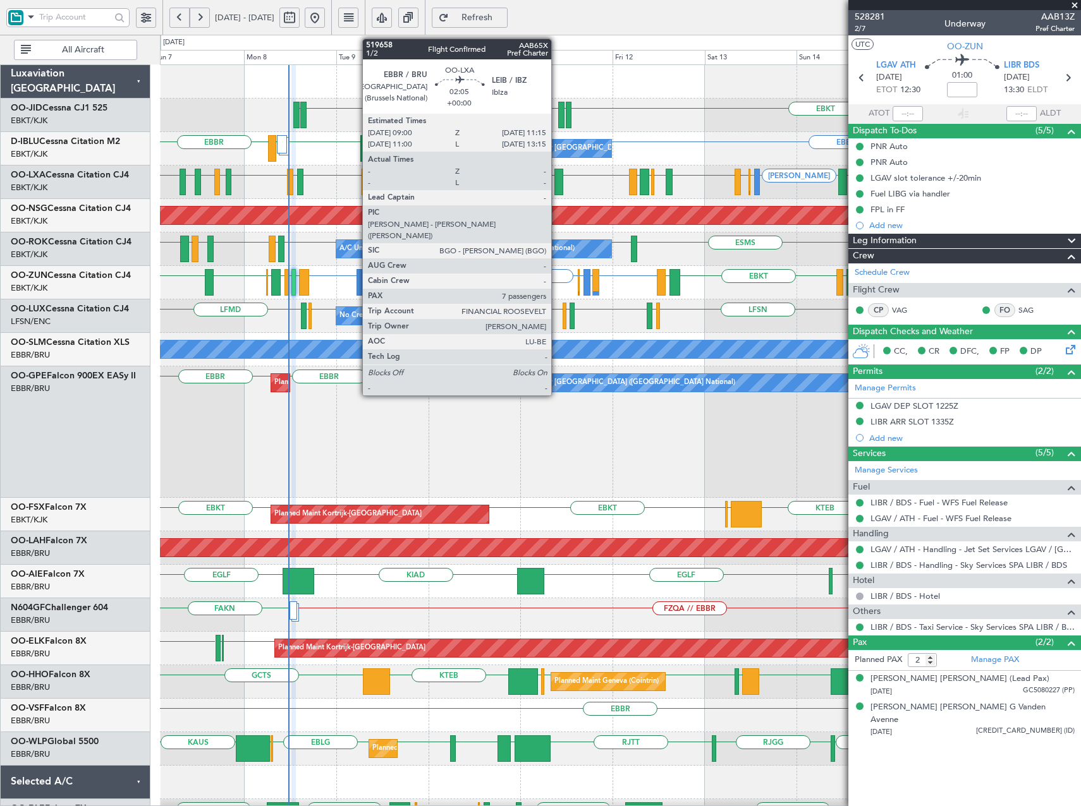
click at [557, 186] on div at bounding box center [558, 182] width 9 height 27
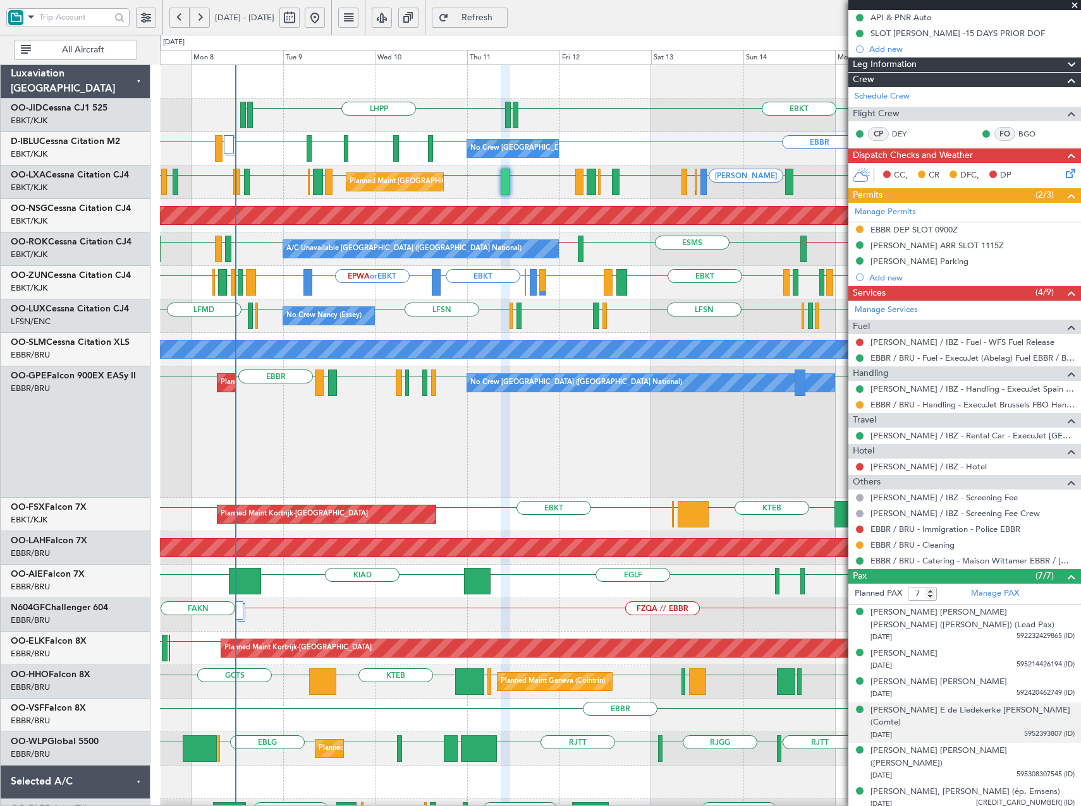
scroll to position [150, 0]
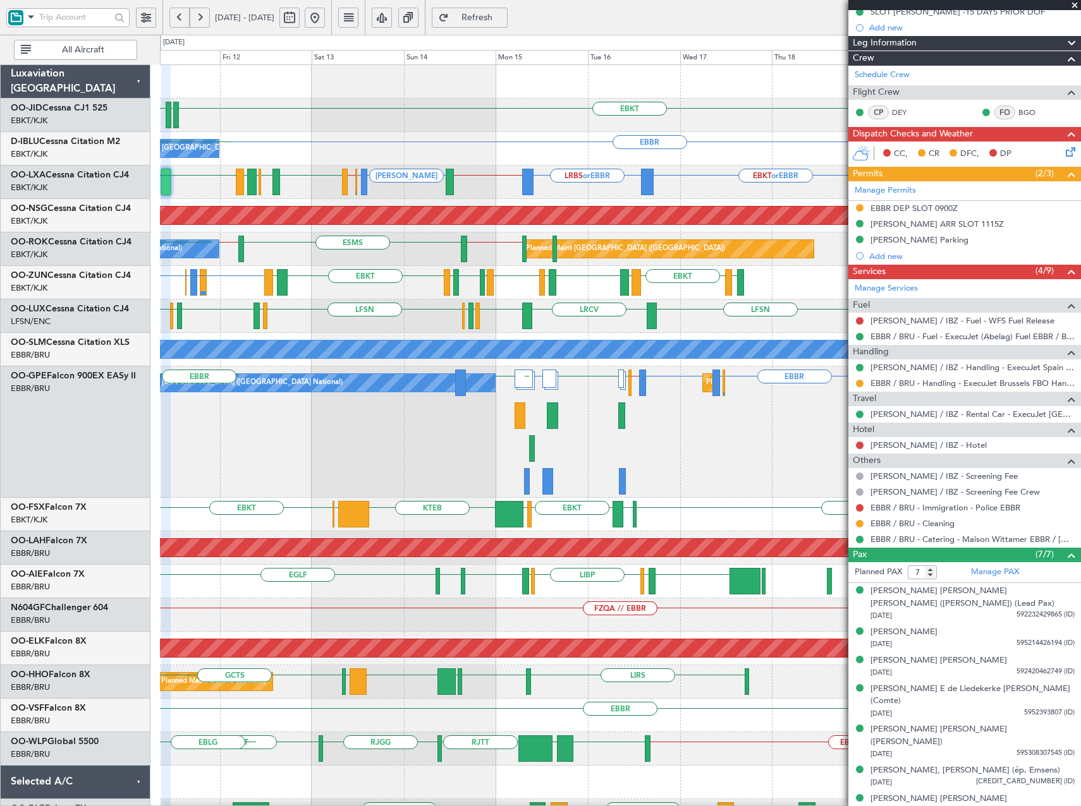
click at [196, 288] on div "EBKT EDDN LHPP [GEOGRAPHIC_DATA] No Crew [GEOGRAPHIC_DATA] (Brussels National) …" at bounding box center [620, 549] width 920 height 969
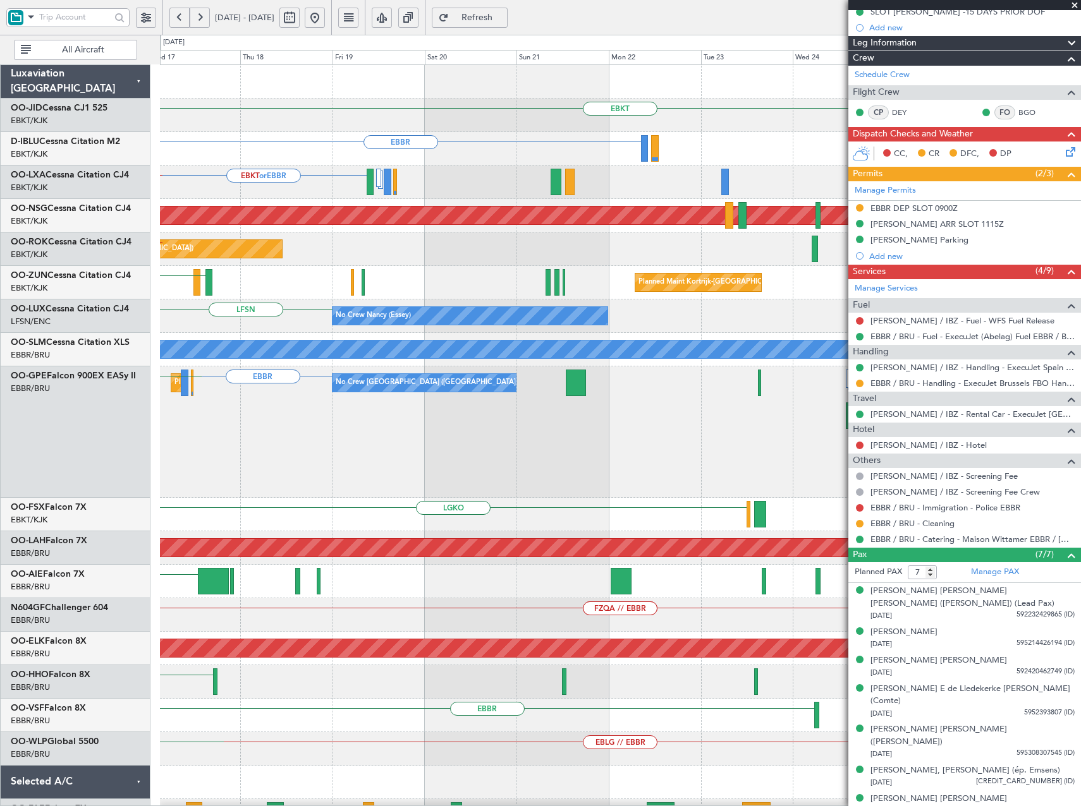
click at [330, 298] on div "LFMD EBKT Planned Maint [GEOGRAPHIC_DATA]-[GEOGRAPHIC_DATA] LFMD [GEOGRAPHIC_DA…" at bounding box center [620, 282] width 920 height 33
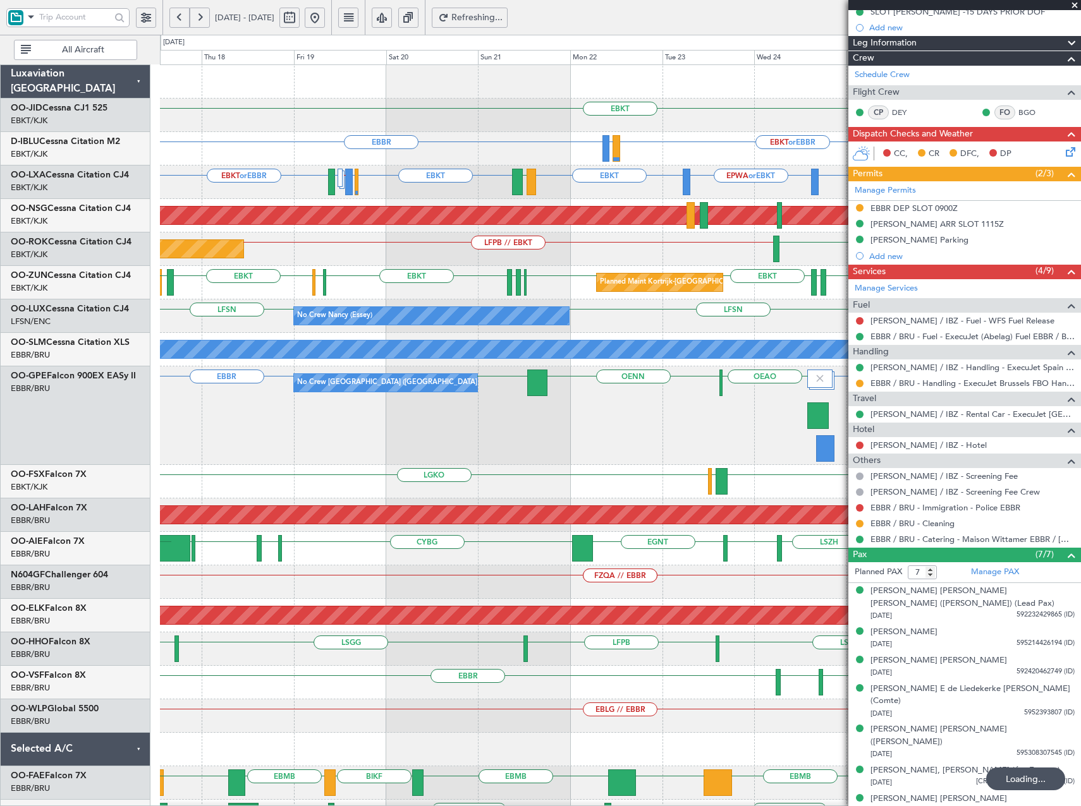
click at [544, 276] on div "EBKT EDDF EBKT LFMD EBKT EBOS [PERSON_NAME] EBKT LFMN EBKT EBKT LFPG LFMN Plann…" at bounding box center [620, 282] width 920 height 33
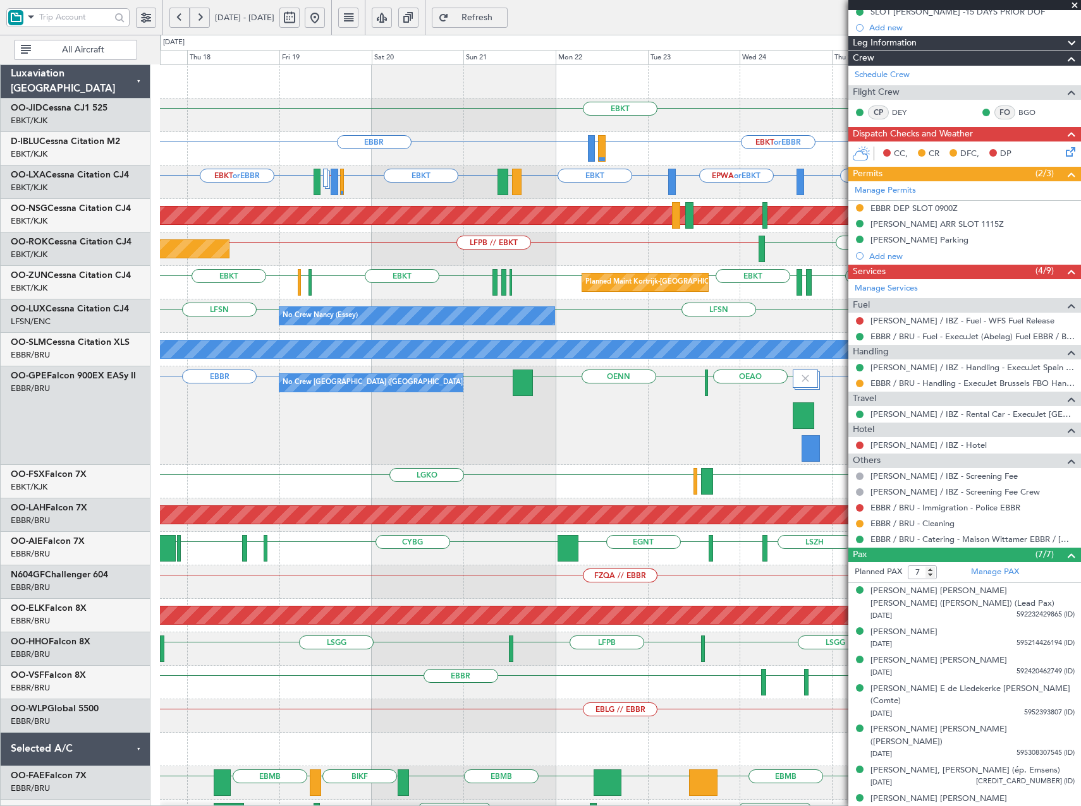
click at [411, 282] on div "EBKT Planned Maint [GEOGRAPHIC_DATA]-[GEOGRAPHIC_DATA] [GEOGRAPHIC_DATA] EBKT o…" at bounding box center [620, 533] width 920 height 936
drag, startPoint x: 1077, startPoint y: 4, endPoint x: 1028, endPoint y: 3, distance: 48.7
click at [1076, 3] on span at bounding box center [1074, 5] width 13 height 11
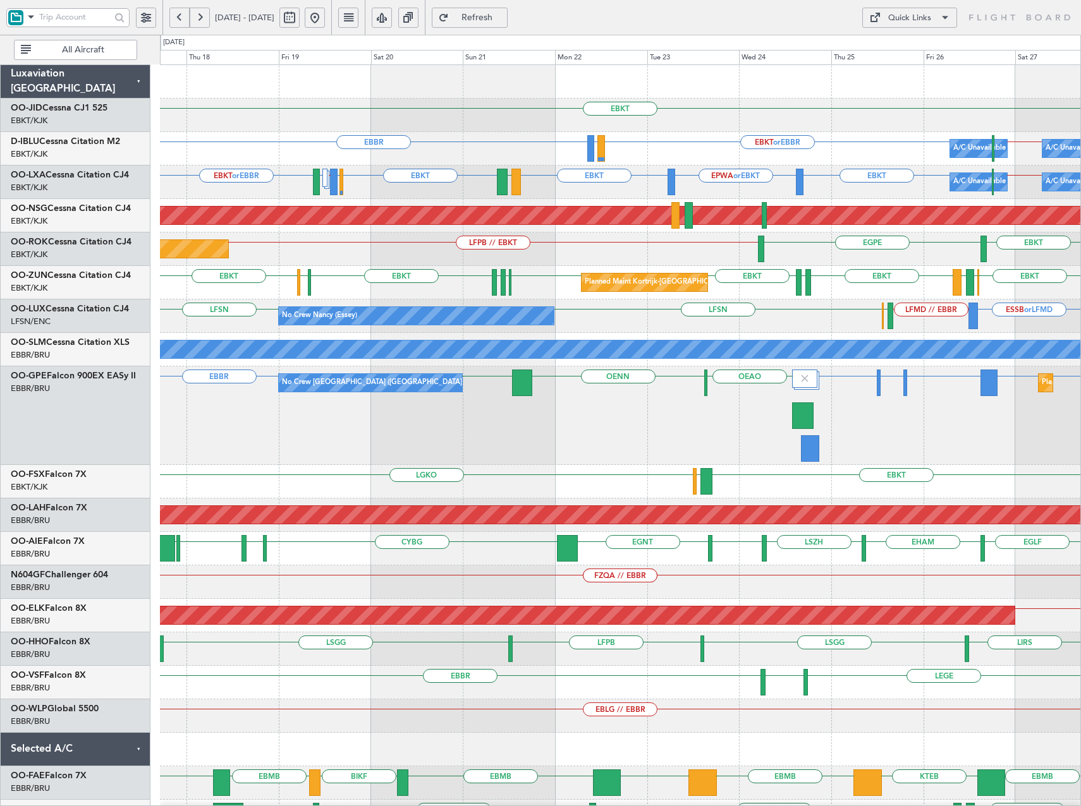
type input "0"
click at [921, 18] on div "Quick Links" at bounding box center [909, 18] width 43 height 13
click at [910, 45] on button "Trip Builder" at bounding box center [909, 48] width 95 height 30
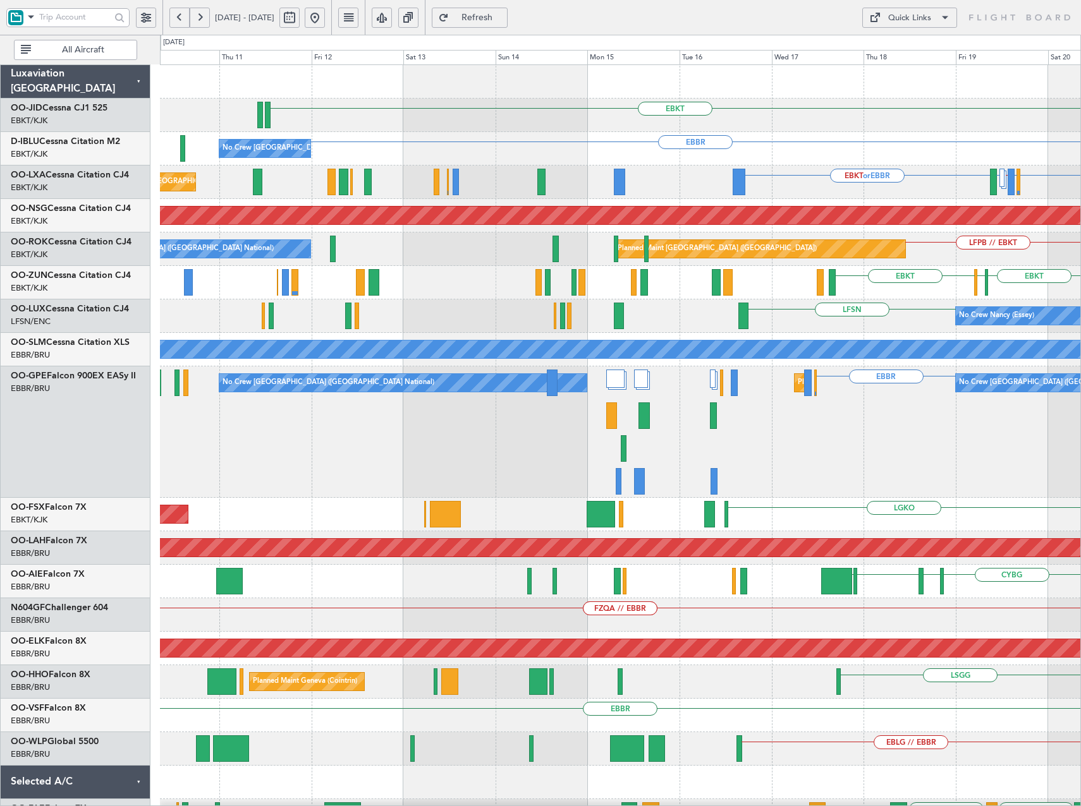
click at [1080, 404] on html "[DATE] - [DATE] Refresh Quick Links All Aircraft EBKT [GEOGRAPHIC_DATA] No Crew…" at bounding box center [540, 403] width 1081 height 806
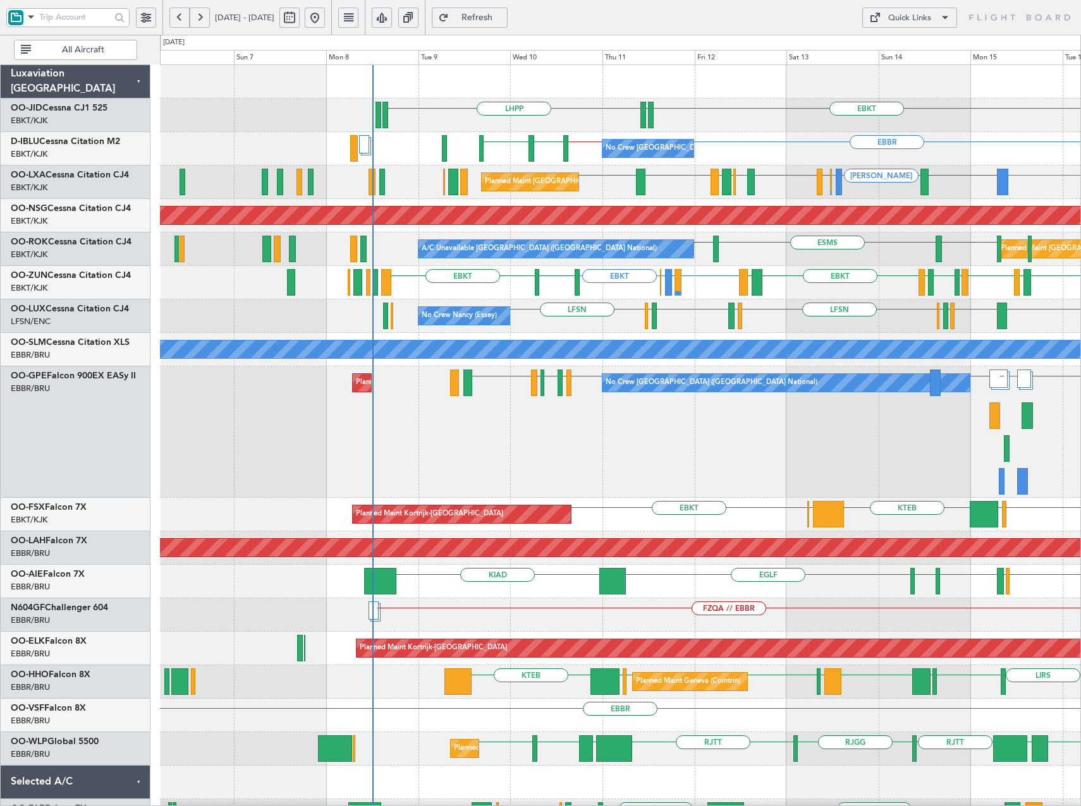
click at [718, 148] on div "EBKT EDDN LHPP [GEOGRAPHIC_DATA] EBKT // EBBR [GEOGRAPHIC_DATA] EBKT No Crew [G…" at bounding box center [620, 566] width 920 height 1002
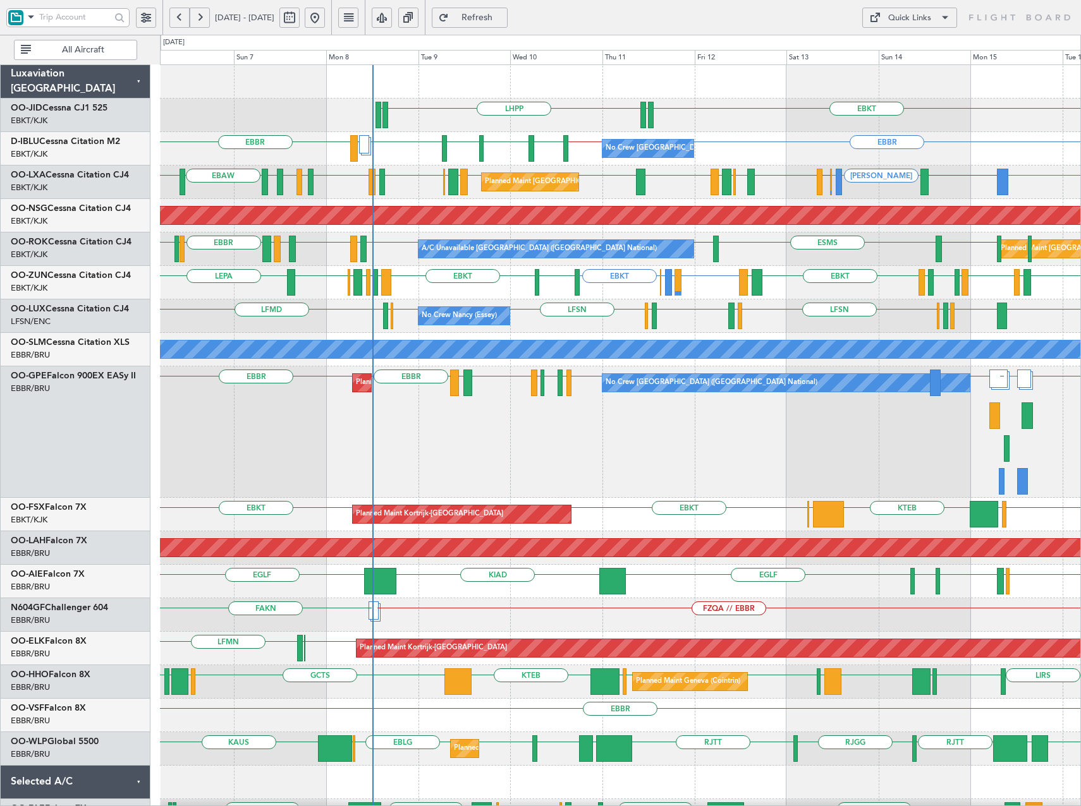
click at [374, 114] on div "EBKT EDDN LHPP EDDN" at bounding box center [620, 115] width 920 height 33
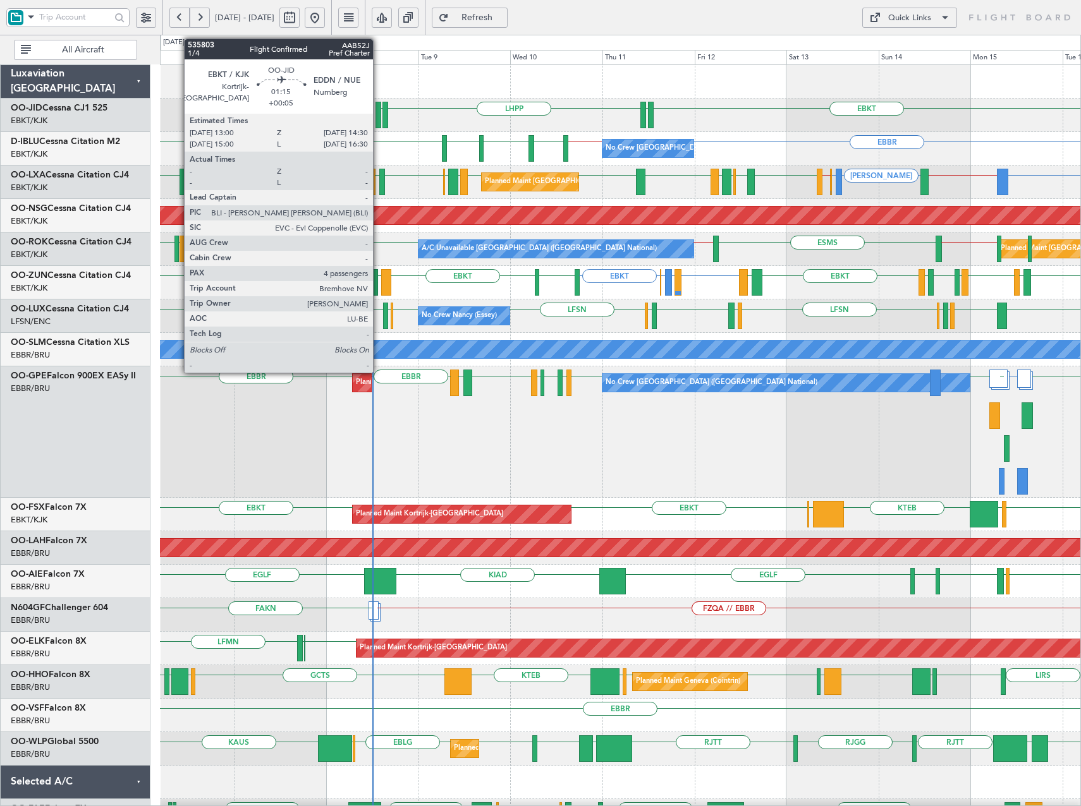
click at [379, 115] on div at bounding box center [378, 115] width 6 height 27
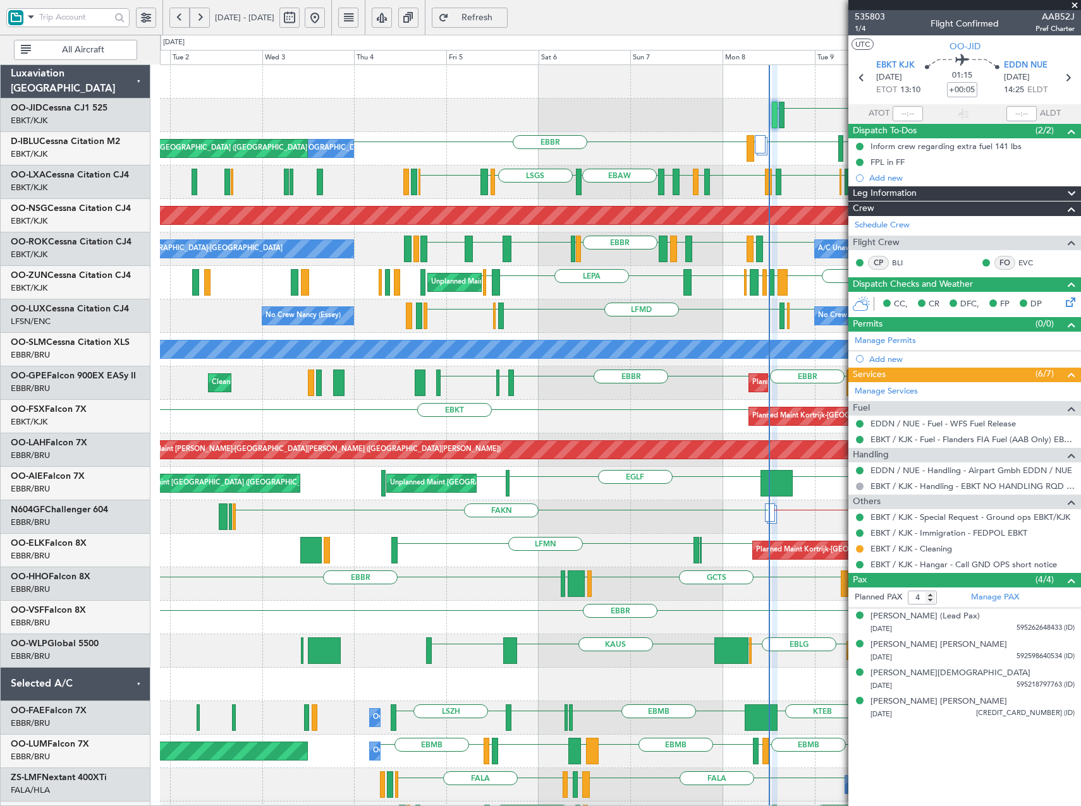
click at [600, 328] on div "EBKT EDDN LHPP EDDN EBKT // EBBR [GEOGRAPHIC_DATA] [GEOGRAPHIC_DATA] EBKT [GEOG…" at bounding box center [620, 500] width 920 height 871
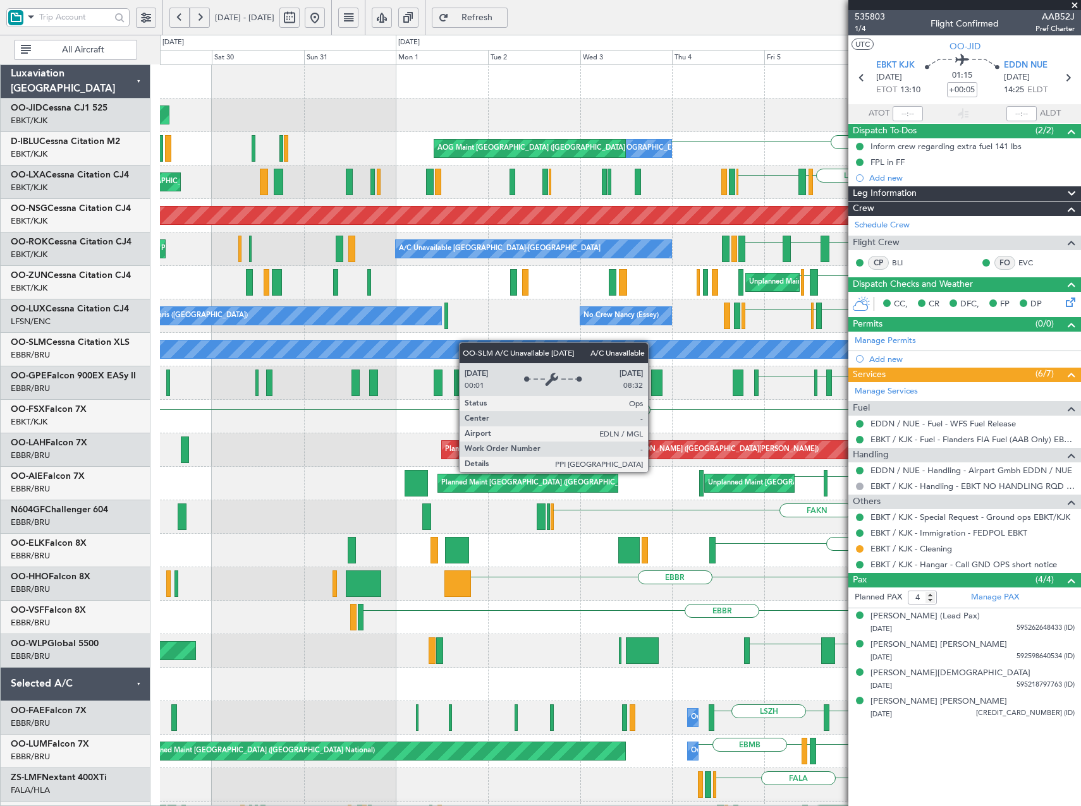
click at [503, 348] on div "AOG Maint Kortrijk-[GEOGRAPHIC_DATA] EDDN Planned Maint [GEOGRAPHIC_DATA]-[GEOG…" at bounding box center [620, 517] width 920 height 904
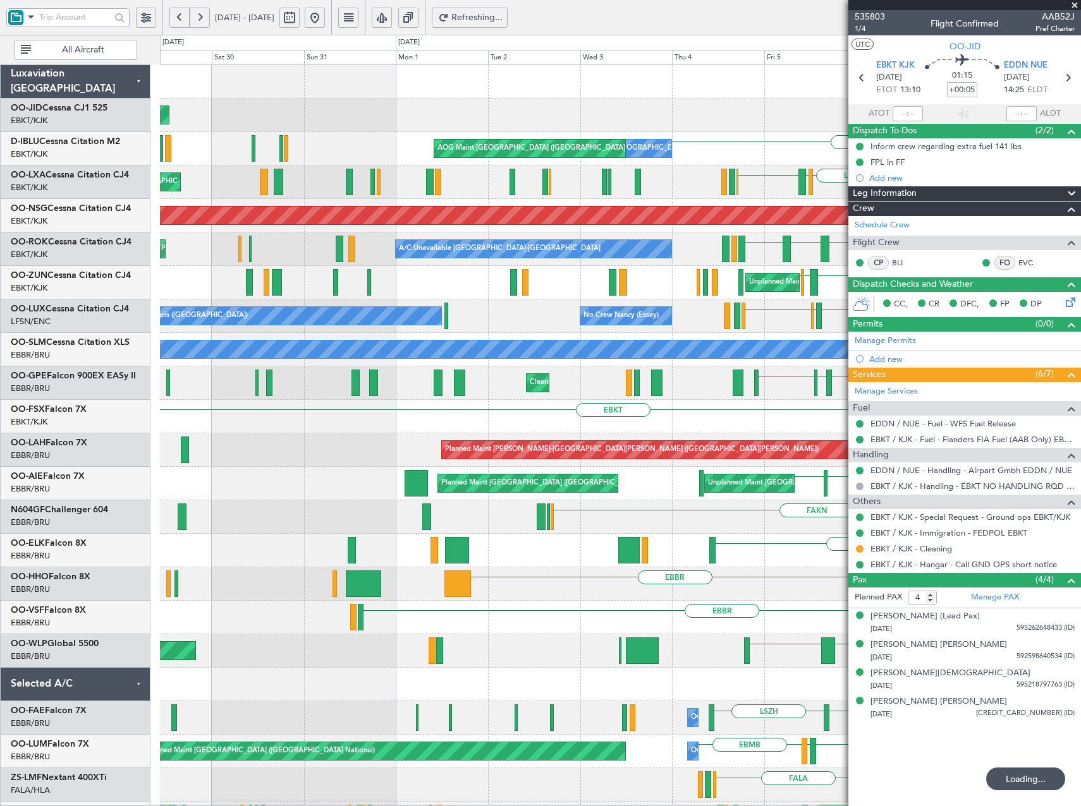
click at [31, 18] on span at bounding box center [30, 17] width 15 height 16
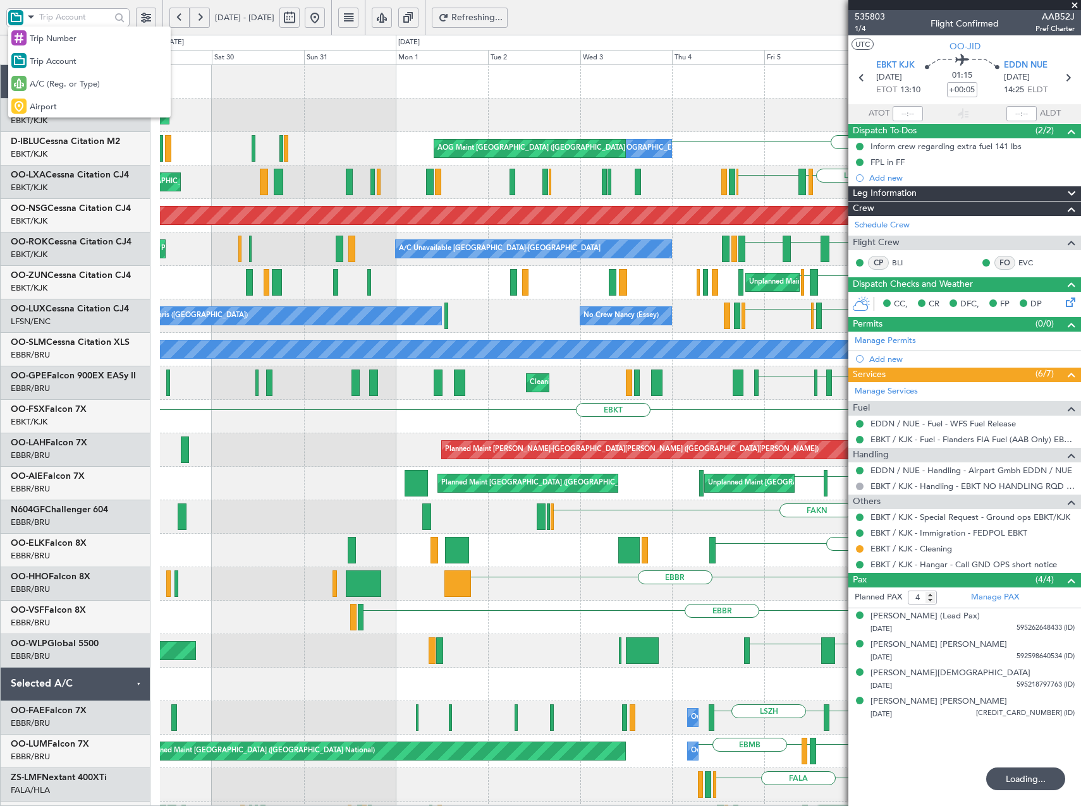
click at [65, 17] on div at bounding box center [540, 403] width 1081 height 806
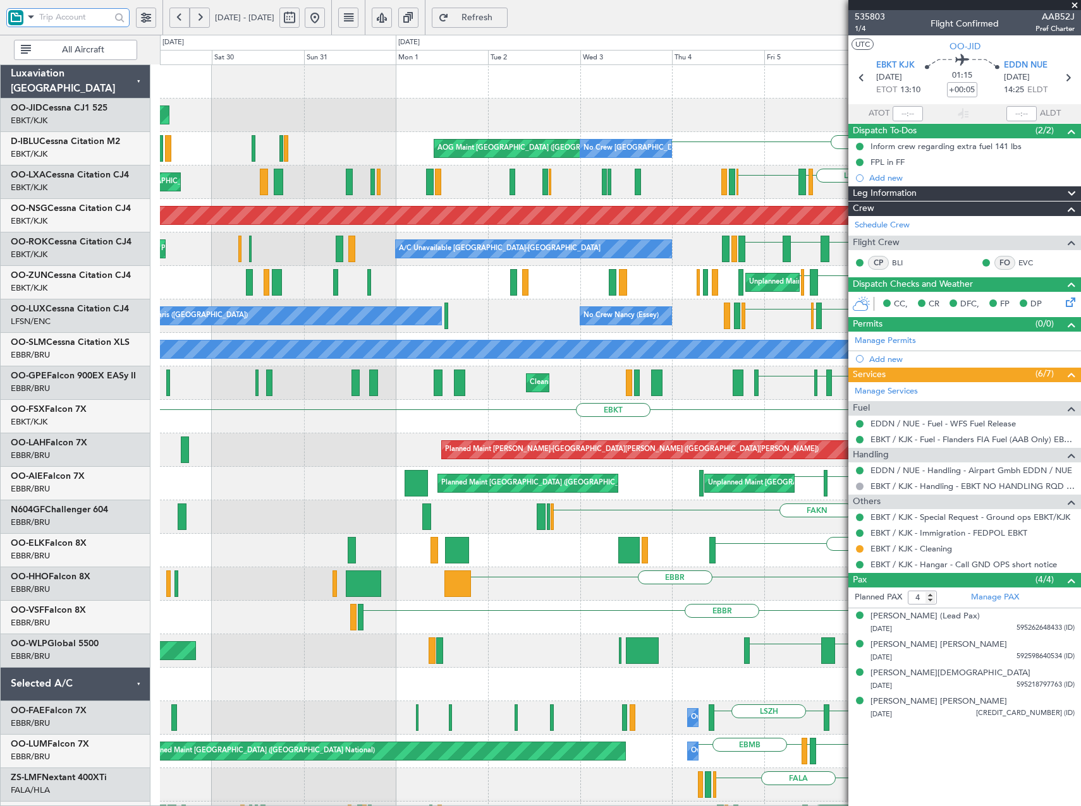
click at [88, 19] on input "text" at bounding box center [74, 17] width 71 height 19
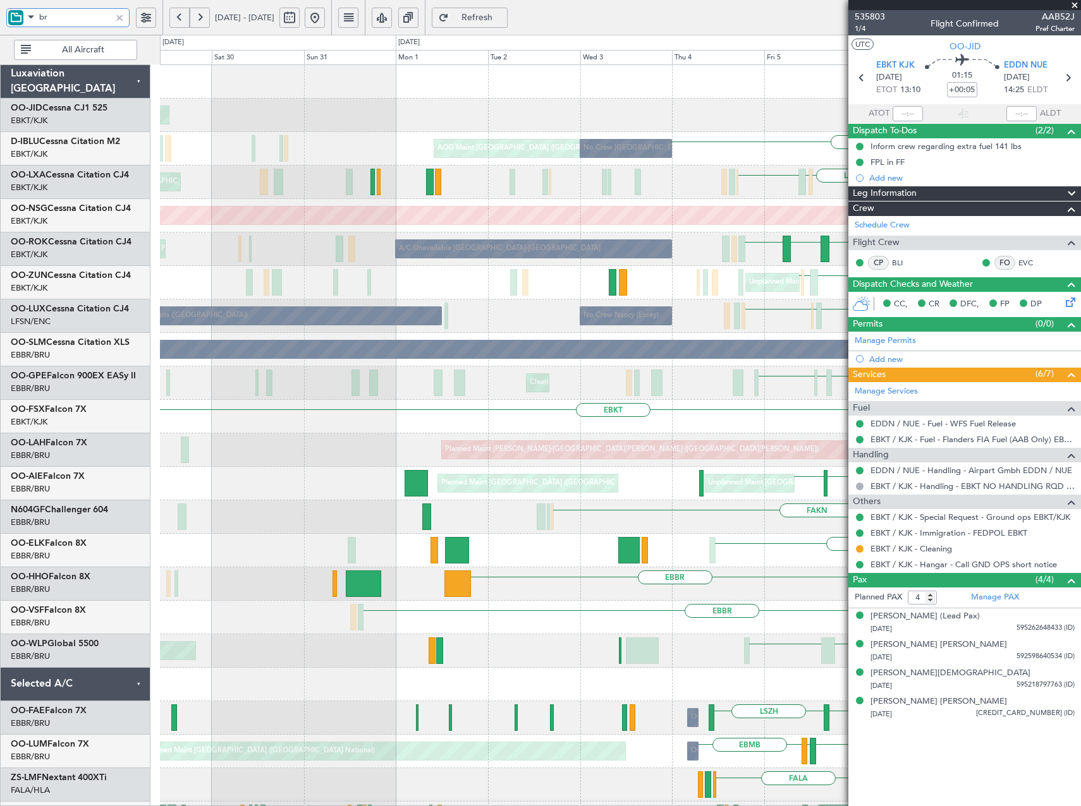
type input "bre"
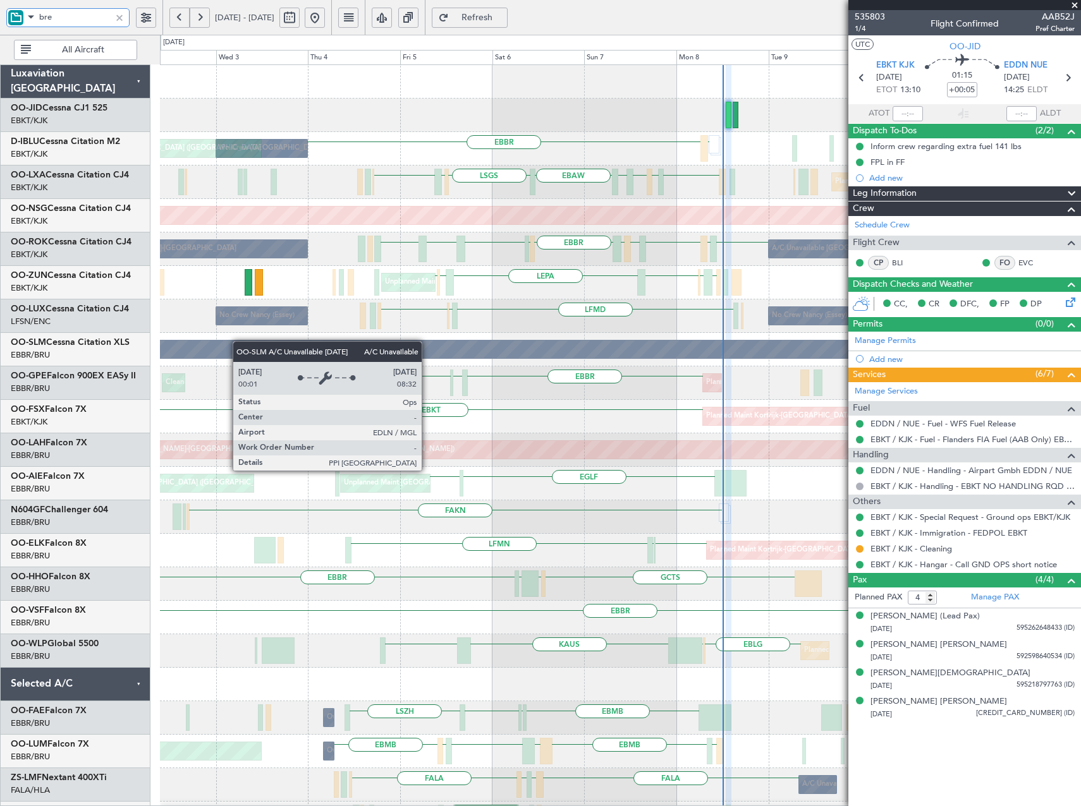
click at [347, 357] on div "EBBR LIRZ No Crew [GEOGRAPHIC_DATA] (Brussels National) No Crew [GEOGRAPHIC_DAT…" at bounding box center [620, 550] width 920 height 971
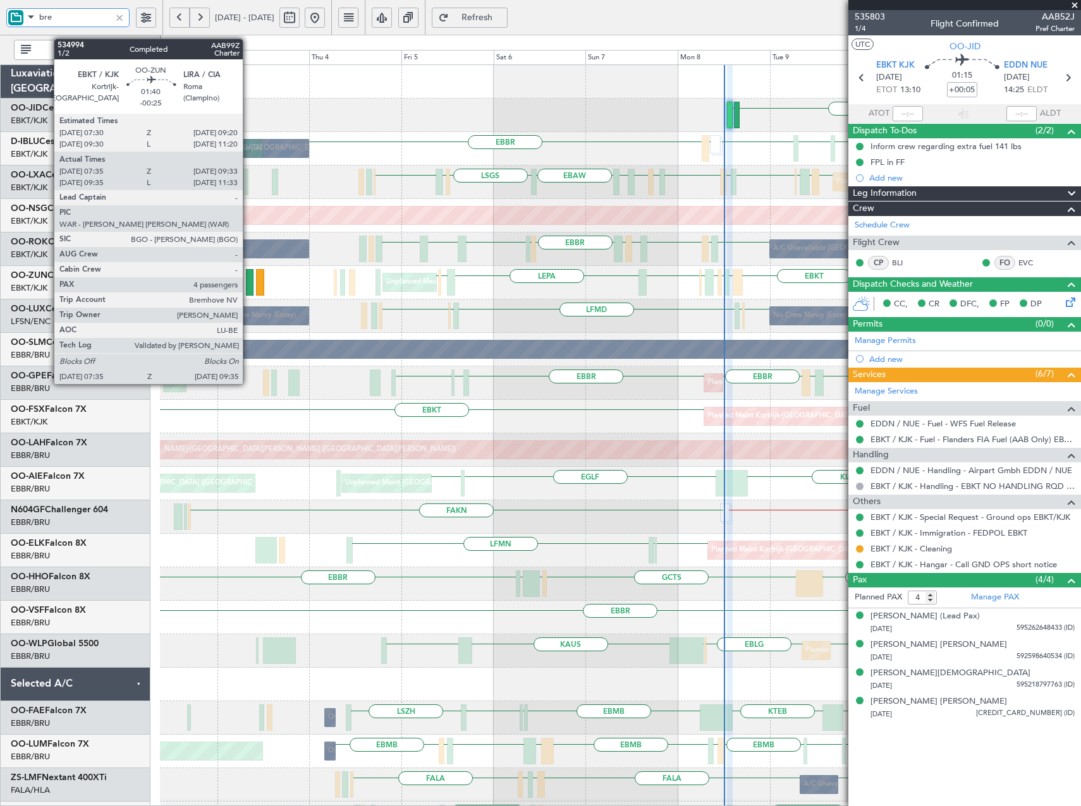
click at [248, 282] on div at bounding box center [250, 282] width 8 height 27
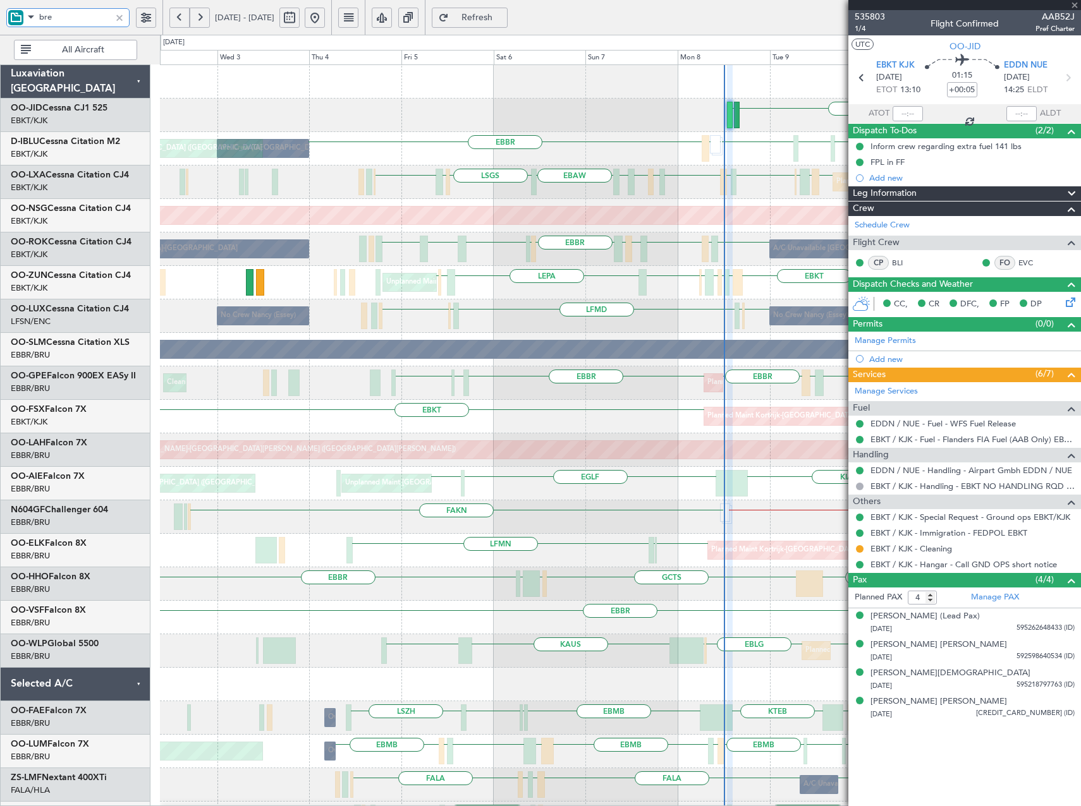
type input "-00:25"
type input "07:40"
type input "09:28"
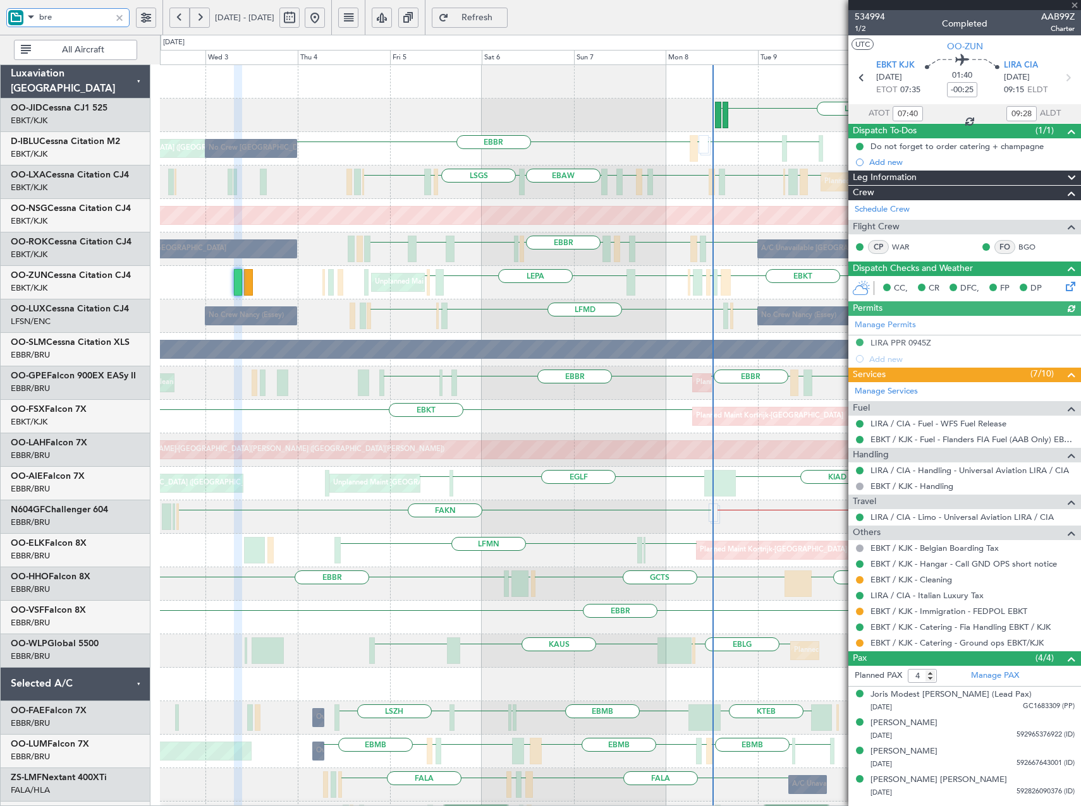
click at [523, 530] on div "FZQA // EBBR FZQA // EBBR FAKN" at bounding box center [620, 516] width 920 height 33
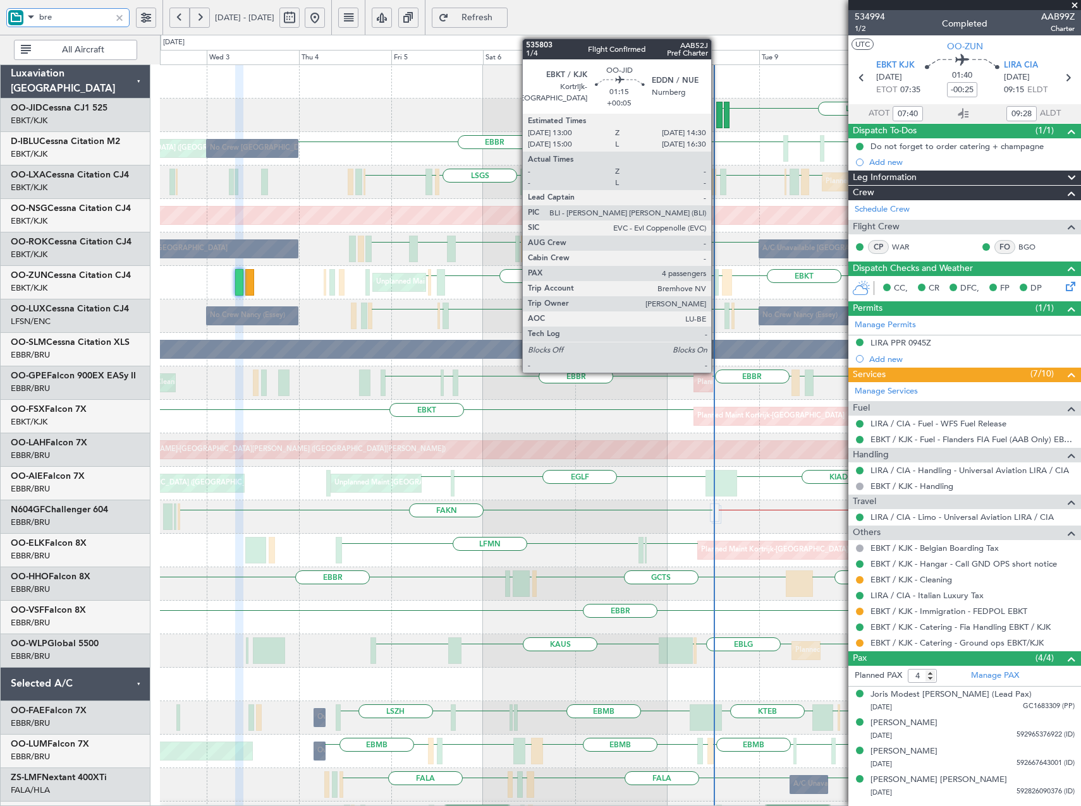
click at [717, 111] on div at bounding box center [719, 115] width 6 height 27
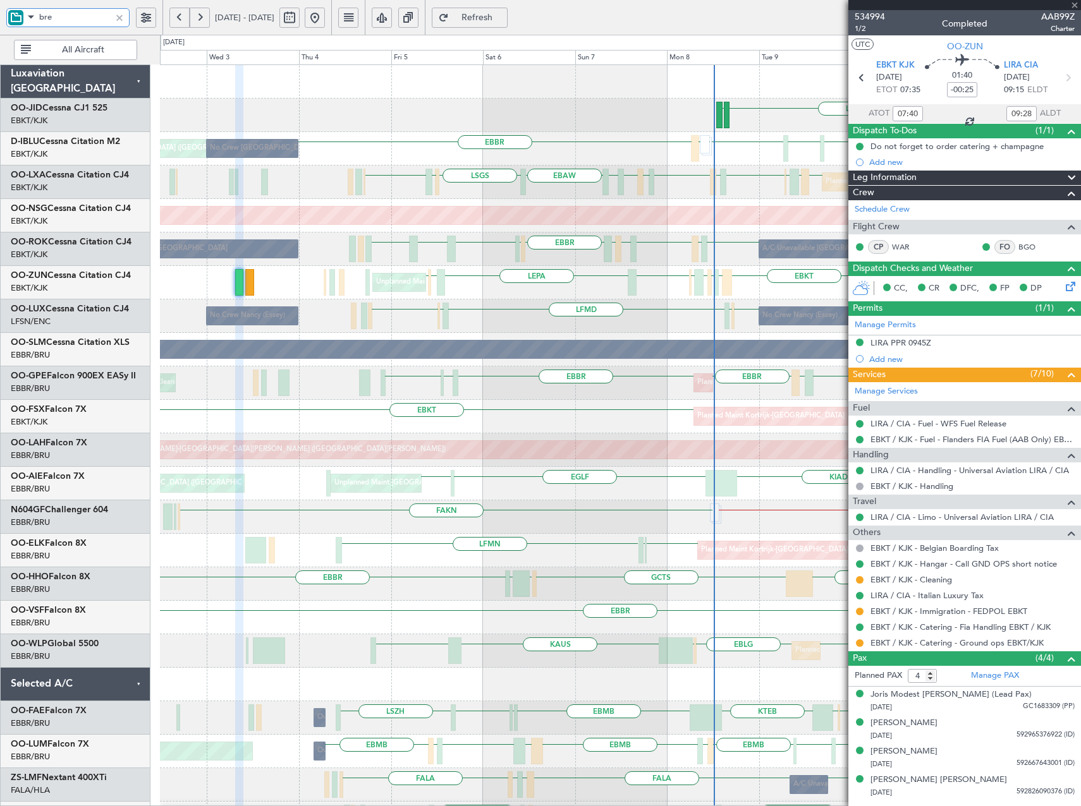
type input "+00:05"
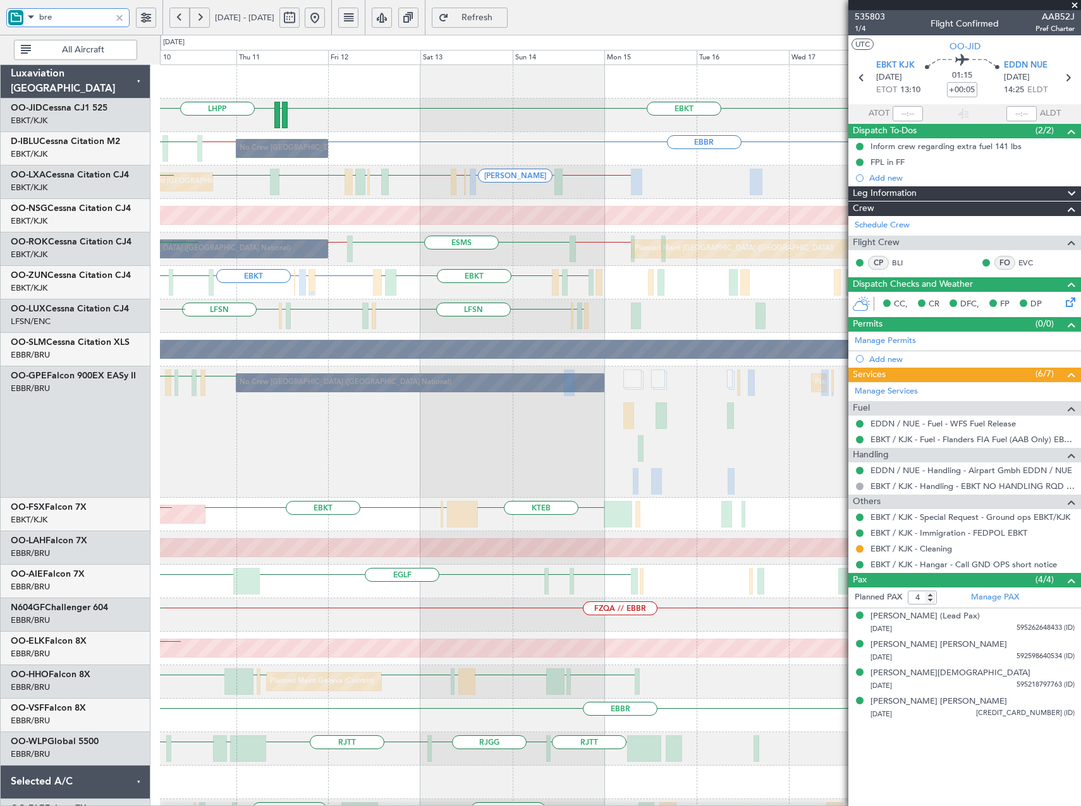
click at [300, 479] on div "EBKT EDDN LHPP EDDN No Crew [GEOGRAPHIC_DATA] (Brussels National) [GEOGRAPHIC_D…" at bounding box center [620, 549] width 920 height 969
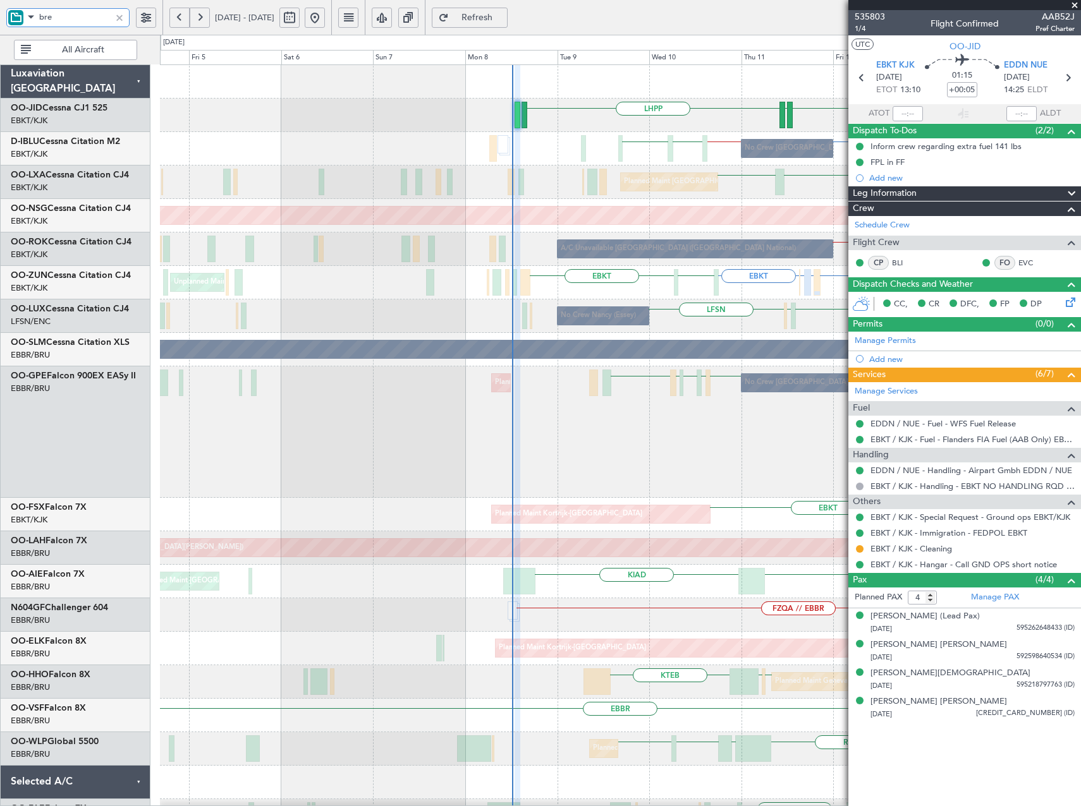
click at [748, 562] on div "EBKT EDDN LHPP No Crew [GEOGRAPHIC_DATA] (Brussels National) [GEOGRAPHIC_DATA] …" at bounding box center [620, 566] width 920 height 1002
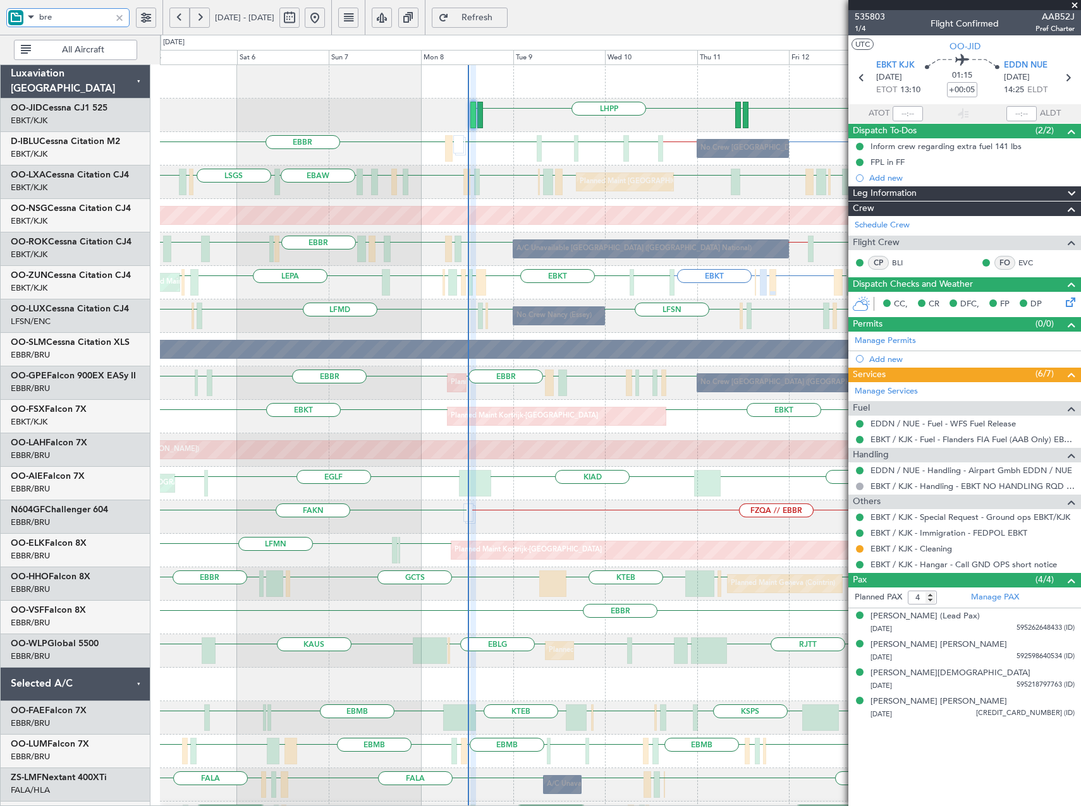
type input "bre"
click at [119, 17] on div at bounding box center [119, 18] width 14 height 14
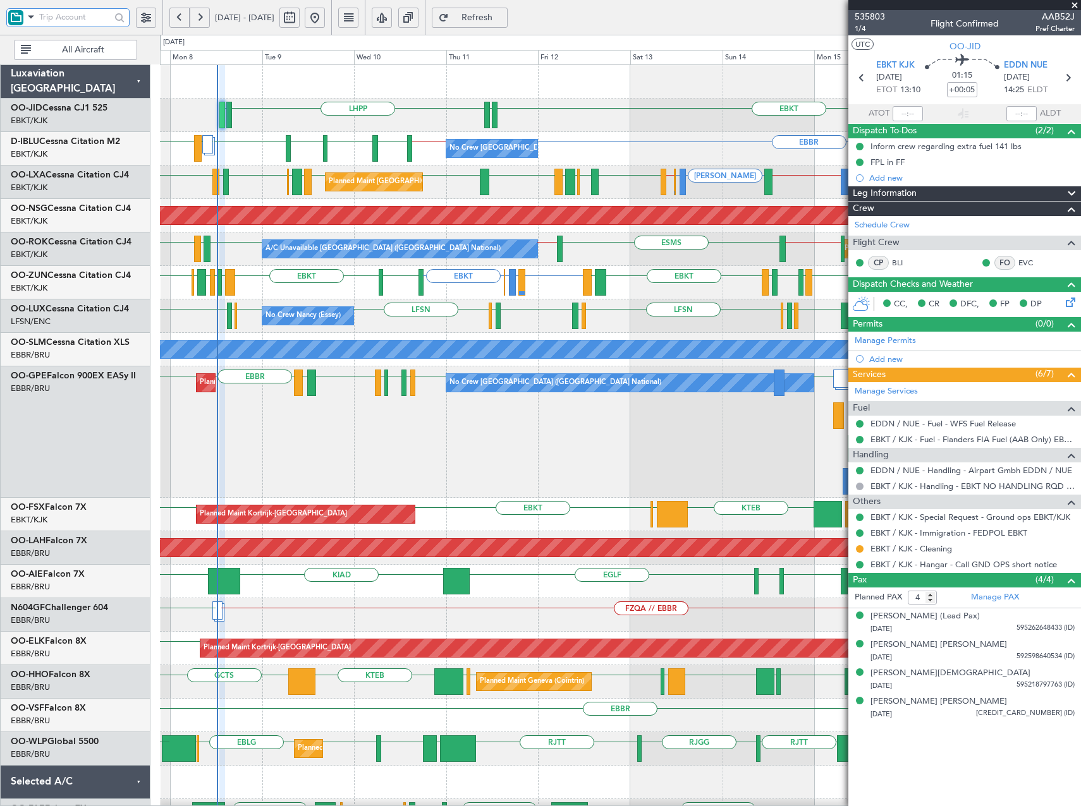
click at [302, 405] on div "LHPP EDDN EBKT EDDN [GEOGRAPHIC_DATA] [GEOGRAPHIC_DATA] EBKT [GEOGRAPHIC_DATA] …" at bounding box center [620, 549] width 920 height 969
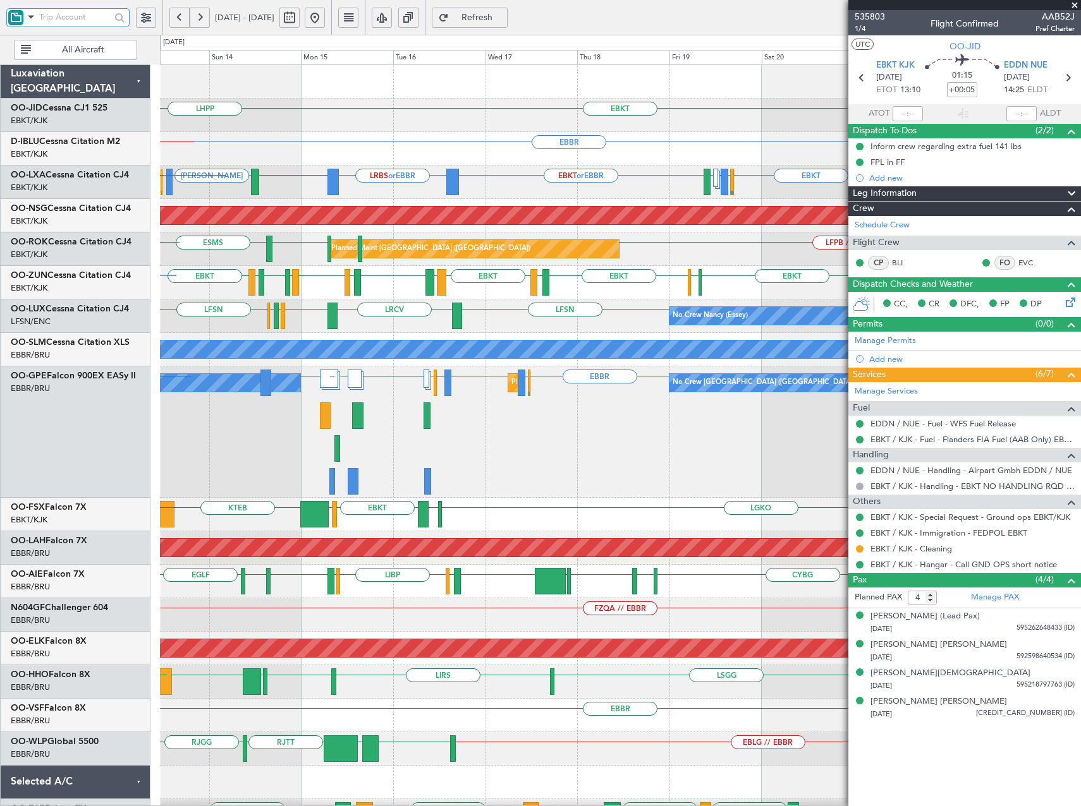
click at [219, 424] on div "No Crew [GEOGRAPHIC_DATA] ([GEOGRAPHIC_DATA] National) Planned Maint [GEOGRAPHI…" at bounding box center [620, 432] width 920 height 131
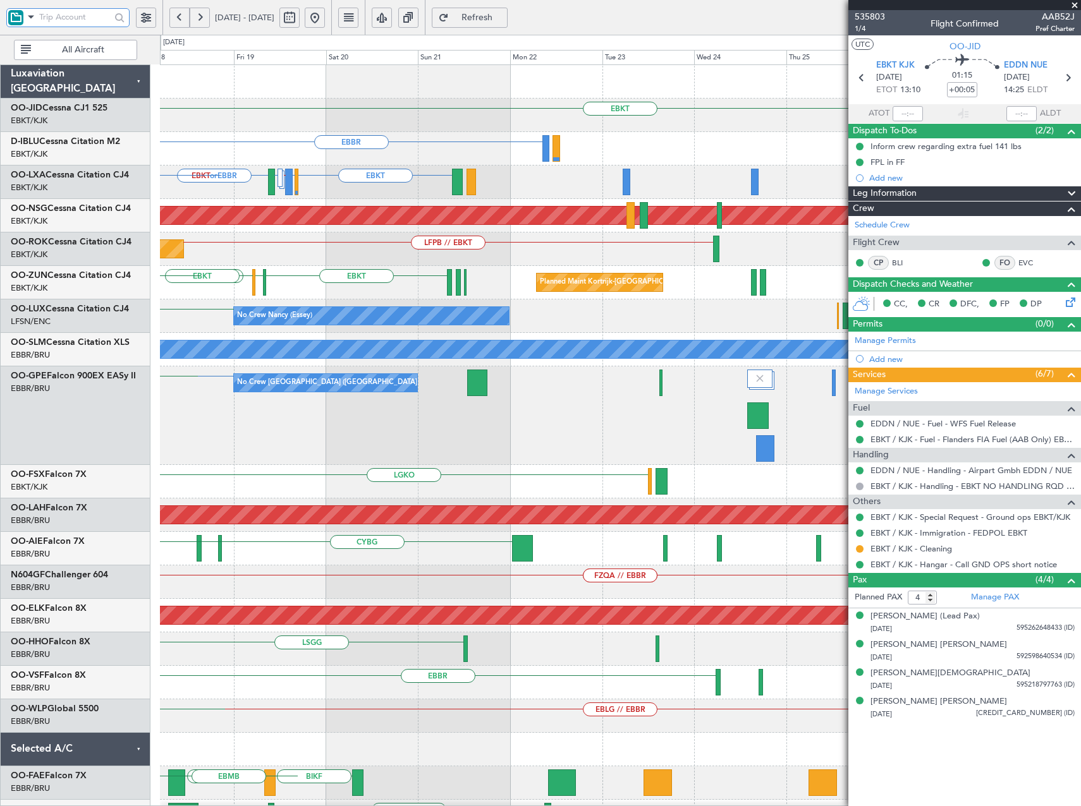
click at [190, 439] on div "No Crew [GEOGRAPHIC_DATA] ([GEOGRAPHIC_DATA] National) [GEOGRAPHIC_DATA] Planne…" at bounding box center [620, 416] width 920 height 99
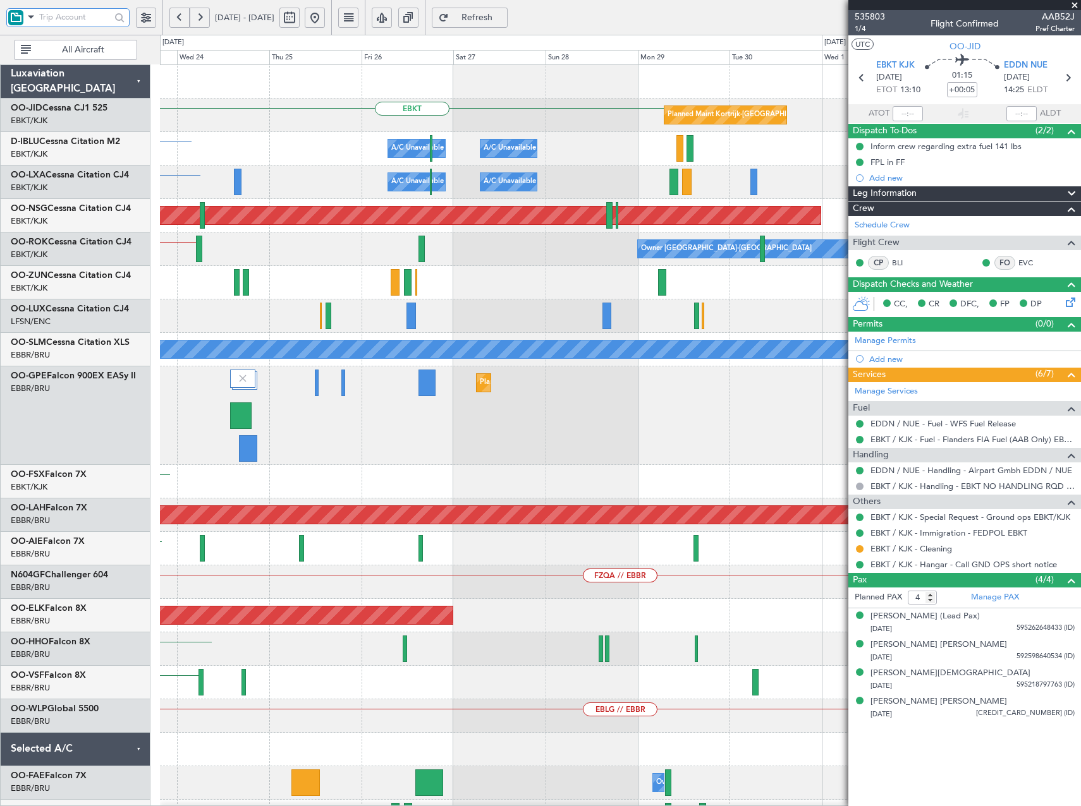
click at [308, 439] on div "Planned Maint [GEOGRAPHIC_DATA] ([GEOGRAPHIC_DATA] National)" at bounding box center [620, 416] width 920 height 99
